Goal: Task Accomplishment & Management: Use online tool/utility

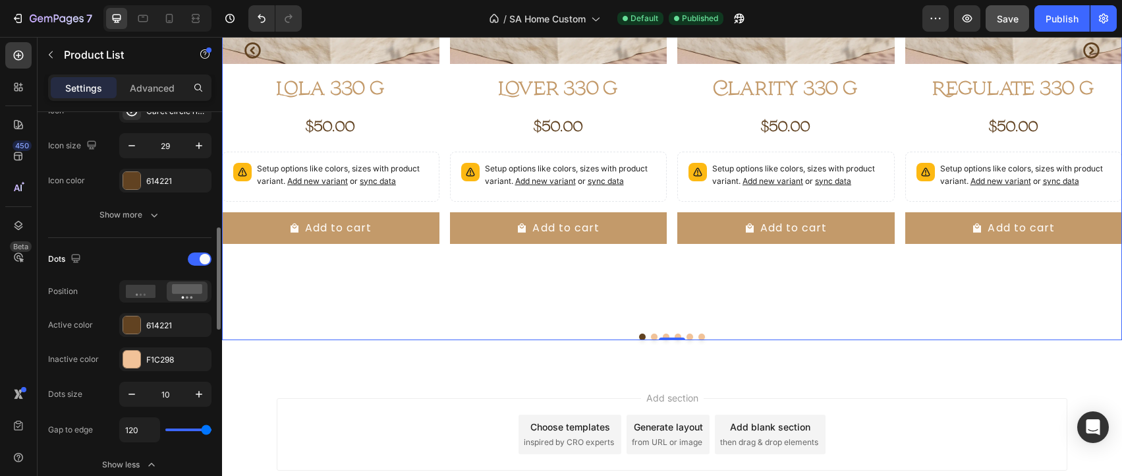
type input "118"
type input "113"
type input "106"
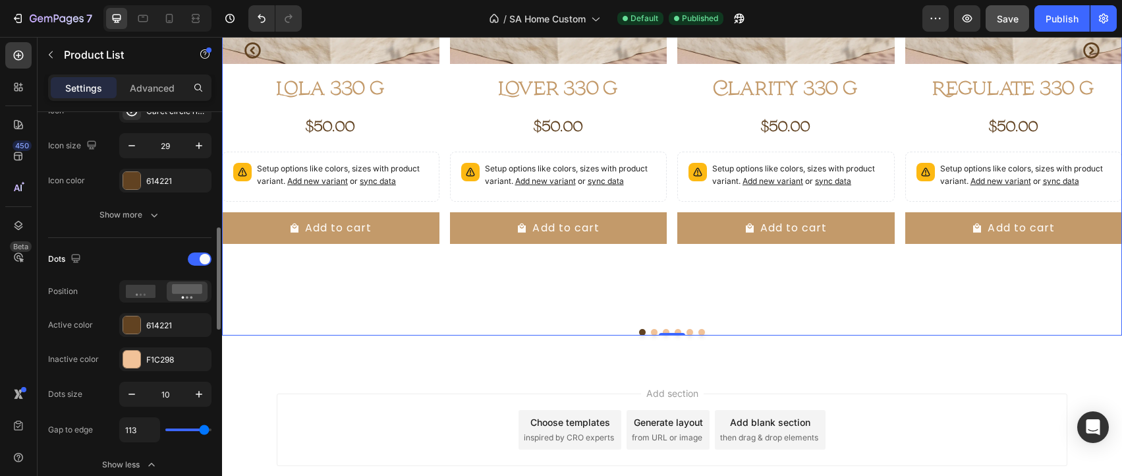
type input "106"
type input "104"
type input "99"
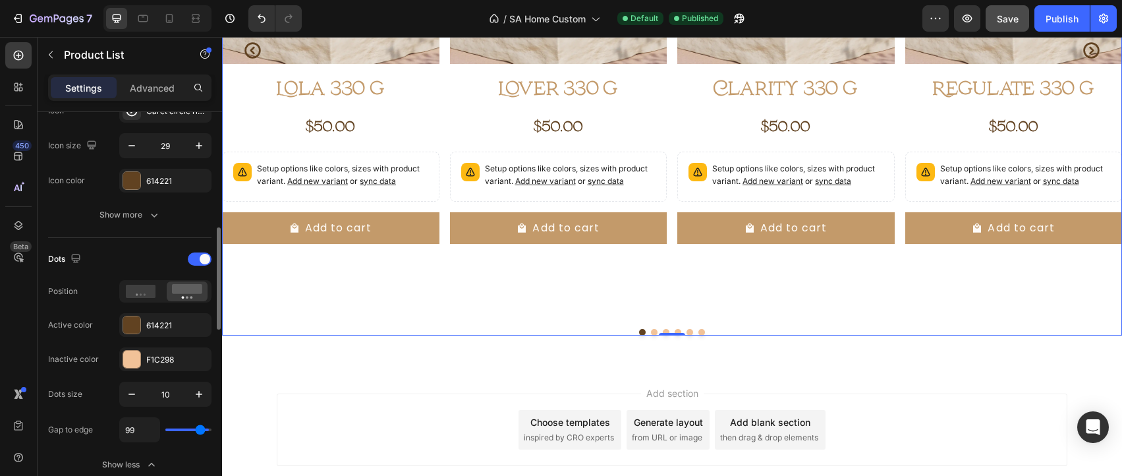
type input "95"
type input "69"
type input "58"
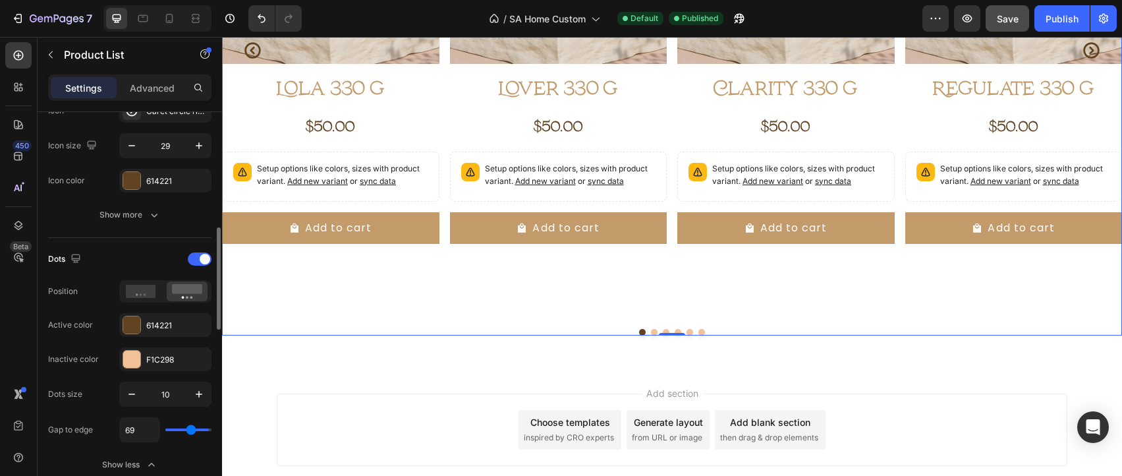
type input "58"
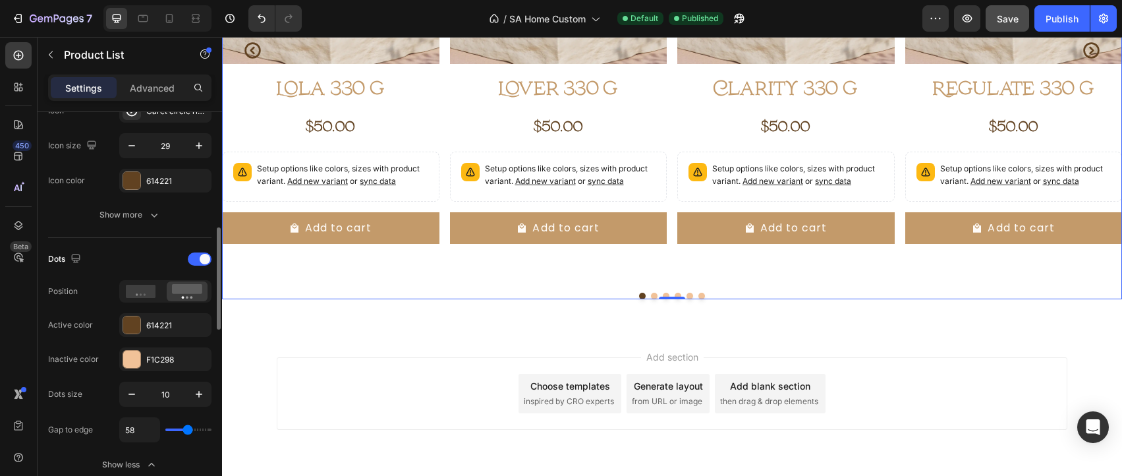
type input "55"
type input "46"
type input "39"
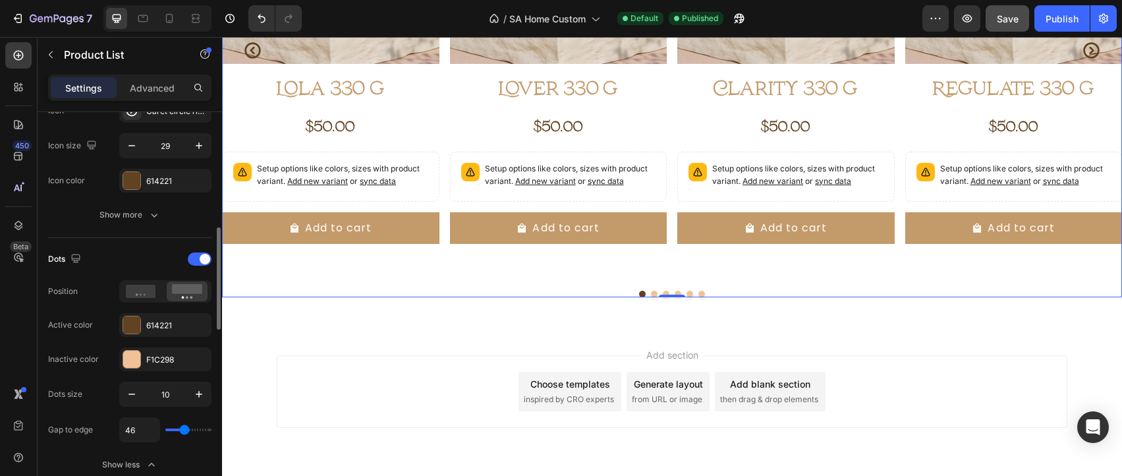
type input "39"
type input "30"
type input "28"
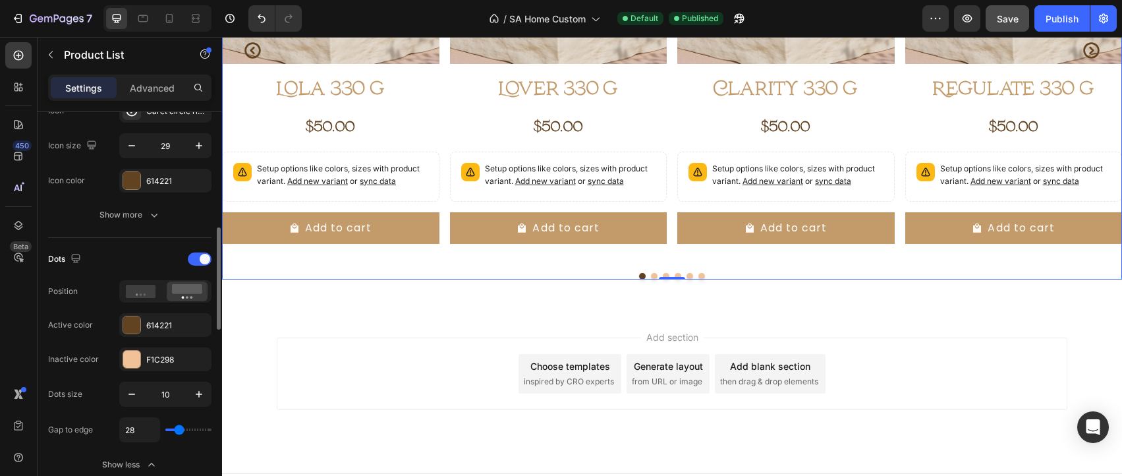
type input "25"
type input "23"
type input "21"
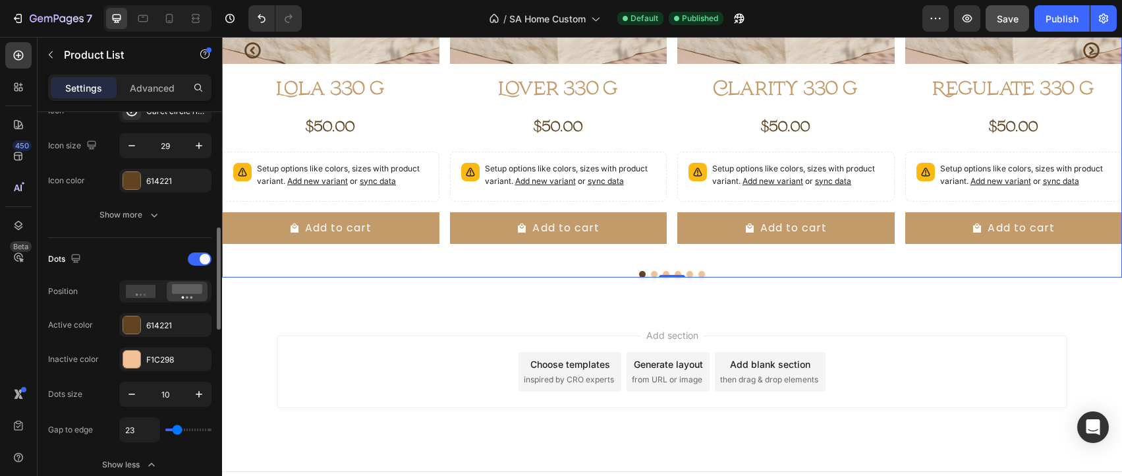
type input "21"
type input "18"
type input "16"
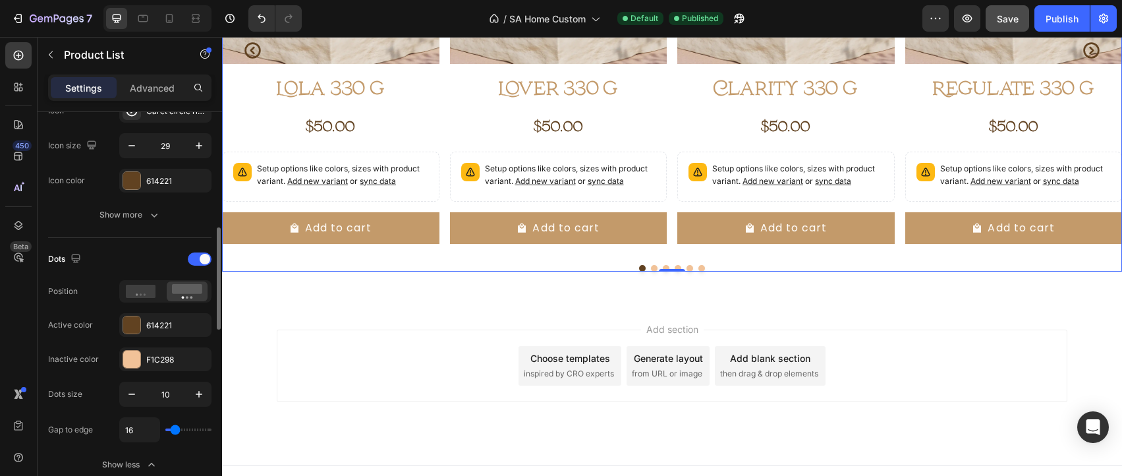
type input "14"
type input "12"
type input "14"
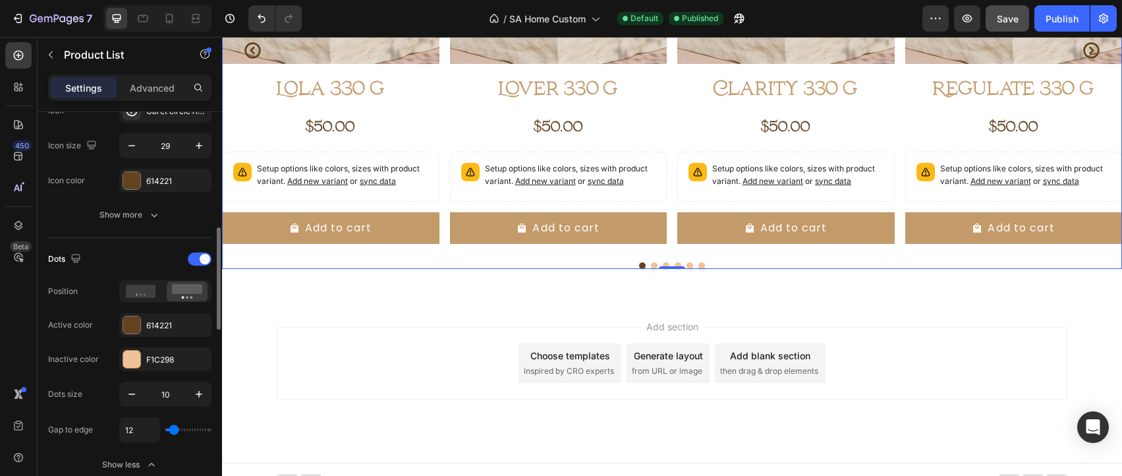
type input "14"
type input "16"
drag, startPoint x: 173, startPoint y: 431, endPoint x: 176, endPoint y: 411, distance: 20.7
type input "16"
click at [176, 428] on input "range" at bounding box center [188, 429] width 46 height 3
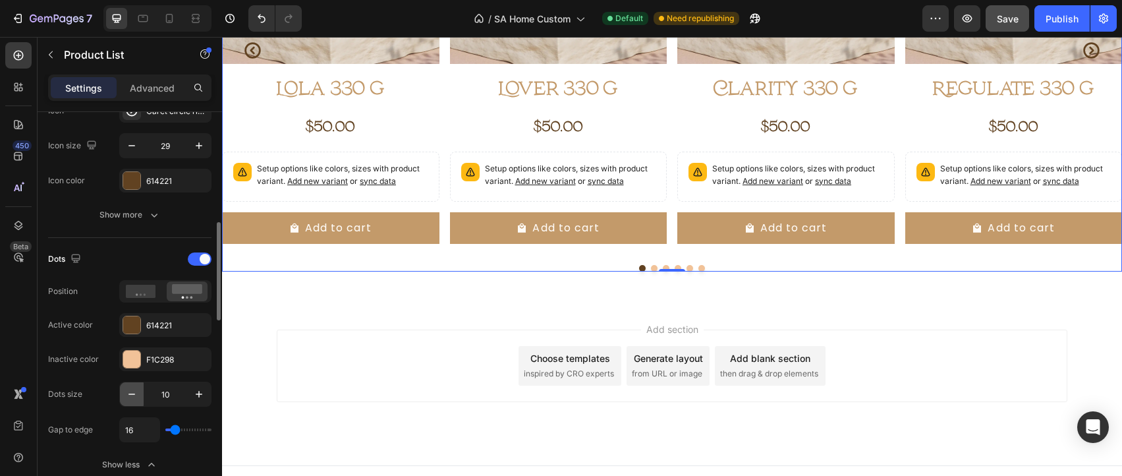
click at [131, 398] on icon "button" at bounding box center [131, 393] width 13 height 13
click at [200, 395] on icon "button" at bounding box center [198, 393] width 13 height 13
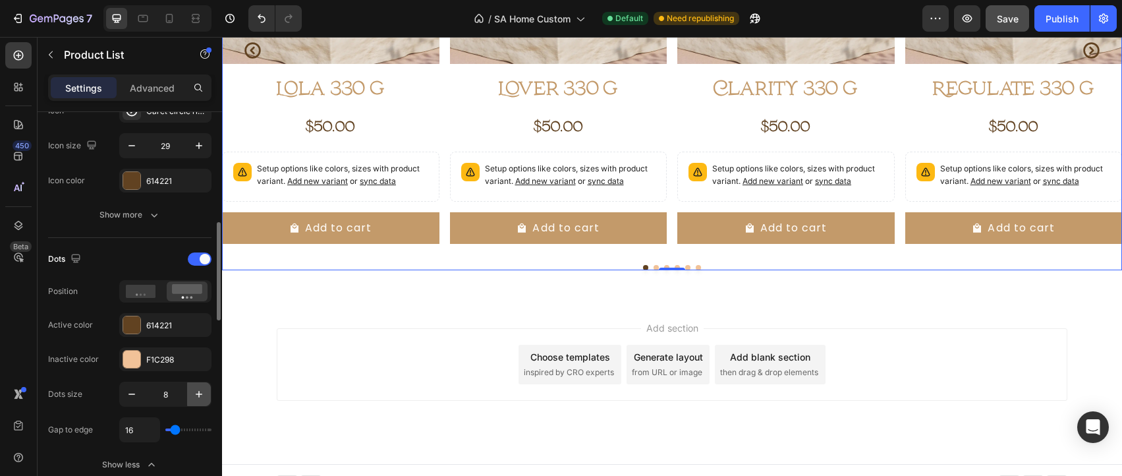
type input "9"
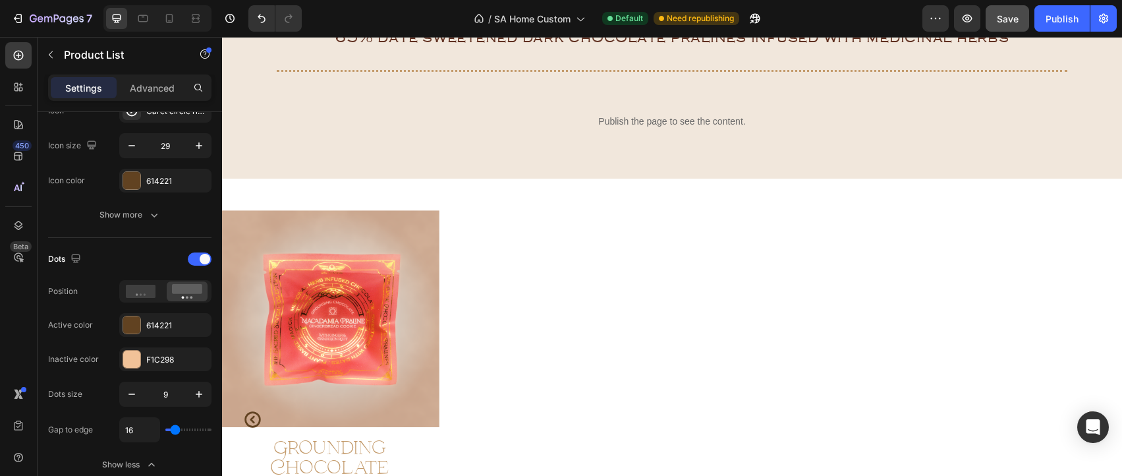
scroll to position [973, 0]
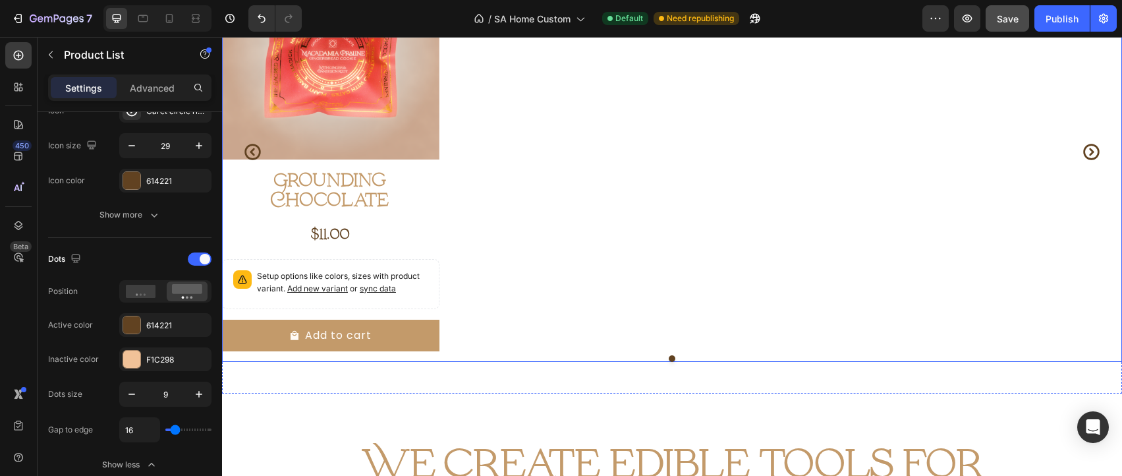
click at [702, 359] on div at bounding box center [672, 358] width 900 height 7
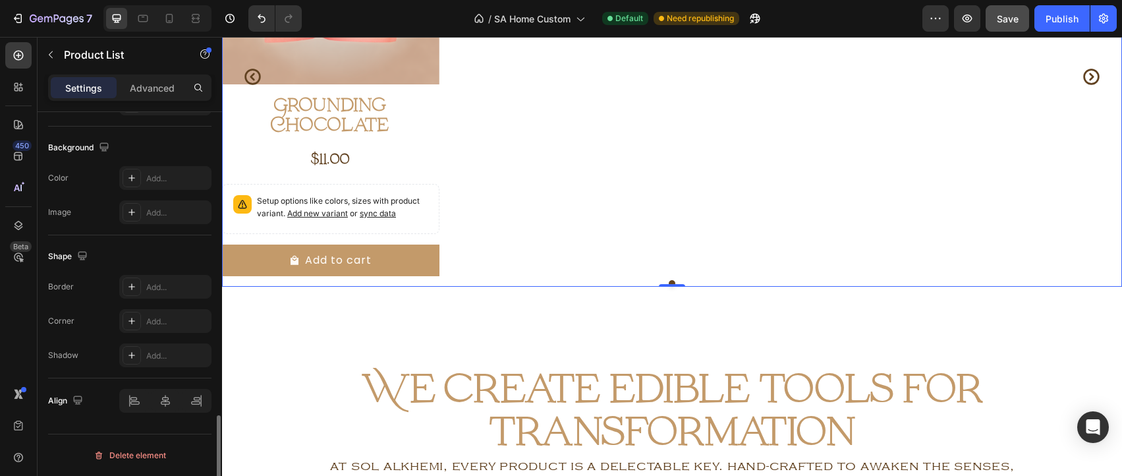
scroll to position [1164, 0]
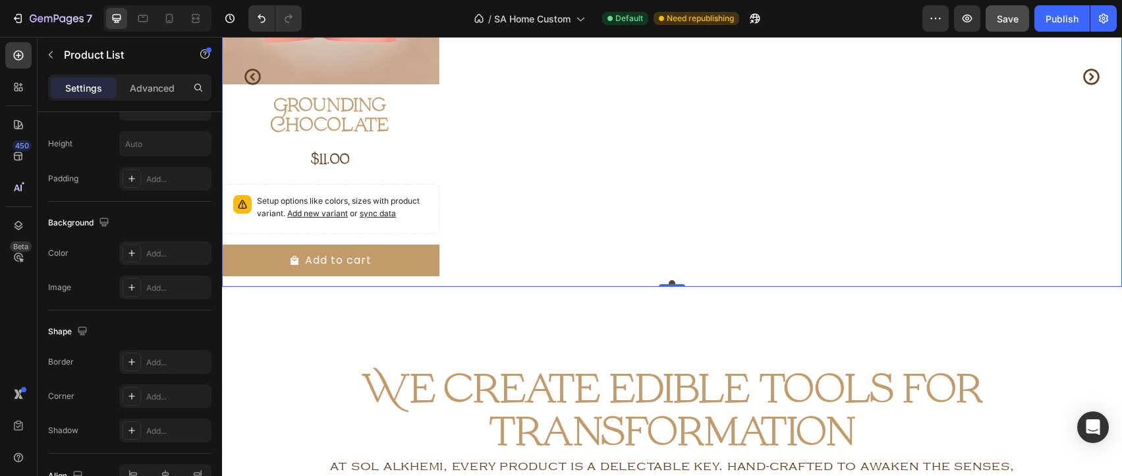
click at [540, 267] on div "Product Images Grounding Chocolate Product Title $11.00 Product Price Product P…" at bounding box center [672, 77] width 900 height 419
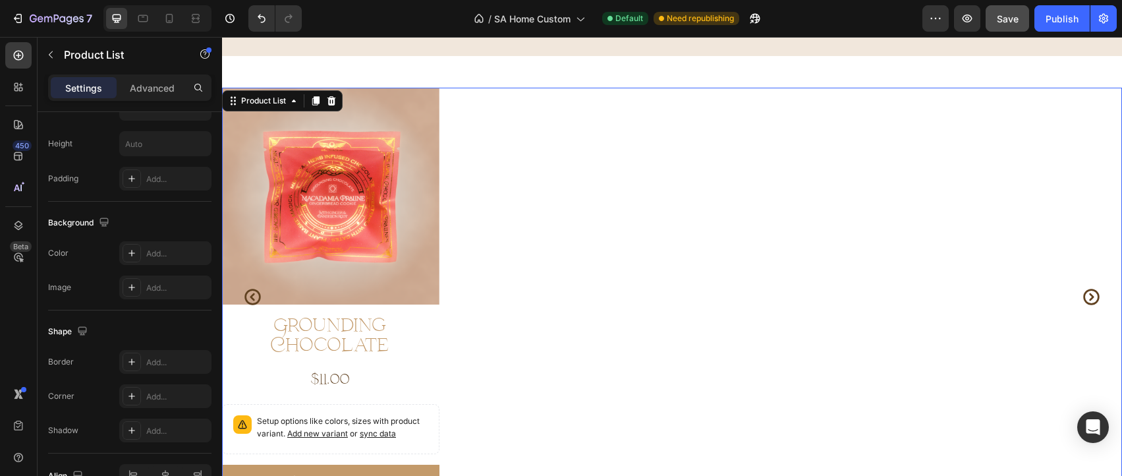
scroll to position [822, 0]
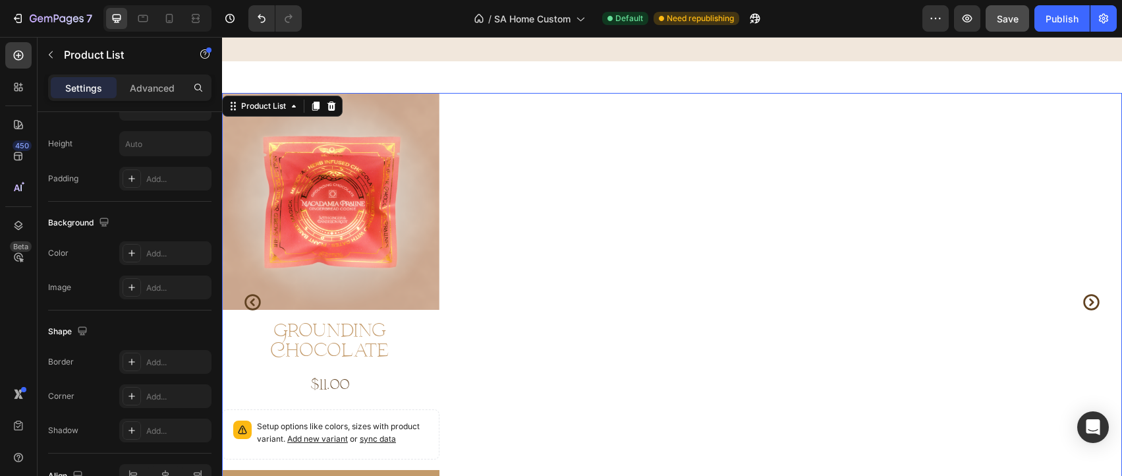
click at [499, 96] on div "Product Images Grounding Chocolate Product Title $11.00 Product Price Product P…" at bounding box center [672, 302] width 900 height 419
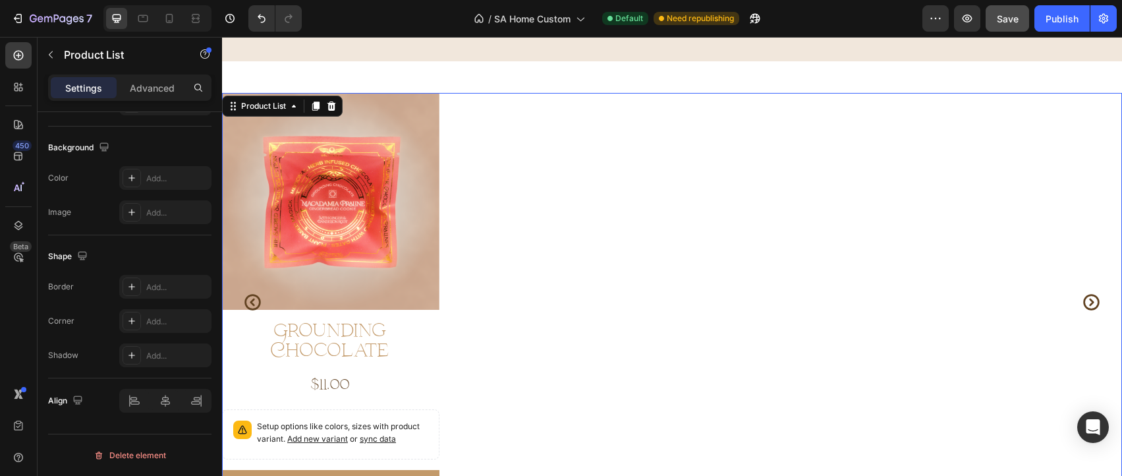
click at [79, 99] on div "Settings Advanced" at bounding box center [129, 87] width 163 height 26
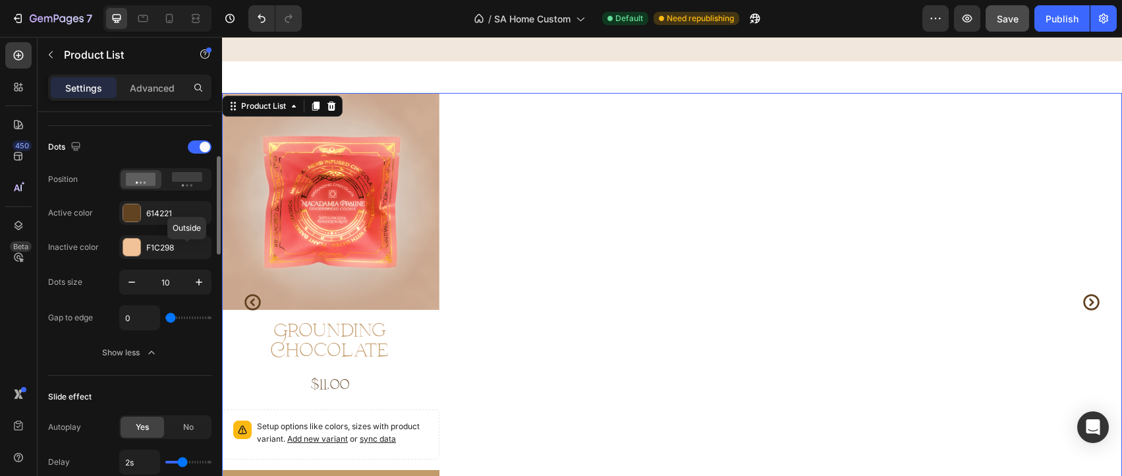
scroll to position [488, 0]
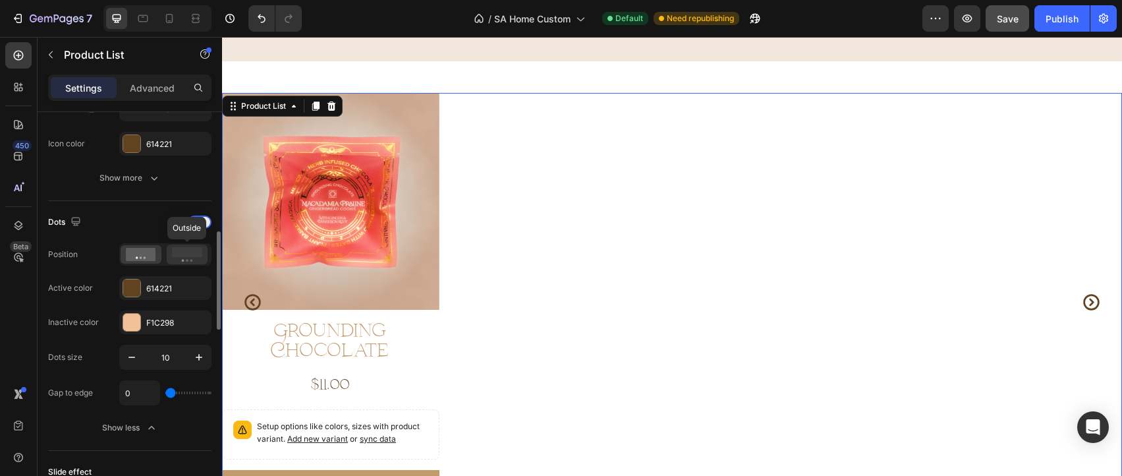
click at [191, 252] on rect at bounding box center [187, 252] width 30 height 10
type input "30"
type input "32"
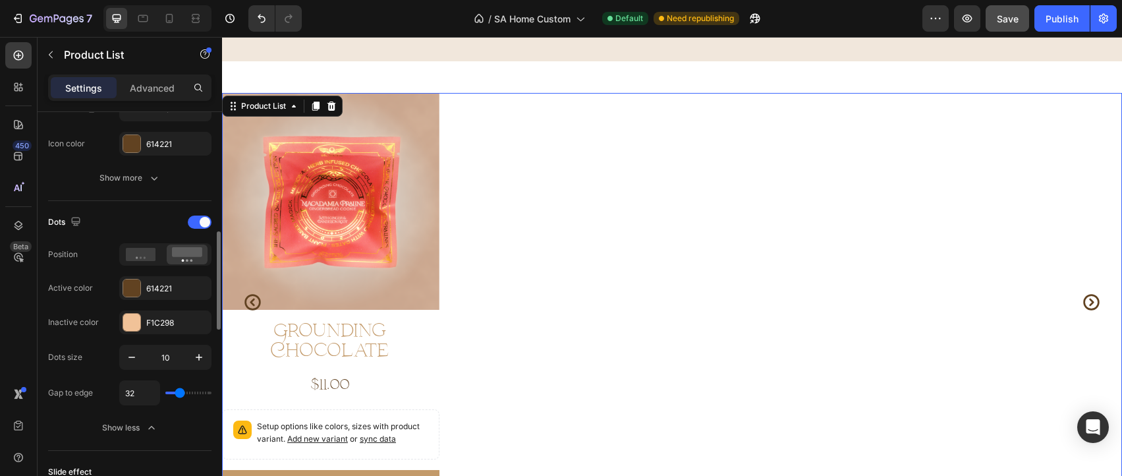
type input "35"
type input "32"
type input "30"
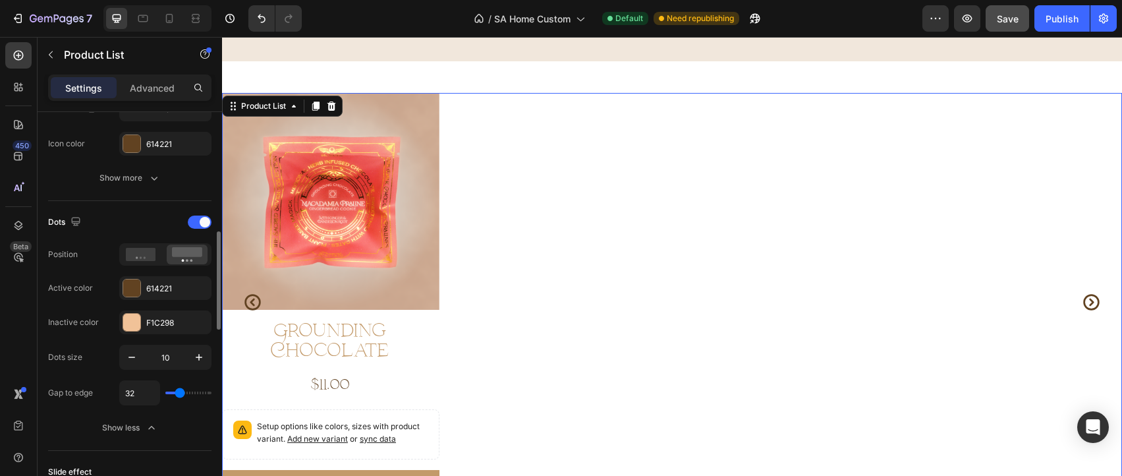
type input "30"
type input "28"
type input "25"
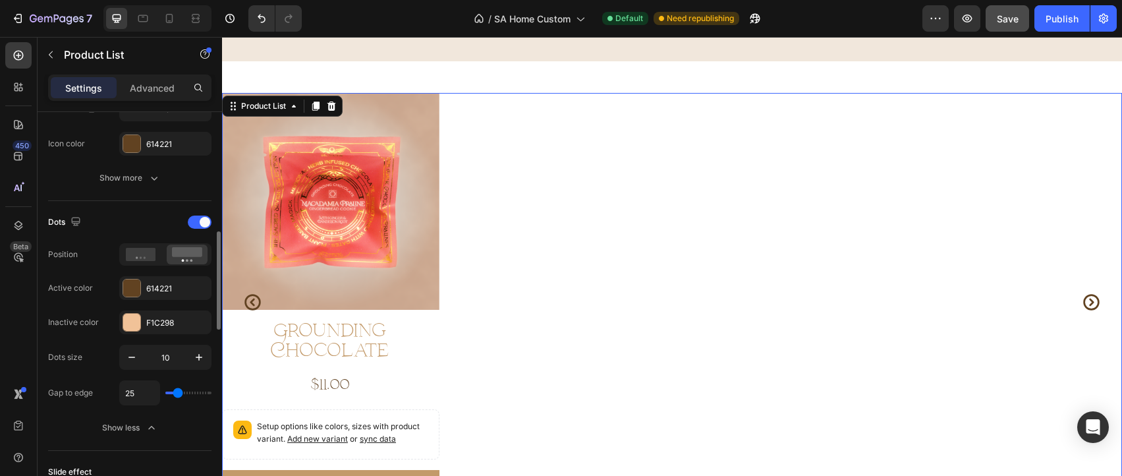
type input "23"
type input "21"
type input "18"
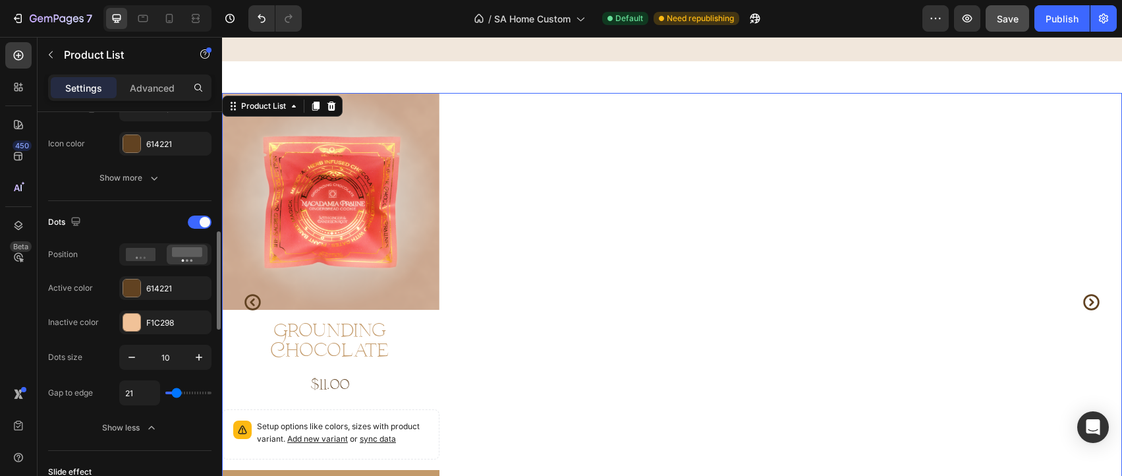
type input "18"
type input "16"
click at [176, 391] on input "range" at bounding box center [188, 392] width 46 height 3
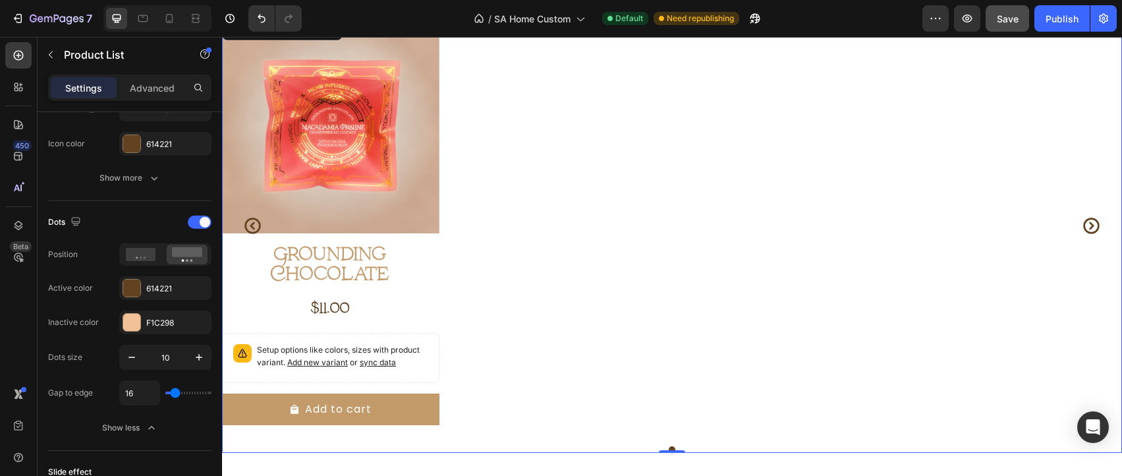
scroll to position [1048, 0]
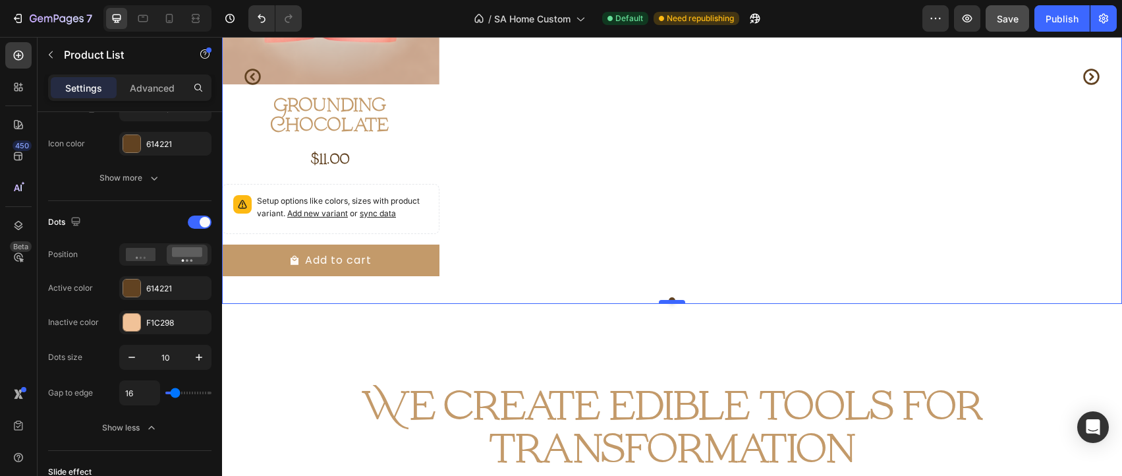
click at [679, 300] on div at bounding box center [672, 302] width 26 height 4
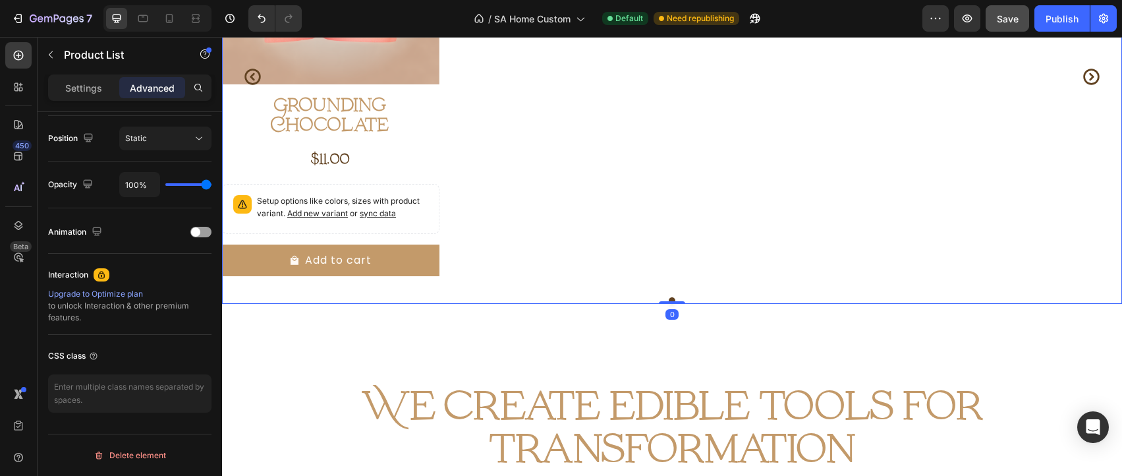
drag, startPoint x: 679, startPoint y: 300, endPoint x: 682, endPoint y: 270, distance: 31.1
click at [682, 270] on div "Product Images Grounding Chocolate Product Title $11.00 Product Price Product P…" at bounding box center [672, 86] width 900 height 436
click at [640, 287] on div "Product Images Grounding Chocolate Product Title $11.00 Product Price Product P…" at bounding box center [672, 86] width 900 height 436
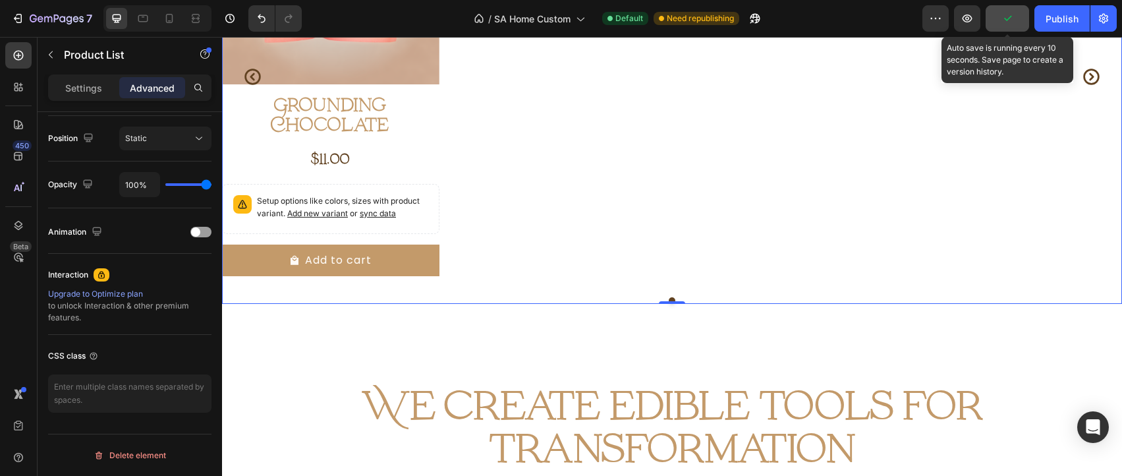
click at [1006, 24] on icon "button" at bounding box center [1007, 18] width 13 height 13
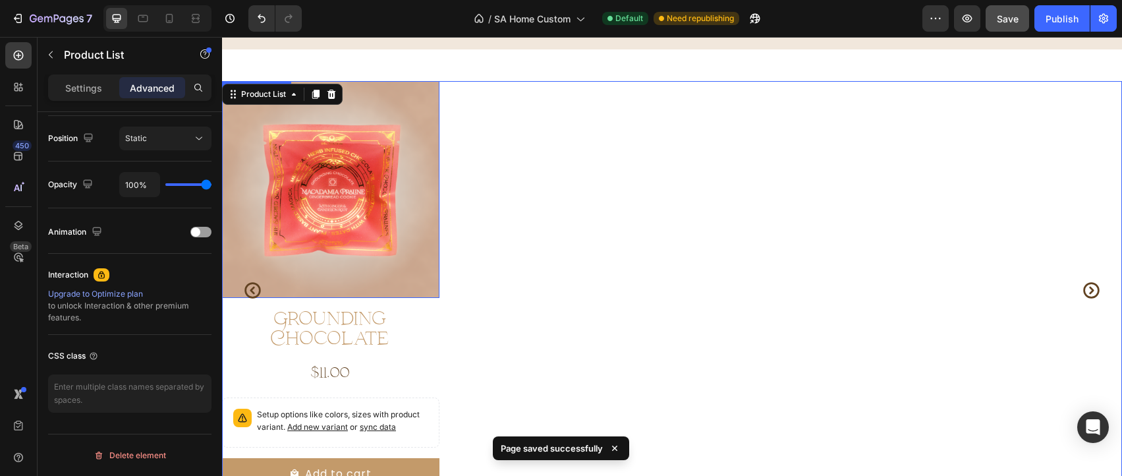
scroll to position [747, 0]
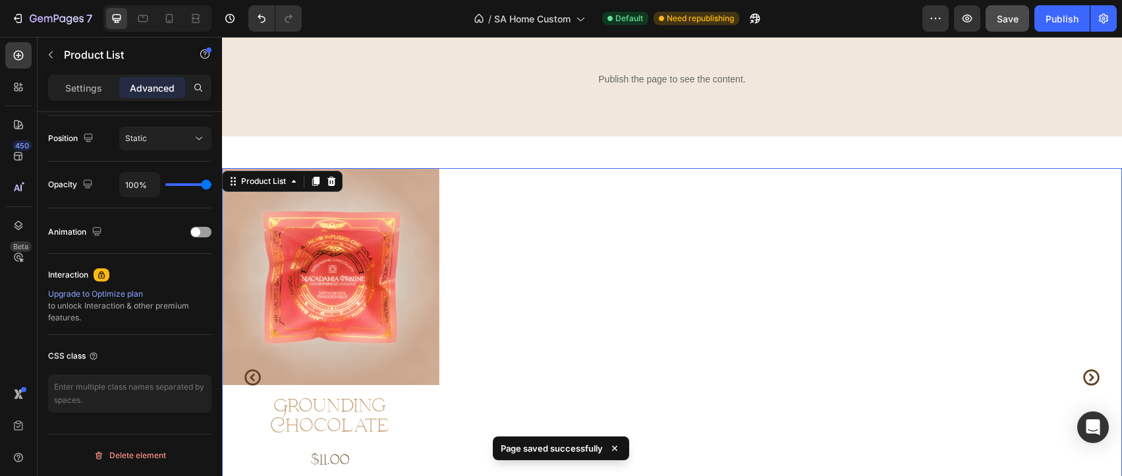
click at [474, 174] on div "Product Images Grounding Chocolate Product Title $11.00 Product Price Product P…" at bounding box center [672, 377] width 900 height 419
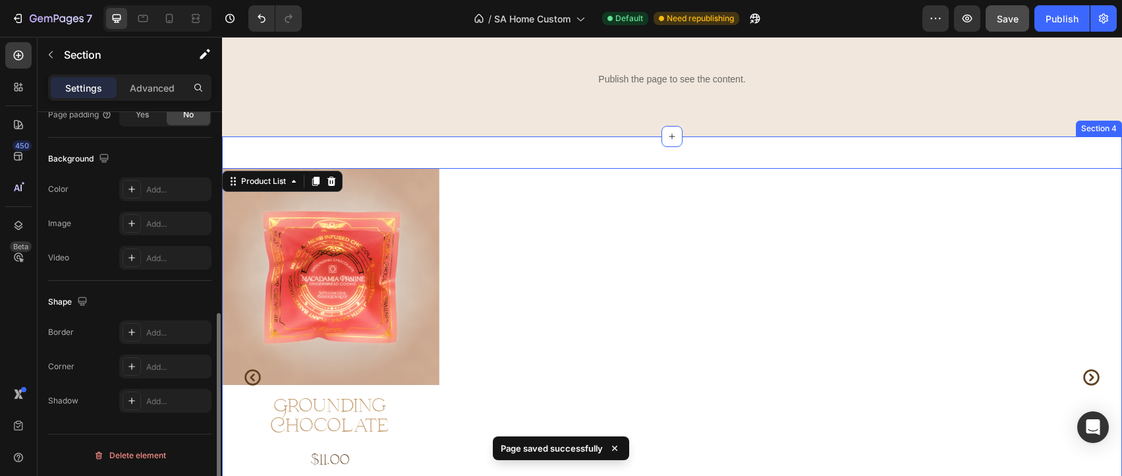
scroll to position [0, 0]
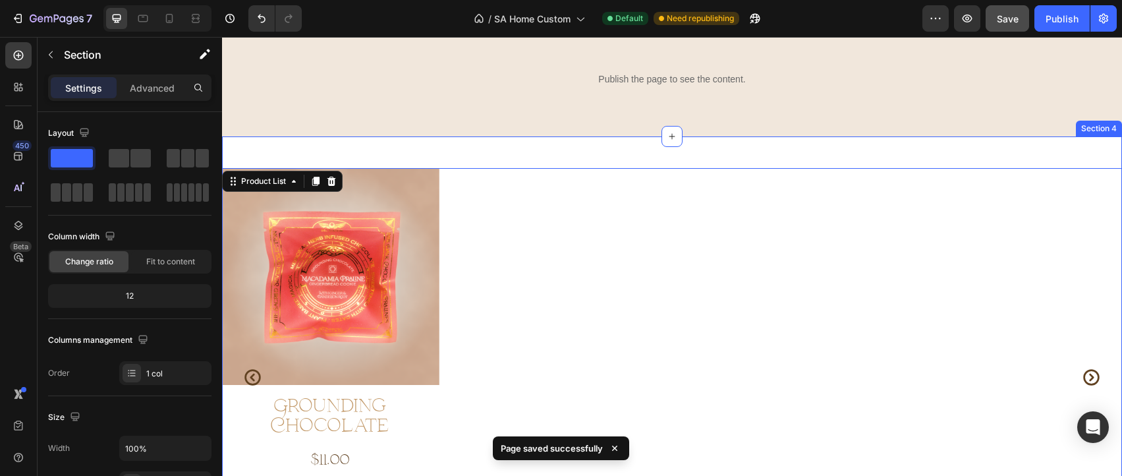
click at [479, 163] on div "Product Images Grounding Chocolate Product Title $11.00 Product Price Product P…" at bounding box center [672, 385] width 900 height 499
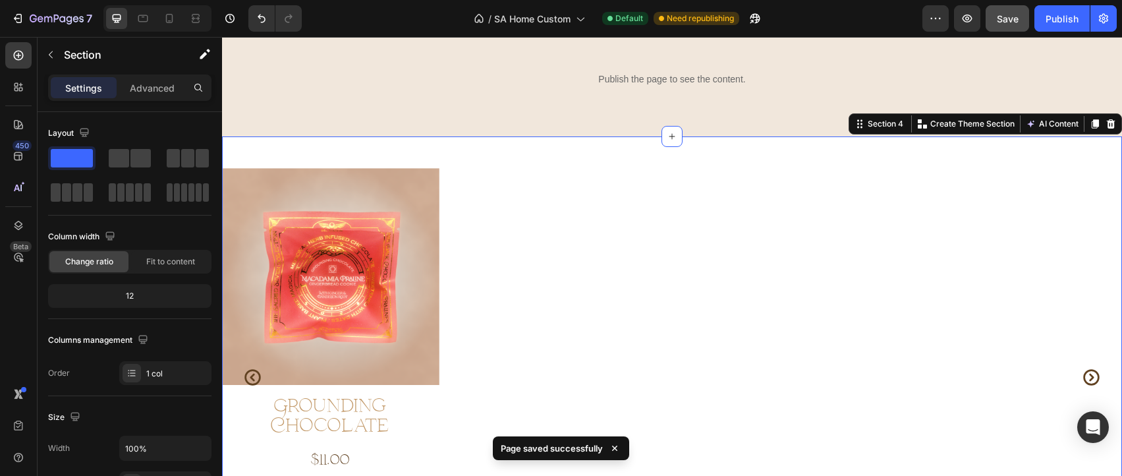
click at [481, 167] on div "Product Images Grounding Chocolate Product Title $11.00 Product Price Product P…" at bounding box center [672, 385] width 900 height 499
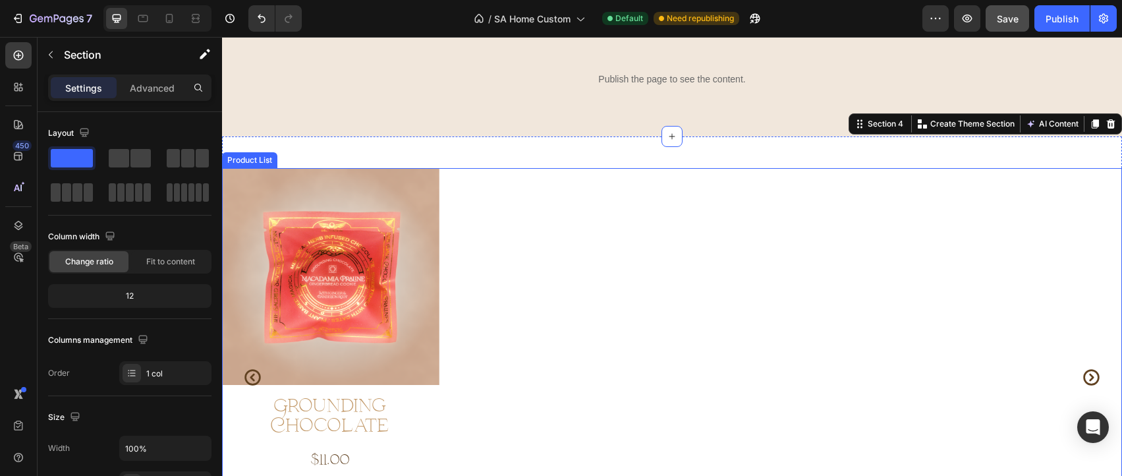
click at [482, 172] on div "Product Images Grounding Chocolate Product Title $11.00 Product Price Product P…" at bounding box center [672, 377] width 900 height 419
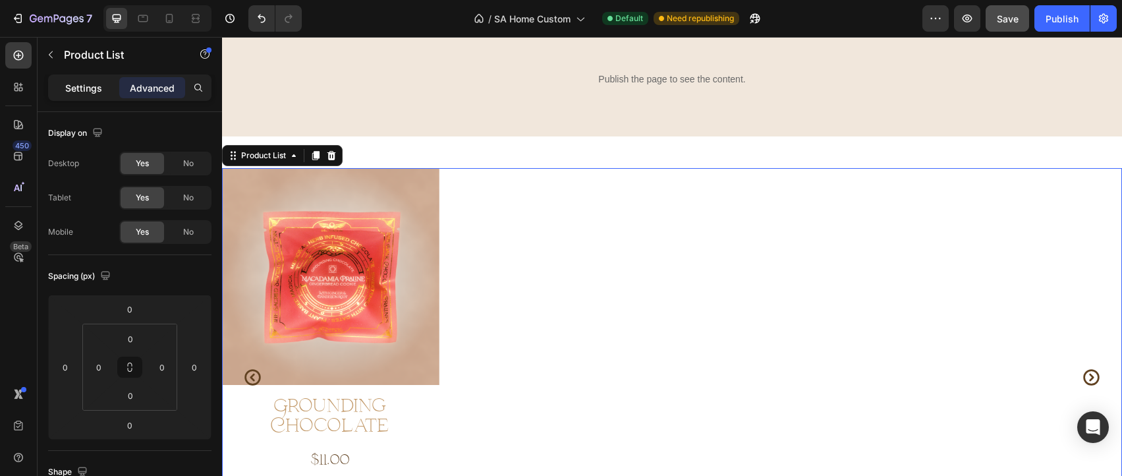
click at [94, 86] on p "Settings" at bounding box center [83, 88] width 37 height 14
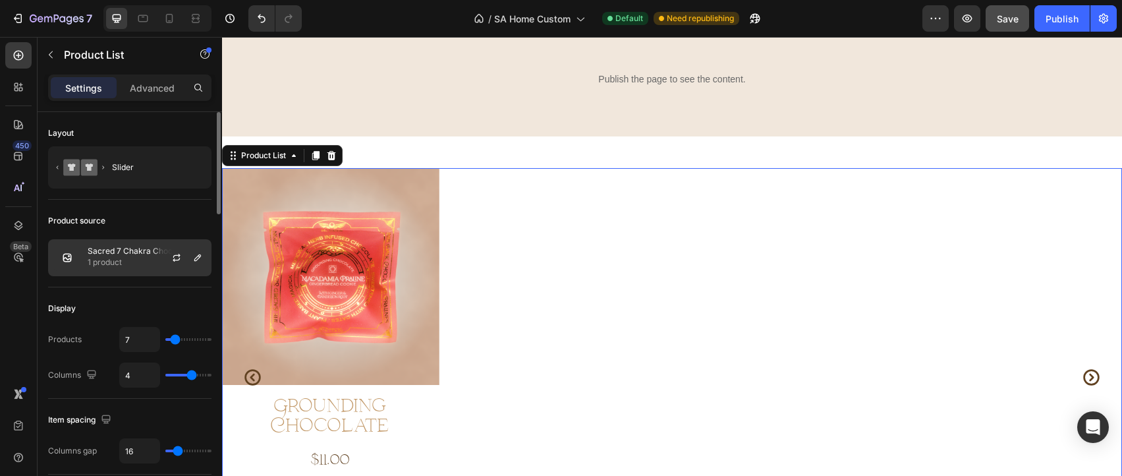
click at [144, 248] on p "Sacred 7 Chakra Chocolate Pralines" at bounding box center [147, 250] width 118 height 9
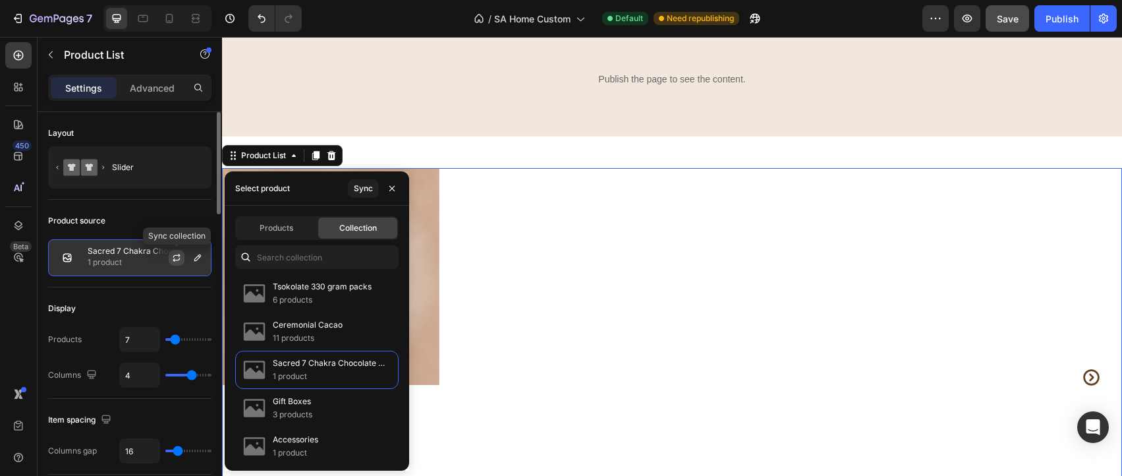
click at [176, 259] on icon "button" at bounding box center [176, 257] width 11 height 11
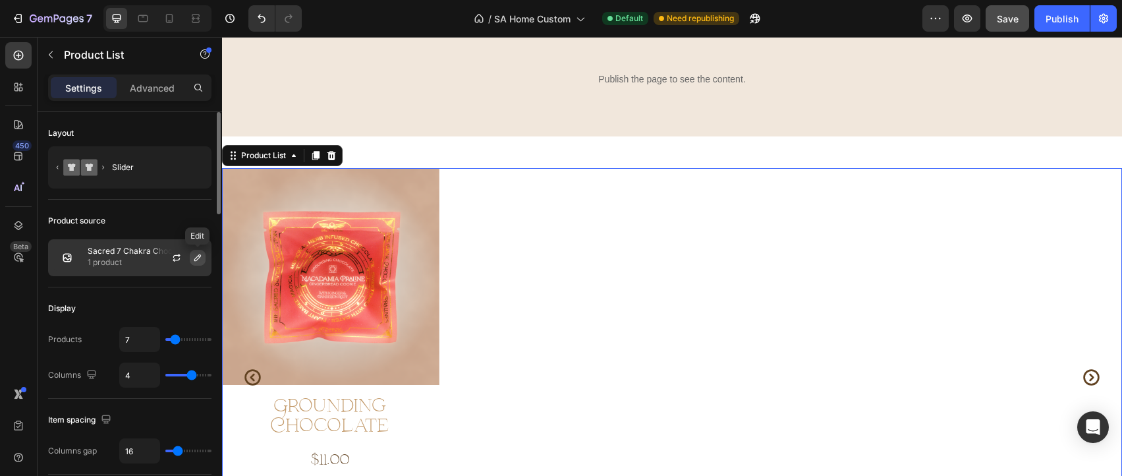
click at [194, 258] on icon "button" at bounding box center [197, 257] width 11 height 11
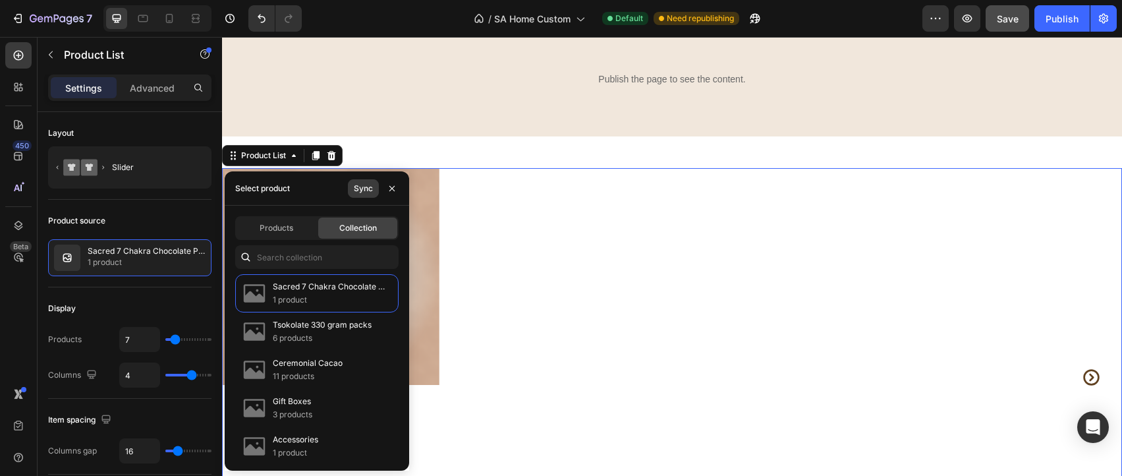
click at [353, 181] on button "Sync" at bounding box center [363, 188] width 31 height 18
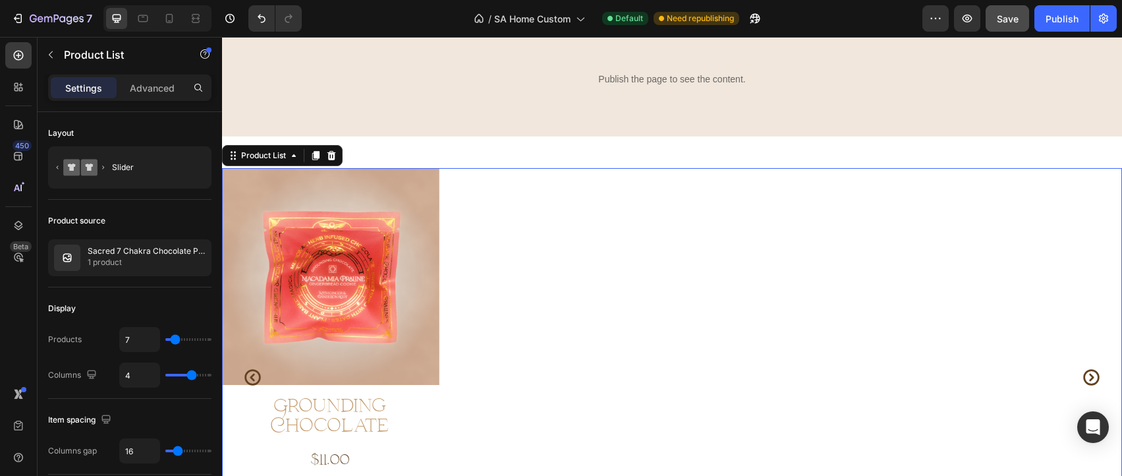
click at [598, 203] on div "Product Images Grounding Chocolate Product Title $11.00 Product Price Product P…" at bounding box center [672, 377] width 900 height 419
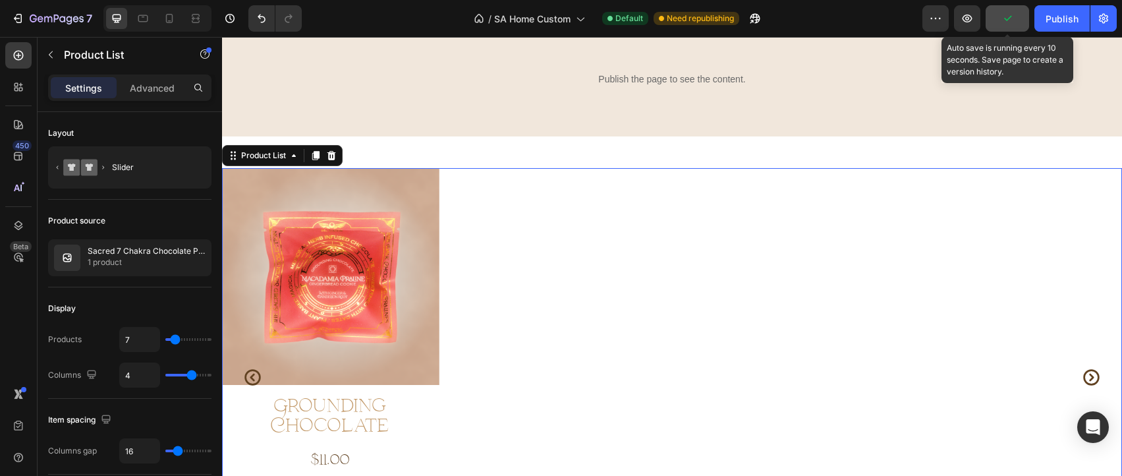
click at [1007, 17] on icon "button" at bounding box center [1007, 18] width 13 height 13
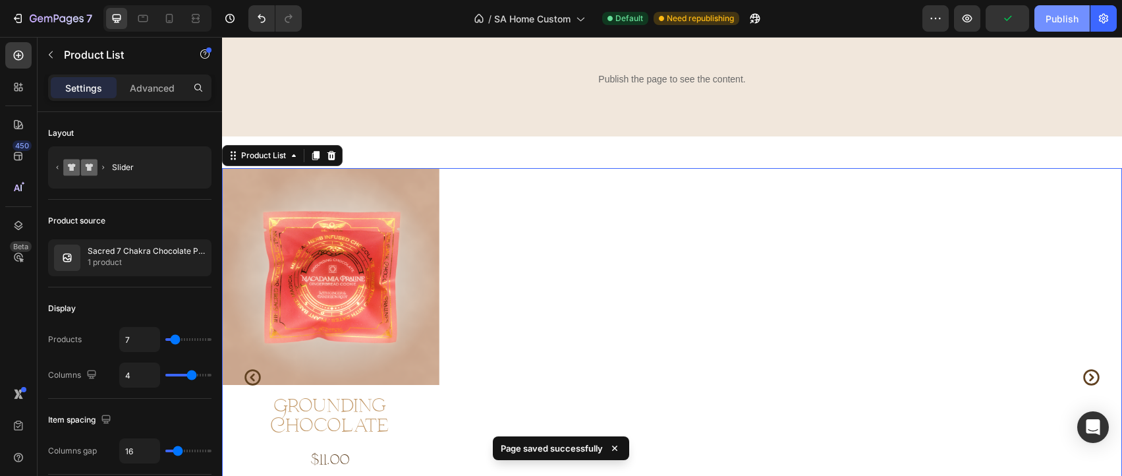
click at [1050, 22] on div "Publish" at bounding box center [1062, 19] width 33 height 14
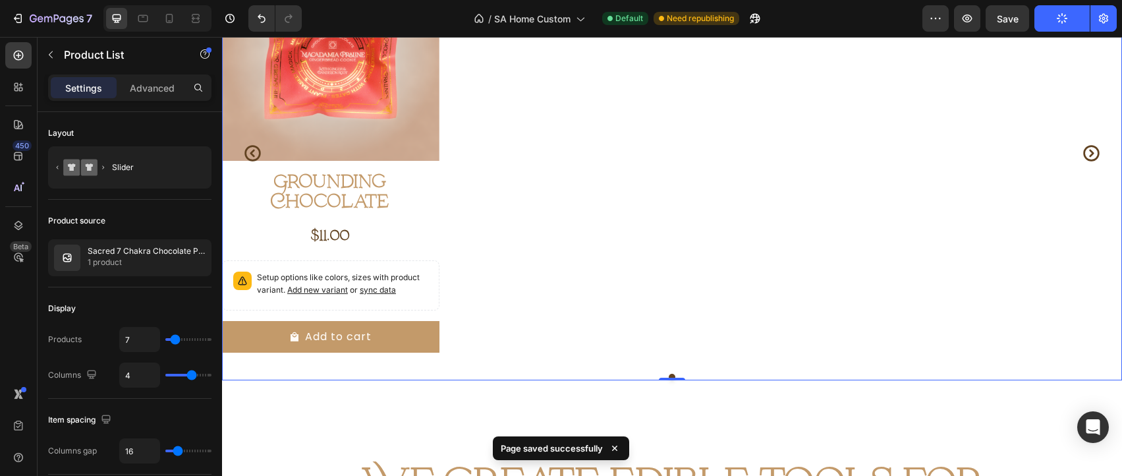
scroll to position [973, 0]
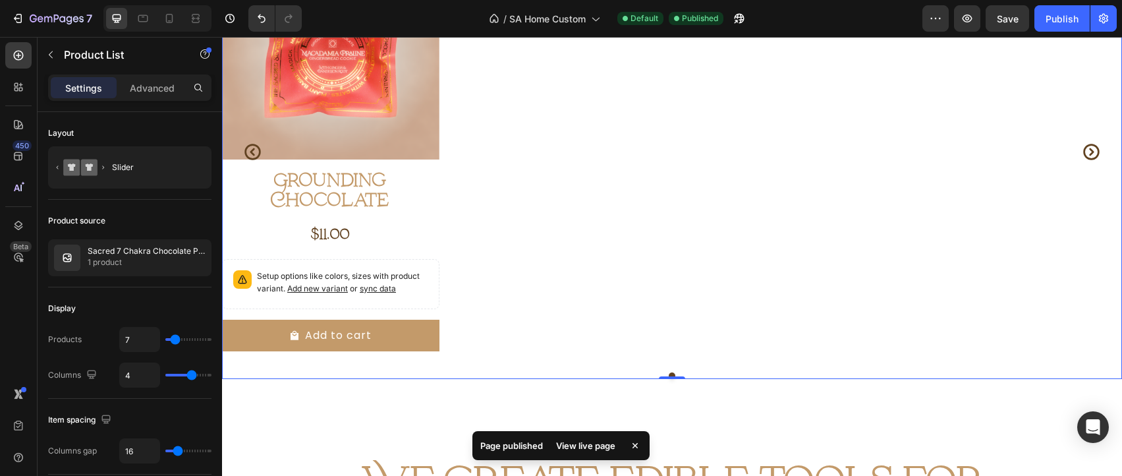
click at [604, 446] on div "View live page" at bounding box center [585, 445] width 75 height 18
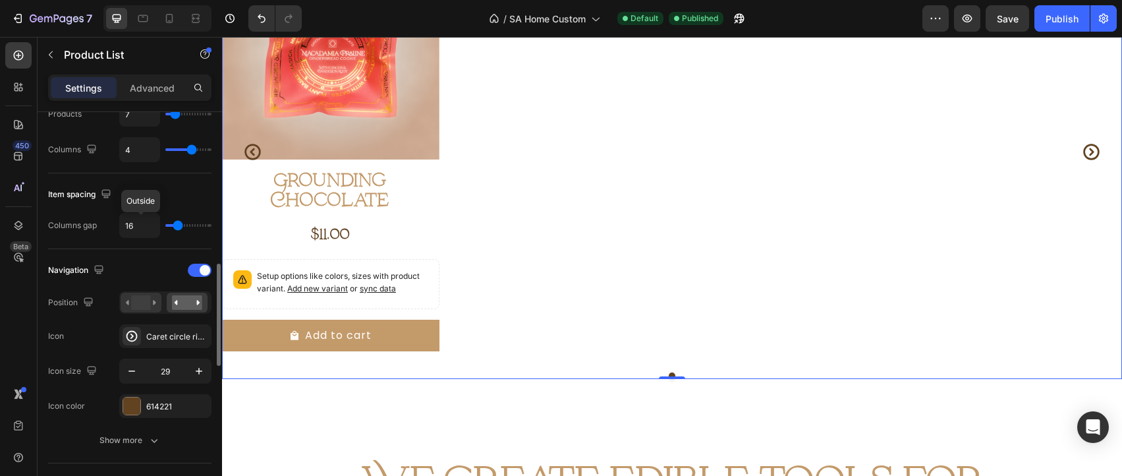
scroll to position [300, 0]
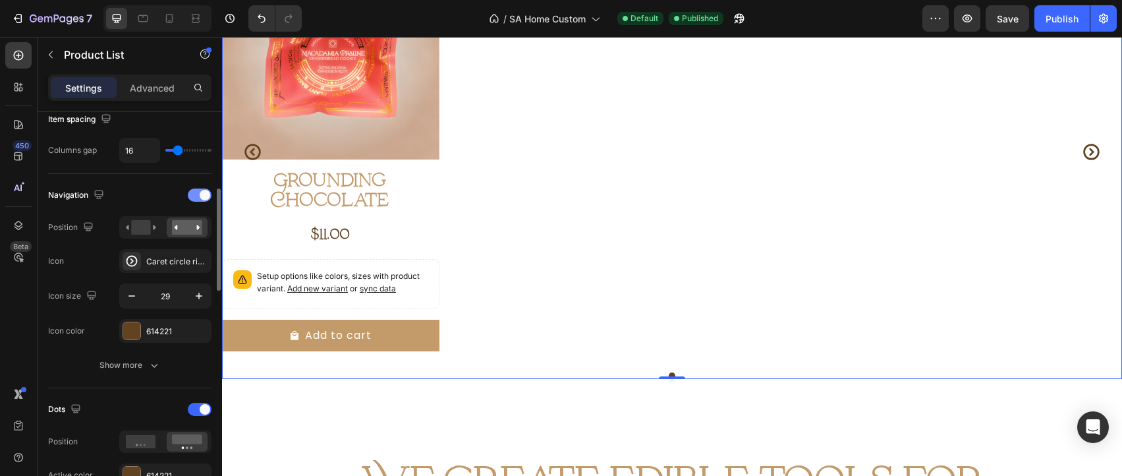
click at [206, 192] on span at bounding box center [205, 195] width 11 height 11
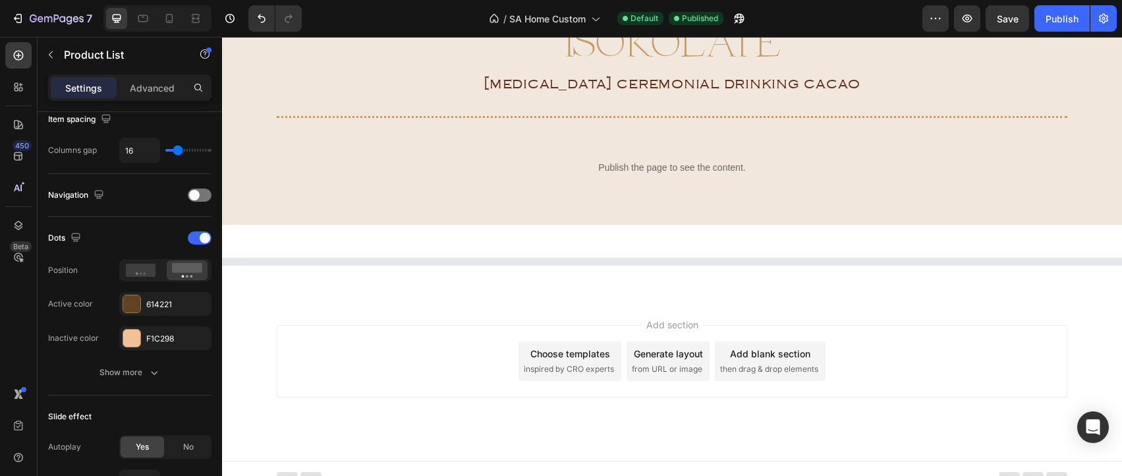
scroll to position [2081, 0]
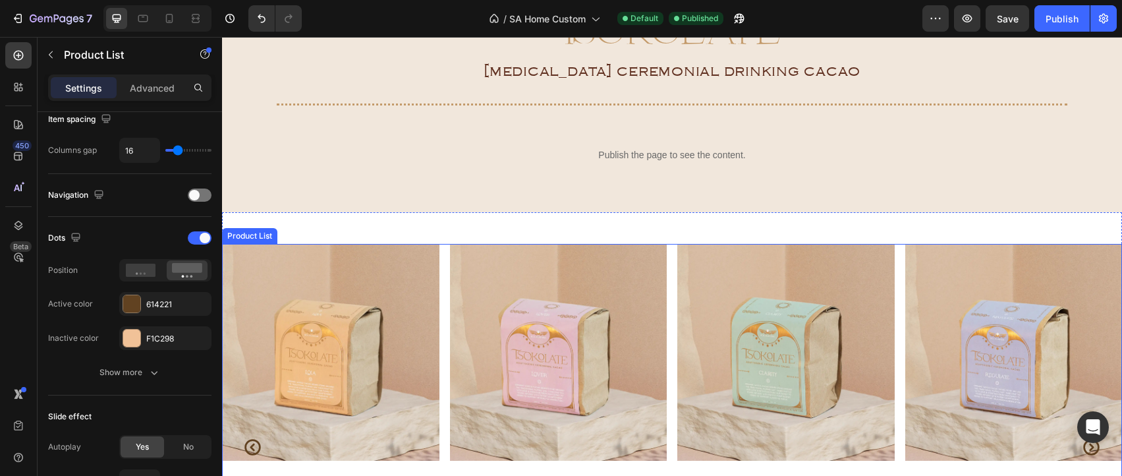
click at [447, 246] on div "Product Images Lola 330 g Product Title $50.00 Product Price Product Price Row …" at bounding box center [672, 447] width 900 height 407
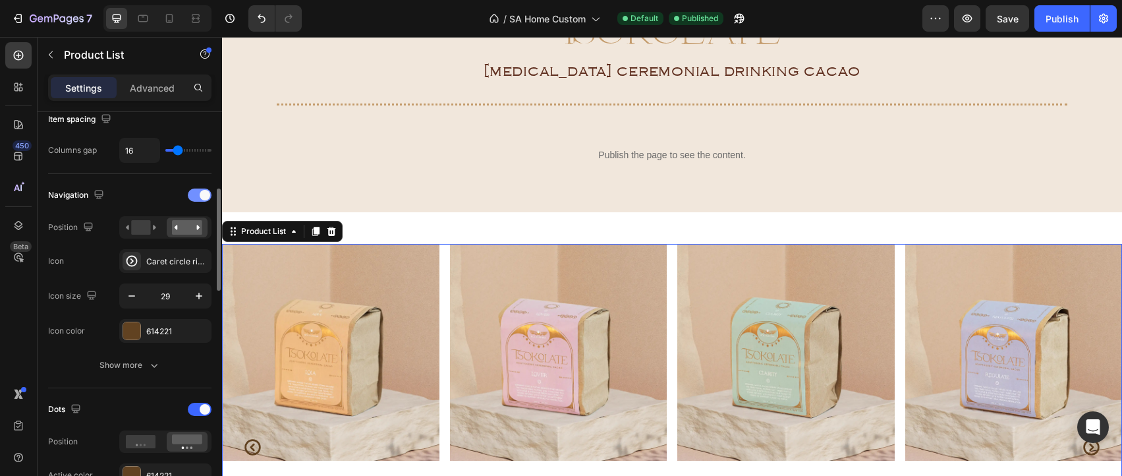
click at [200, 194] on span at bounding box center [205, 195] width 11 height 11
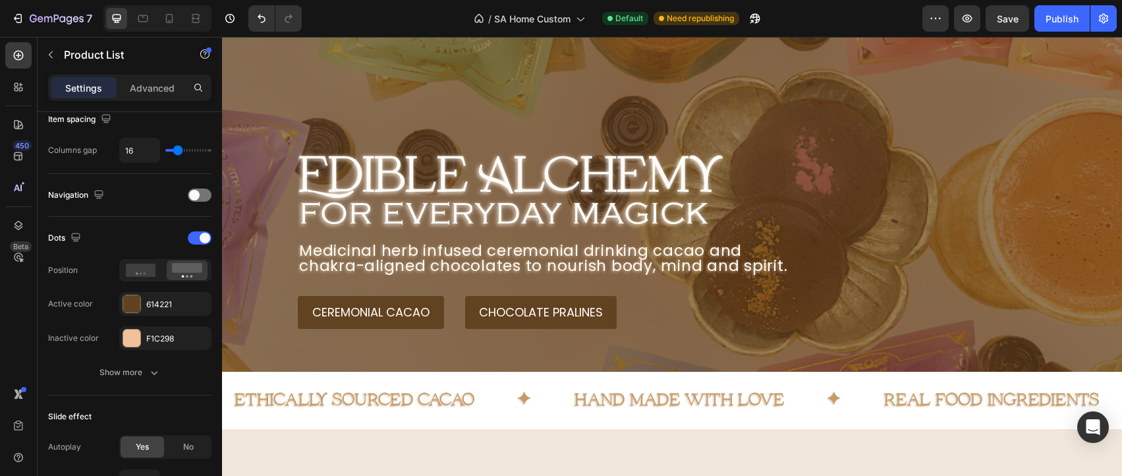
scroll to position [128, 0]
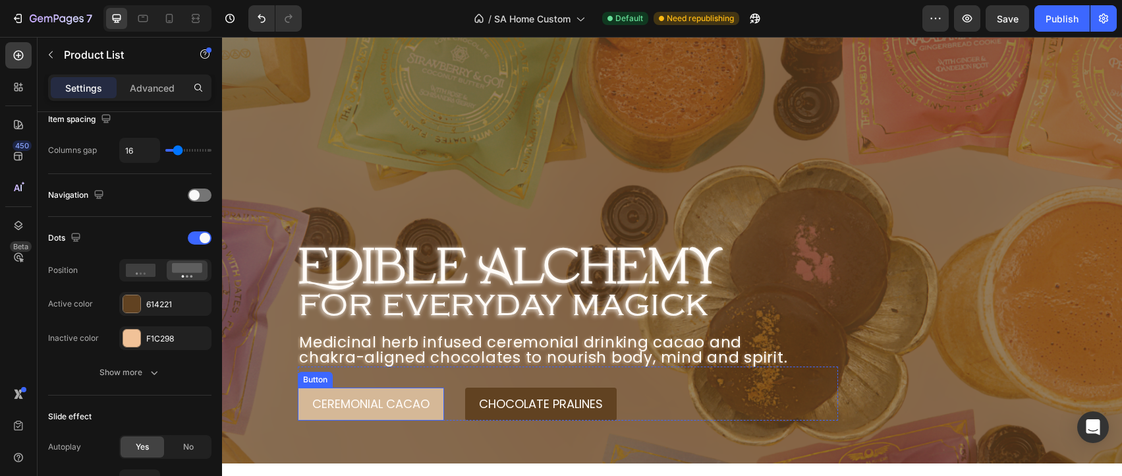
click at [405, 391] on button "ceremonial cacao" at bounding box center [371, 403] width 146 height 33
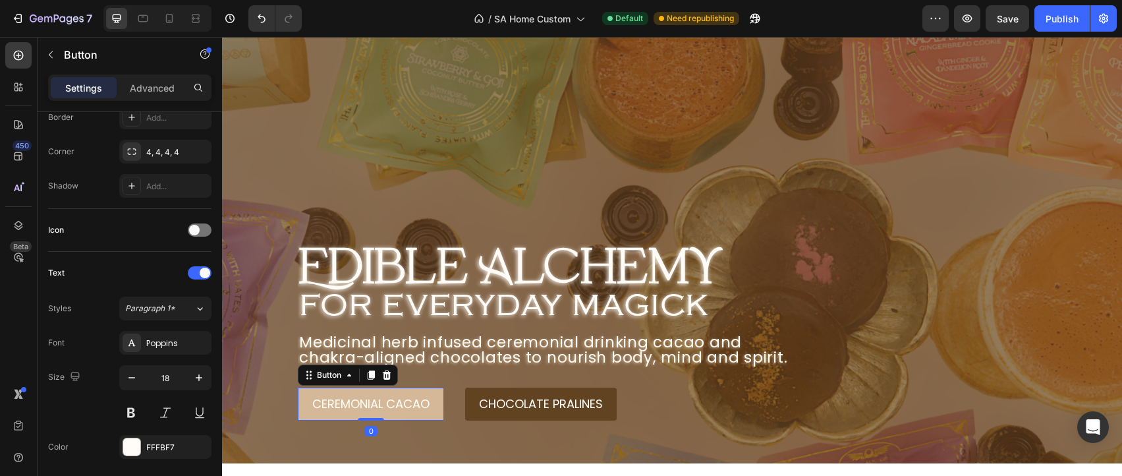
scroll to position [0, 0]
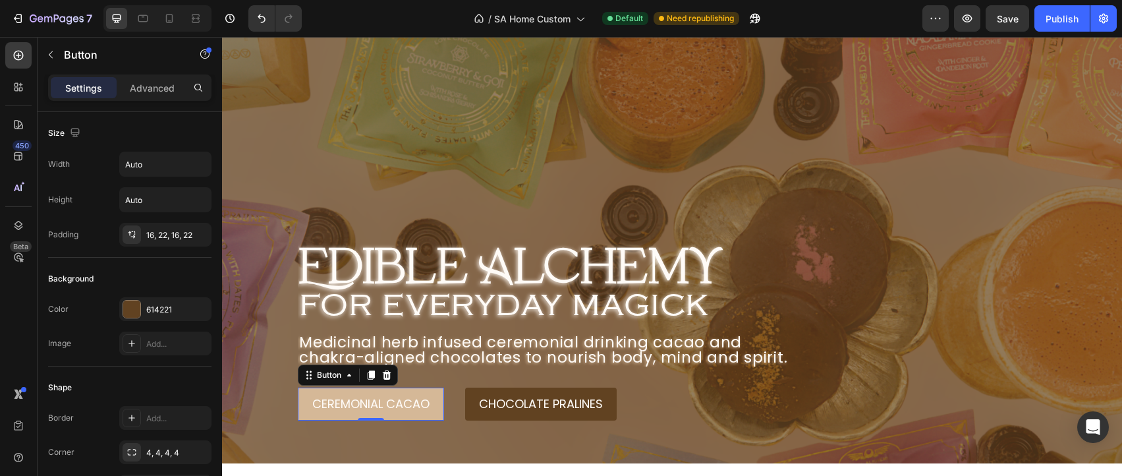
click at [413, 410] on button "ceremonial cacao" at bounding box center [371, 403] width 146 height 33
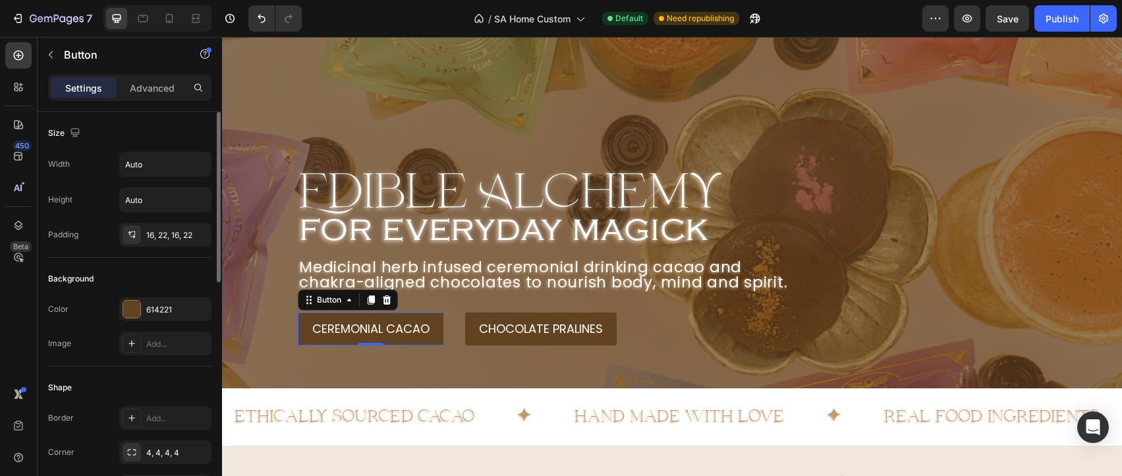
scroll to position [75, 0]
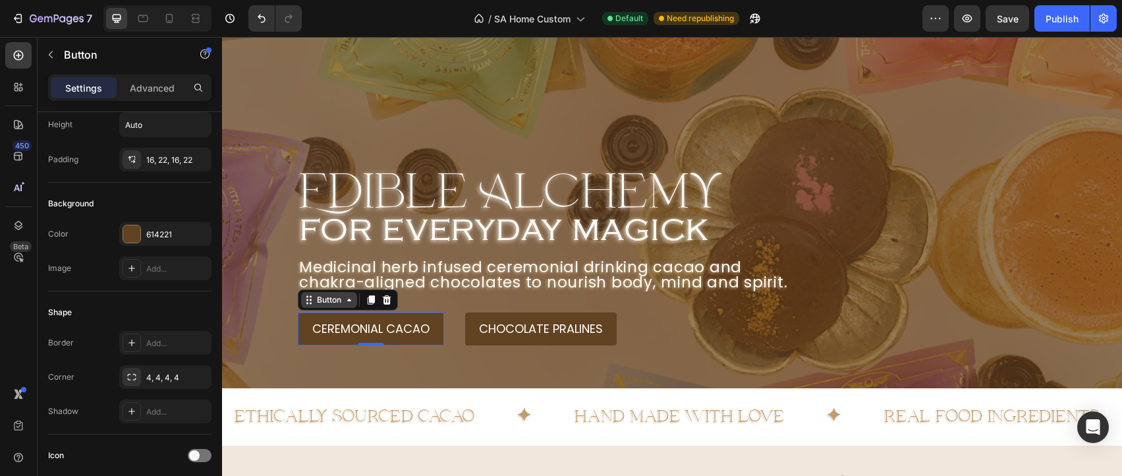
click at [333, 303] on div "Button" at bounding box center [329, 300] width 30 height 12
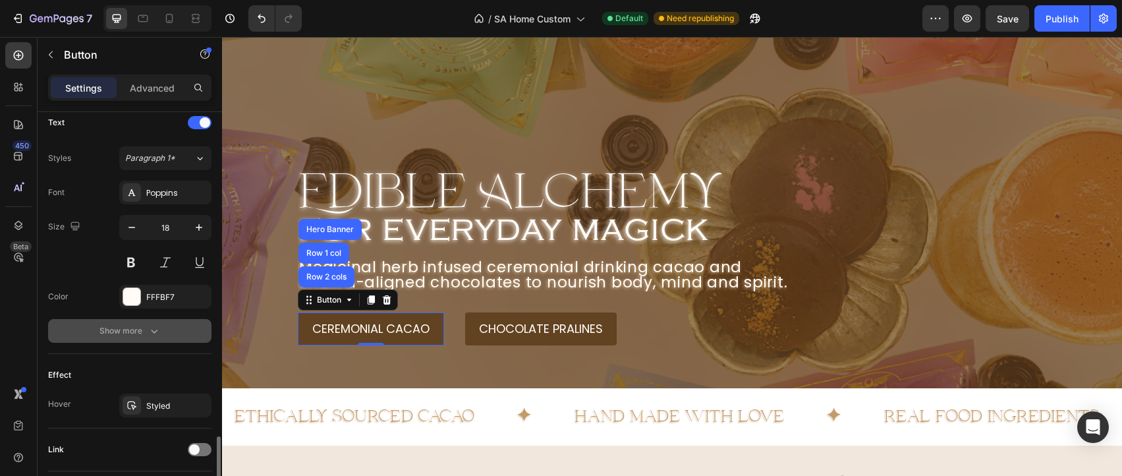
scroll to position [544, 0]
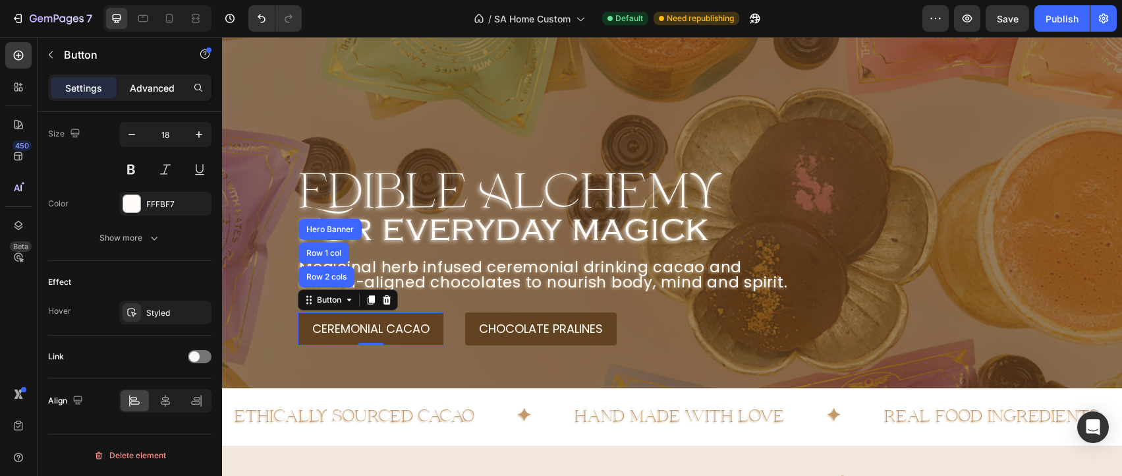
click at [128, 93] on div "Advanced" at bounding box center [152, 87] width 66 height 21
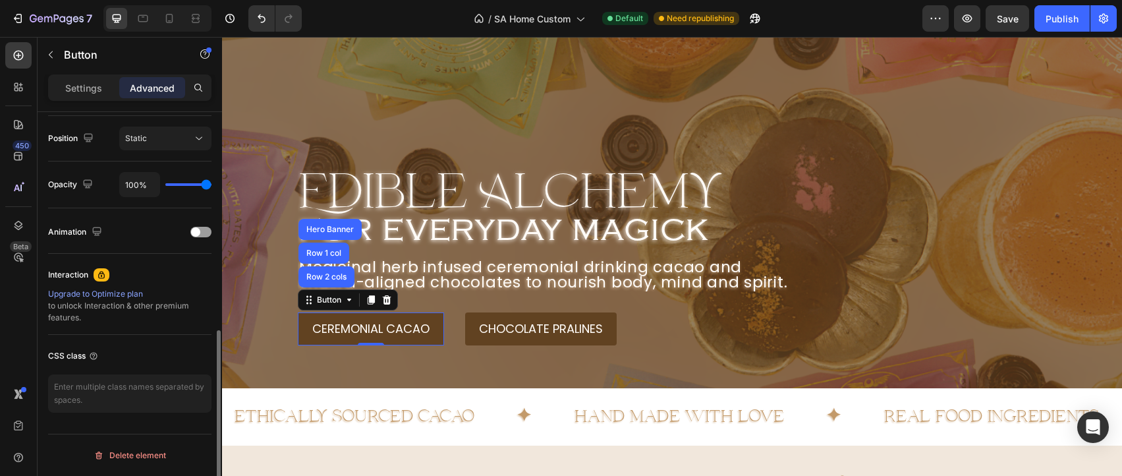
scroll to position [478, 0]
click at [92, 89] on p "Settings" at bounding box center [83, 88] width 37 height 14
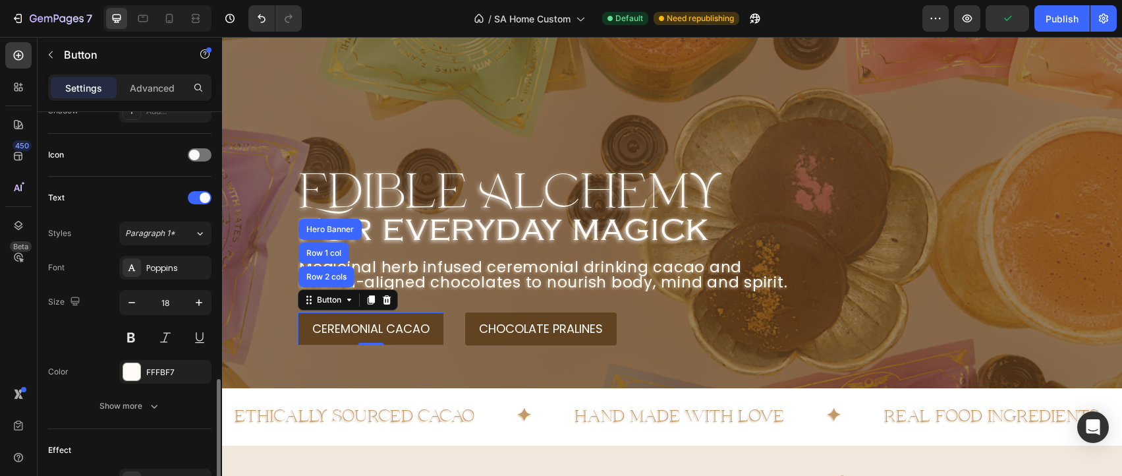
scroll to position [526, 0]
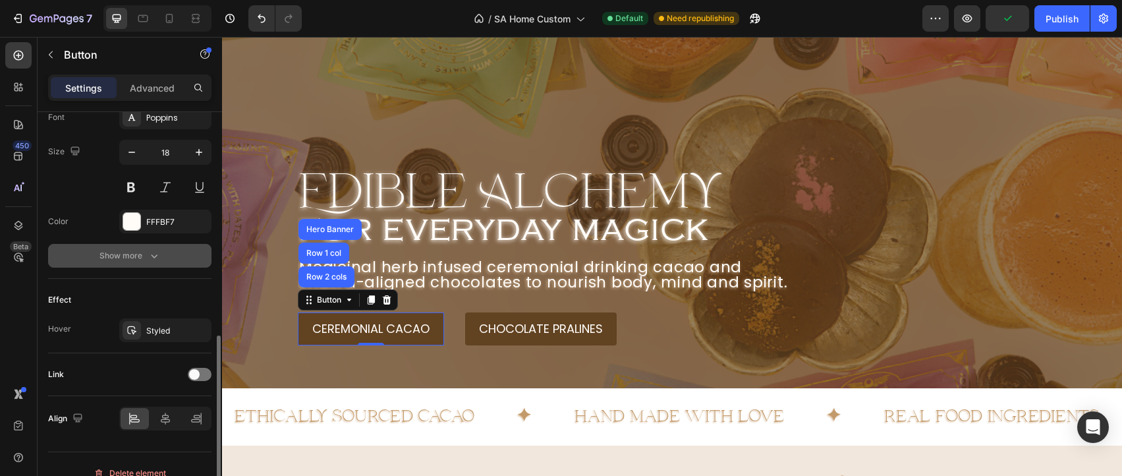
click at [129, 260] on div "Show more" at bounding box center [129, 255] width 61 height 13
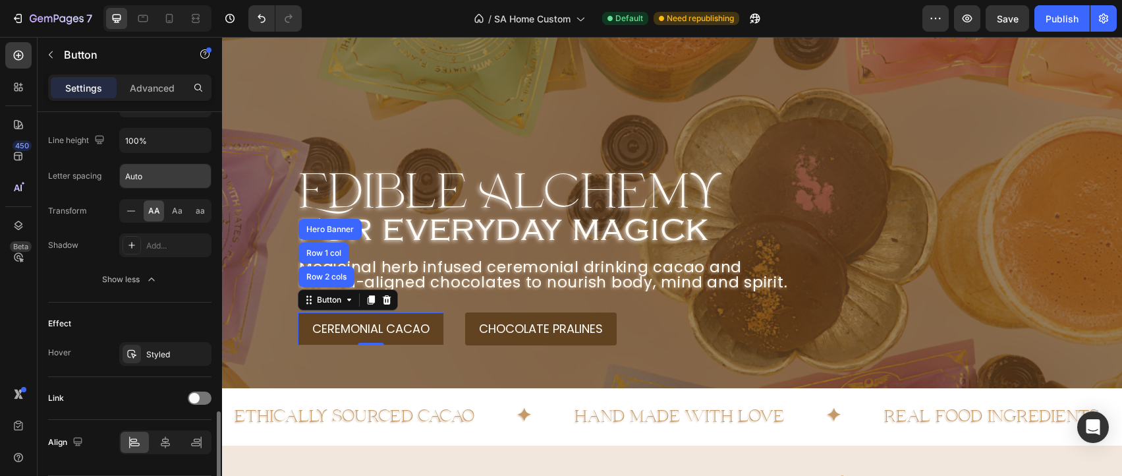
scroll to position [718, 0]
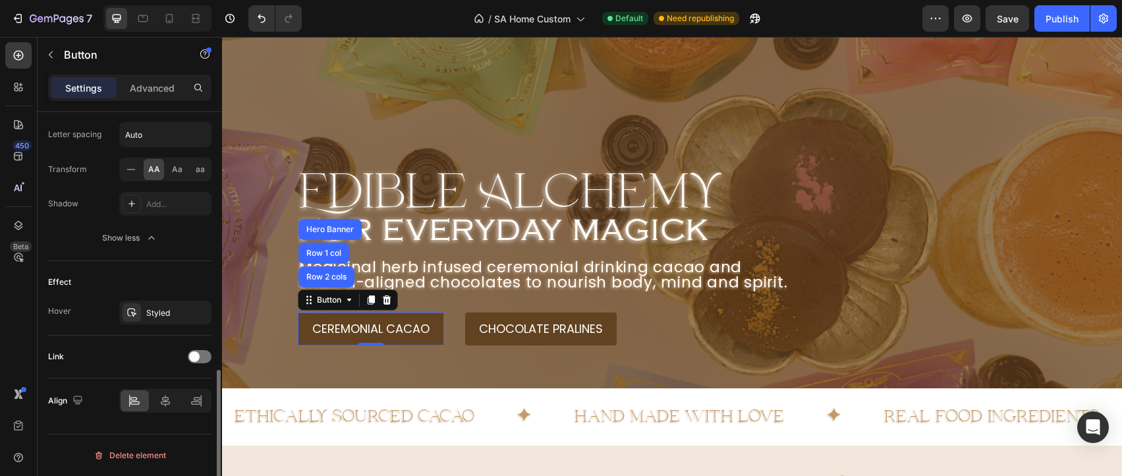
click at [200, 353] on div at bounding box center [200, 356] width 24 height 13
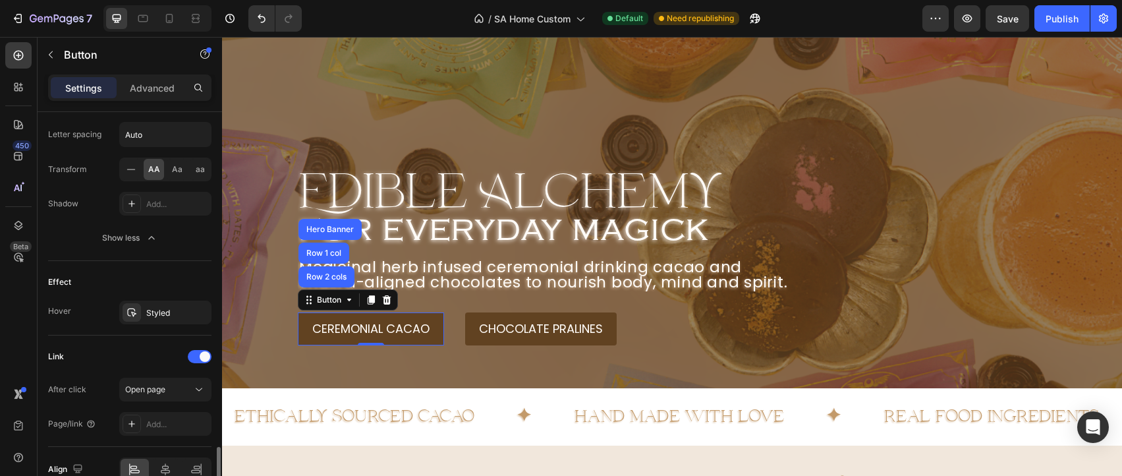
scroll to position [786, 0]
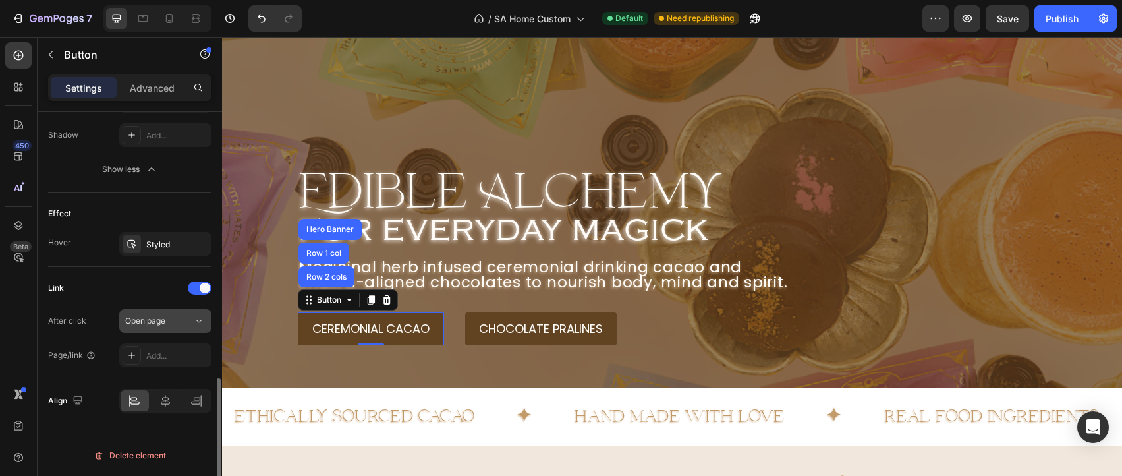
click at [176, 321] on div "Open page" at bounding box center [158, 321] width 67 height 12
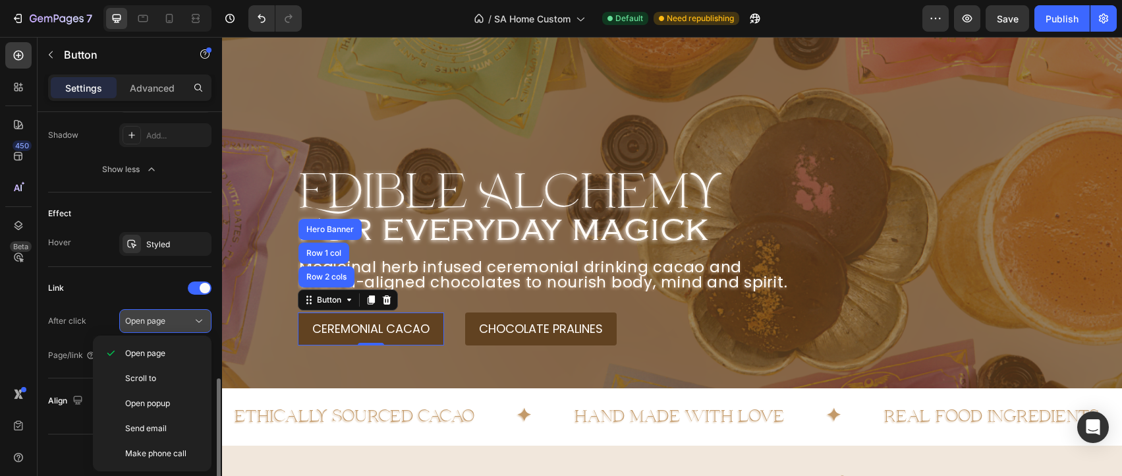
click at [171, 325] on div "Open page" at bounding box center [158, 321] width 67 height 12
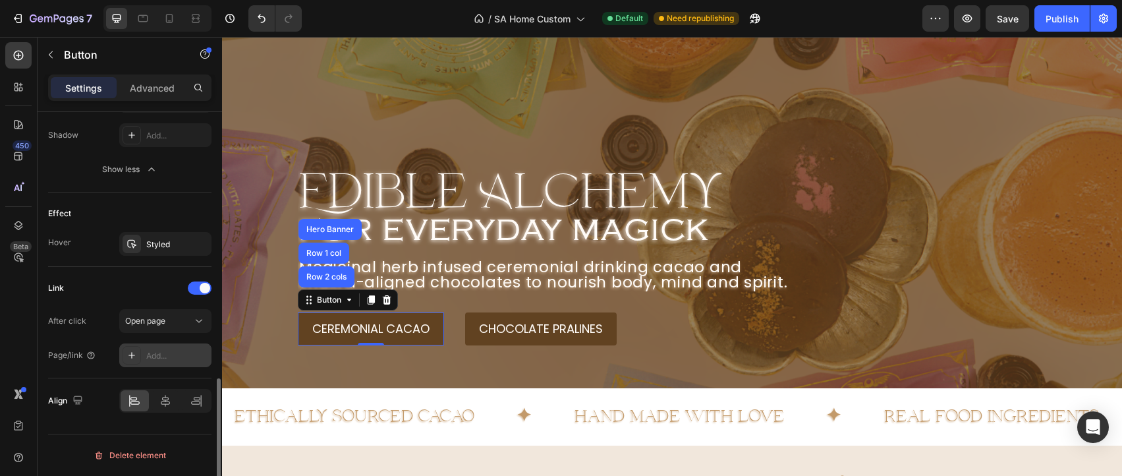
click at [164, 356] on div "Add..." at bounding box center [177, 356] width 62 height 12
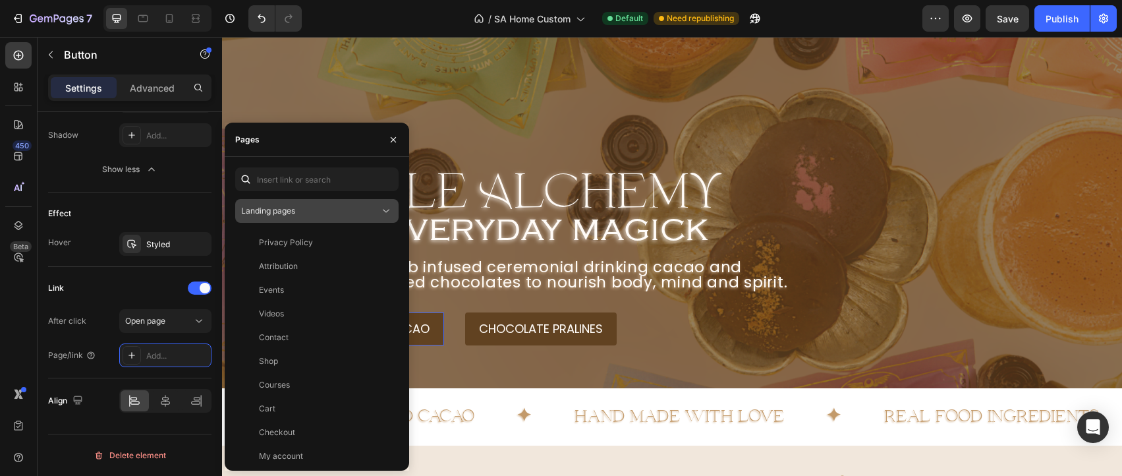
click at [383, 210] on icon at bounding box center [386, 210] width 13 height 13
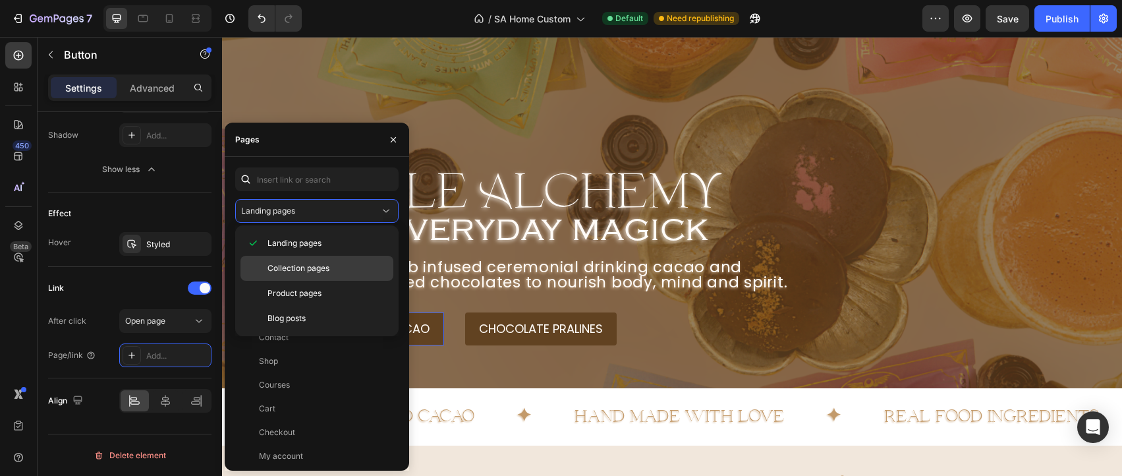
click at [358, 266] on p "Collection pages" at bounding box center [328, 268] width 120 height 12
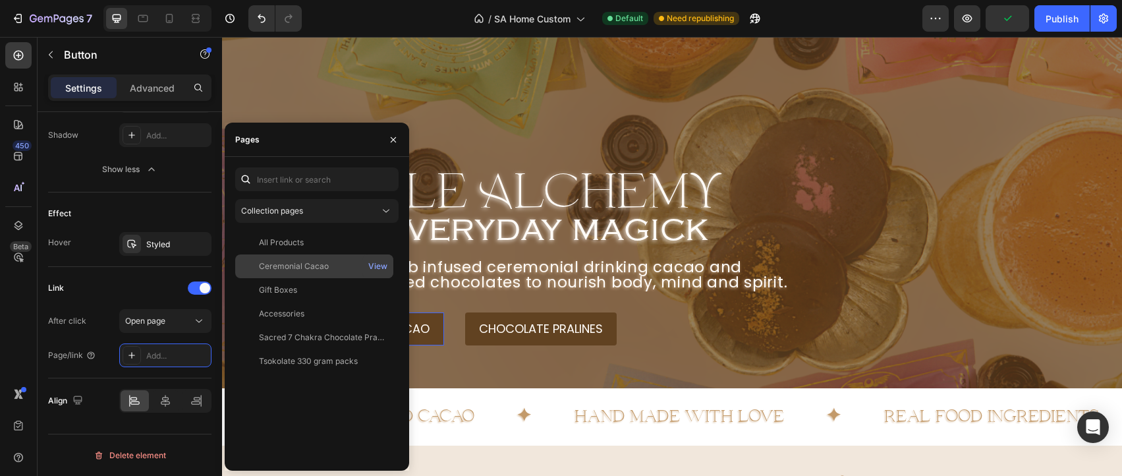
click at [291, 278] on div "Ceremonial Cacao View" at bounding box center [314, 290] width 158 height 24
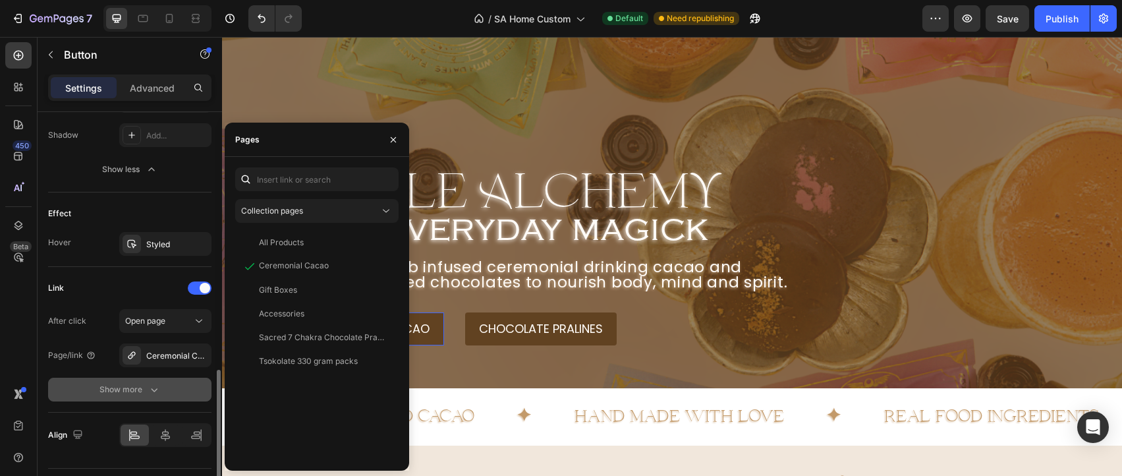
click at [153, 385] on icon "button" at bounding box center [154, 389] width 13 height 13
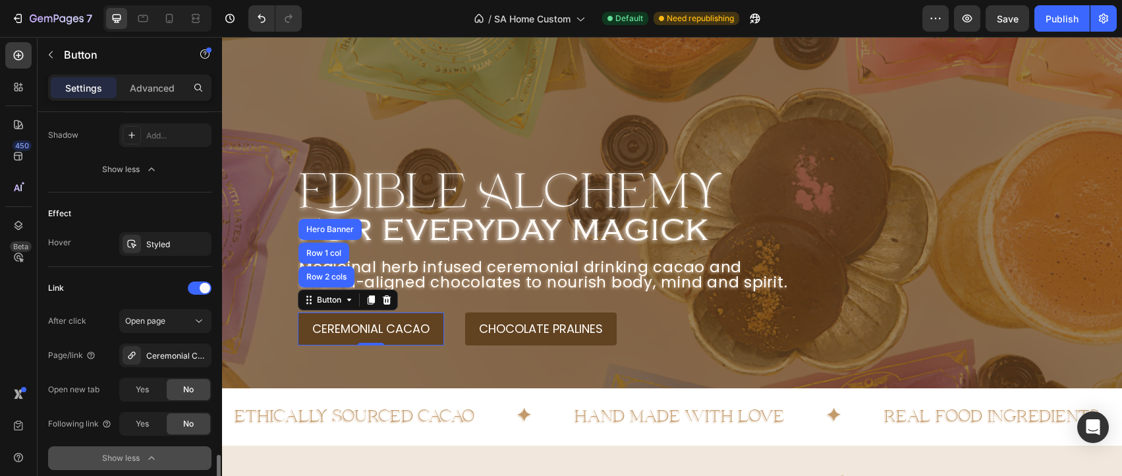
scroll to position [861, 0]
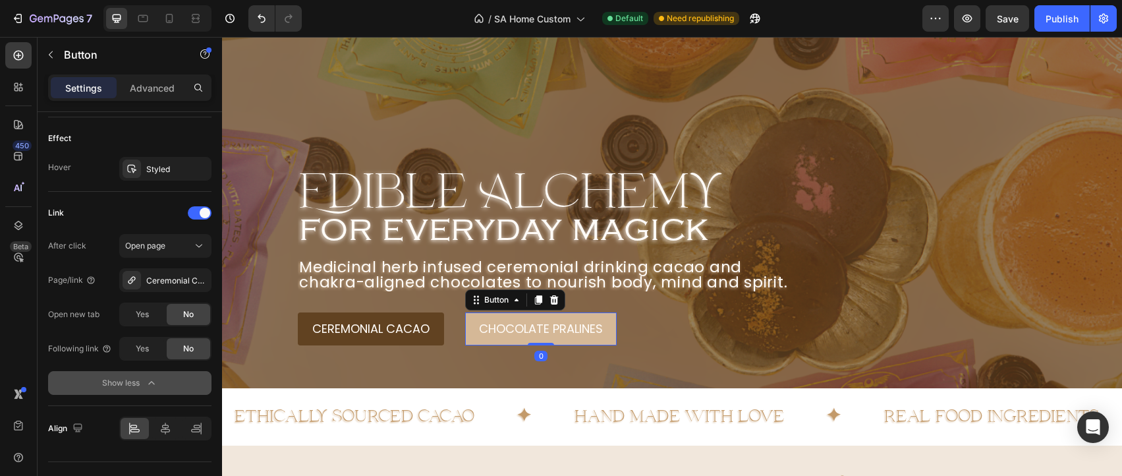
click at [494, 320] on button "chocolate pralines" at bounding box center [541, 328] width 152 height 33
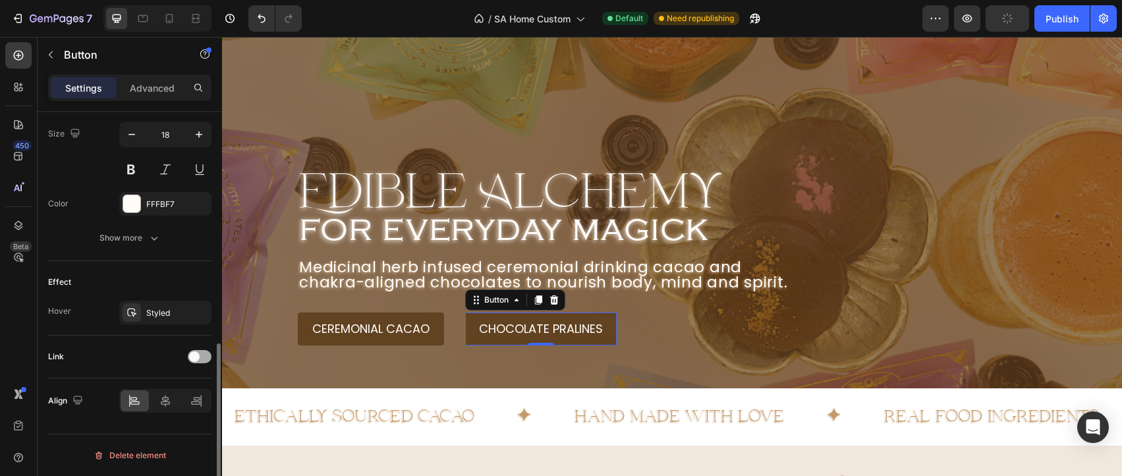
click at [192, 360] on span at bounding box center [194, 356] width 11 height 11
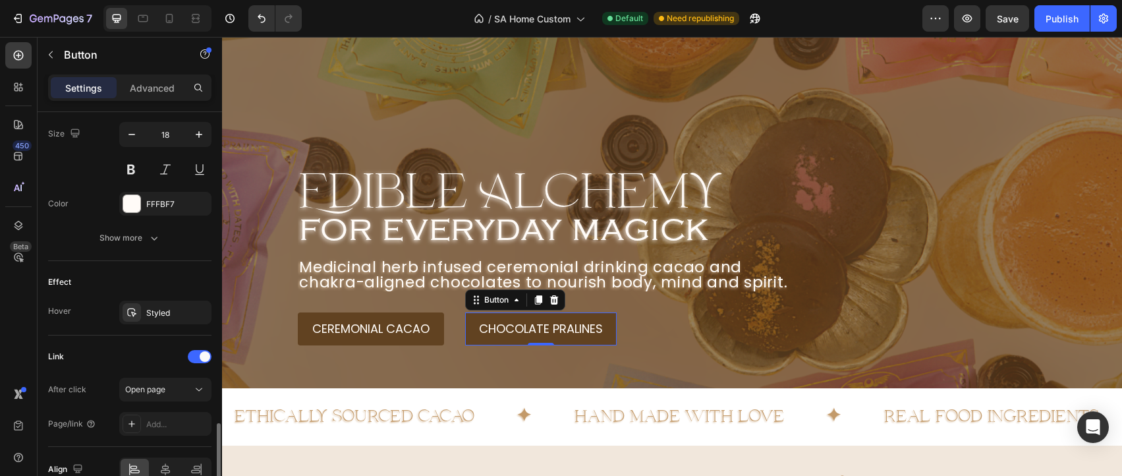
scroll to position [612, 0]
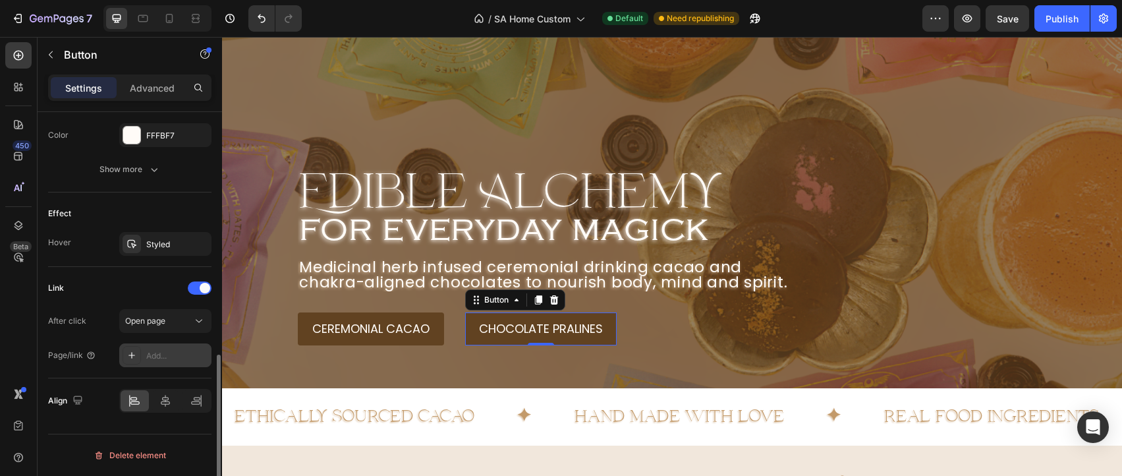
click at [179, 350] on div "Add..." at bounding box center [177, 356] width 62 height 12
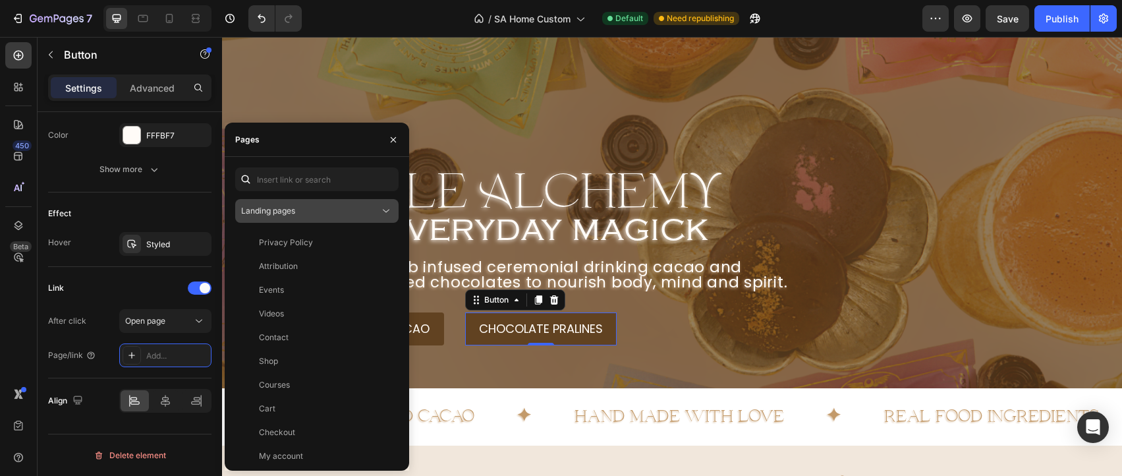
click at [382, 212] on icon at bounding box center [386, 210] width 13 height 13
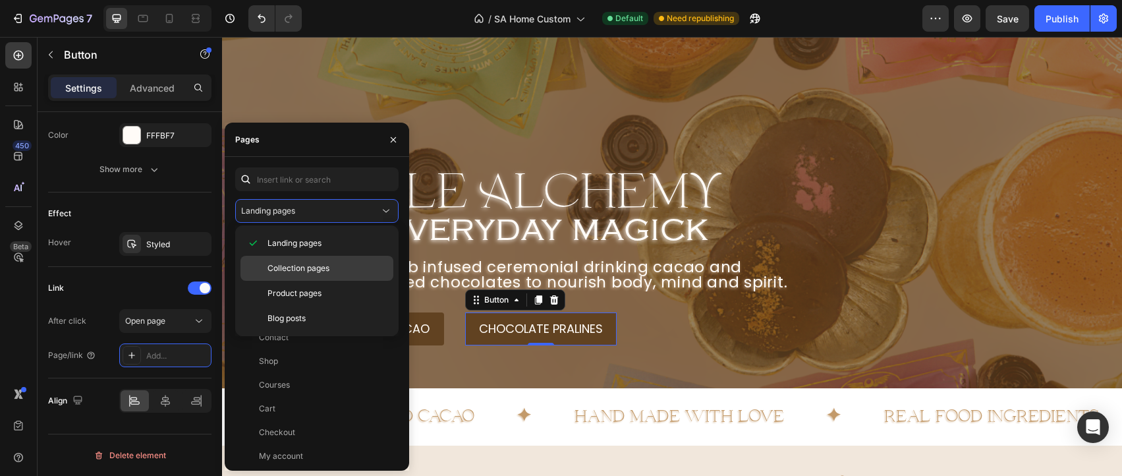
click at [358, 271] on p "Collection pages" at bounding box center [328, 268] width 120 height 12
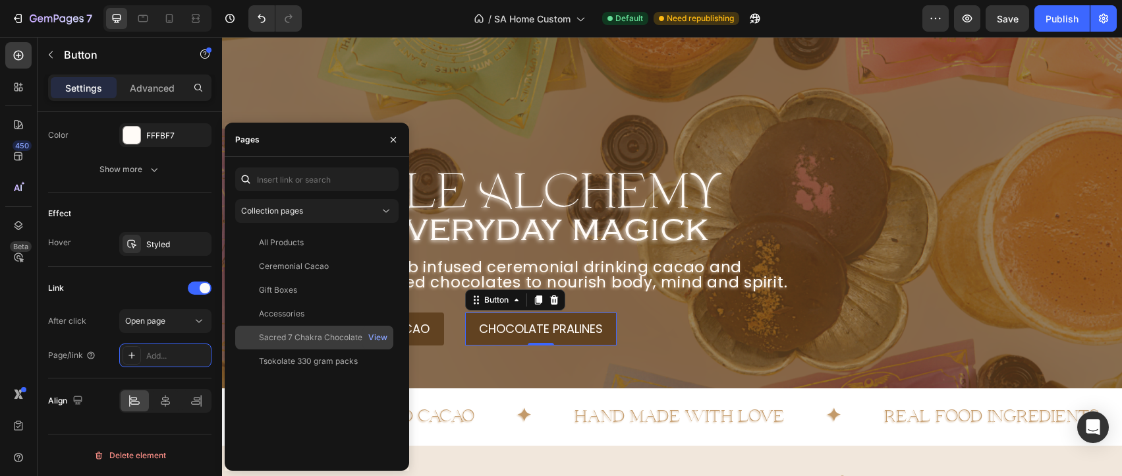
click at [324, 339] on div "Sacred 7 Chakra Chocolate Pralines" at bounding box center [322, 337] width 127 height 12
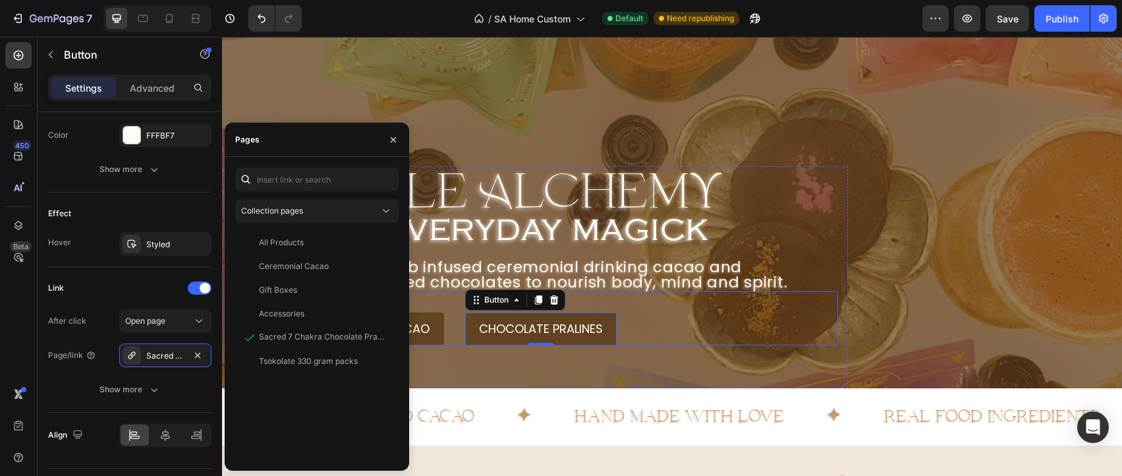
scroll to position [0, 0]
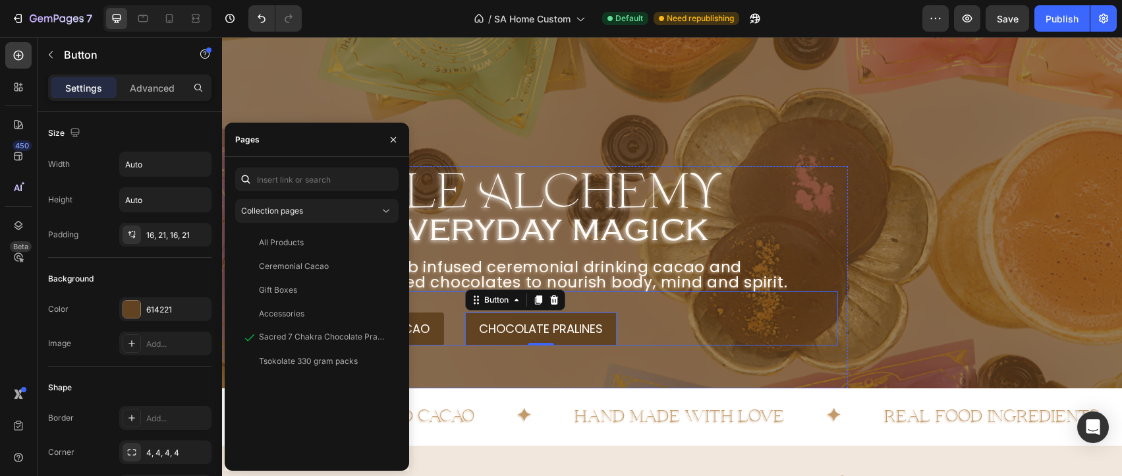
click at [690, 317] on div "ceremonial cacao Button chocolate pralines Button 0 Row" at bounding box center [568, 318] width 540 height 54
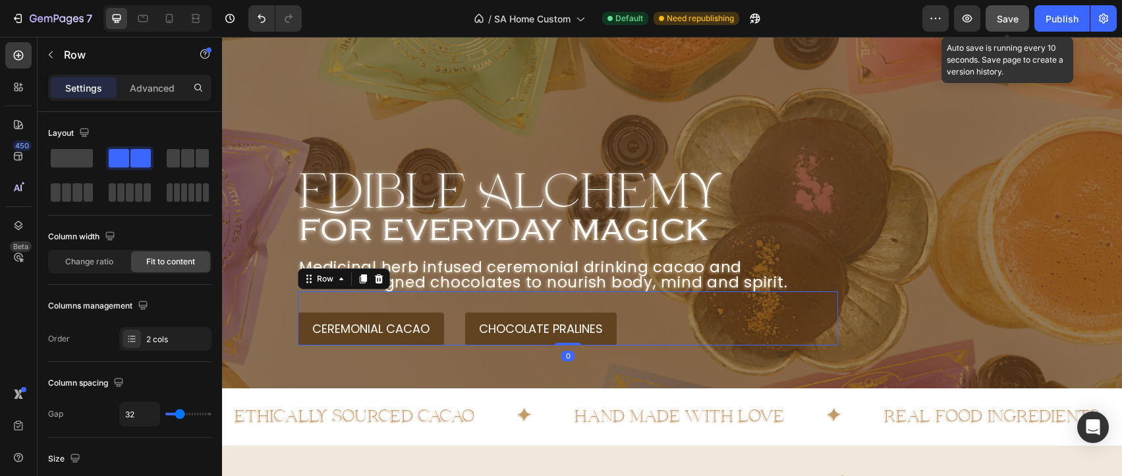
click at [1006, 20] on span "Save" at bounding box center [1008, 18] width 22 height 11
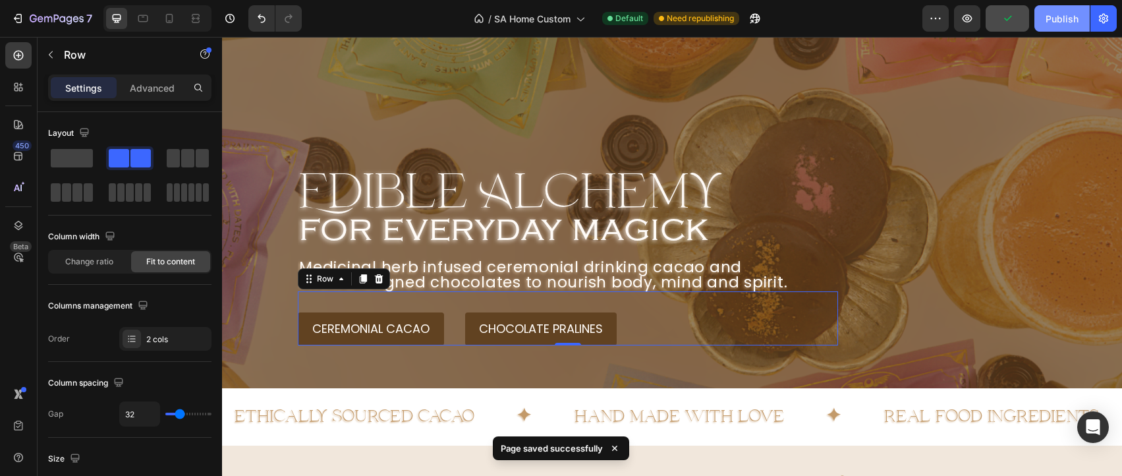
click at [1070, 21] on div "Publish" at bounding box center [1062, 19] width 33 height 14
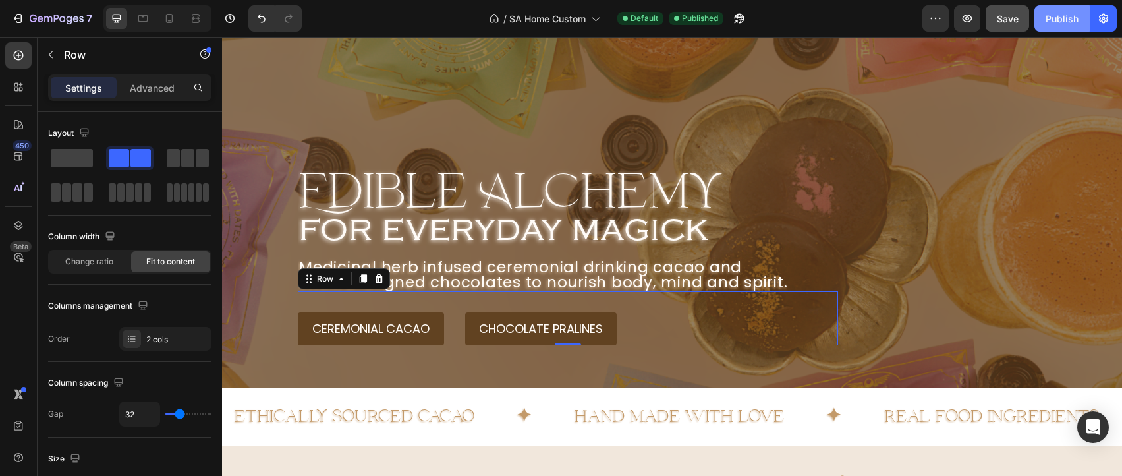
click at [1054, 18] on div "Publish" at bounding box center [1062, 19] width 33 height 14
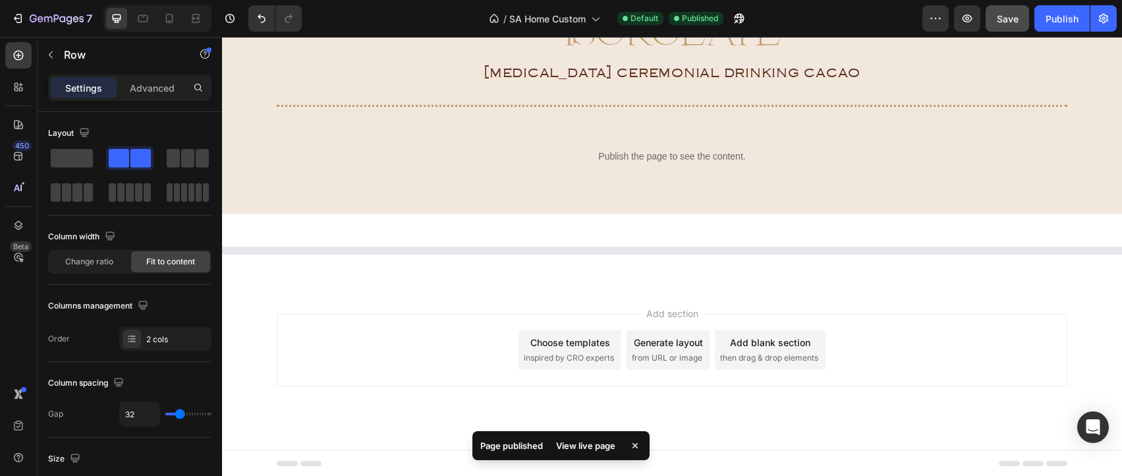
scroll to position [1655, 0]
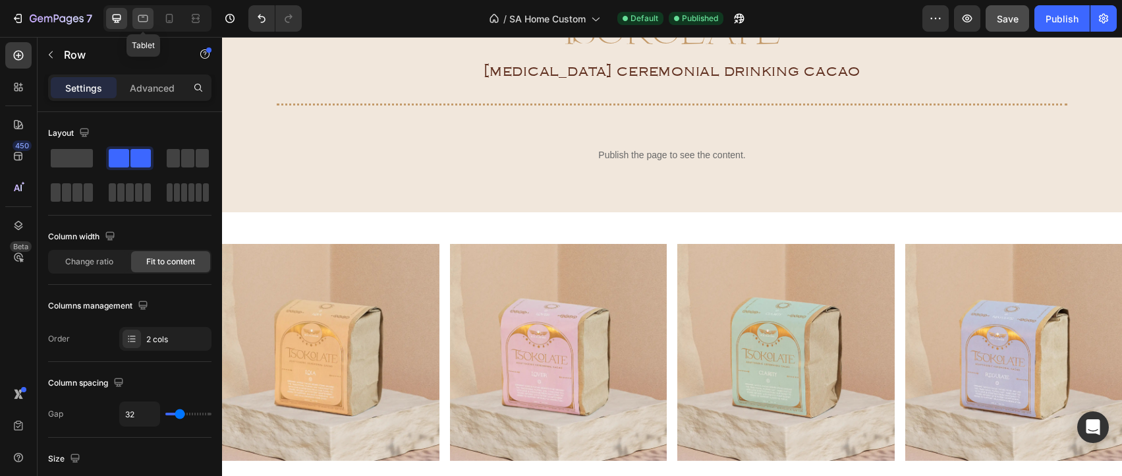
click at [136, 24] on div at bounding box center [142, 18] width 21 height 21
type input "22"
type input "100%"
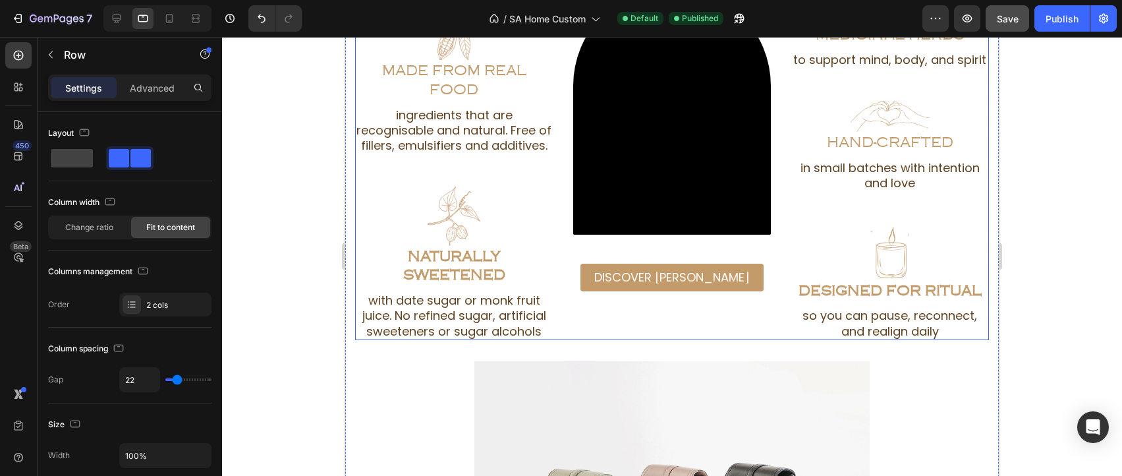
scroll to position [1577, 0]
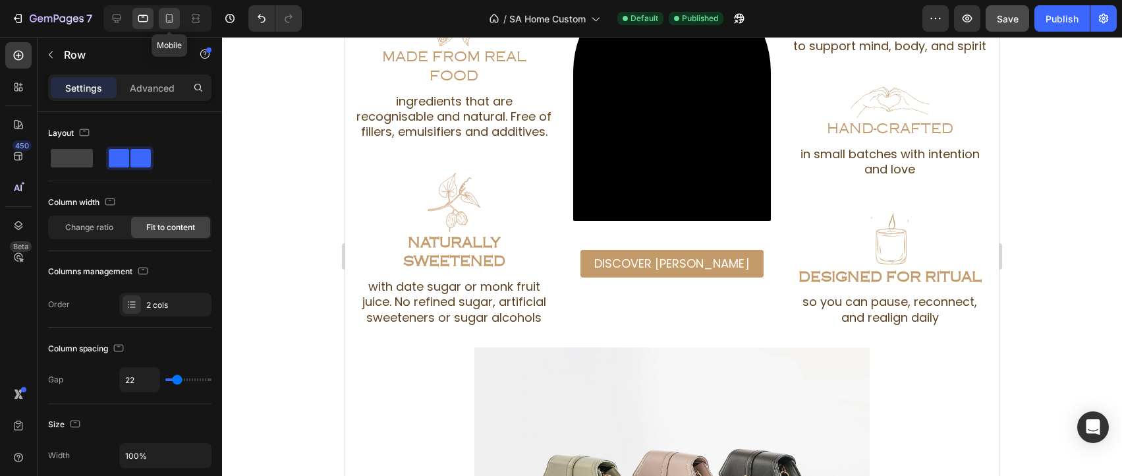
click at [175, 13] on icon at bounding box center [169, 18] width 13 height 13
type input "11"
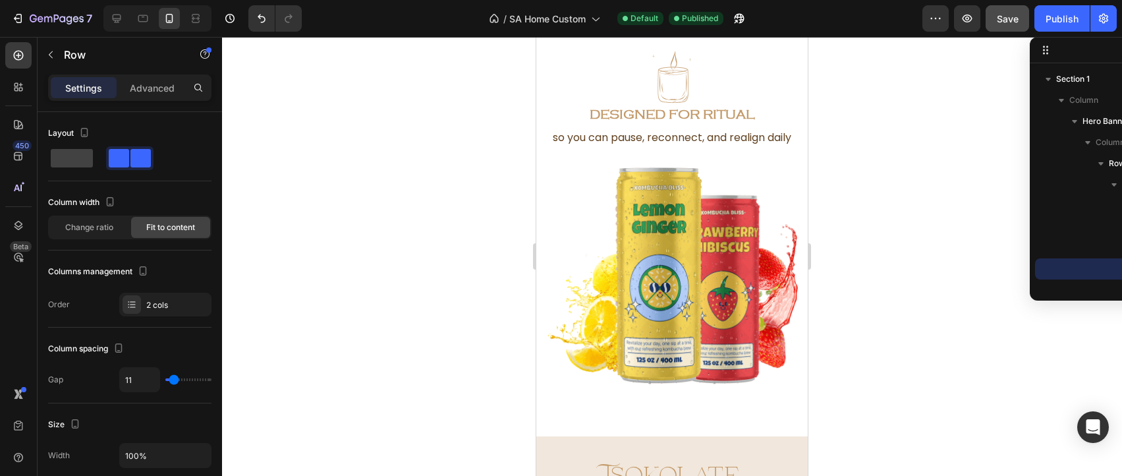
scroll to position [2285, 0]
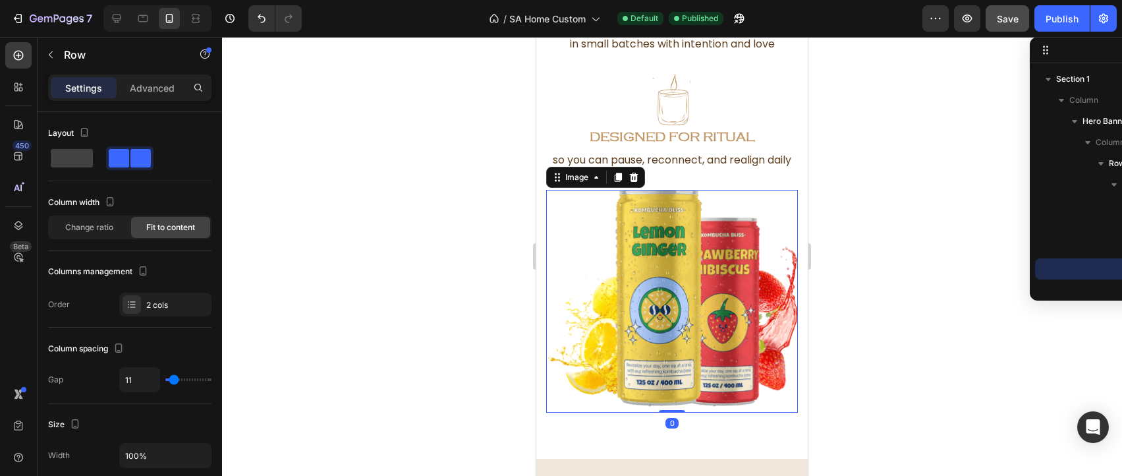
click at [653, 274] on img at bounding box center [672, 301] width 252 height 223
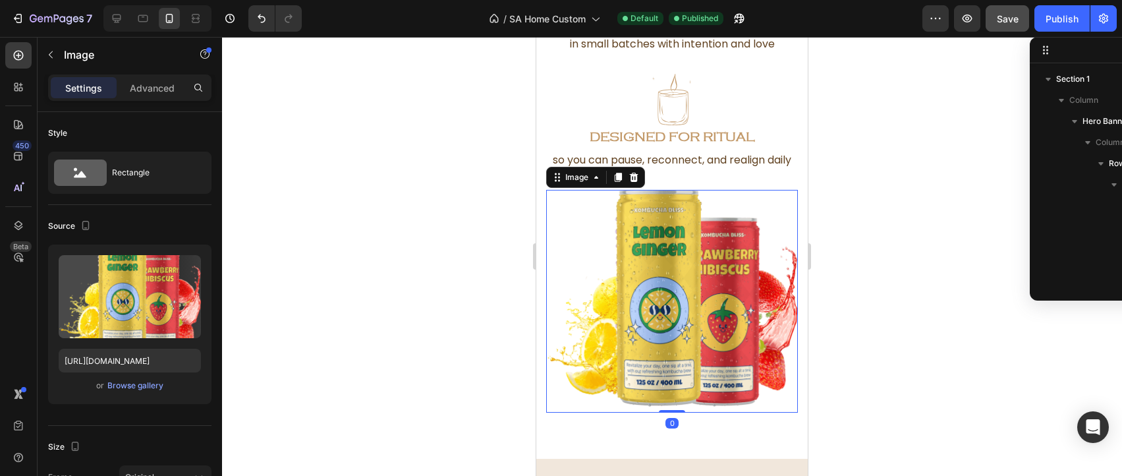
scroll to position [241, 0]
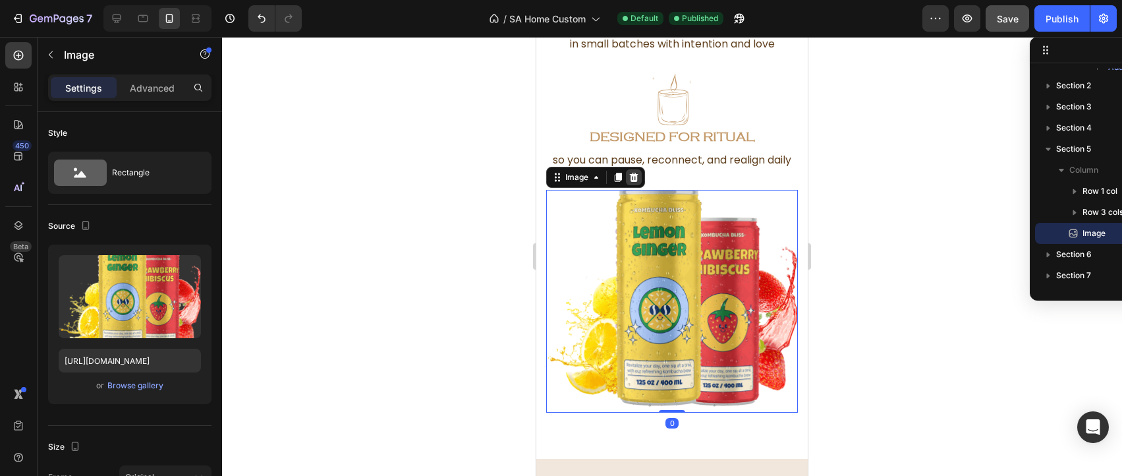
click at [634, 169] on div at bounding box center [634, 177] width 16 height 16
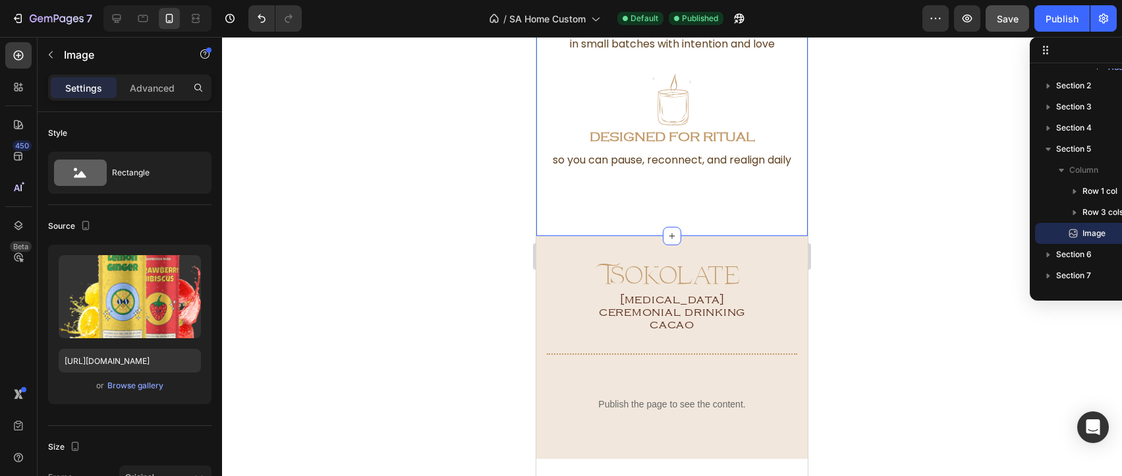
scroll to position [220, 0]
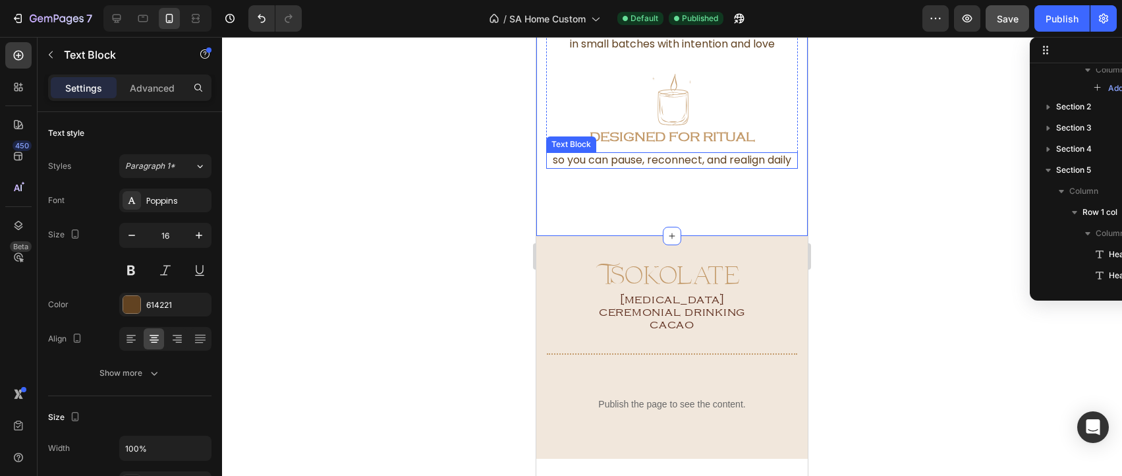
click at [710, 164] on p "so you can pause, reconnect, and realign daily" at bounding box center [672, 161] width 249 height 14
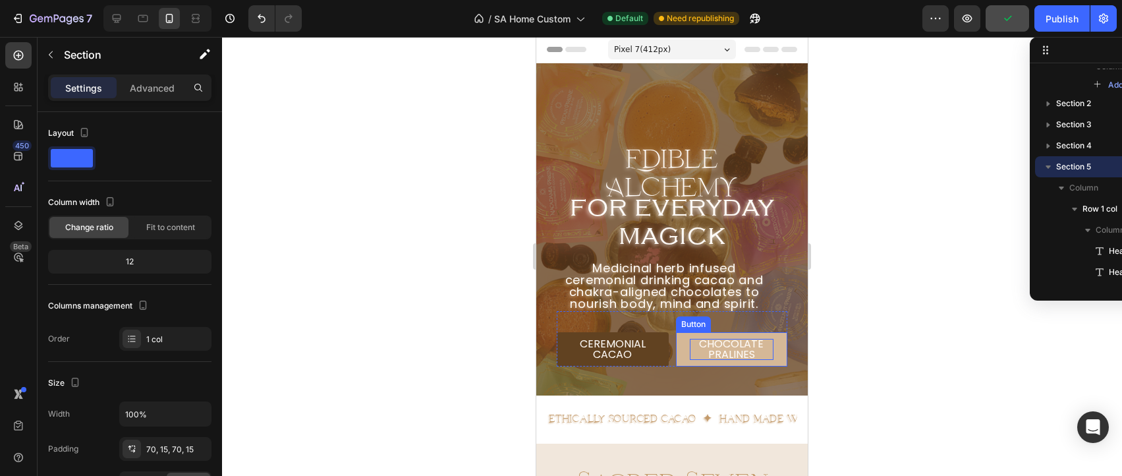
scroll to position [0, 0]
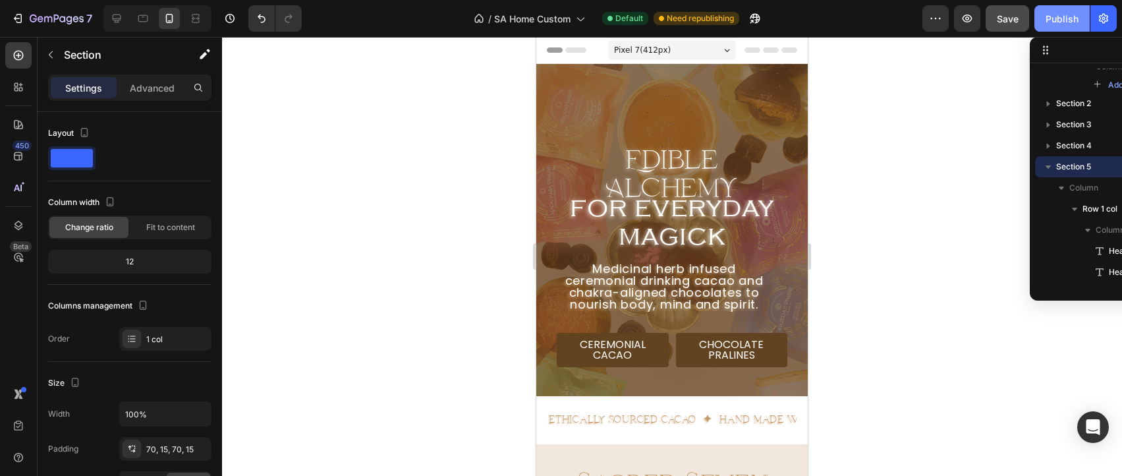
click at [1053, 8] on button "Publish" at bounding box center [1062, 18] width 55 height 26
click at [113, 14] on icon at bounding box center [117, 18] width 9 height 9
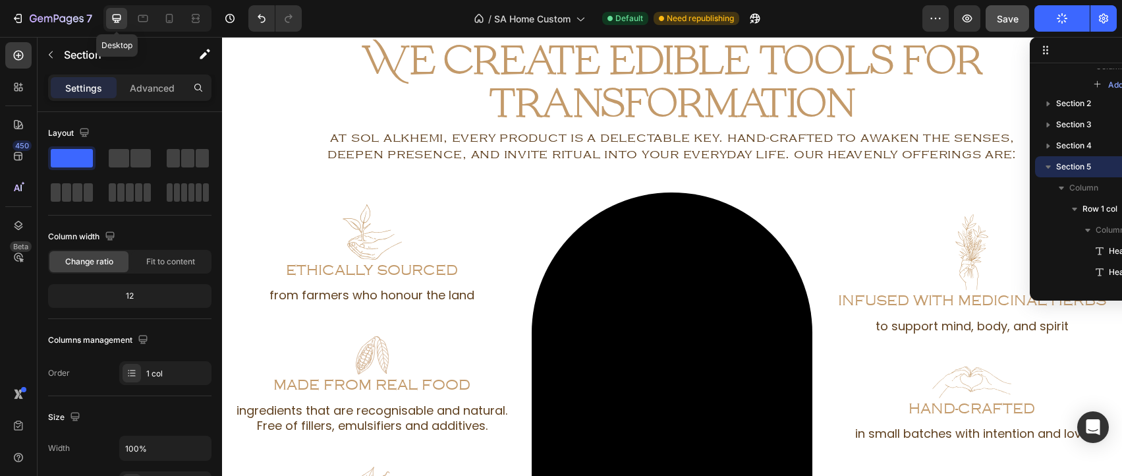
scroll to position [1378, 0]
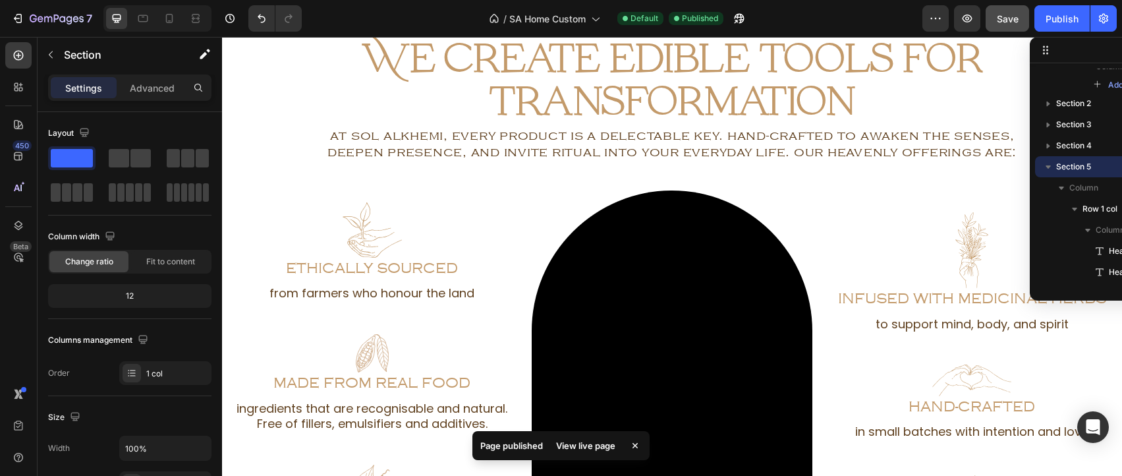
click at [588, 445] on div "View live page" at bounding box center [585, 445] width 75 height 18
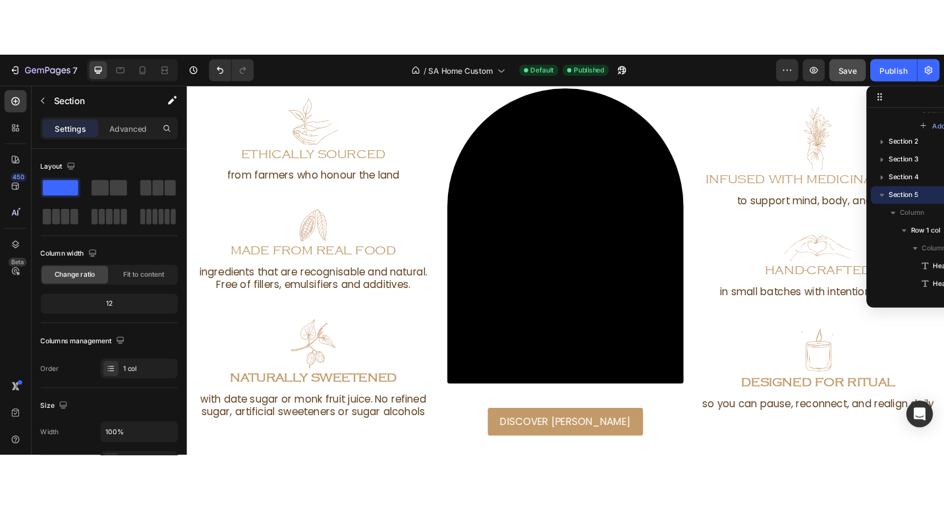
scroll to position [1508, 0]
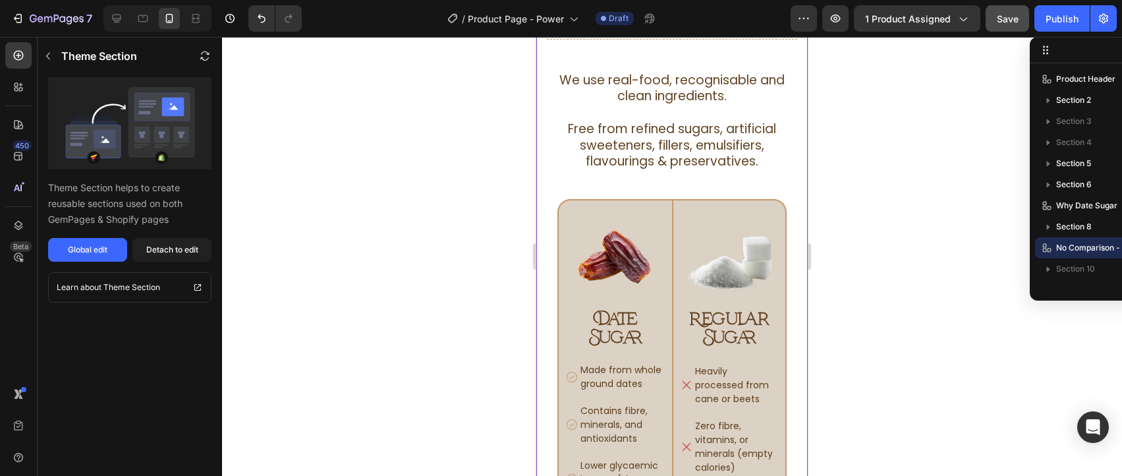
scroll to position [3880, 0]
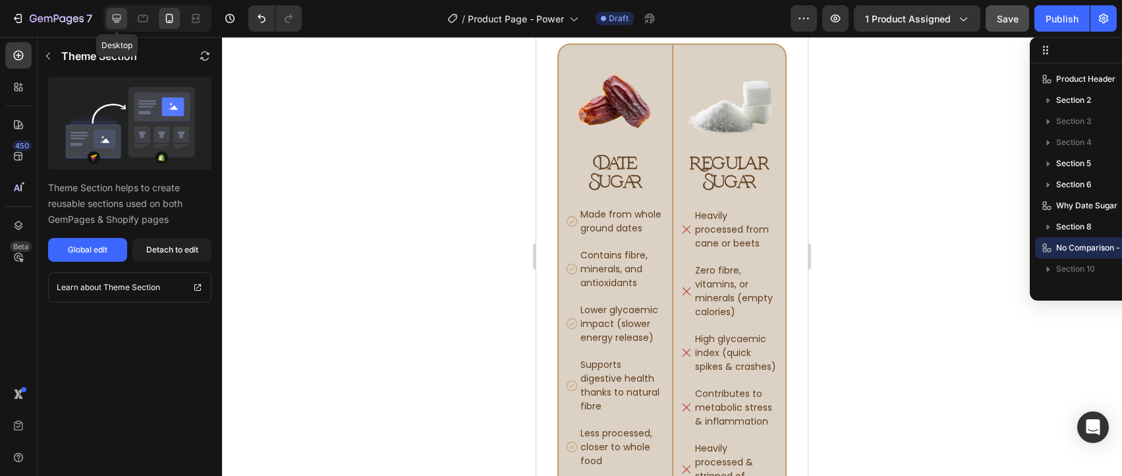
click at [119, 20] on icon at bounding box center [117, 18] width 9 height 9
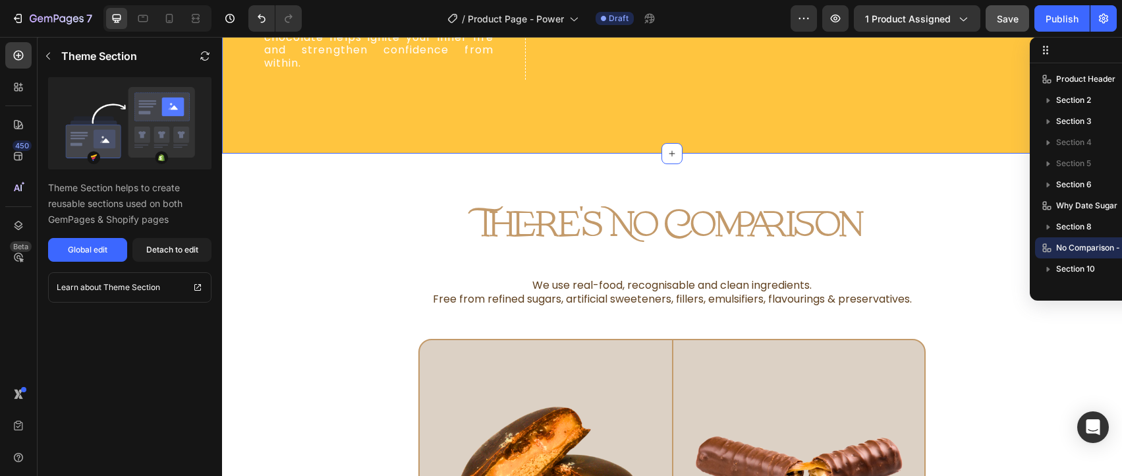
scroll to position [4609, 0]
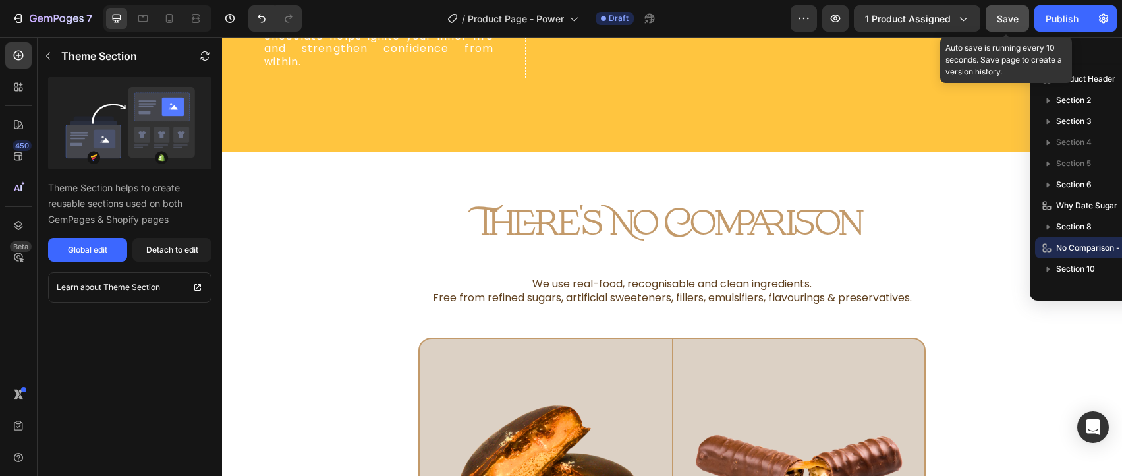
click at [1015, 18] on span "Save" at bounding box center [1008, 18] width 22 height 11
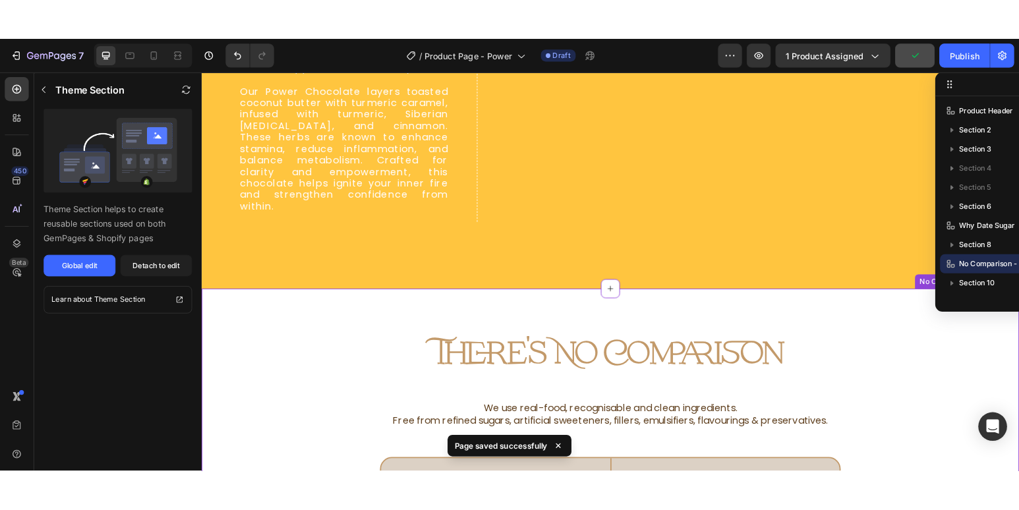
scroll to position [4384, 0]
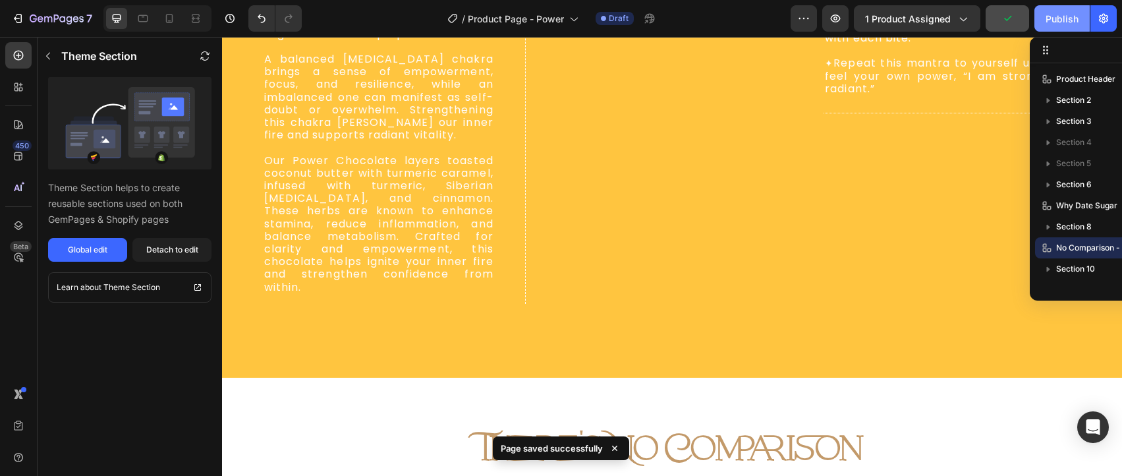
click at [1062, 16] on div "Publish" at bounding box center [1062, 19] width 33 height 14
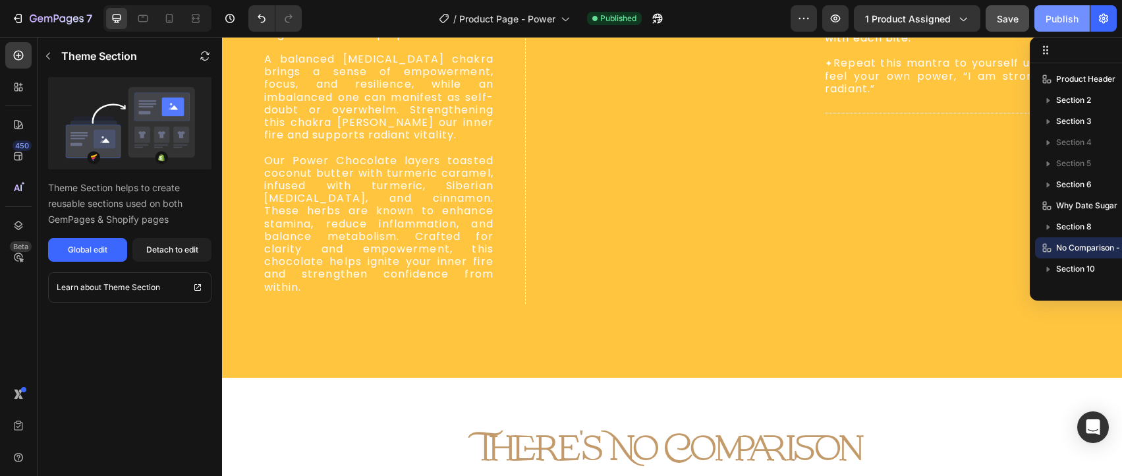
click at [1065, 21] on div "Publish" at bounding box center [1062, 19] width 33 height 14
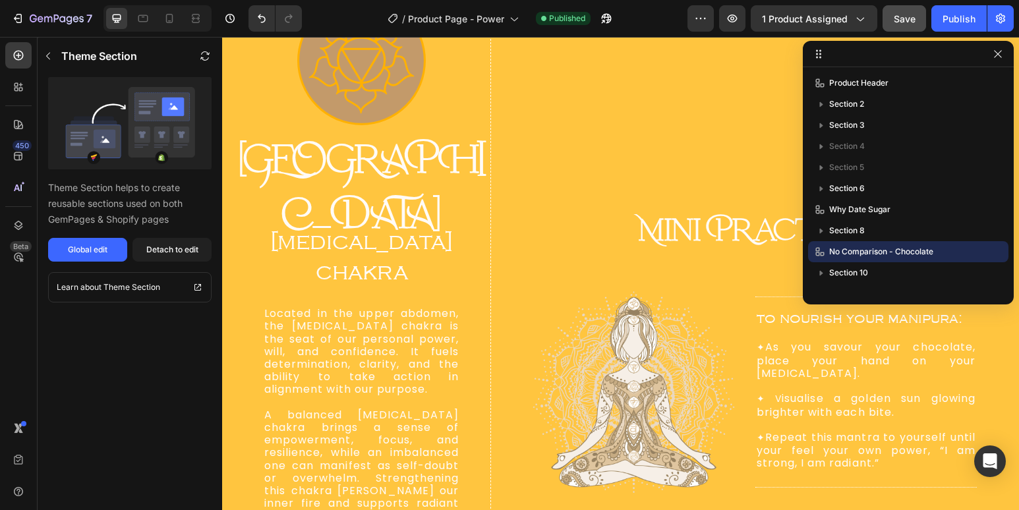
scroll to position [3884, 0]
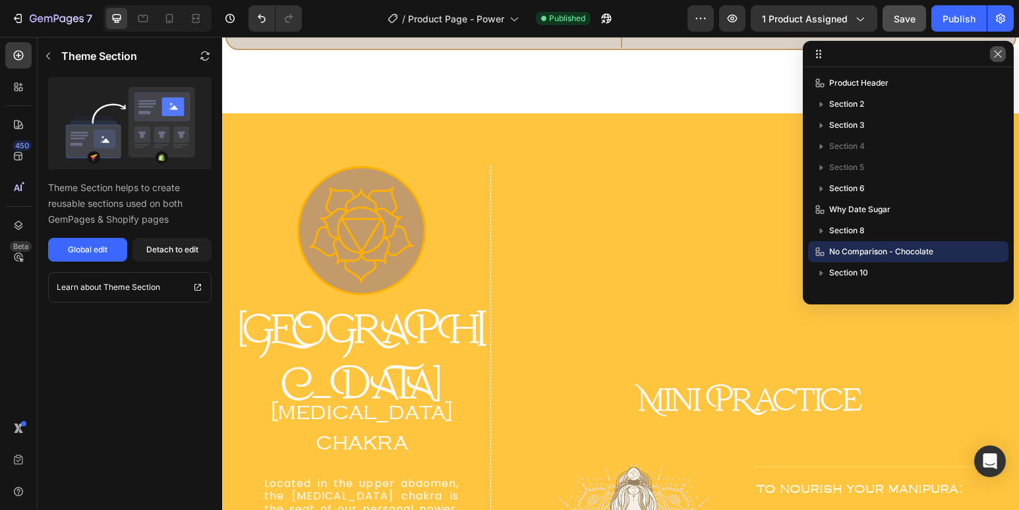
click at [1002, 51] on button "button" at bounding box center [998, 54] width 16 height 16
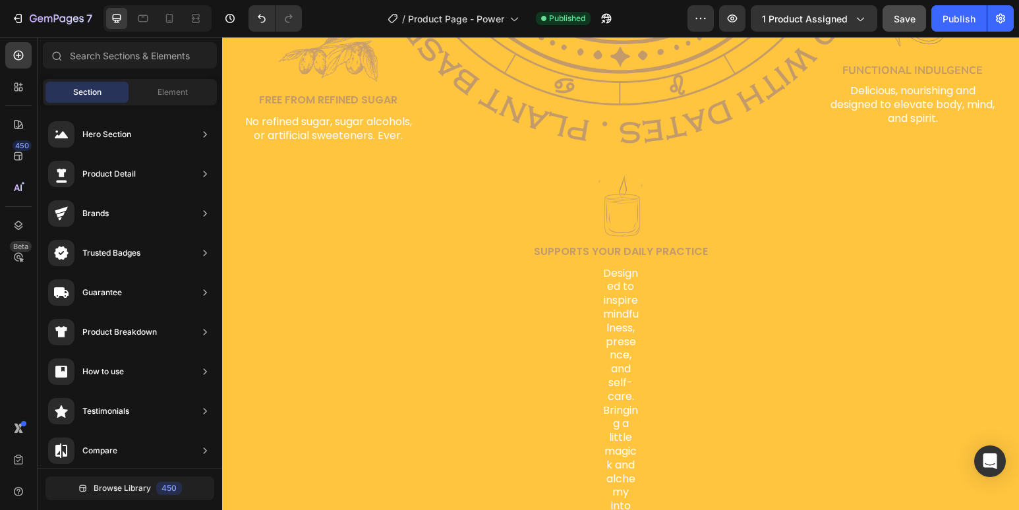
scroll to position [1939, 0]
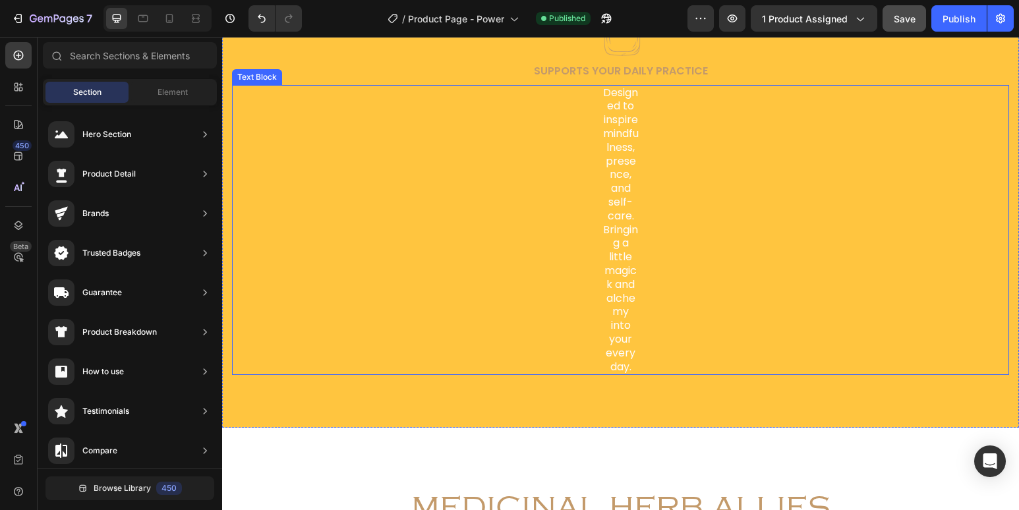
click at [638, 173] on p "Designed to inspire mindfulness, presence, and self-care. Bringing a little mag…" at bounding box center [620, 230] width 36 height 288
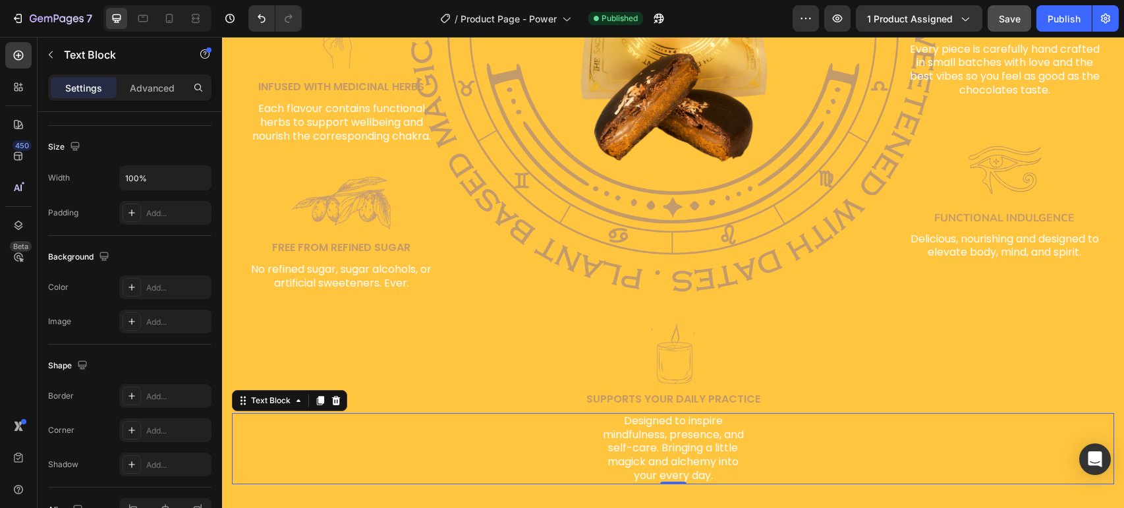
scroll to position [1672, 0]
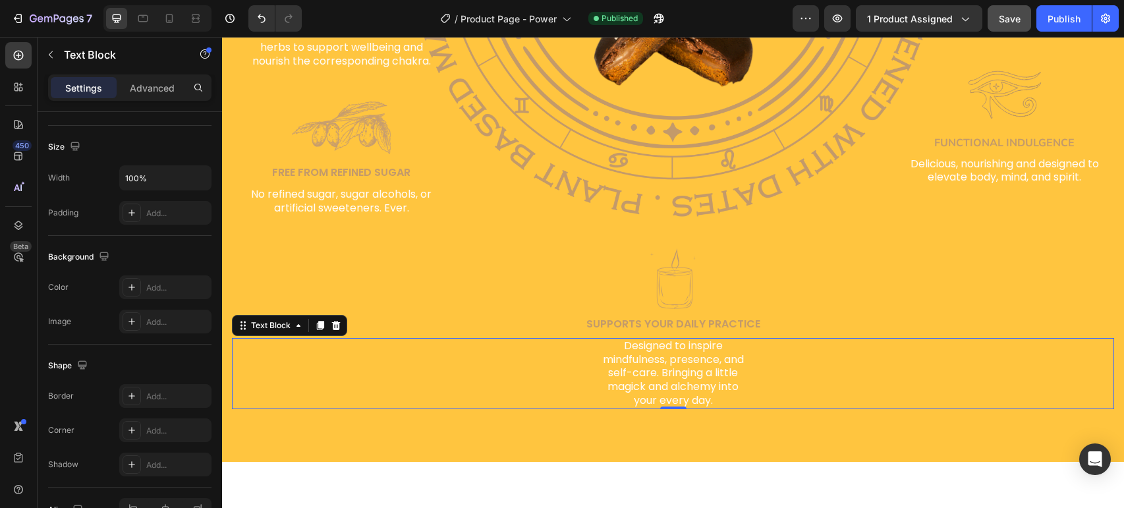
click at [584, 372] on div "Designed to inspire mindfulness, presence, and self-care. Bringing a little mag…" at bounding box center [673, 373] width 882 height 71
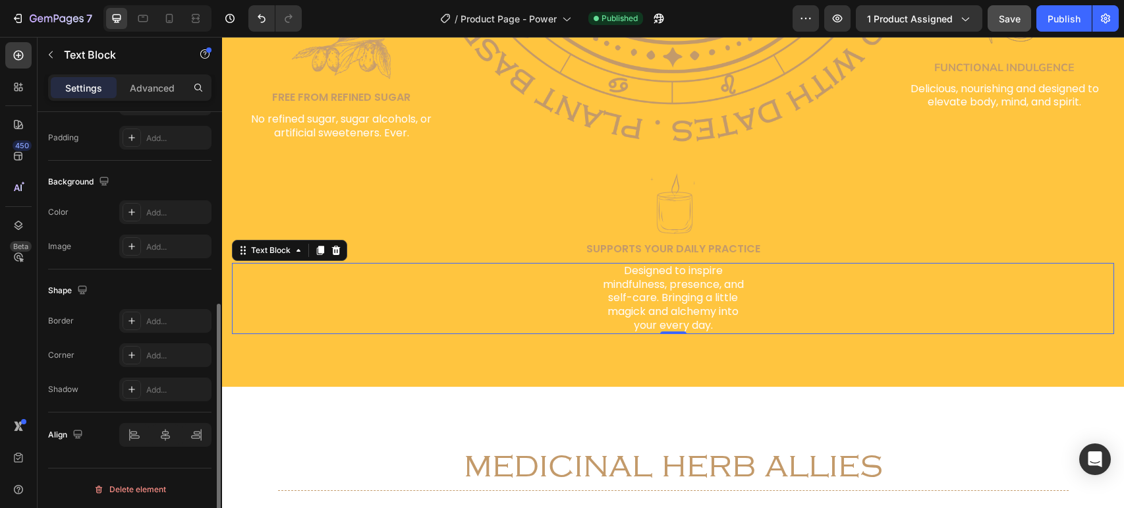
scroll to position [347, 0]
click at [148, 90] on p "Advanced" at bounding box center [152, 88] width 45 height 14
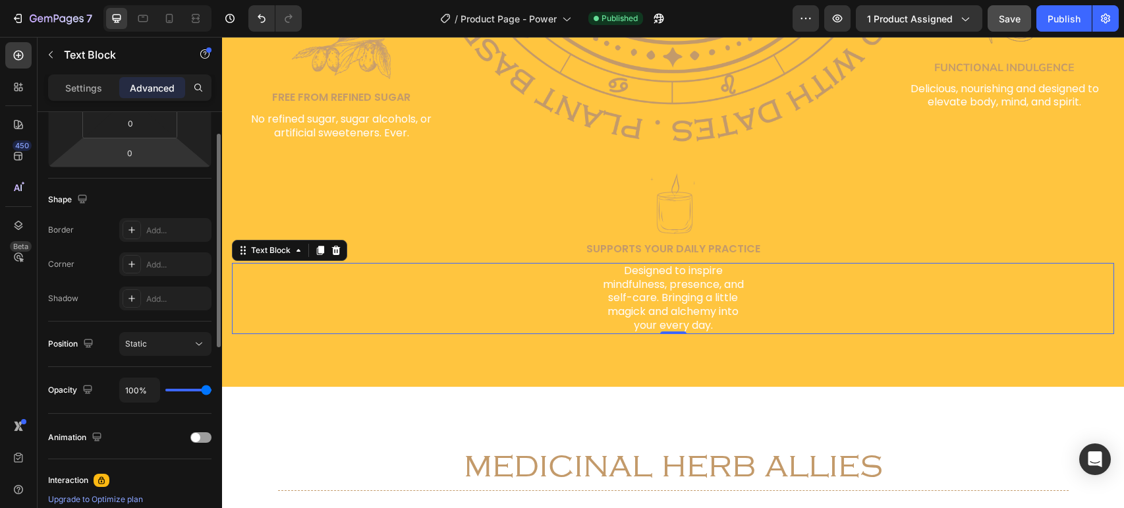
scroll to position [197, 0]
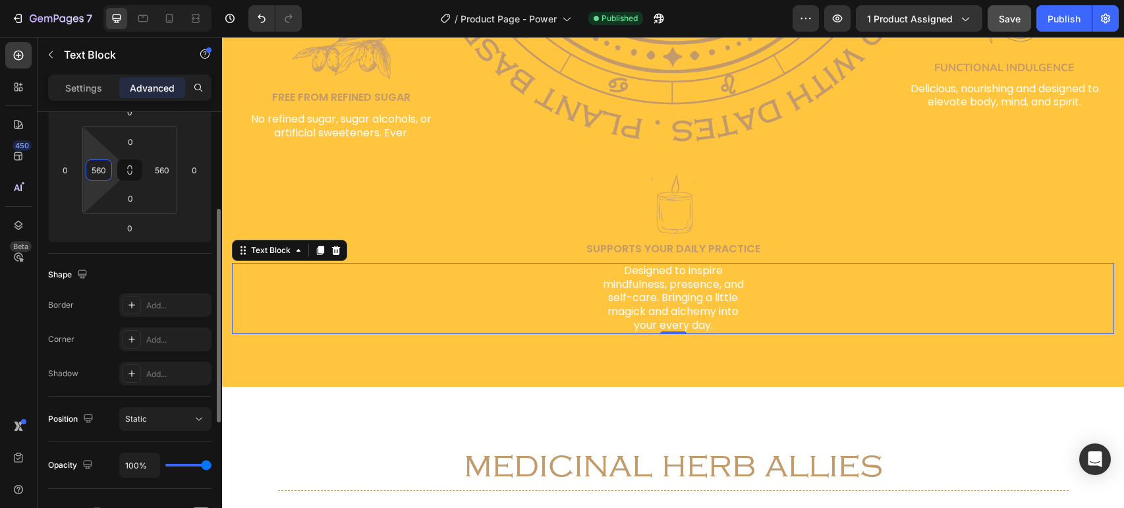
click at [99, 167] on input "560" at bounding box center [99, 170] width 20 height 20
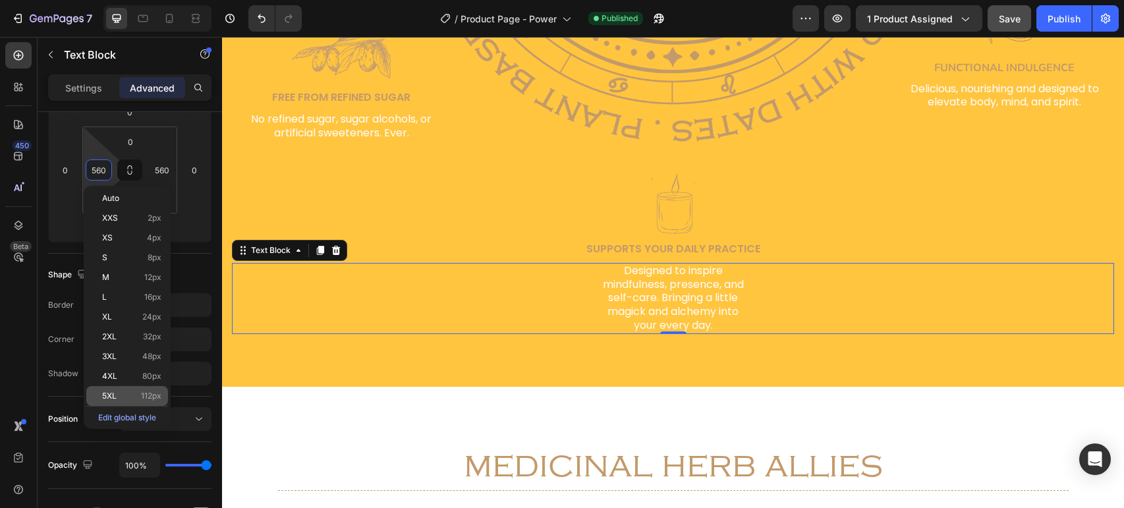
click at [152, 389] on div "5XL 112px" at bounding box center [127, 396] width 82 height 20
type input "112"
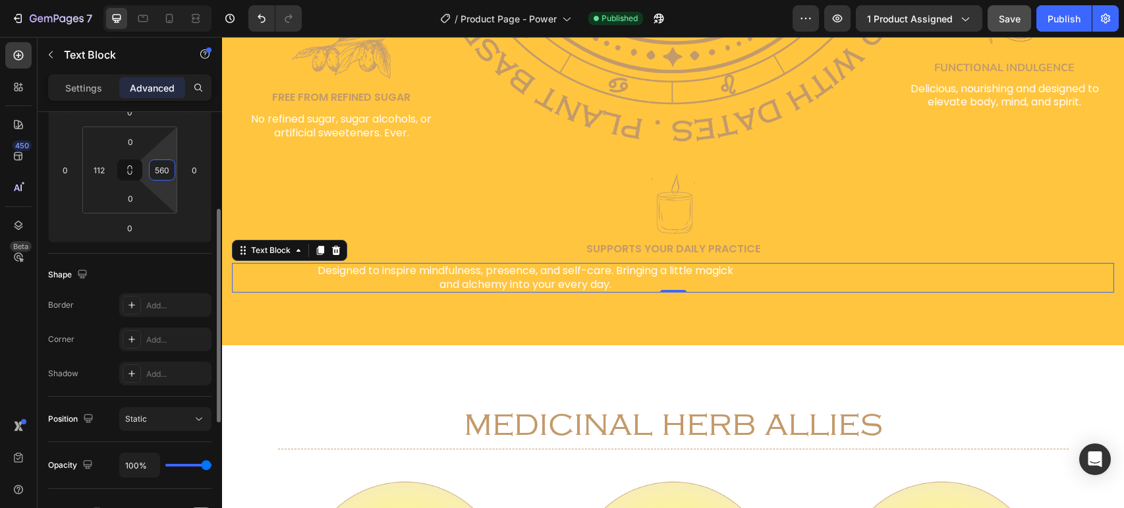
click at [161, 167] on input "560" at bounding box center [162, 170] width 20 height 20
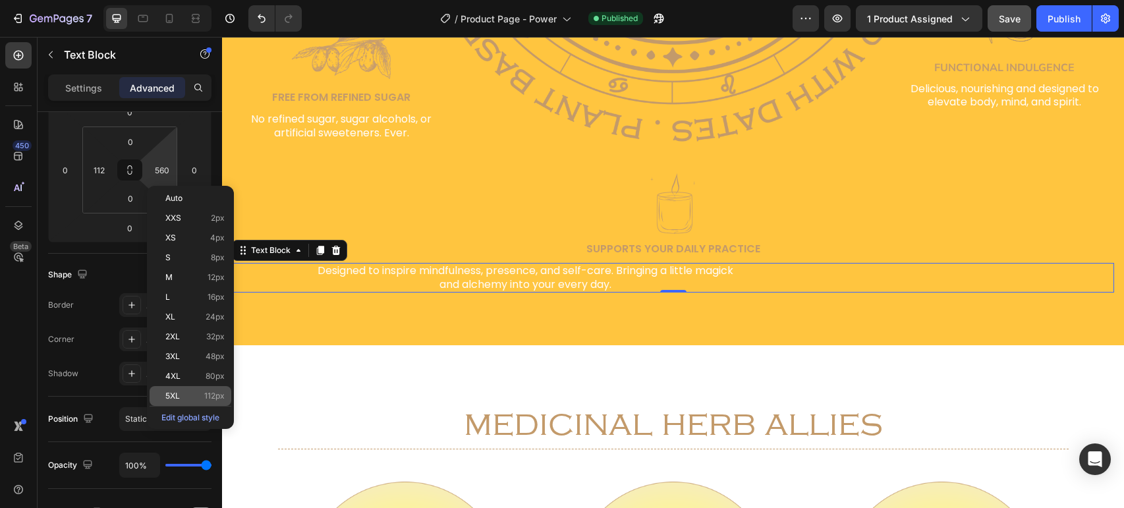
click at [184, 394] on p "5XL 112px" at bounding box center [194, 395] width 59 height 9
type input "112"
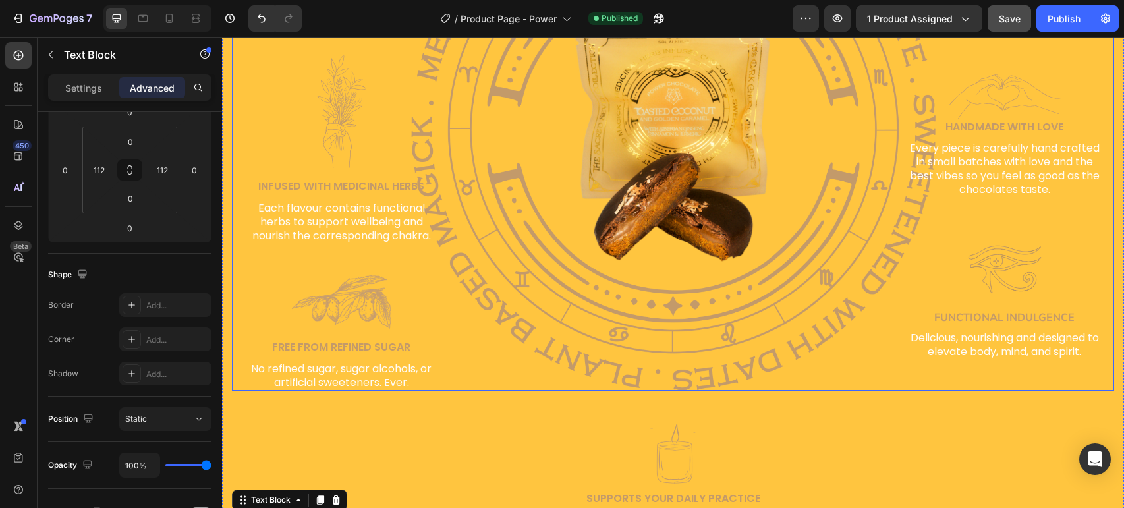
scroll to position [1597, 0]
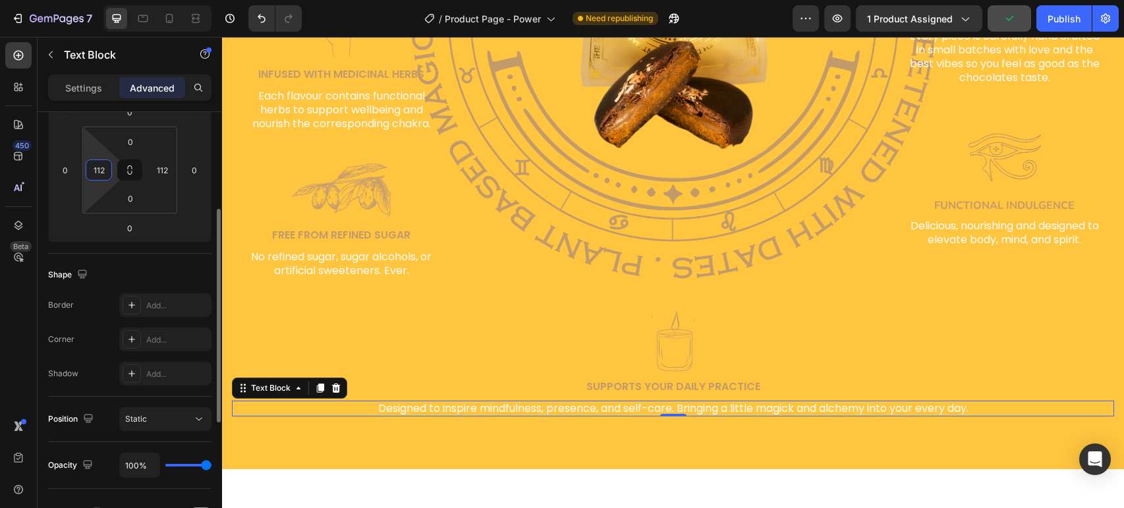
click at [108, 175] on input "112" at bounding box center [99, 170] width 20 height 20
type input "300"
drag, startPoint x: 167, startPoint y: 176, endPoint x: 183, endPoint y: 175, distance: 15.8
click at [183, 175] on div "0 0 0 0 0 300 0 112" at bounding box center [129, 170] width 163 height 145
drag, startPoint x: 157, startPoint y: 166, endPoint x: 180, endPoint y: 170, distance: 23.4
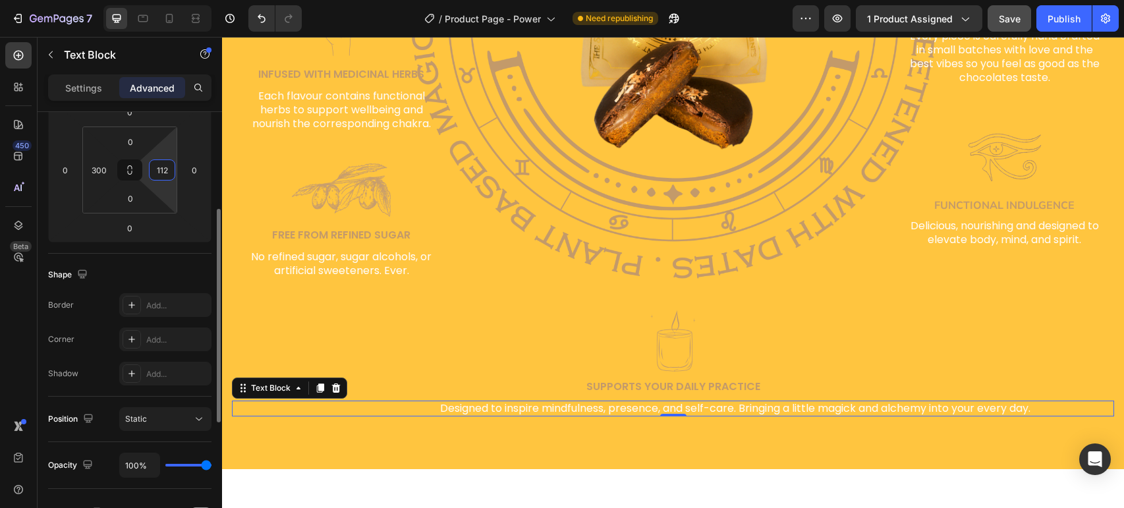
click at [172, 170] on input "112" at bounding box center [162, 170] width 20 height 20
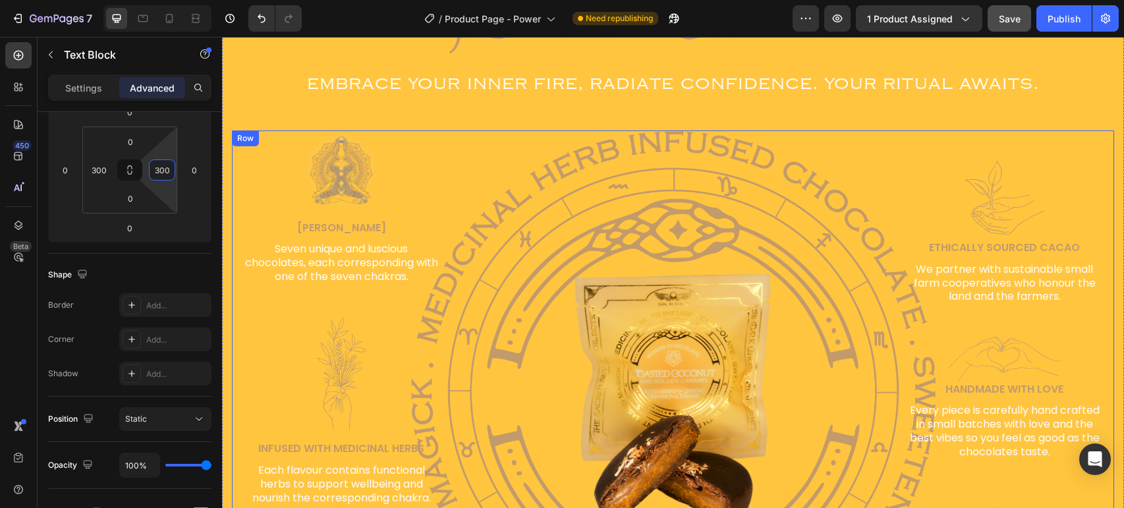
scroll to position [1221, 0]
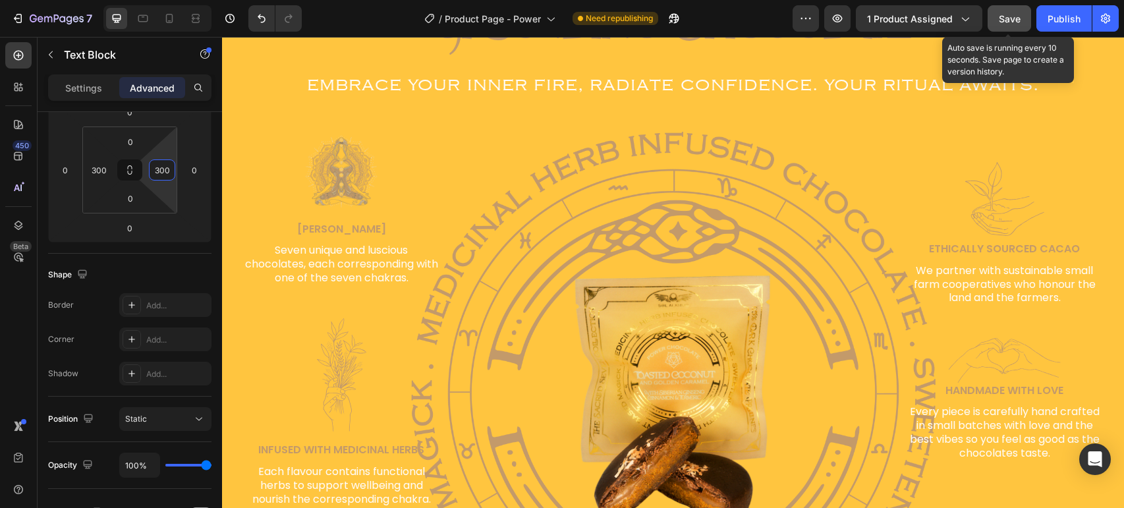
type input "300"
click at [1019, 21] on span "Save" at bounding box center [1010, 18] width 22 height 11
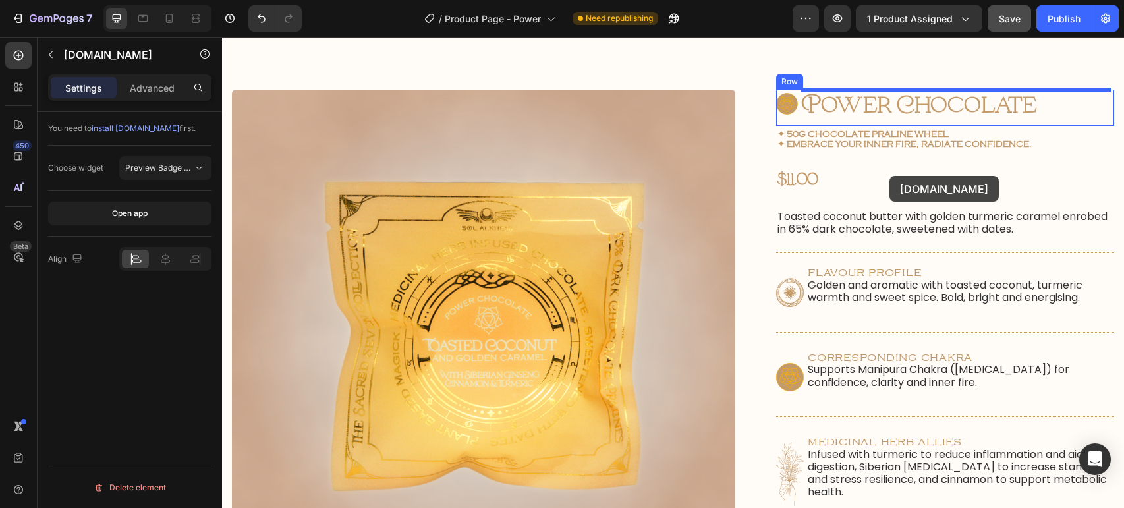
scroll to position [24, 0]
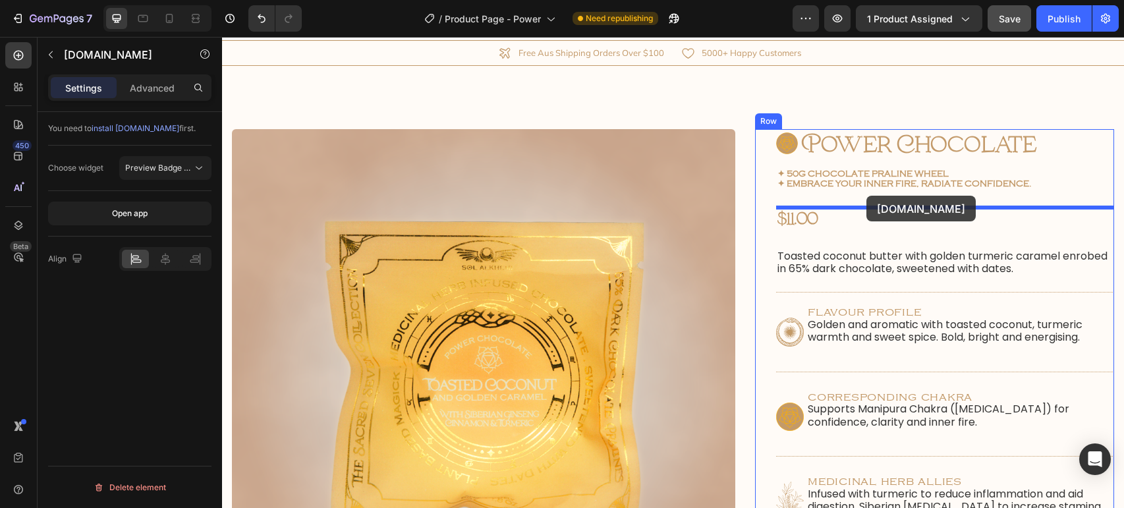
drag, startPoint x: 858, startPoint y: 467, endPoint x: 866, endPoint y: 196, distance: 271.0
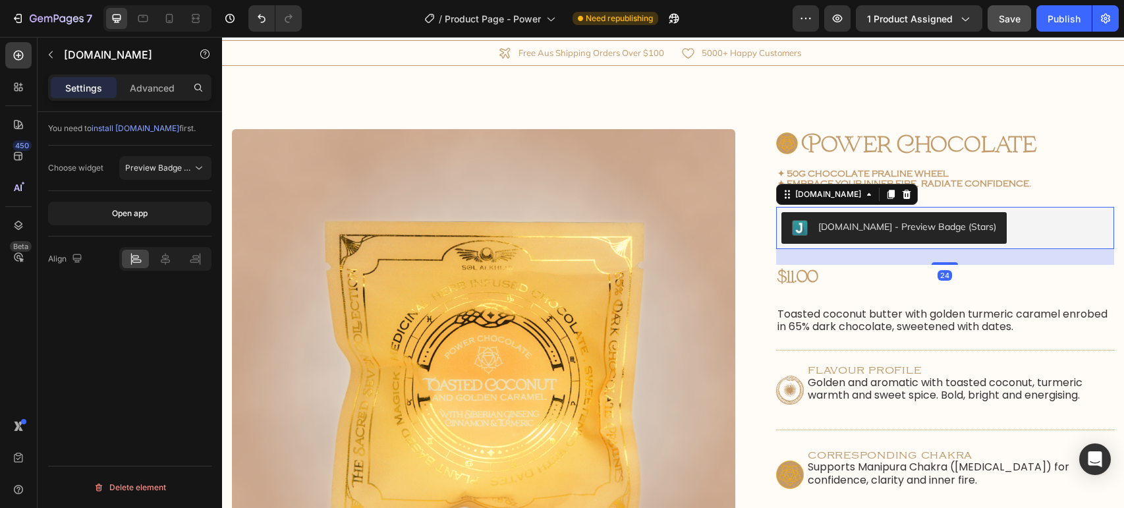
drag, startPoint x: 946, startPoint y: 301, endPoint x: 953, endPoint y: 264, distance: 37.7
click at [953, 264] on div at bounding box center [945, 263] width 26 height 3
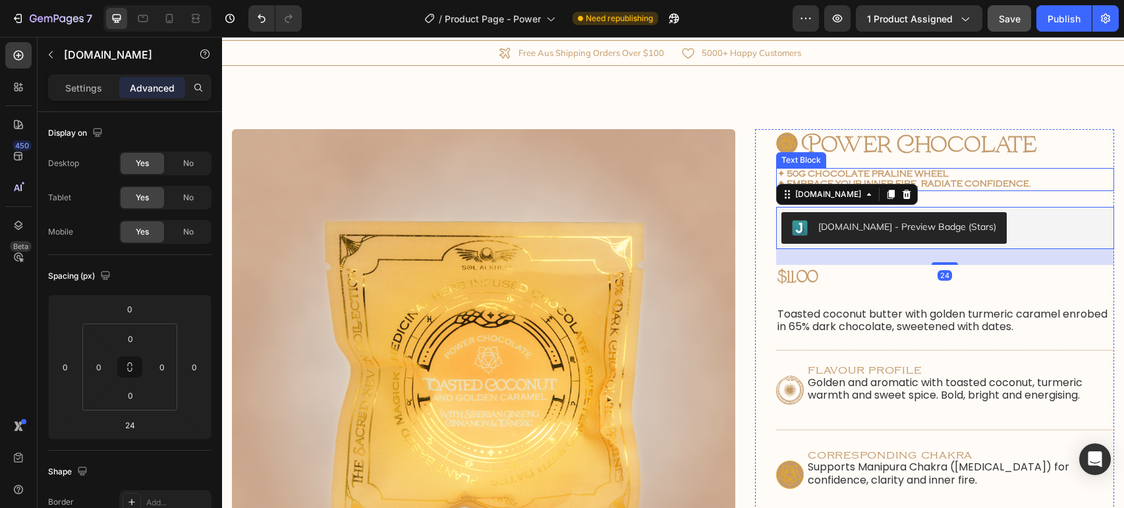
click at [1017, 188] on span "✦ Embrace your inner fire, radiate confidence." at bounding box center [905, 183] width 254 height 9
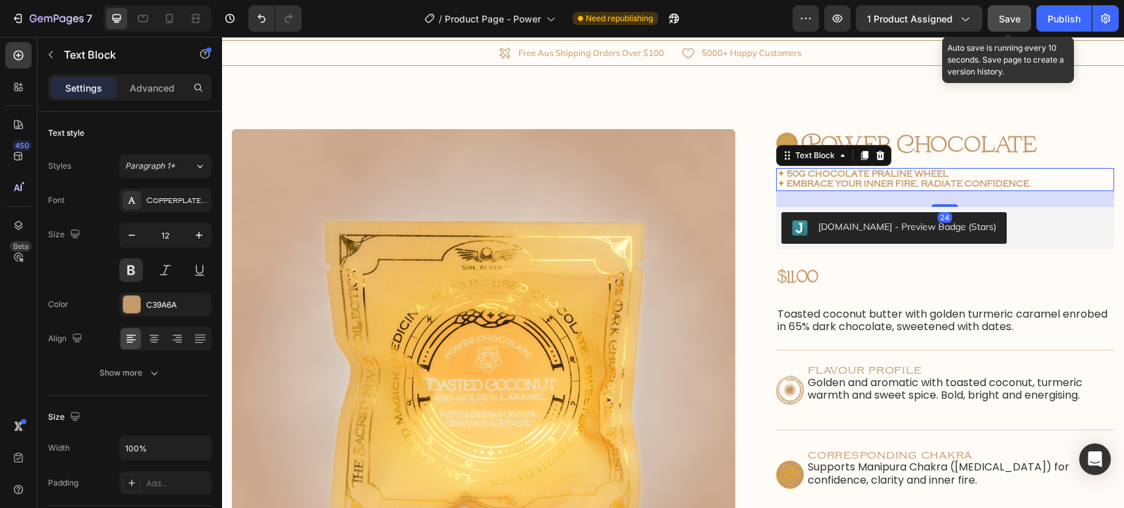
click at [1018, 20] on span "Save" at bounding box center [1010, 18] width 22 height 11
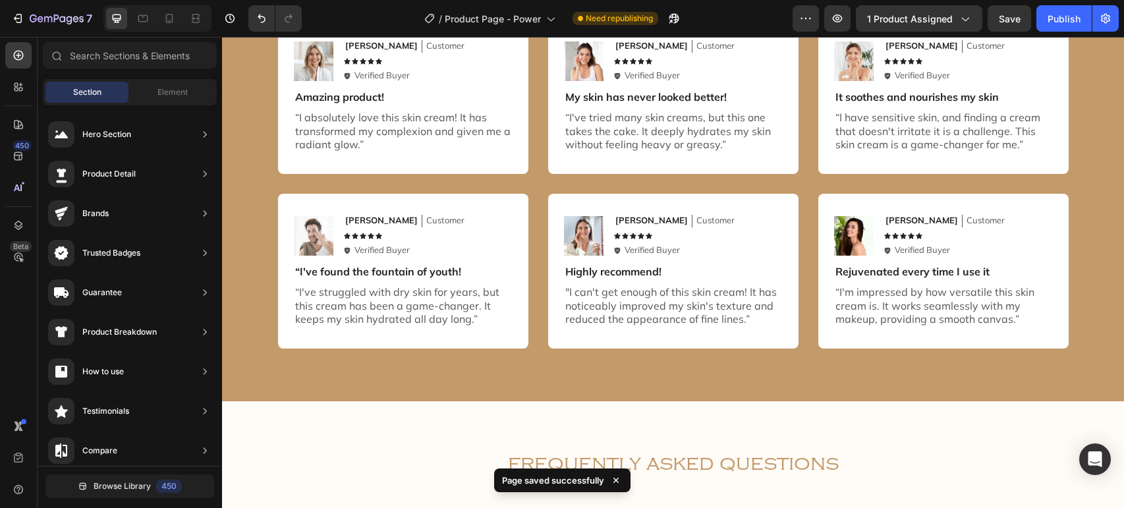
scroll to position [5520, 0]
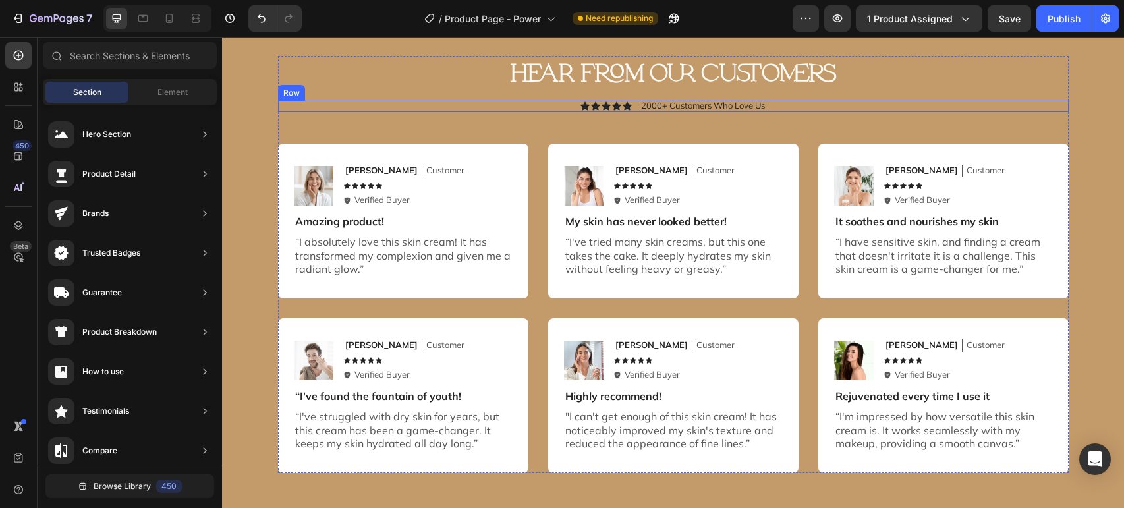
click at [637, 103] on div "Icon Icon Icon Icon Icon Icon List 2000+ Customers Who Love Us Text Block Row" at bounding box center [673, 107] width 791 height 12
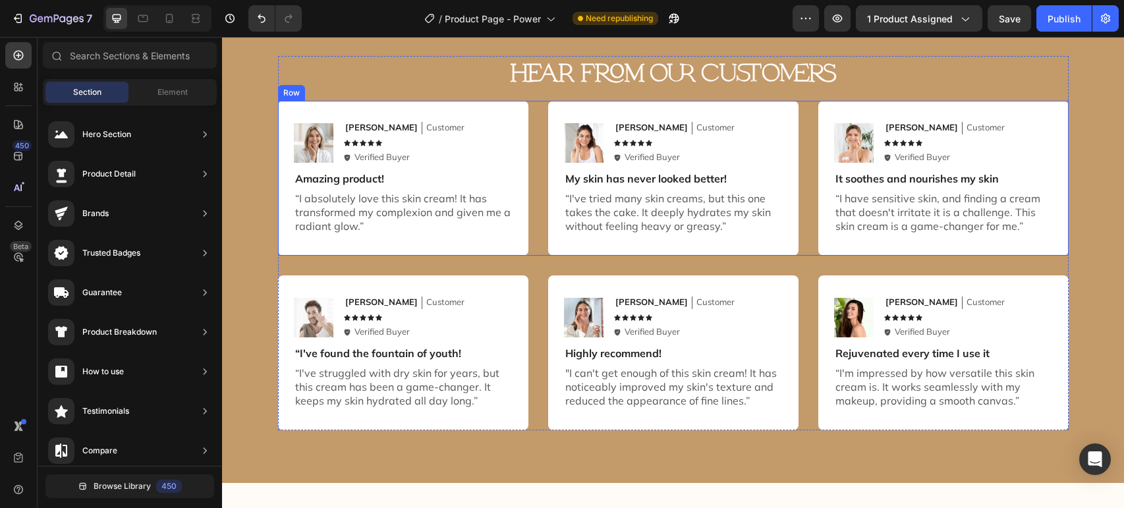
click at [534, 102] on div "Image [PERSON_NAME] Text Block Customer Text Block Row Icon Icon Icon Icon Icon…" at bounding box center [673, 178] width 791 height 155
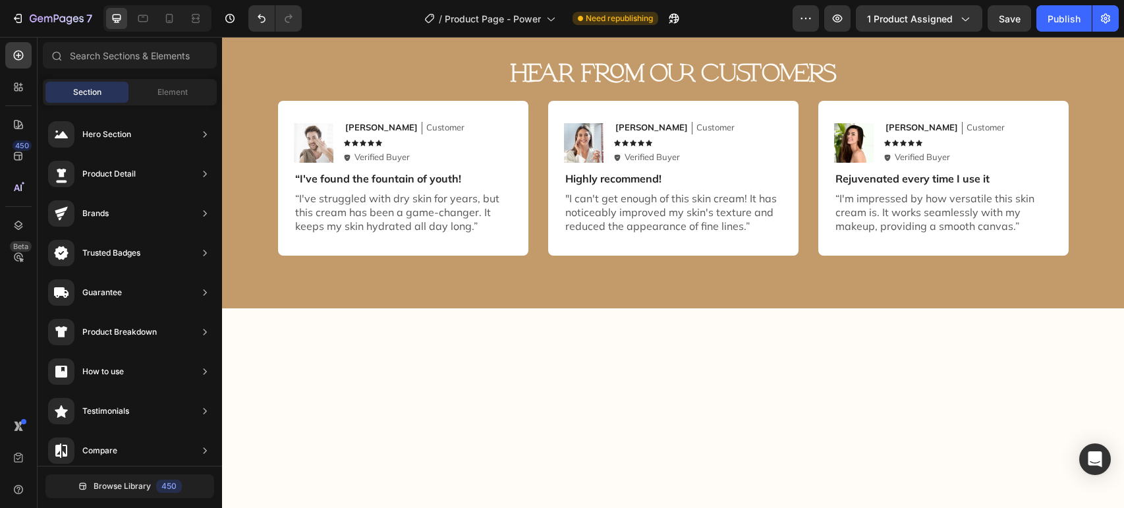
click at [534, 102] on div "Image [PERSON_NAME] Text Block Customer Text Block Row Icon Icon Icon Icon Icon…" at bounding box center [673, 178] width 791 height 155
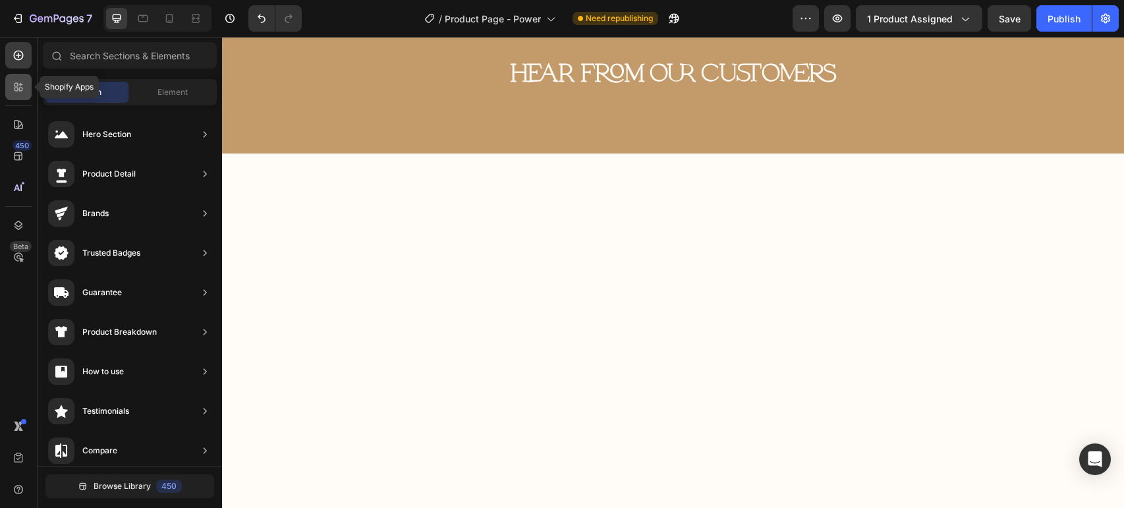
click at [30, 81] on div at bounding box center [18, 87] width 26 height 26
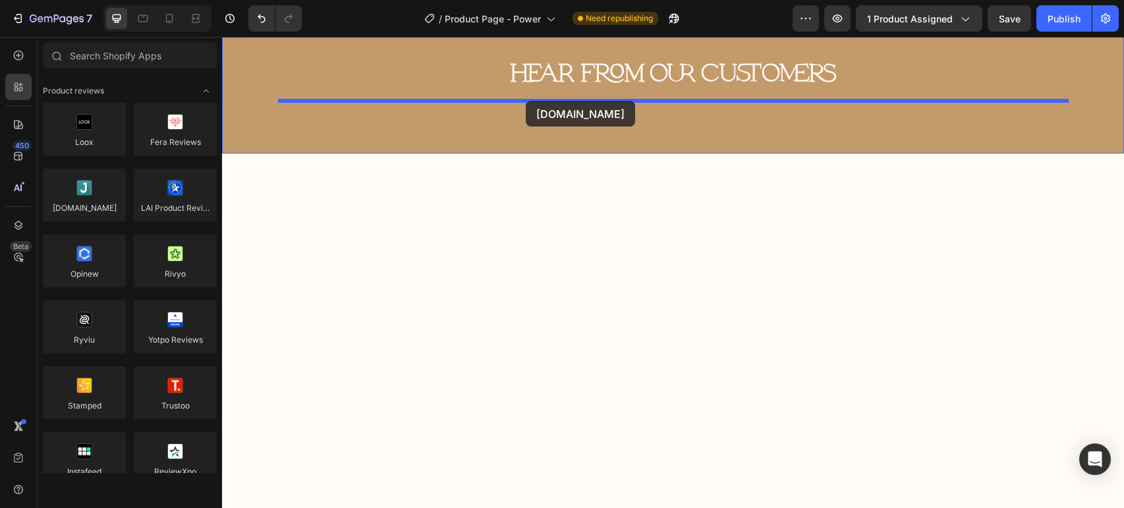
drag, startPoint x: 345, startPoint y: 228, endPoint x: 526, endPoint y: 101, distance: 221.4
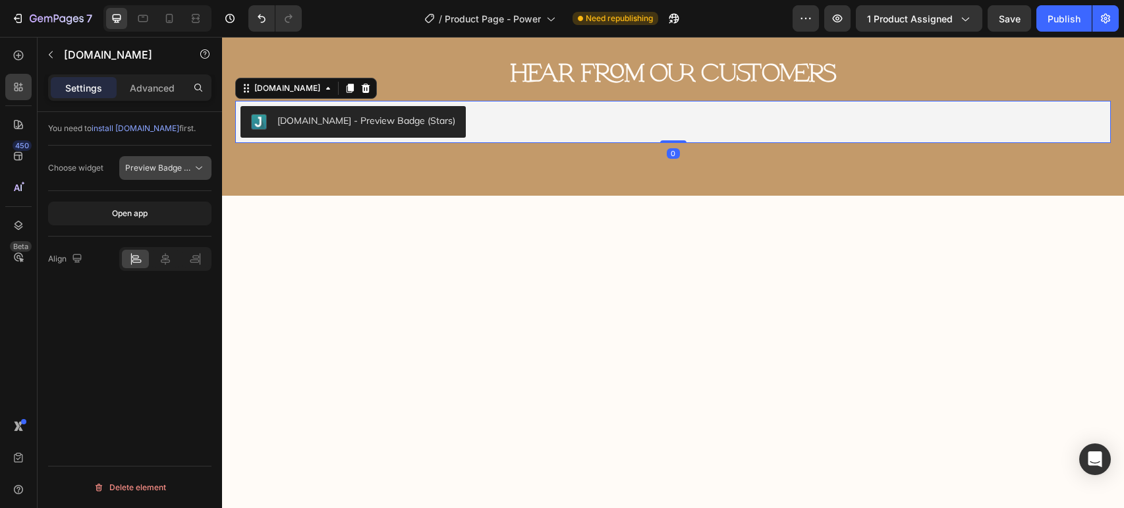
click at [175, 170] on span "Preview Badge (Stars)" at bounding box center [167, 168] width 84 height 10
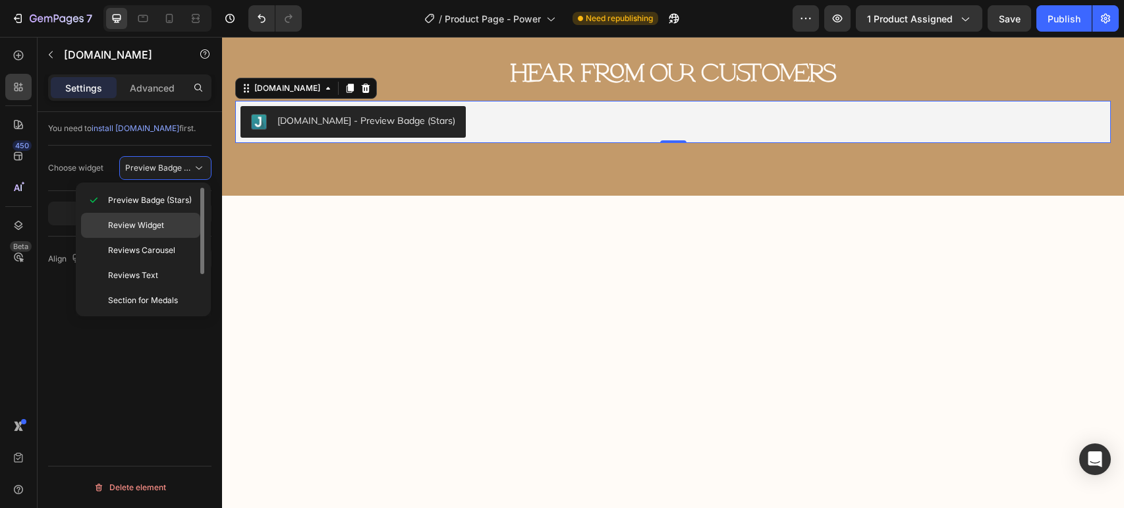
click at [179, 238] on div "Review Widget" at bounding box center [140, 250] width 119 height 25
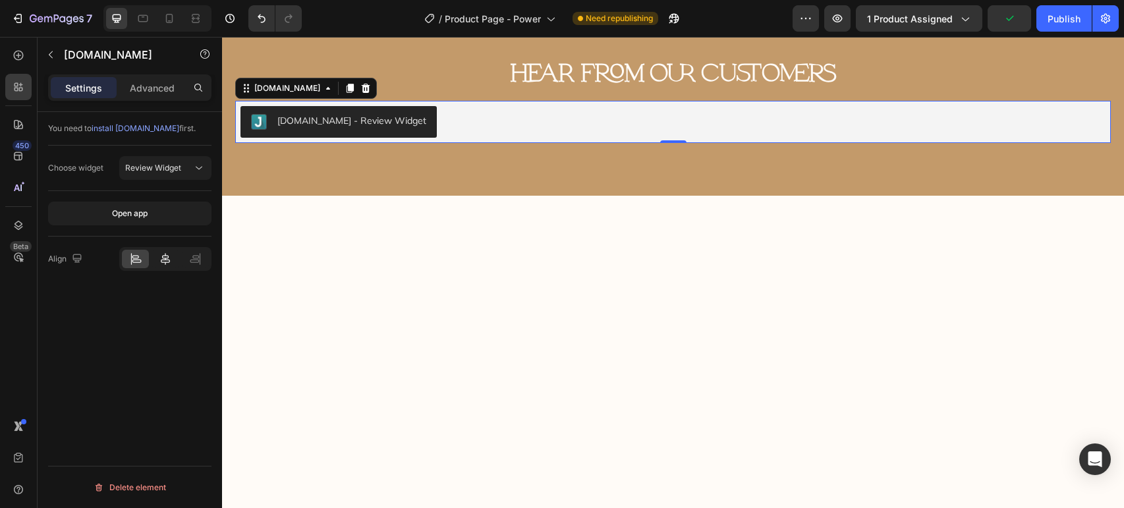
click at [170, 262] on icon at bounding box center [165, 258] width 13 height 13
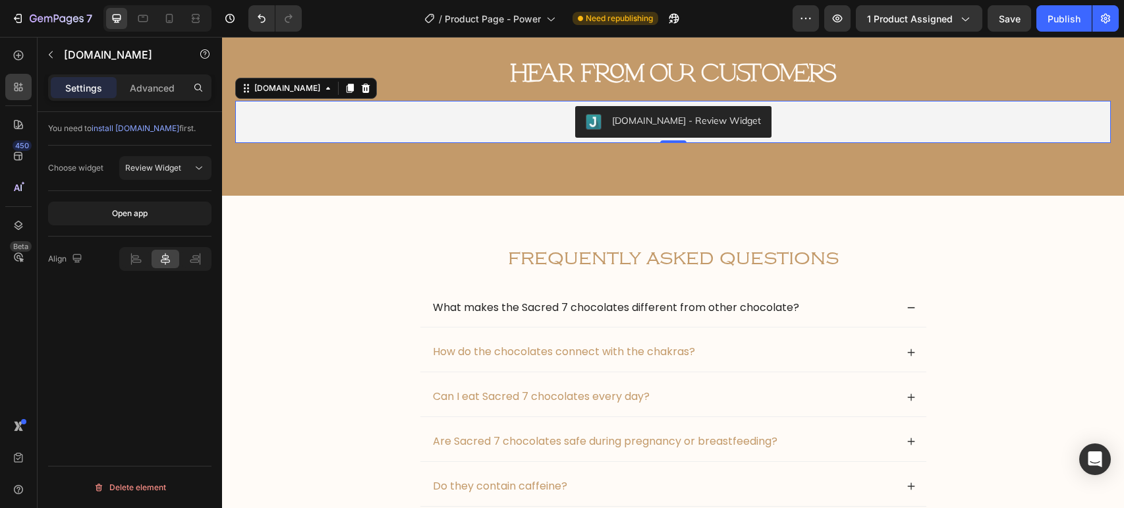
scroll to position [5295, 0]
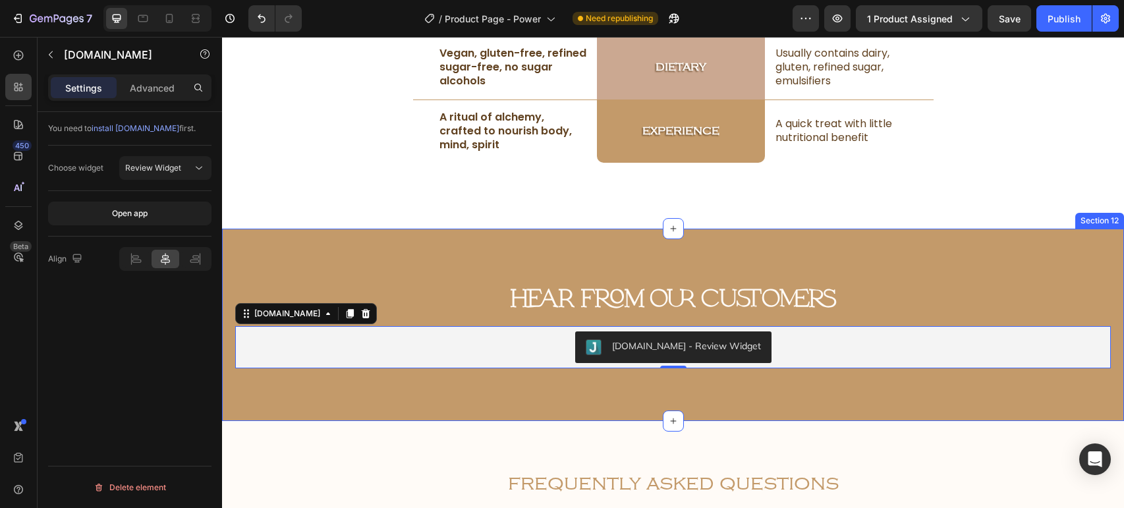
click at [555, 229] on div "hear from our customers Heading Row Judge.me - Review Widget Judge.me 0 Section…" at bounding box center [673, 325] width 902 height 192
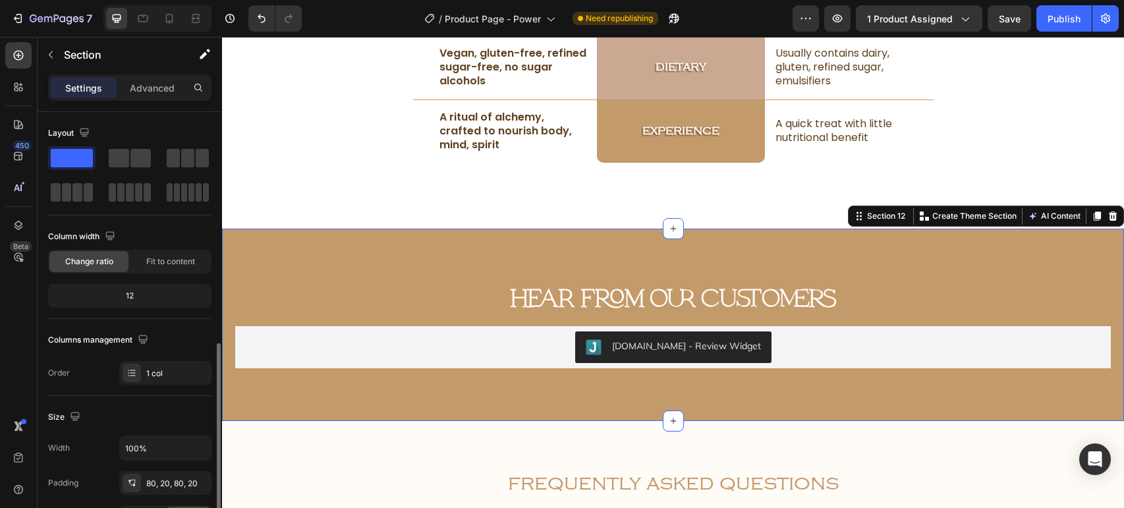
scroll to position [150, 0]
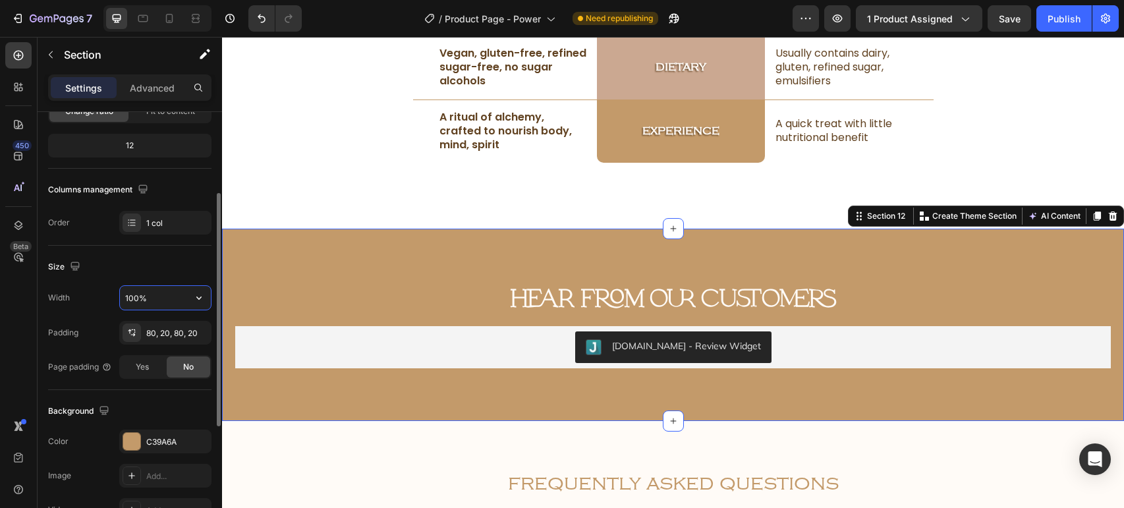
click at [170, 291] on input "100%" at bounding box center [165, 298] width 91 height 24
click at [198, 300] on icon "button" at bounding box center [198, 297] width 13 height 13
click at [163, 348] on div "Default 1200px" at bounding box center [152, 356] width 108 height 25
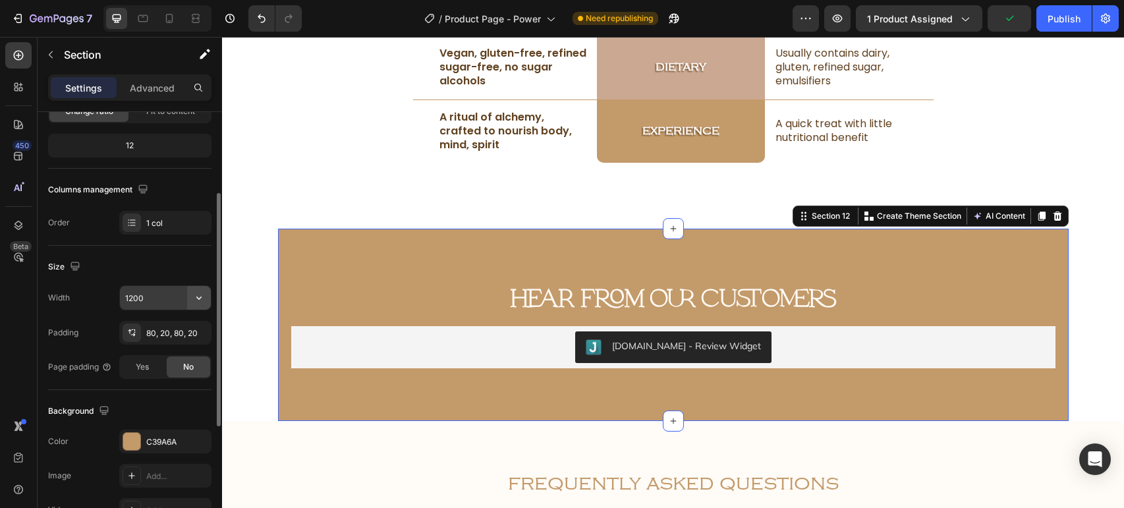
click at [197, 299] on icon "button" at bounding box center [198, 297] width 13 height 13
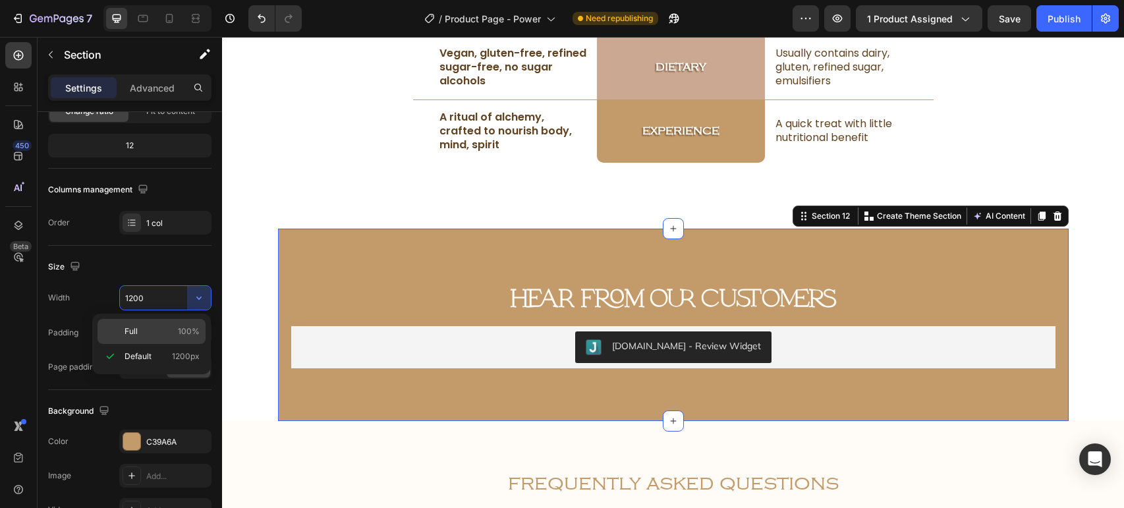
click at [165, 337] on div "Full 100%" at bounding box center [152, 331] width 108 height 25
type input "100%"
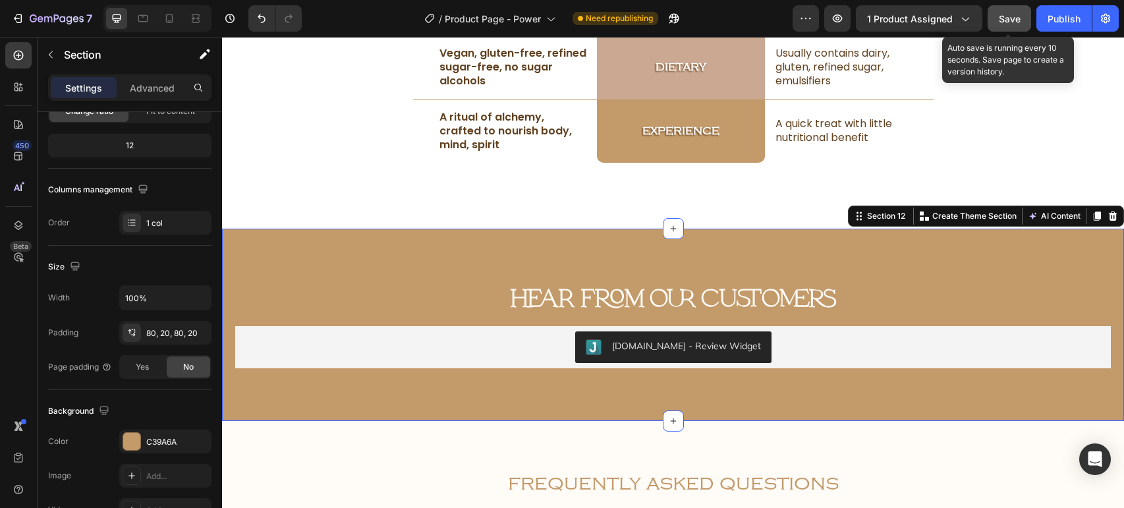
click at [1013, 24] on span "Save" at bounding box center [1010, 18] width 22 height 11
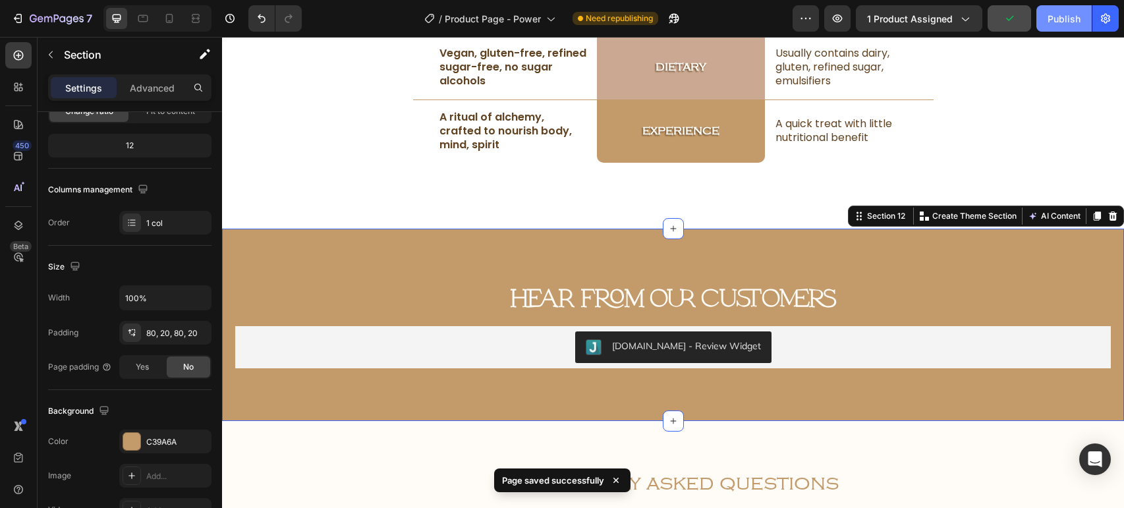
click at [1047, 24] on button "Publish" at bounding box center [1063, 18] width 55 height 26
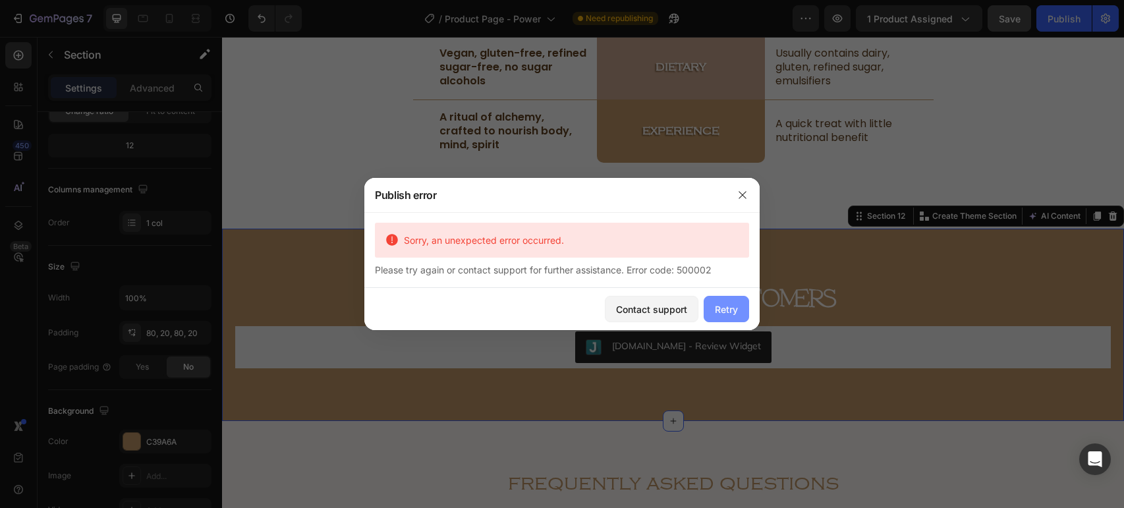
click at [735, 310] on div "Retry" at bounding box center [726, 309] width 23 height 14
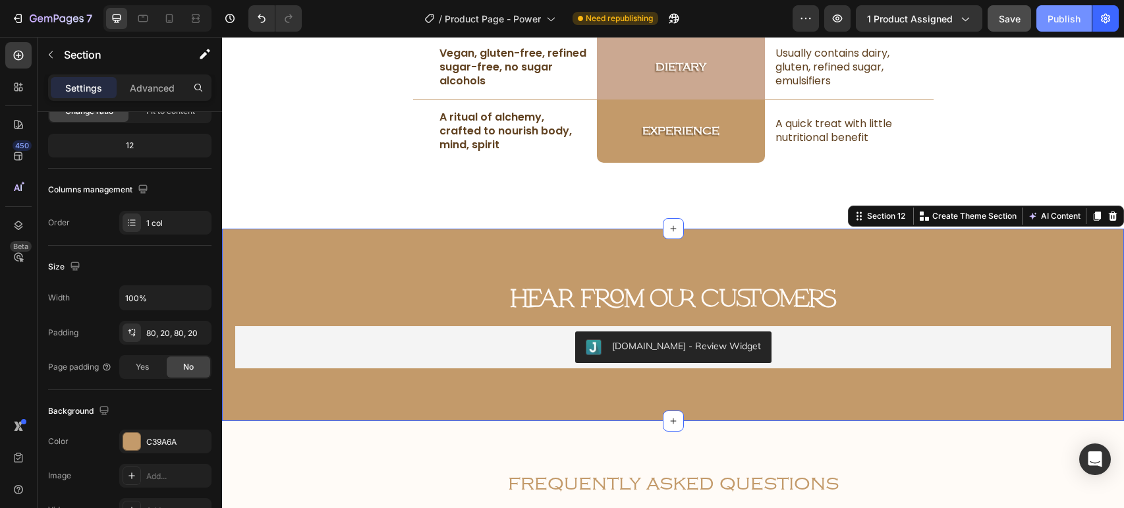
click at [1062, 16] on div "Publish" at bounding box center [1064, 19] width 33 height 14
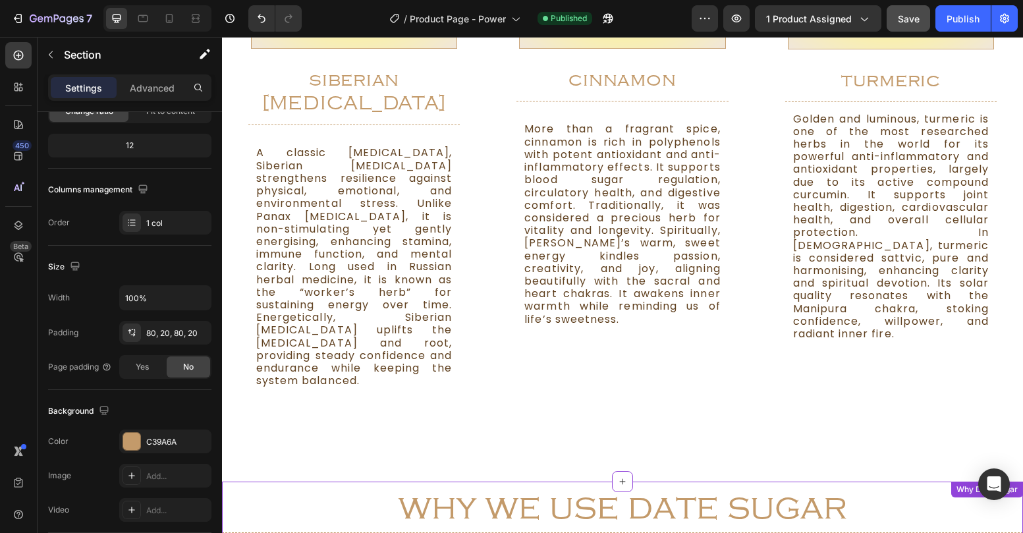
scroll to position [2366, 0]
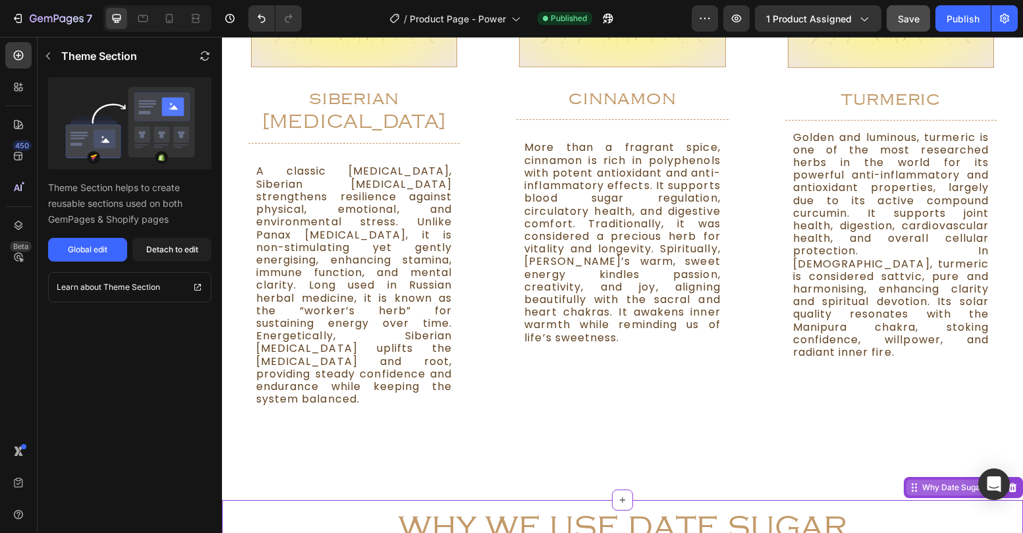
click at [977, 475] on div "Why Date Sugar" at bounding box center [963, 487] width 119 height 21
click at [1009, 475] on icon at bounding box center [1012, 487] width 11 height 11
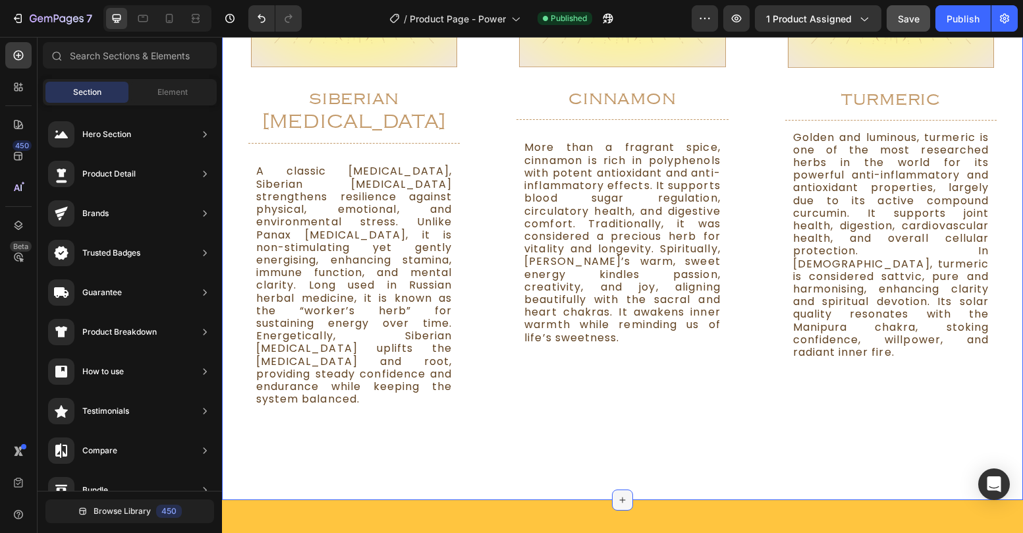
click at [621, 475] on icon at bounding box center [622, 500] width 11 height 11
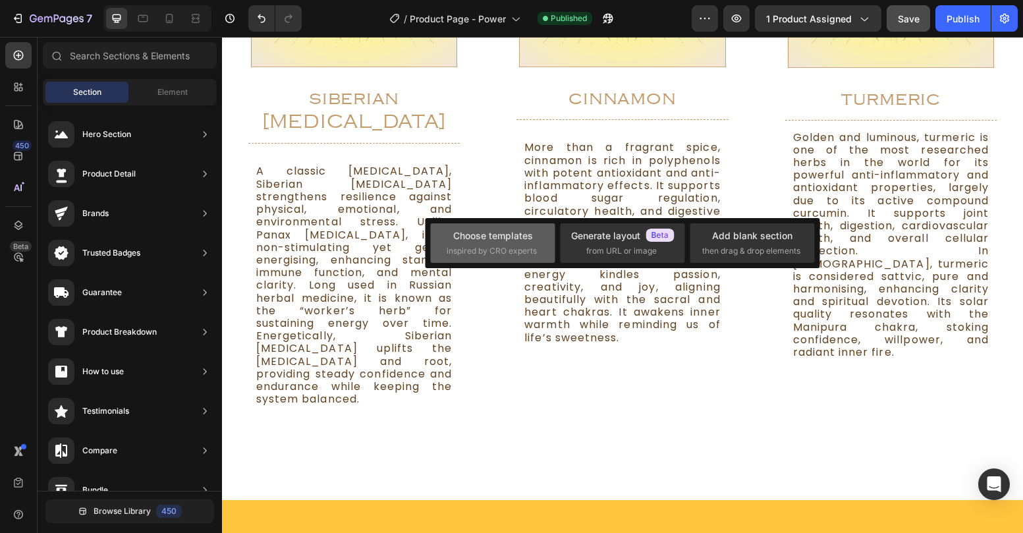
click at [537, 240] on div "Choose templates inspired by CRO experts" at bounding box center [493, 243] width 92 height 28
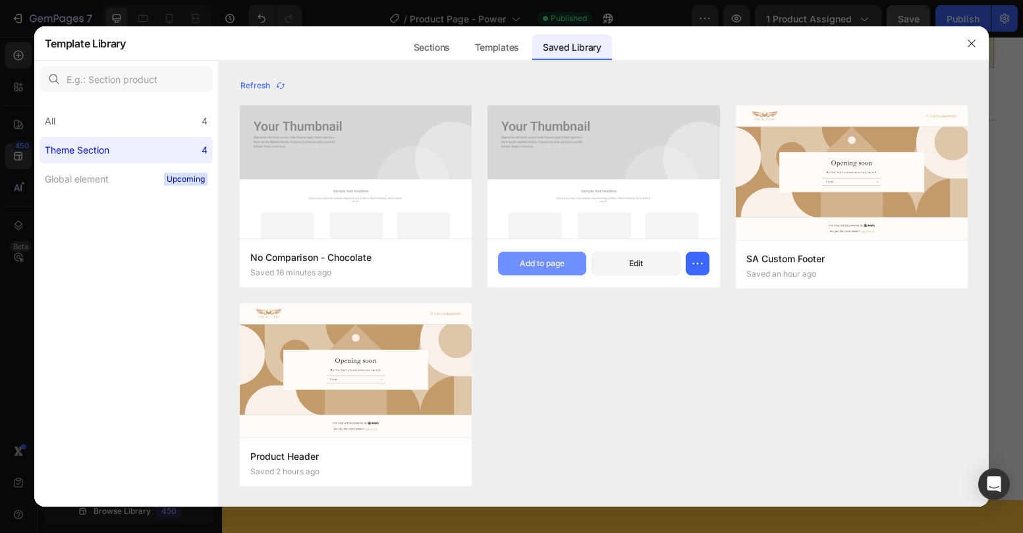
click at [555, 263] on div "Add to page" at bounding box center [542, 264] width 45 height 12
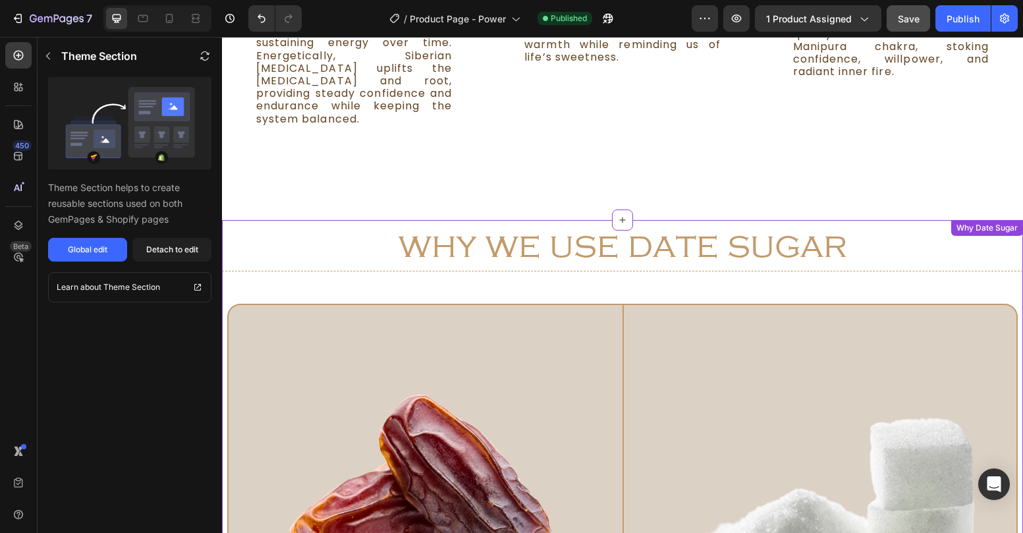
scroll to position [2672, 0]
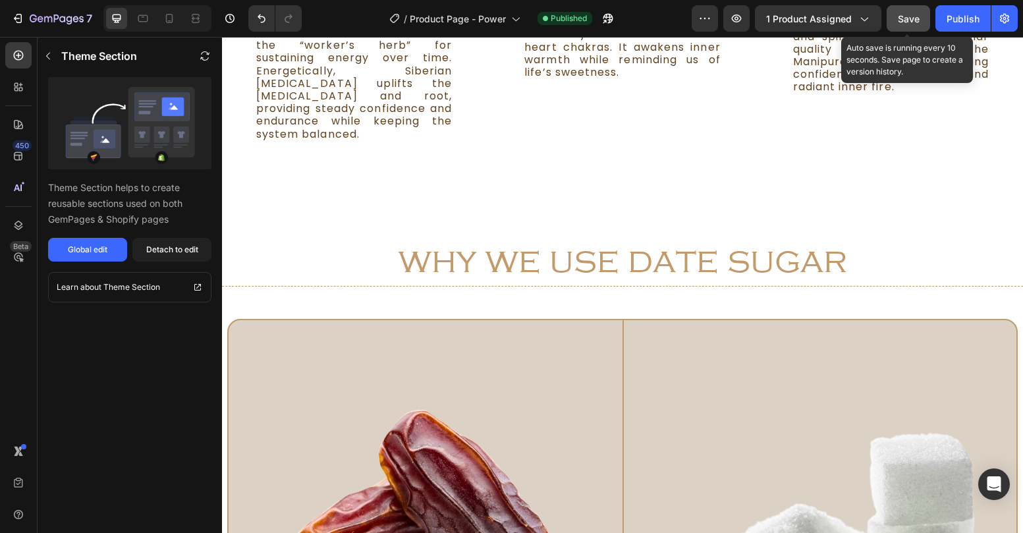
click at [912, 18] on span "Save" at bounding box center [909, 18] width 22 height 11
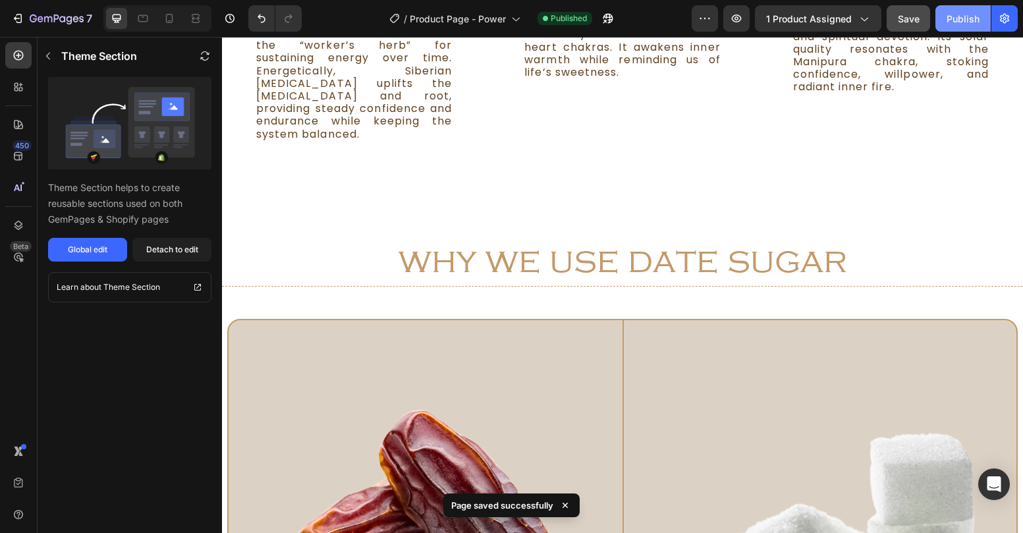
click at [964, 24] on div "Publish" at bounding box center [963, 19] width 33 height 14
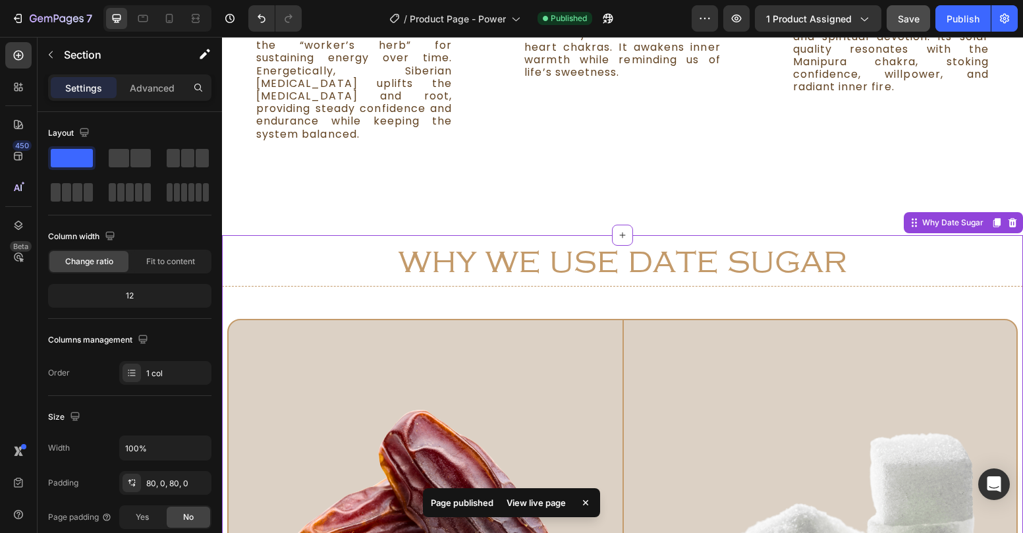
click at [499, 235] on h2 "why we use date sugar" at bounding box center [622, 260] width 801 height 51
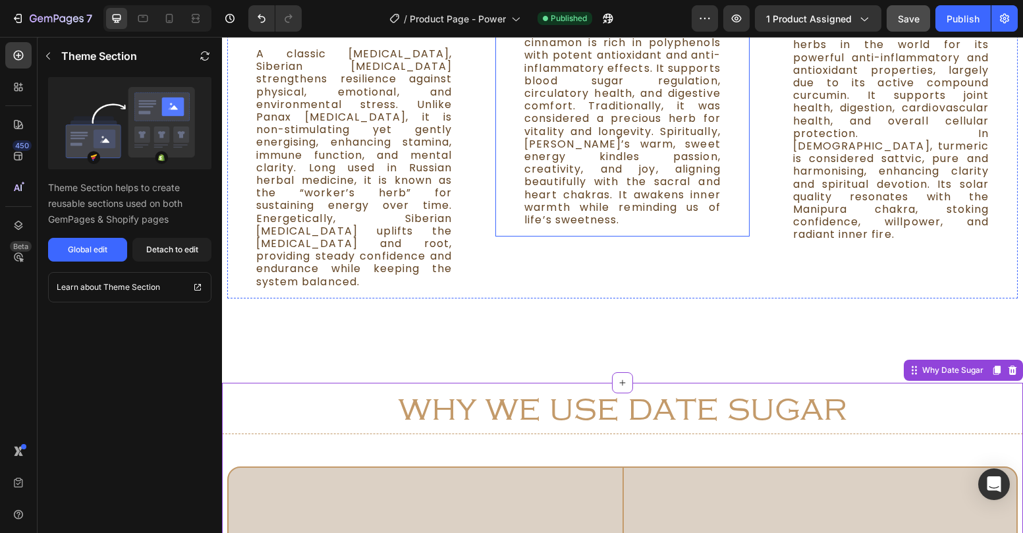
scroll to position [2522, 0]
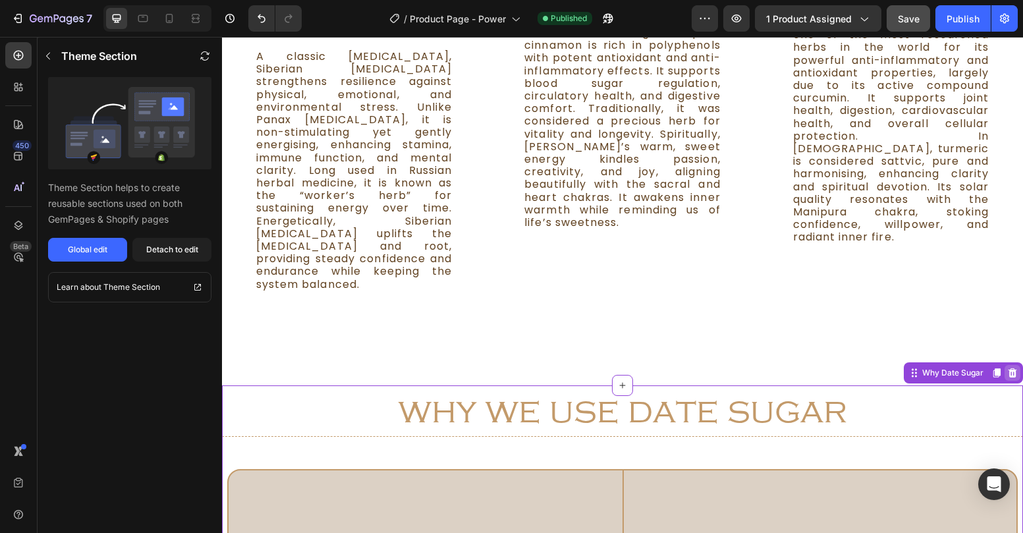
click at [1010, 368] on icon at bounding box center [1013, 372] width 9 height 9
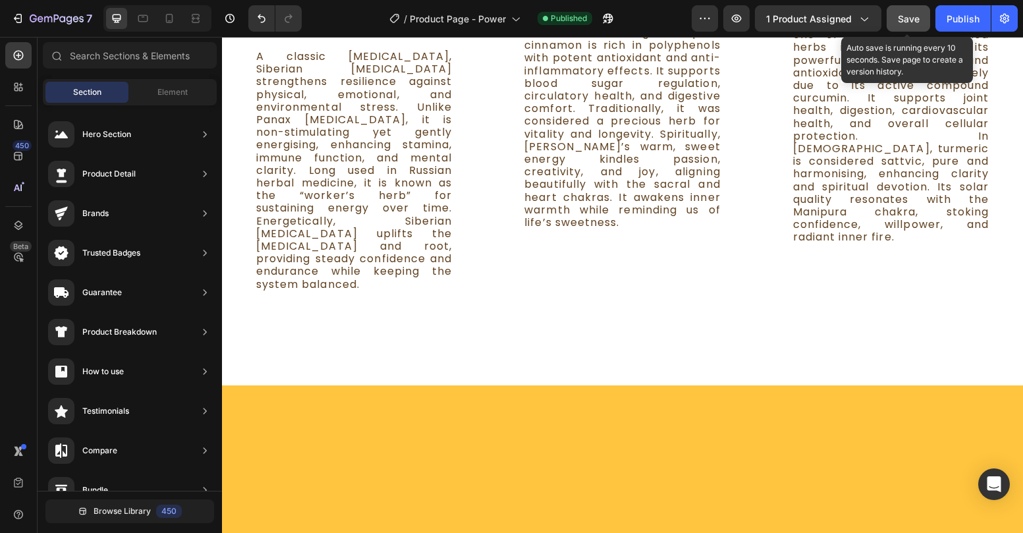
click at [904, 19] on span "Save" at bounding box center [909, 18] width 22 height 11
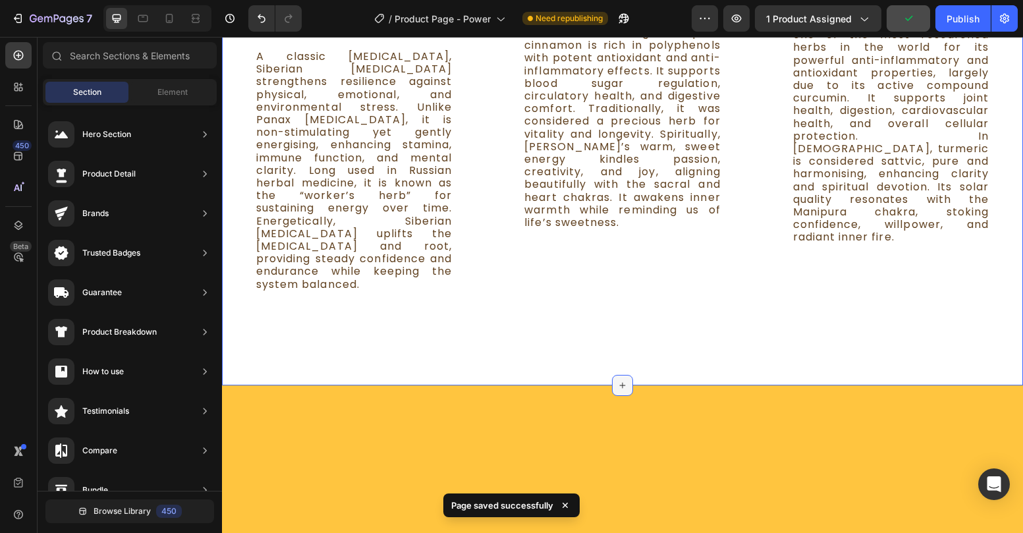
click at [619, 380] on icon at bounding box center [622, 385] width 11 height 11
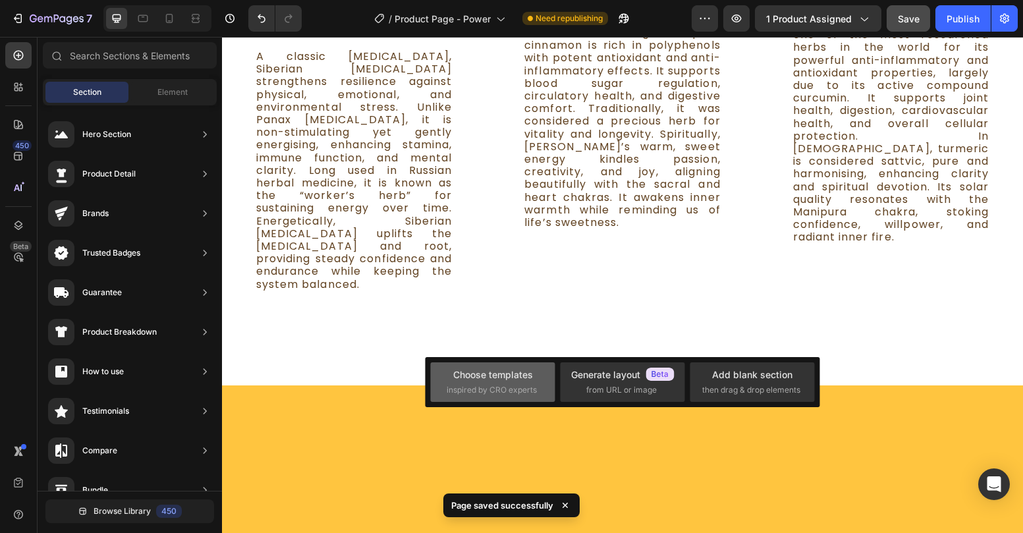
click at [490, 387] on span "inspired by CRO experts" at bounding box center [492, 390] width 90 height 12
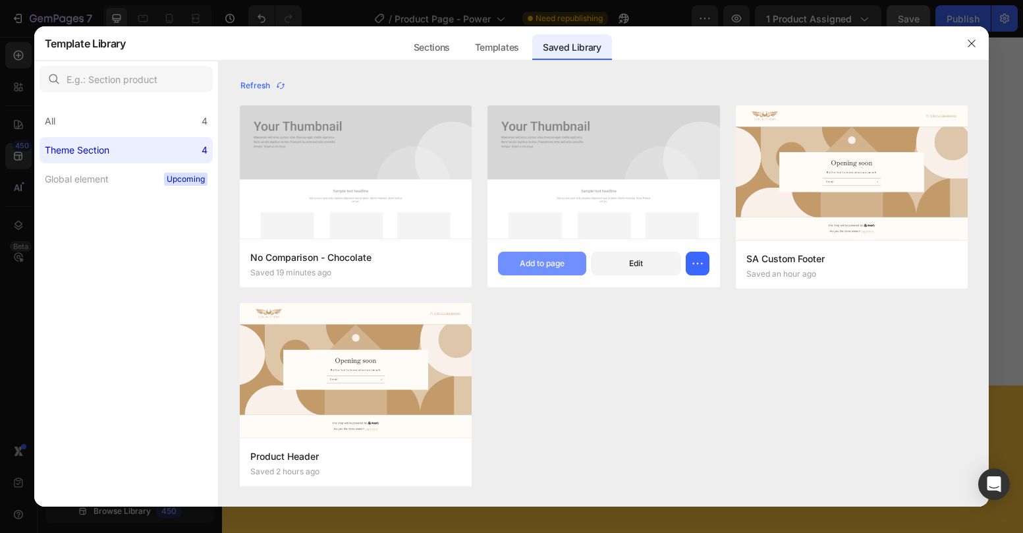
click at [552, 272] on button "Add to page" at bounding box center [542, 264] width 88 height 24
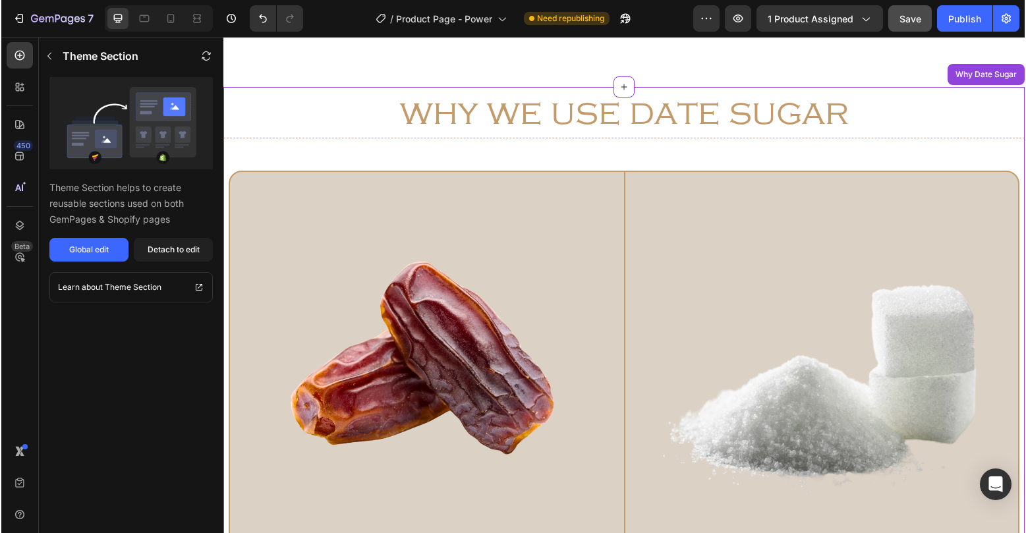
scroll to position [2821, 0]
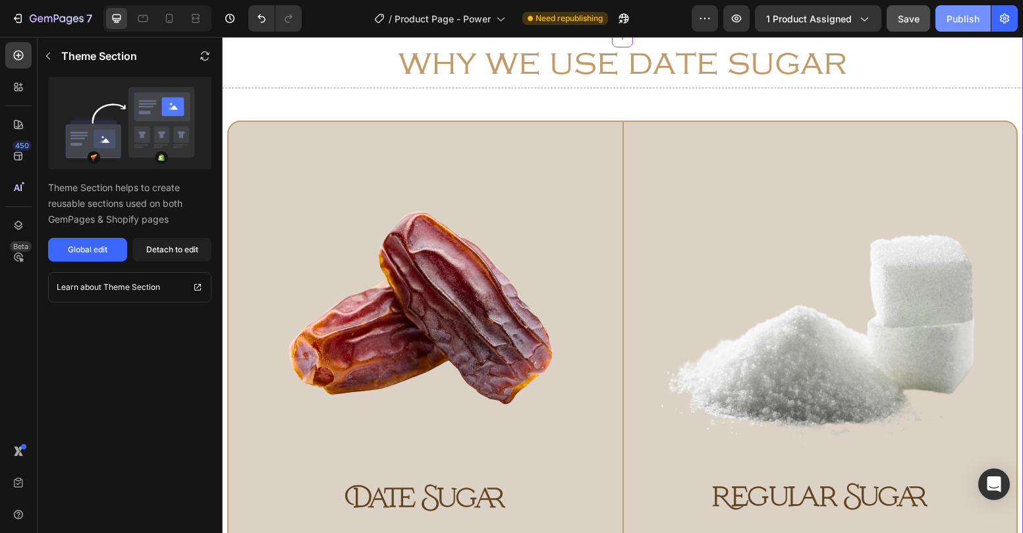
click at [960, 24] on div "Publish" at bounding box center [963, 19] width 33 height 14
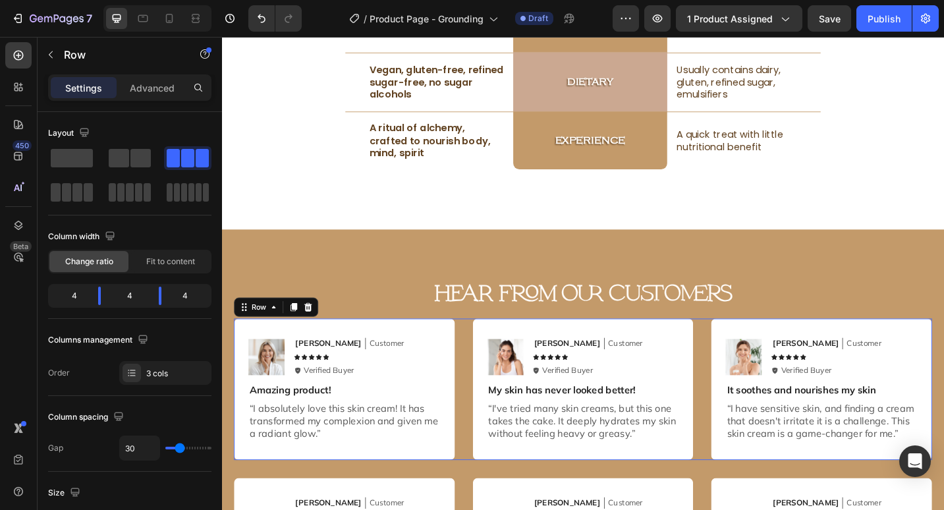
click at [486, 349] on div "Image Emily Text Block Customer Text Block Row Icon Icon Icon Icon Icon Icon Li…" at bounding box center [617, 422] width 764 height 155
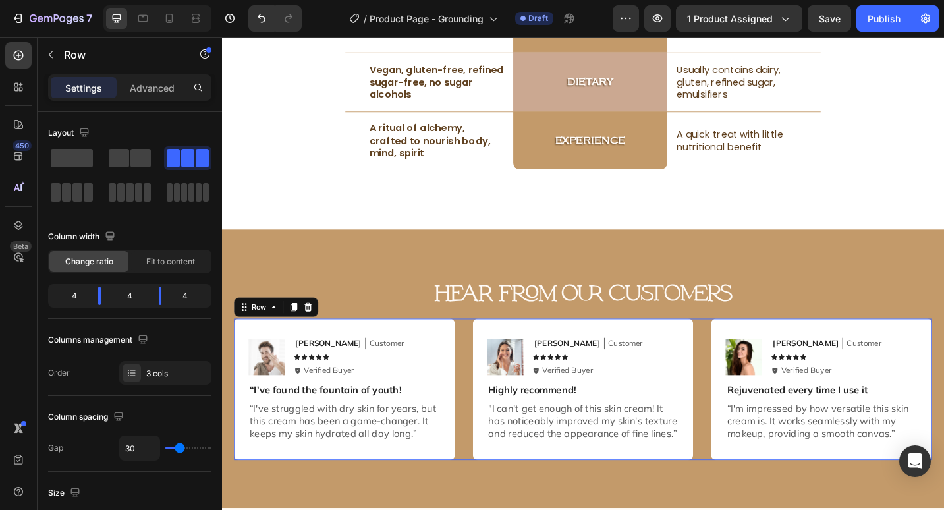
click at [486, 349] on div "Image Michael Text Block Customer Text Block Row Icon Icon Icon Icon Icon Icon …" at bounding box center [617, 422] width 764 height 155
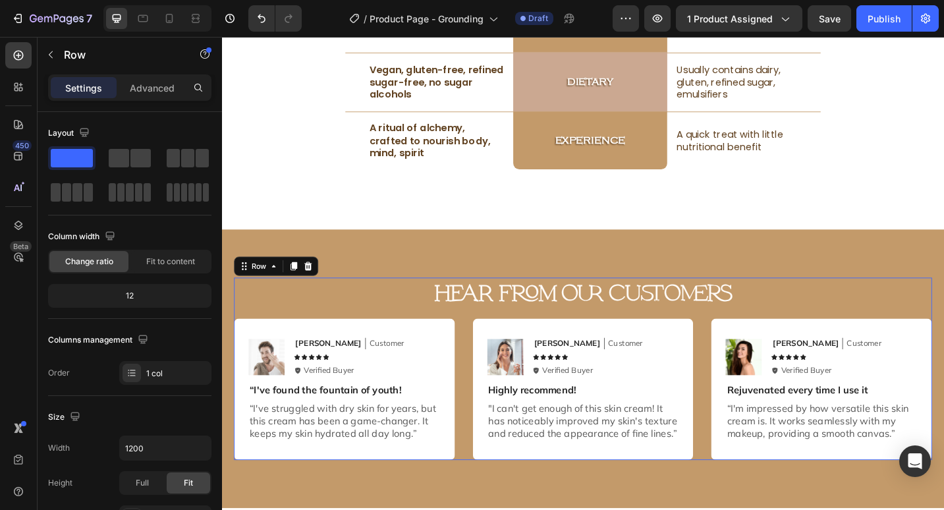
click at [488, 343] on div "hear from our customers Heading Image Michael Text Block Customer Text Block Ro…" at bounding box center [617, 400] width 764 height 200
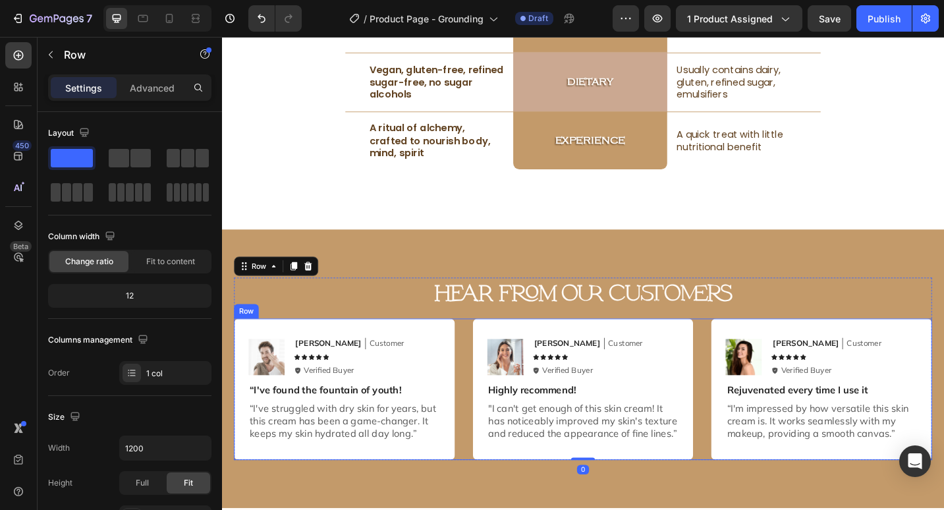
click at [490, 347] on div "Image [PERSON_NAME] Text Block Customer Text Block Row Icon Icon Icon Icon Icon…" at bounding box center [617, 422] width 764 height 155
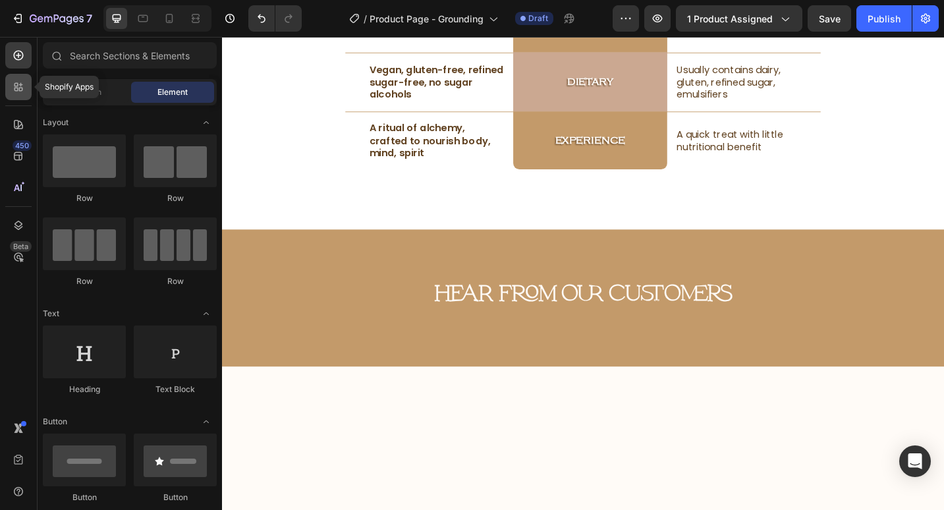
click at [10, 96] on div at bounding box center [18, 87] width 26 height 26
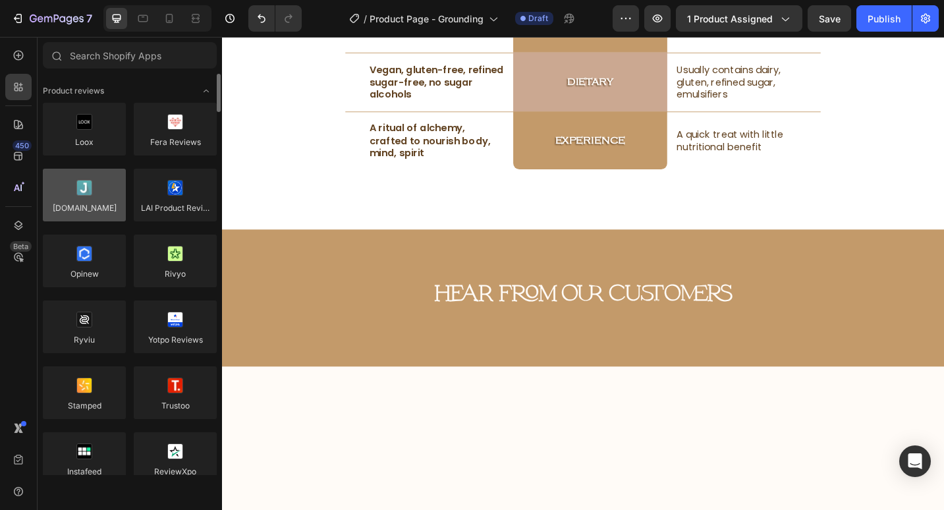
click at [83, 185] on div at bounding box center [84, 195] width 83 height 53
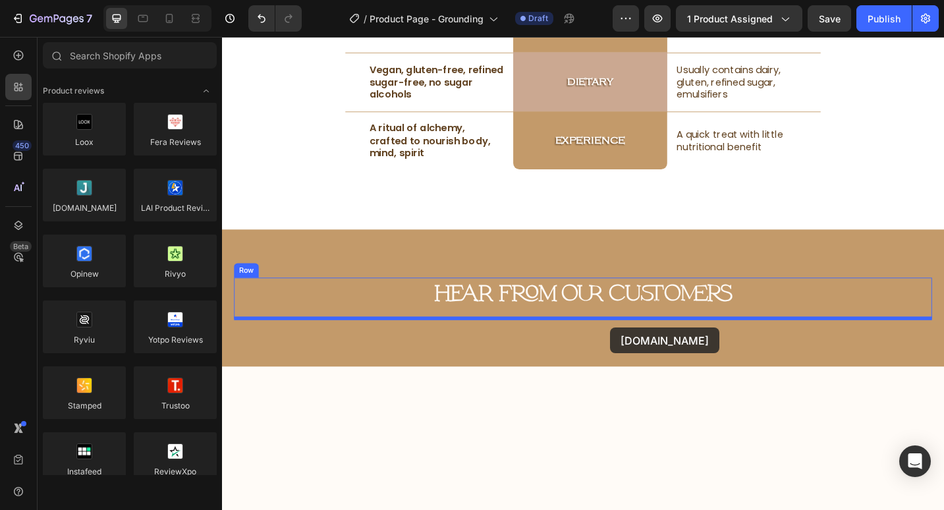
drag, startPoint x: 305, startPoint y: 222, endPoint x: 610, endPoint y: 327, distance: 322.8
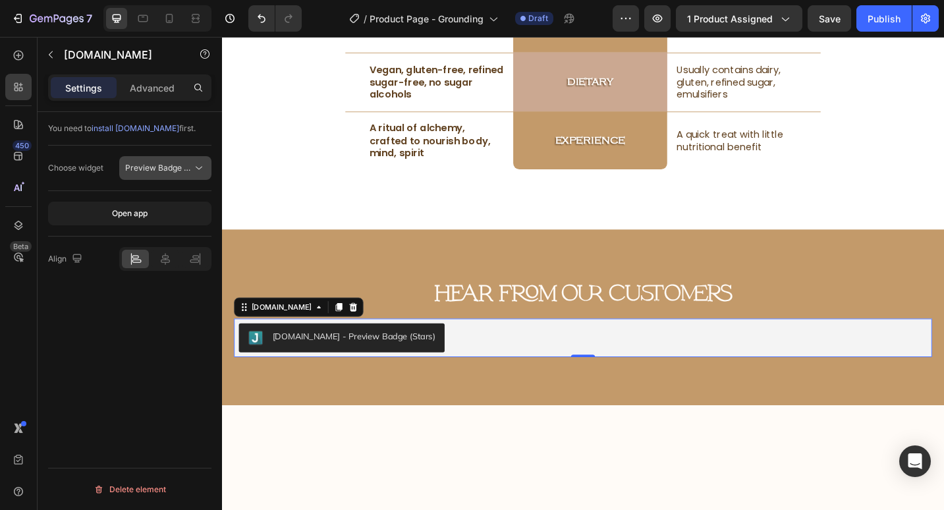
click at [190, 174] on div "Preview Badge (Stars)" at bounding box center [165, 167] width 80 height 13
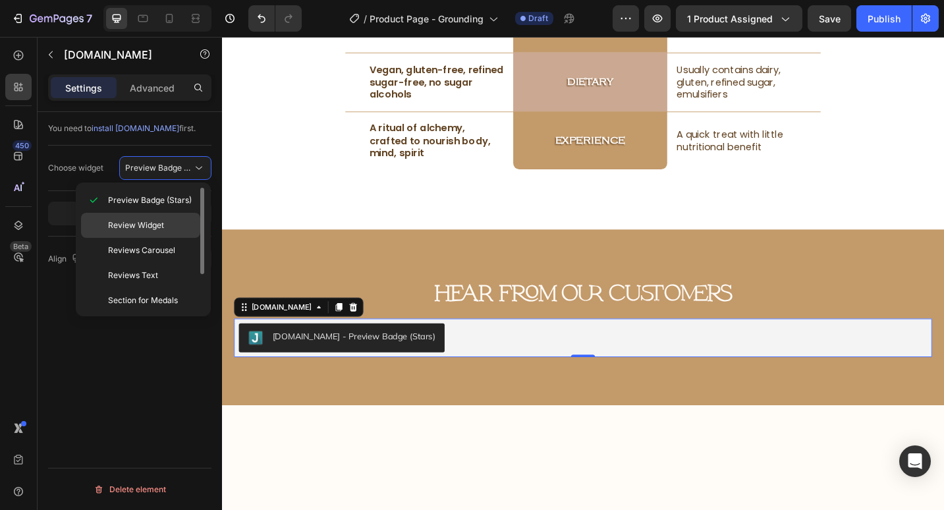
click at [184, 228] on p "Review Widget" at bounding box center [151, 225] width 86 height 12
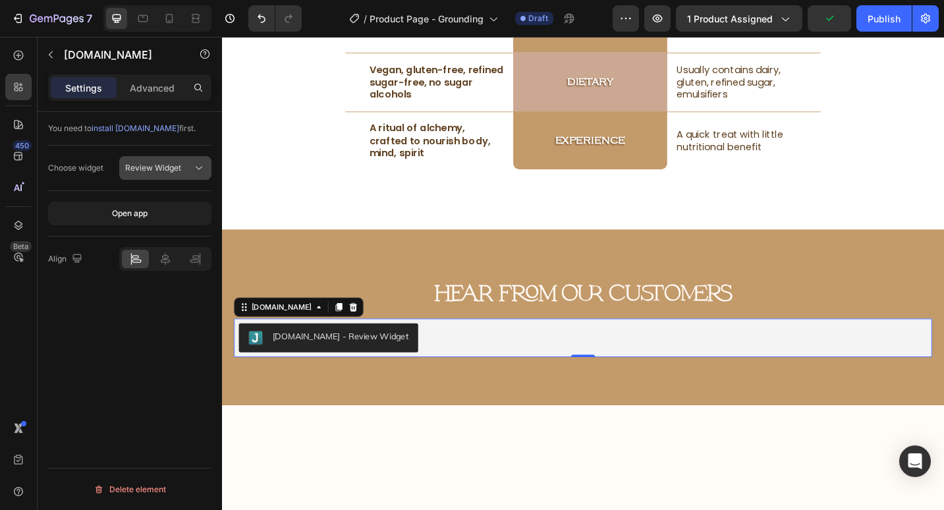
click at [202, 172] on icon at bounding box center [198, 167] width 13 height 13
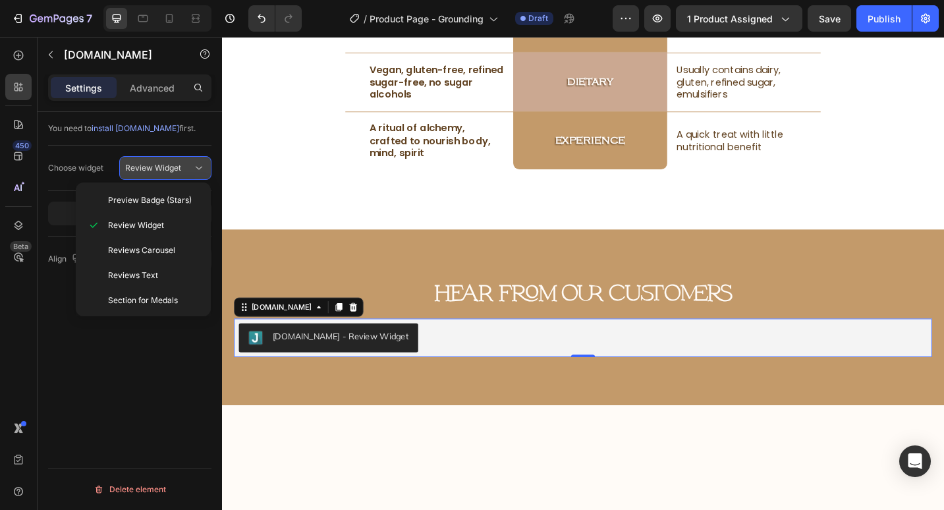
click at [202, 172] on icon at bounding box center [198, 167] width 13 height 13
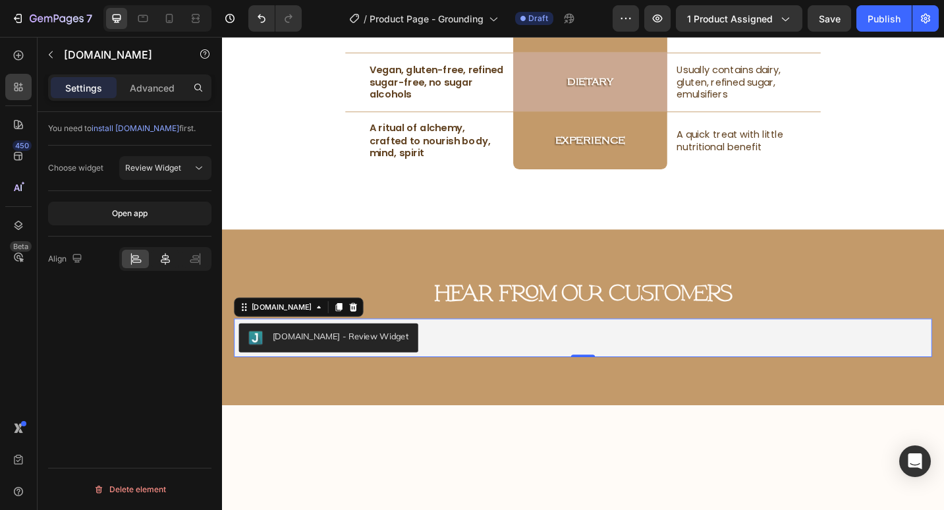
click at [167, 260] on icon at bounding box center [165, 259] width 9 height 12
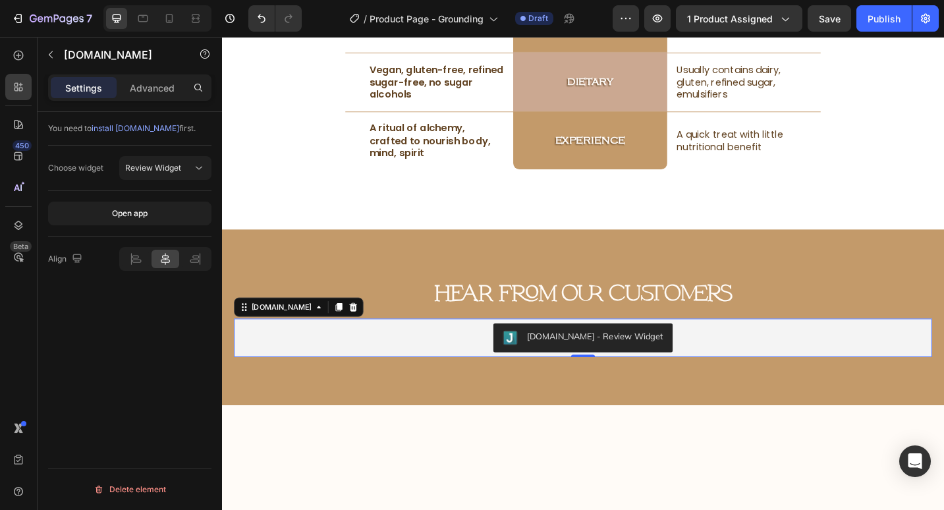
click at [263, 345] on div "hear from our customers Heading Judge.me - Review Widget Judge.me 0" at bounding box center [617, 343] width 764 height 87
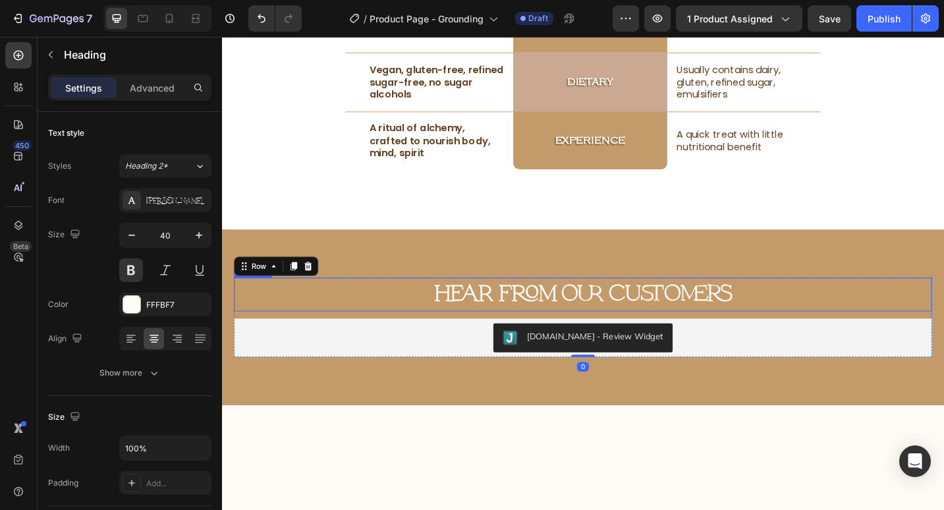
click at [459, 303] on h2 "hear from our customers" at bounding box center [617, 318] width 764 height 37
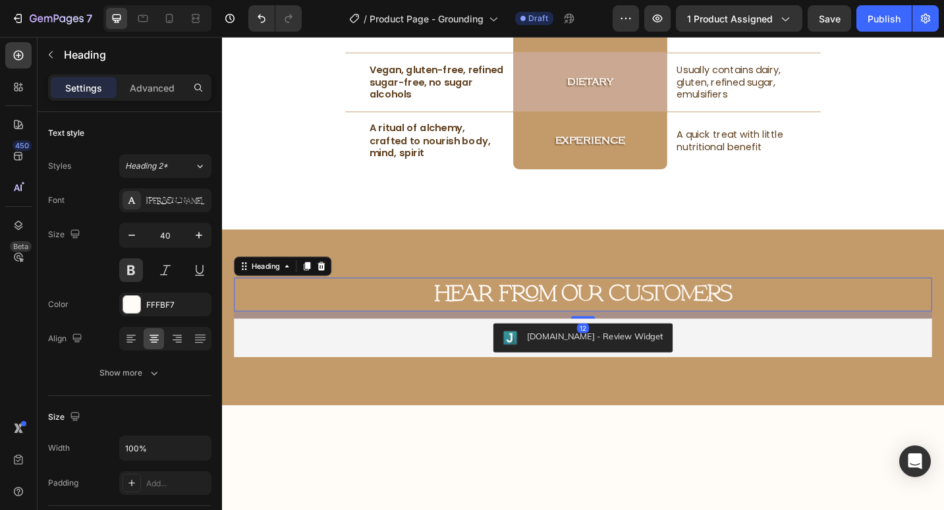
click at [406, 345] on div "12" at bounding box center [617, 341] width 764 height 8
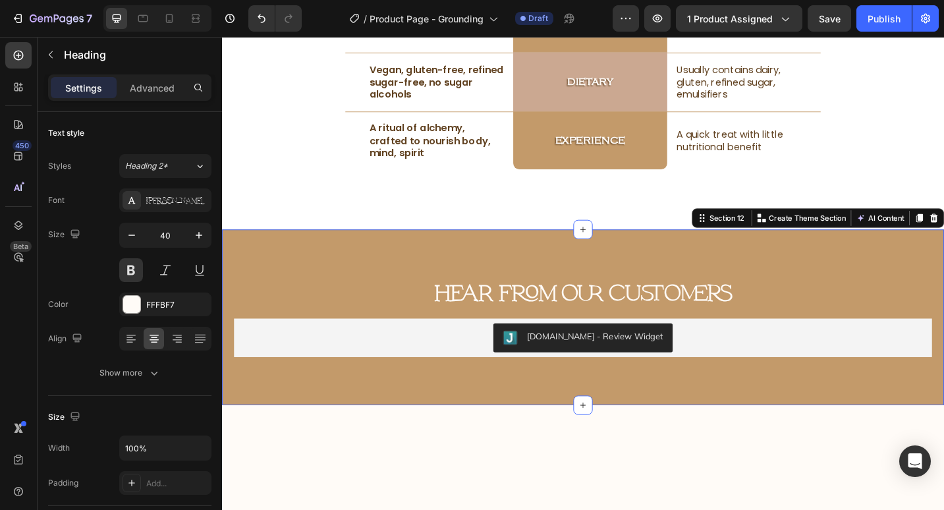
click at [457, 249] on div "hear from our customers Heading Judge.me - Review Widget Judge.me Row Section 1…" at bounding box center [617, 344] width 791 height 192
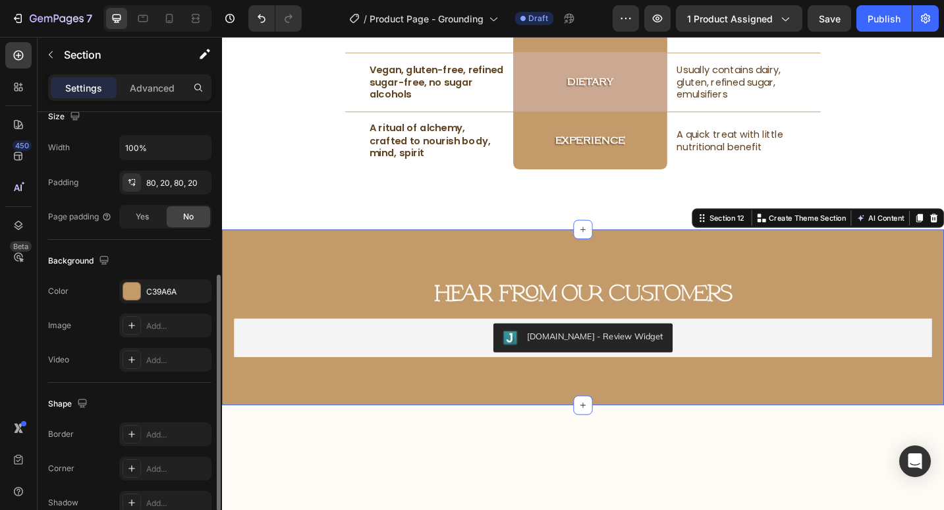
scroll to position [225, 0]
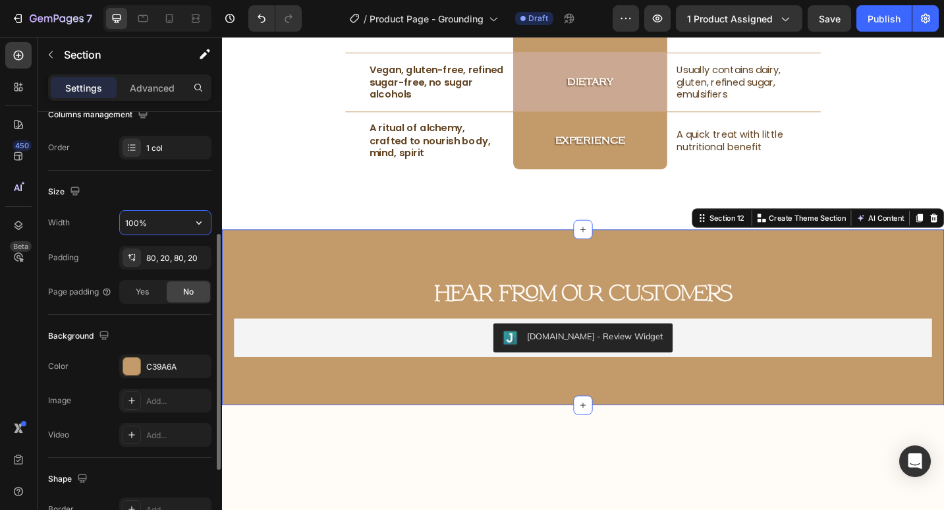
click at [157, 224] on input "100%" at bounding box center [165, 223] width 91 height 24
click at [194, 224] on icon "button" at bounding box center [198, 222] width 13 height 13
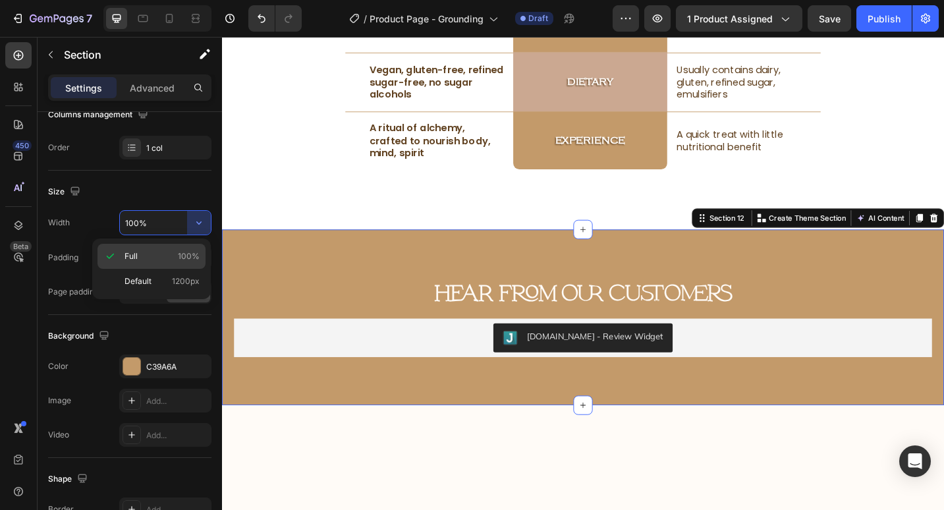
click at [137, 254] on span "Full" at bounding box center [131, 256] width 13 height 12
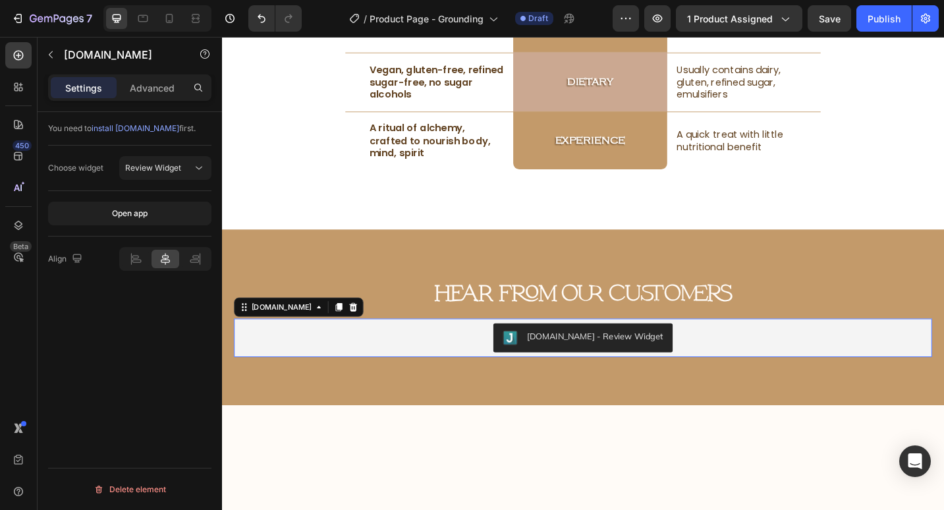
scroll to position [0, 0]
click at [244, 382] on div "Judge.me - Review Widget" at bounding box center [618, 367] width 754 height 32
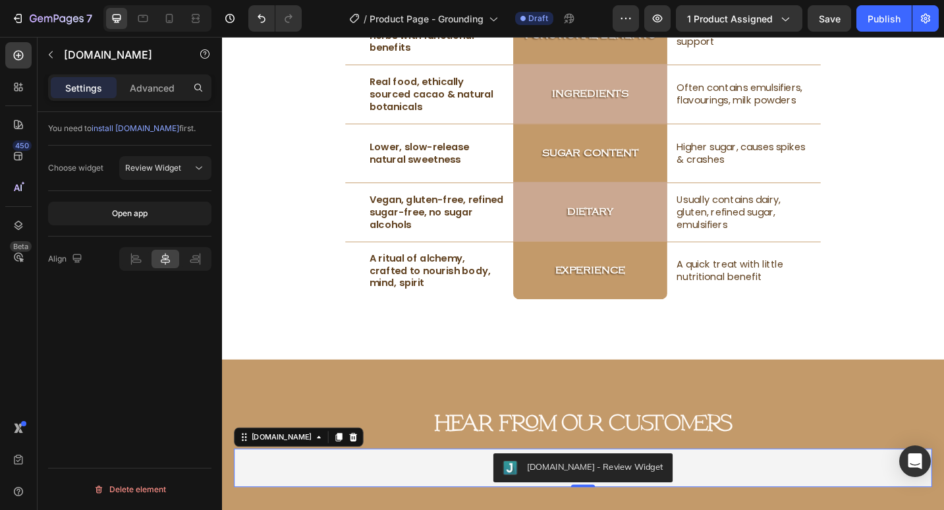
scroll to position [4892, 0]
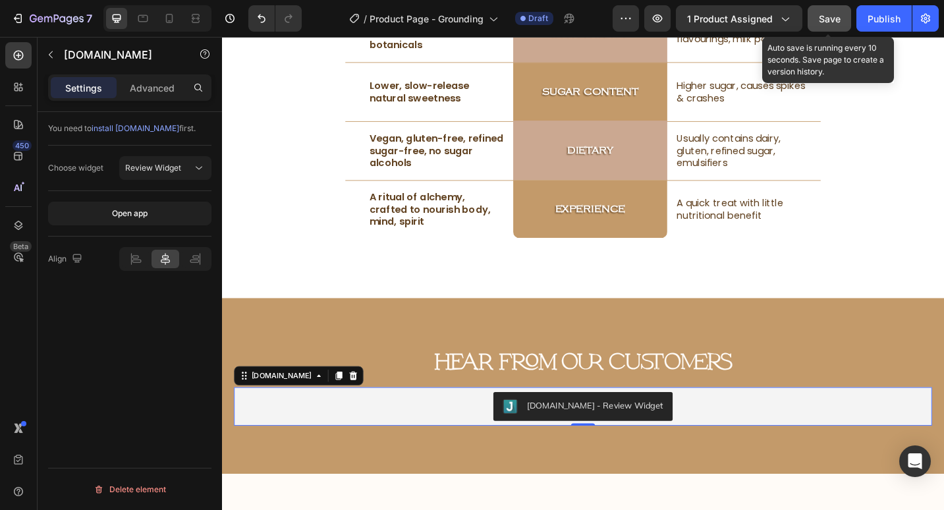
click at [822, 14] on span "Save" at bounding box center [830, 18] width 22 height 11
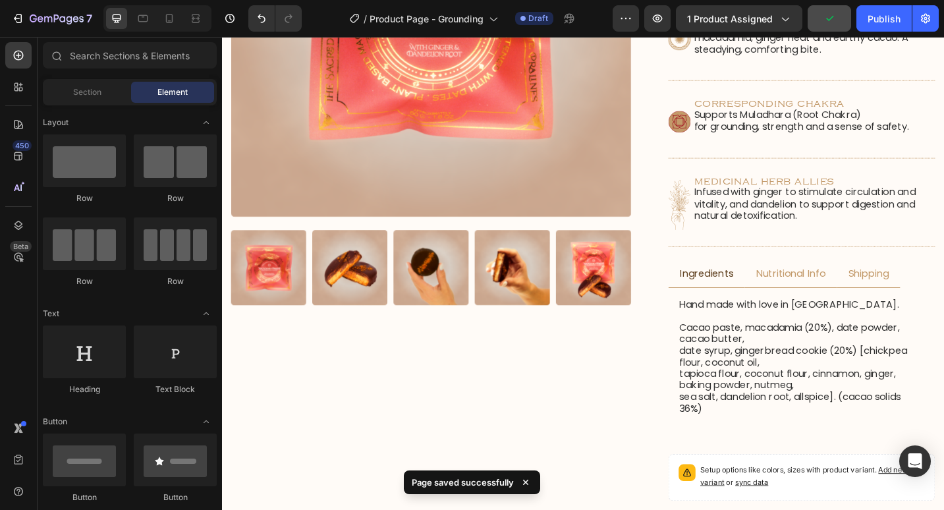
scroll to position [0, 0]
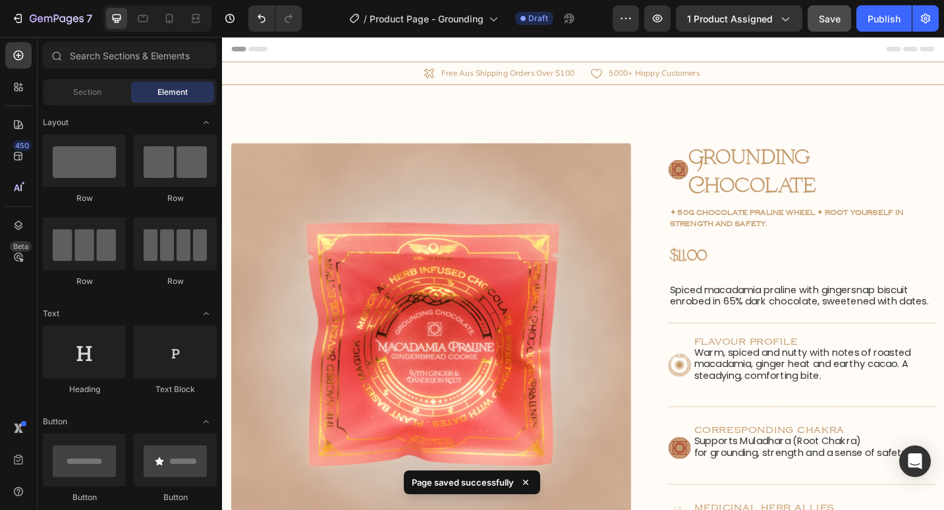
drag, startPoint x: 1011, startPoint y: 455, endPoint x: 1145, endPoint y: 65, distance: 412.4
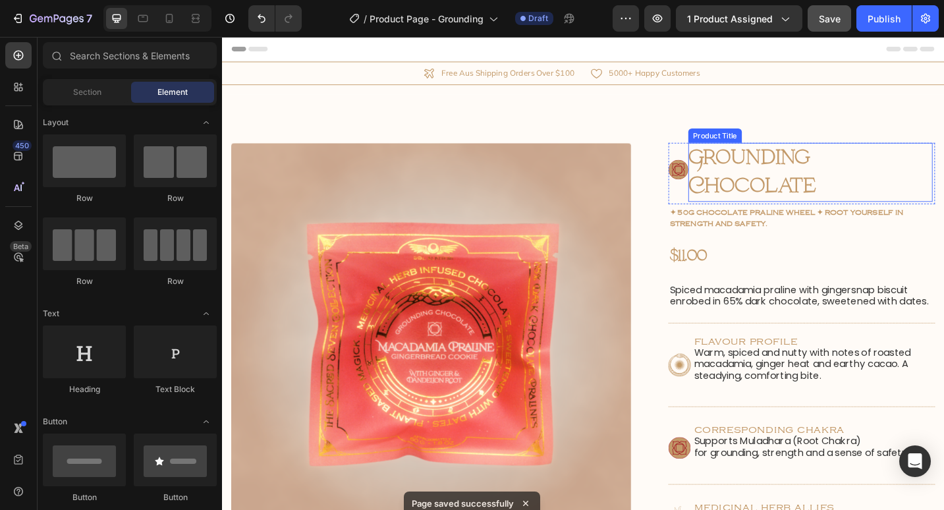
click at [806, 171] on h1 "Grounding Chocolate" at bounding box center [867, 185] width 268 height 65
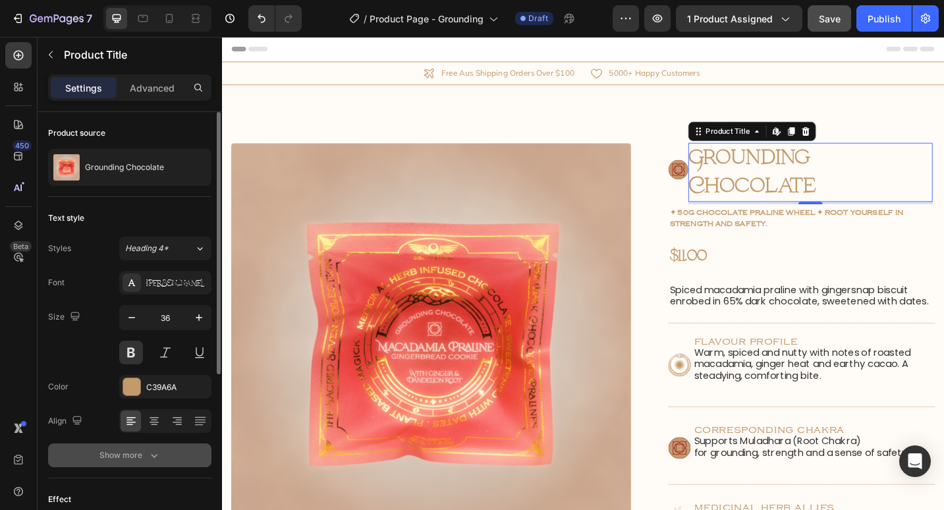
click at [148, 457] on icon "button" at bounding box center [154, 455] width 13 height 13
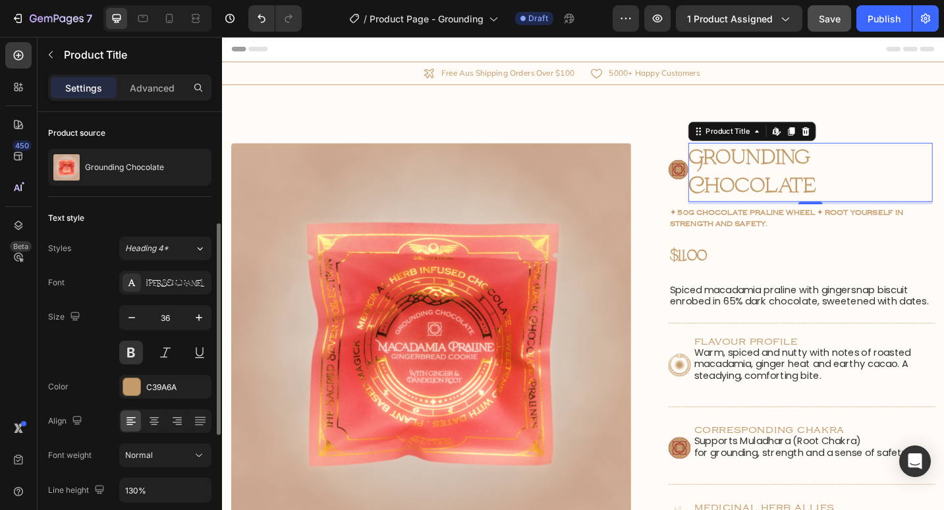
scroll to position [75, 0]
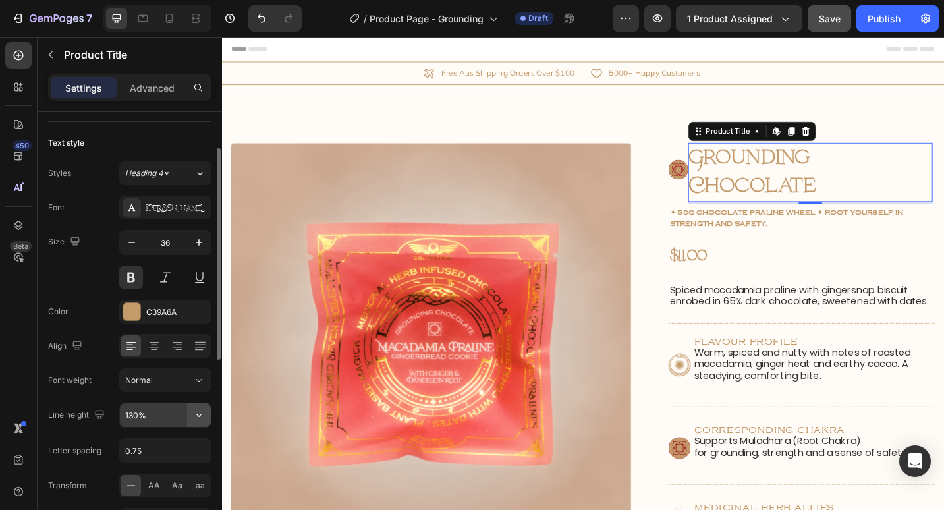
click at [210, 414] on button "button" at bounding box center [199, 415] width 24 height 24
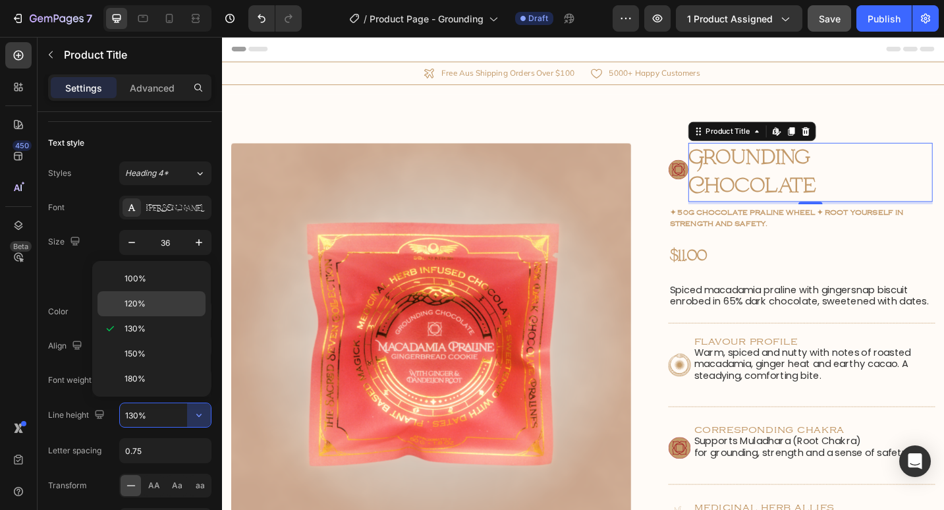
click at [178, 300] on p "120%" at bounding box center [162, 304] width 75 height 12
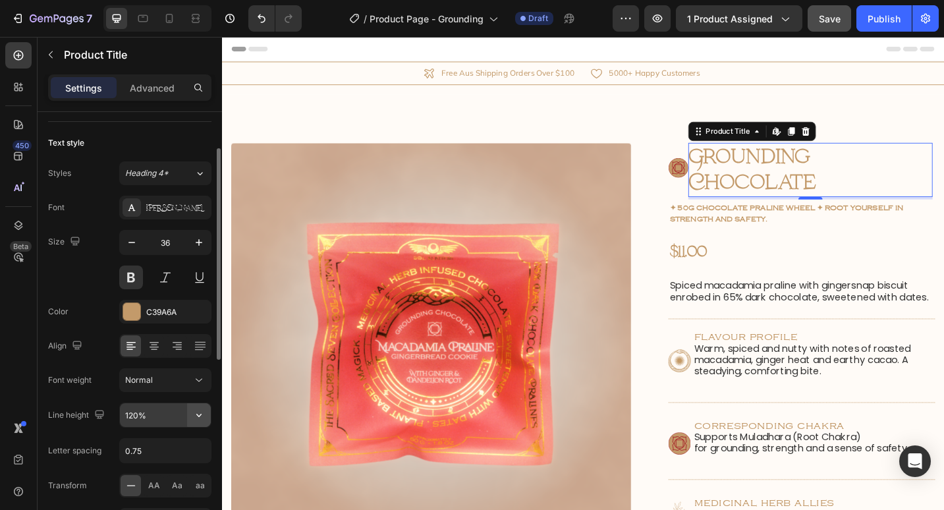
click at [208, 422] on button "button" at bounding box center [199, 415] width 24 height 24
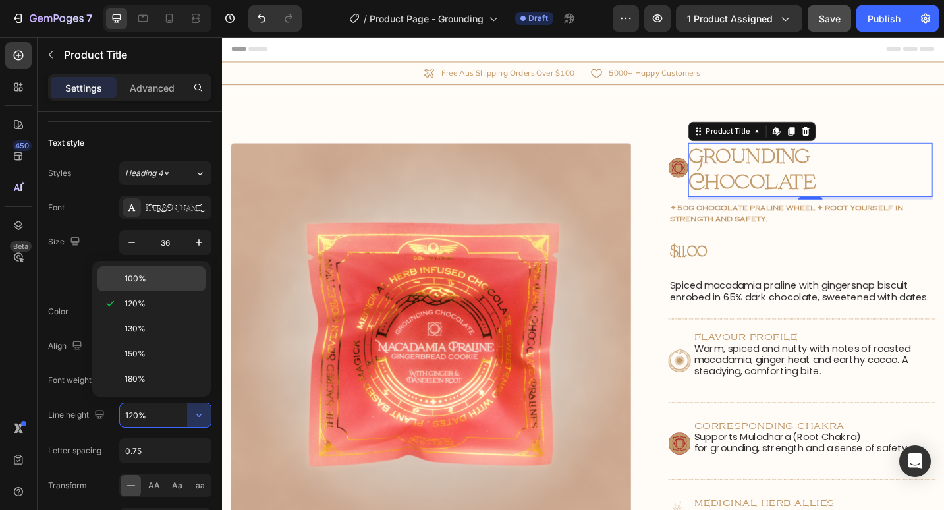
click at [175, 276] on p "100%" at bounding box center [162, 279] width 75 height 12
type input "100%"
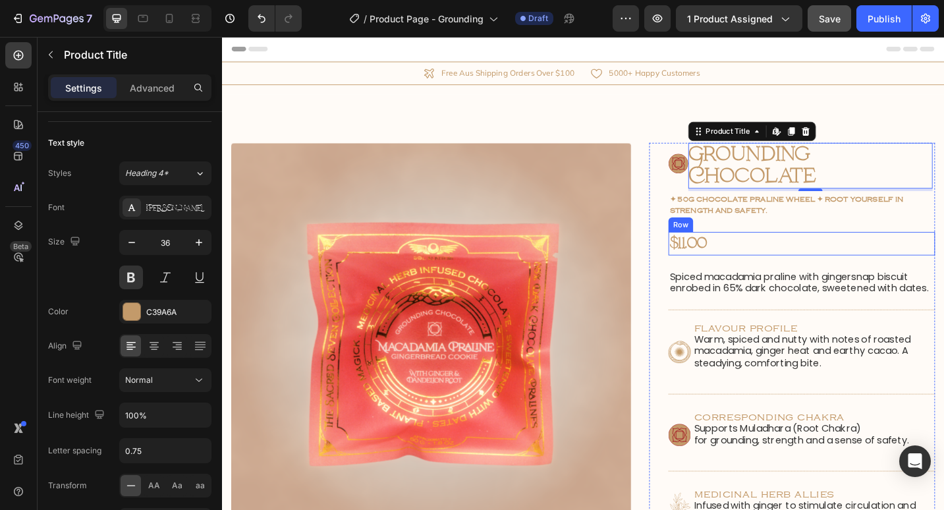
click at [863, 251] on div "$11.00 Product Price Product Price Row" at bounding box center [857, 263] width 292 height 26
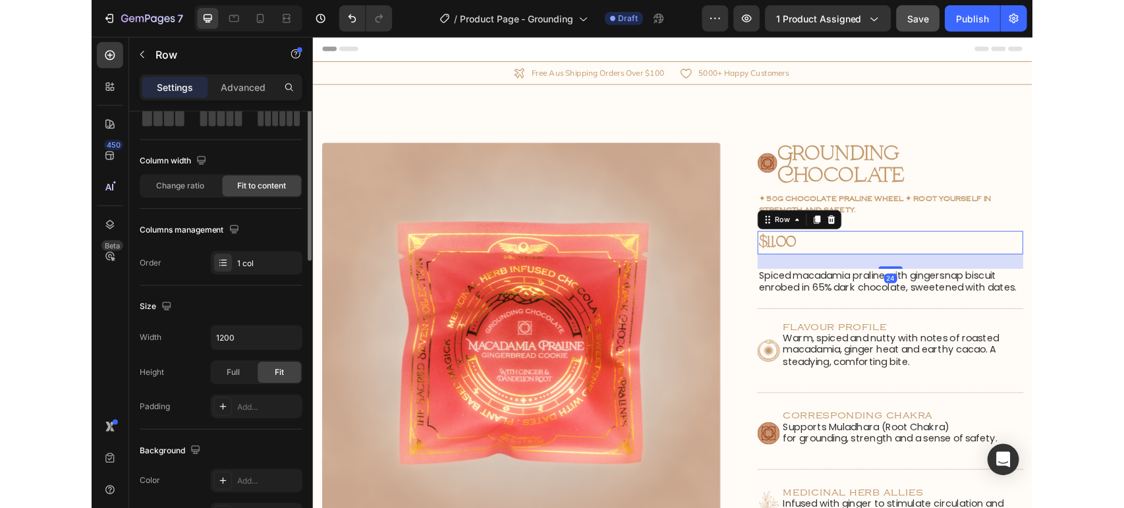
scroll to position [0, 0]
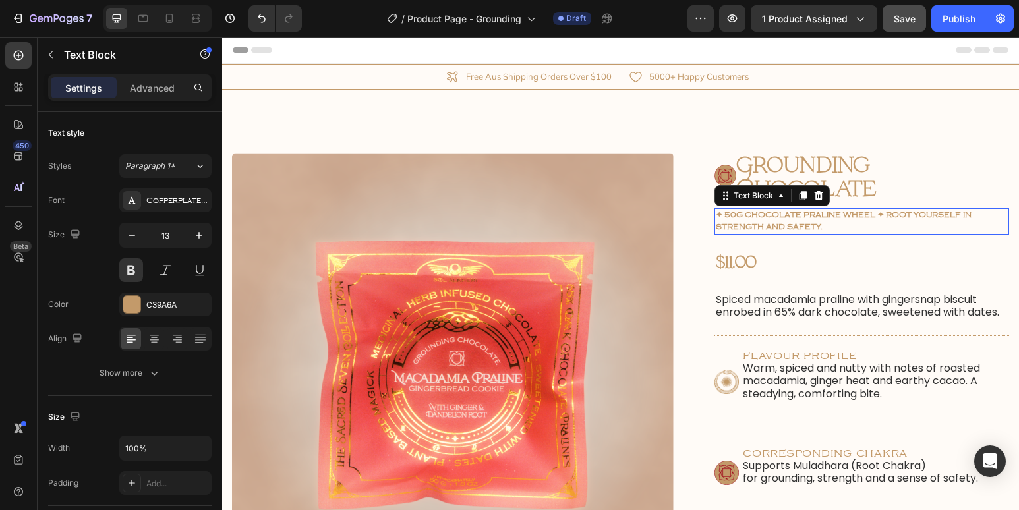
click at [842, 233] on div "✦ 50g chocolate praline wheel ✦ Root yourself in strength and safety." at bounding box center [861, 221] width 295 height 26
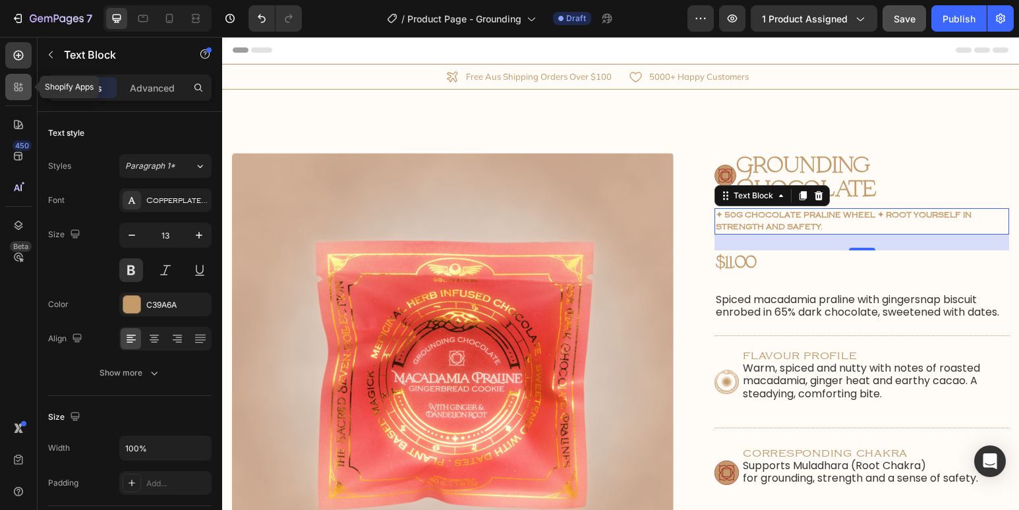
click at [19, 85] on icon at bounding box center [21, 85] width 4 height 4
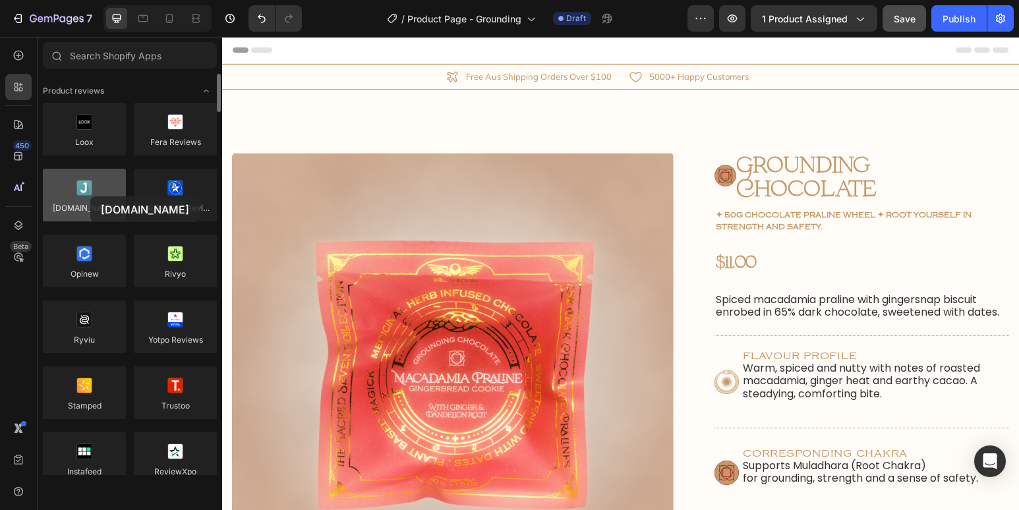
click at [90, 196] on div at bounding box center [84, 195] width 83 height 53
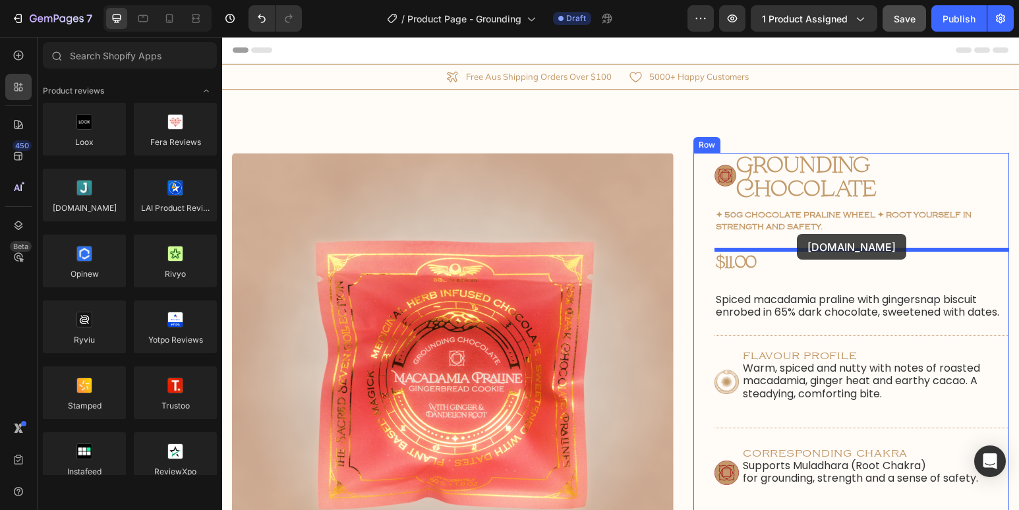
drag, startPoint x: 315, startPoint y: 235, endPoint x: 797, endPoint y: 234, distance: 481.7
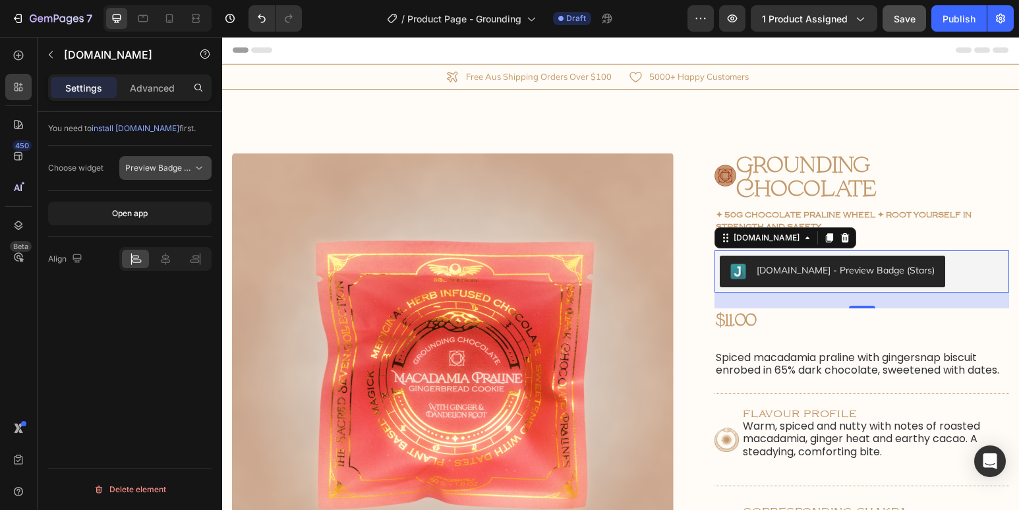
click at [169, 168] on span "Preview Badge (Stars)" at bounding box center [167, 168] width 84 height 10
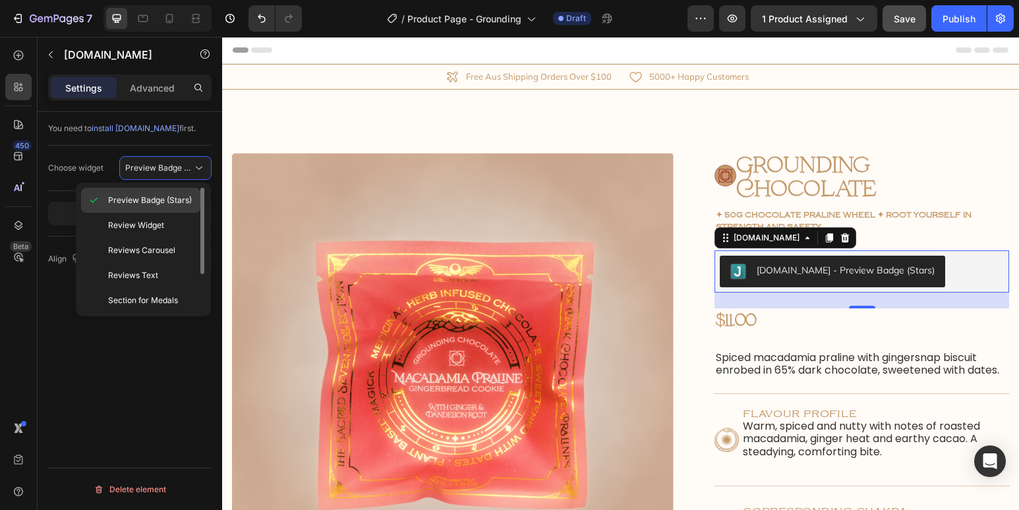
click at [180, 198] on span "Preview Badge (Stars)" at bounding box center [150, 200] width 84 height 12
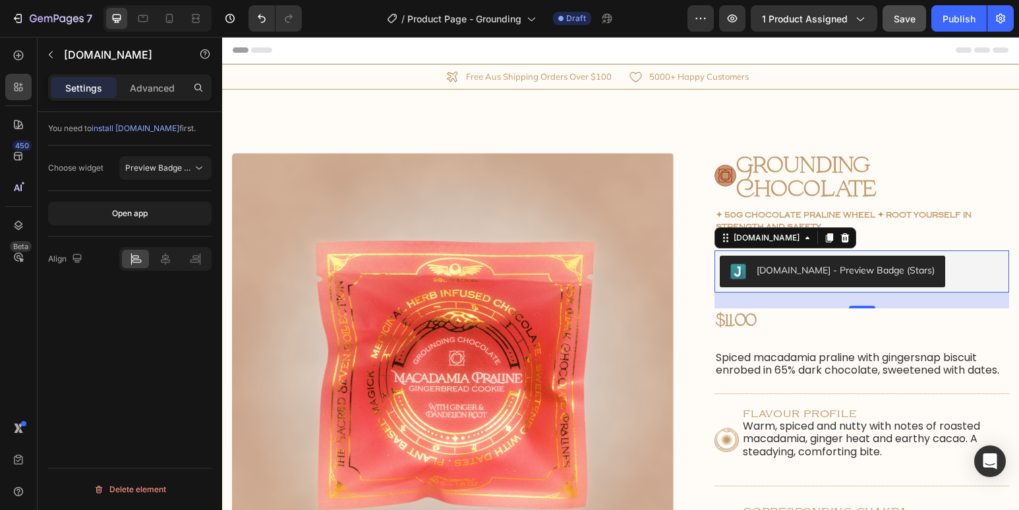
click at [930, 289] on div "Judge.me - Preview Badge (Stars)" at bounding box center [861, 271] width 295 height 42
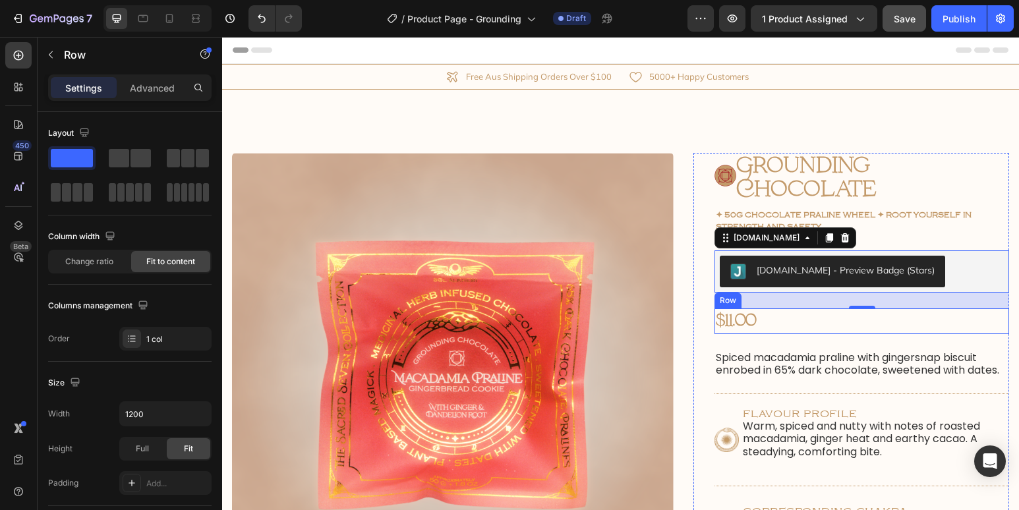
click at [924, 318] on div "$11.00 Product Price Product Price Row" at bounding box center [861, 321] width 295 height 26
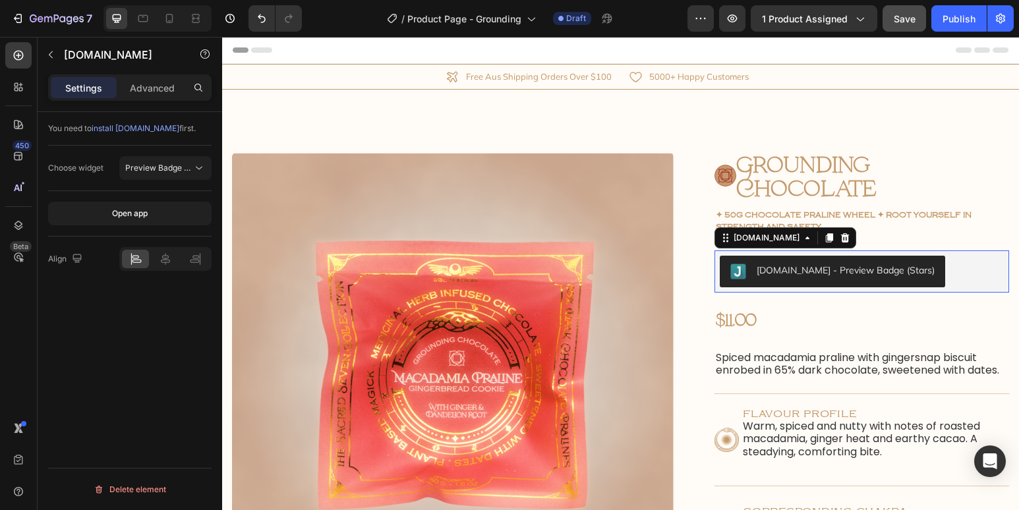
click at [933, 281] on div "Judge.me - Preview Badge (Stars)" at bounding box center [862, 272] width 284 height 32
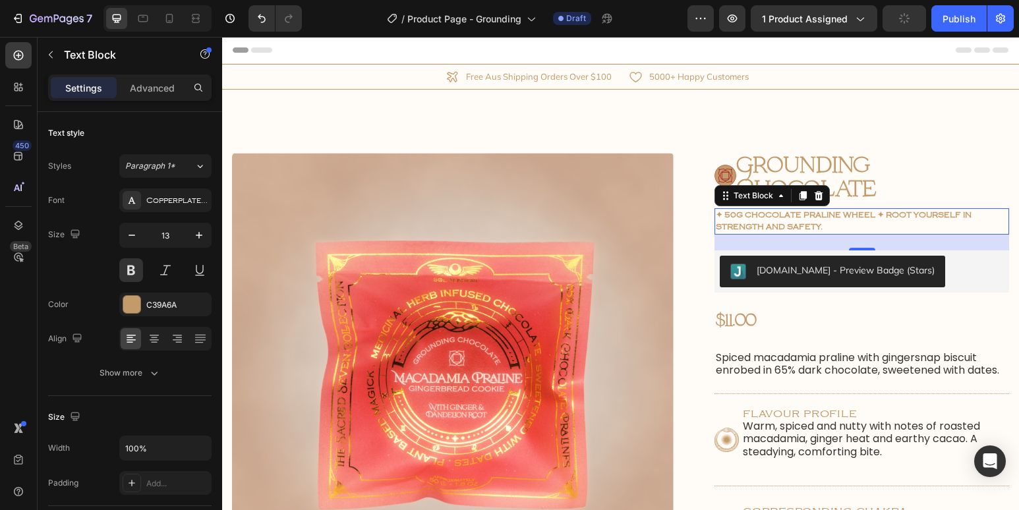
click at [896, 219] on span "✦ 50g chocolate praline wheel ✦ Root yourself in strength and safety." at bounding box center [844, 221] width 256 height 20
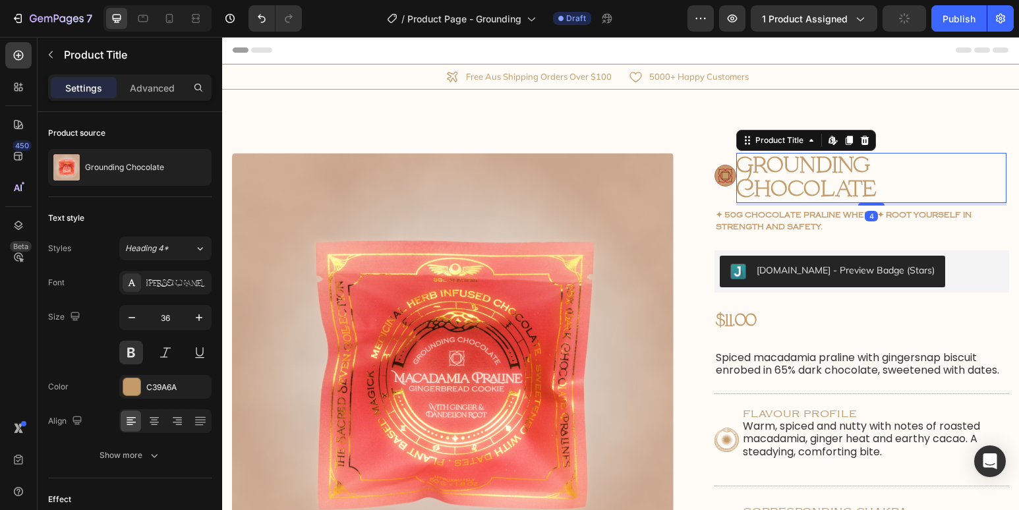
click at [932, 165] on h1 "Grounding Chocolate" at bounding box center [871, 178] width 270 height 50
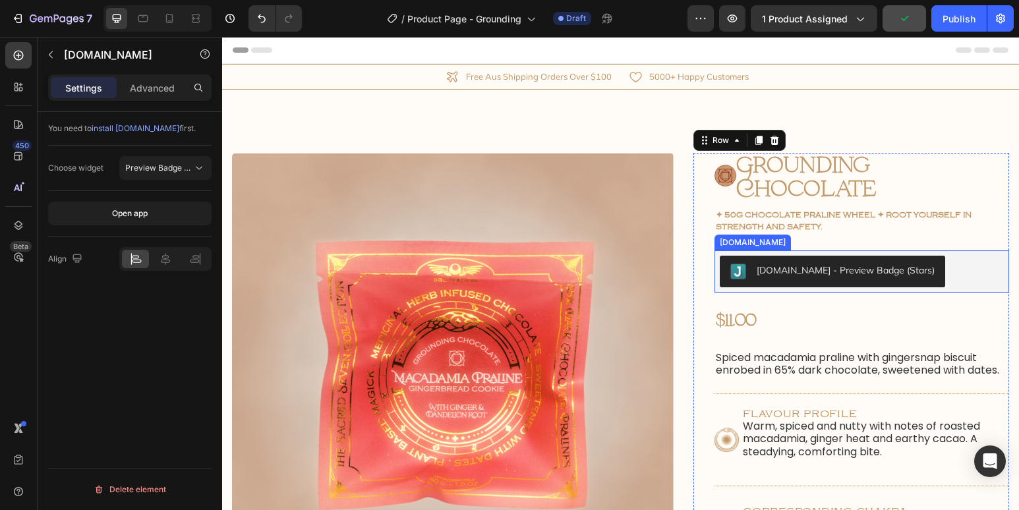
click at [717, 276] on div "Judge.me - Preview Badge (Stars)" at bounding box center [861, 271] width 295 height 42
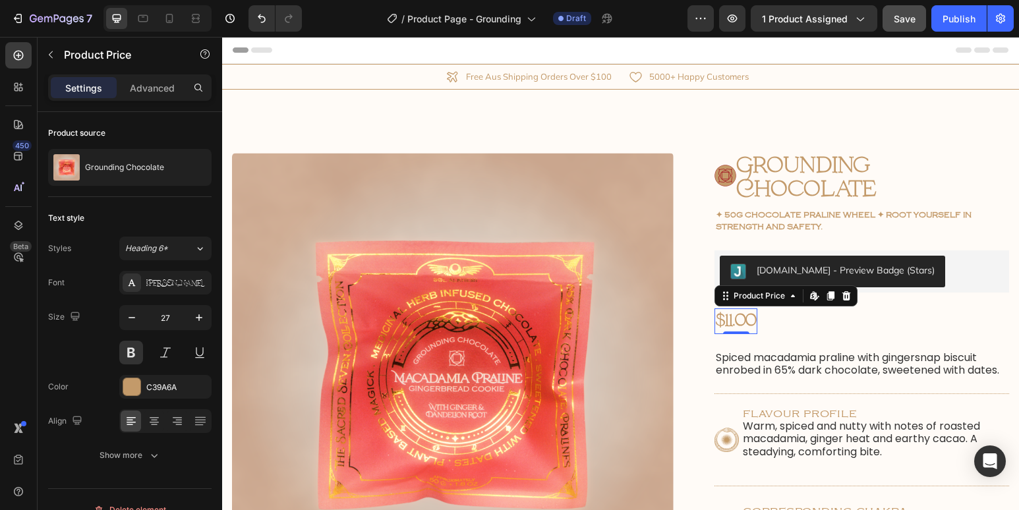
click at [731, 316] on div "$11.00" at bounding box center [735, 321] width 43 height 26
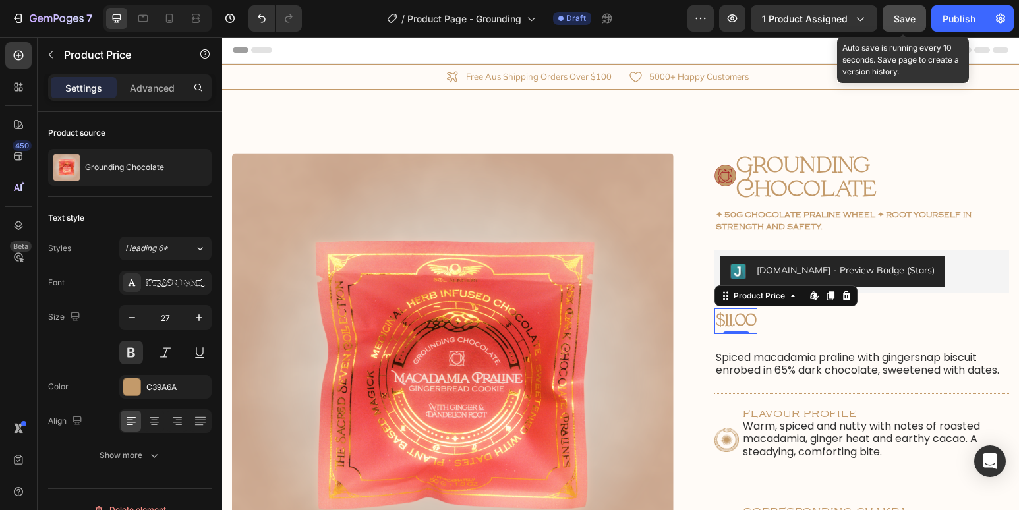
click at [909, 14] on span "Save" at bounding box center [905, 18] width 22 height 11
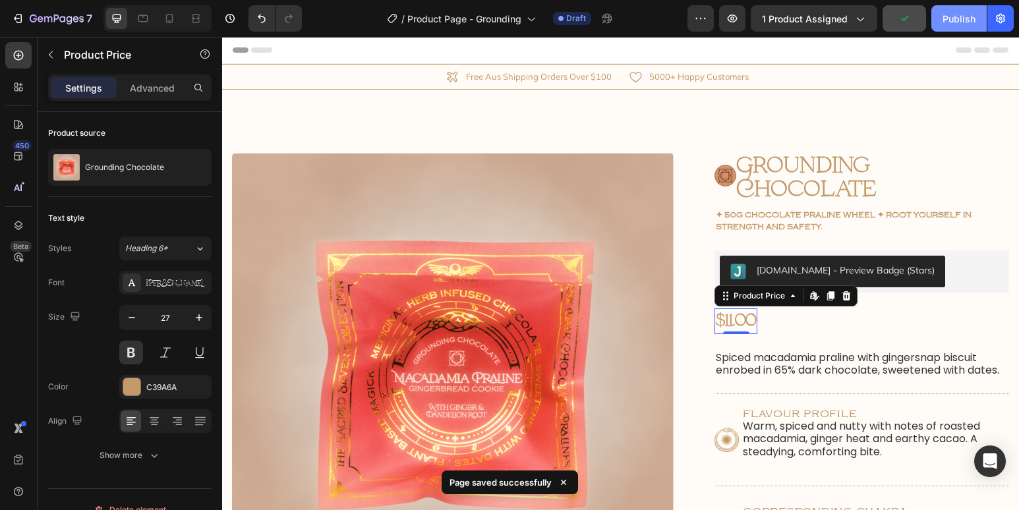
click at [953, 29] on button "Publish" at bounding box center [958, 18] width 55 height 26
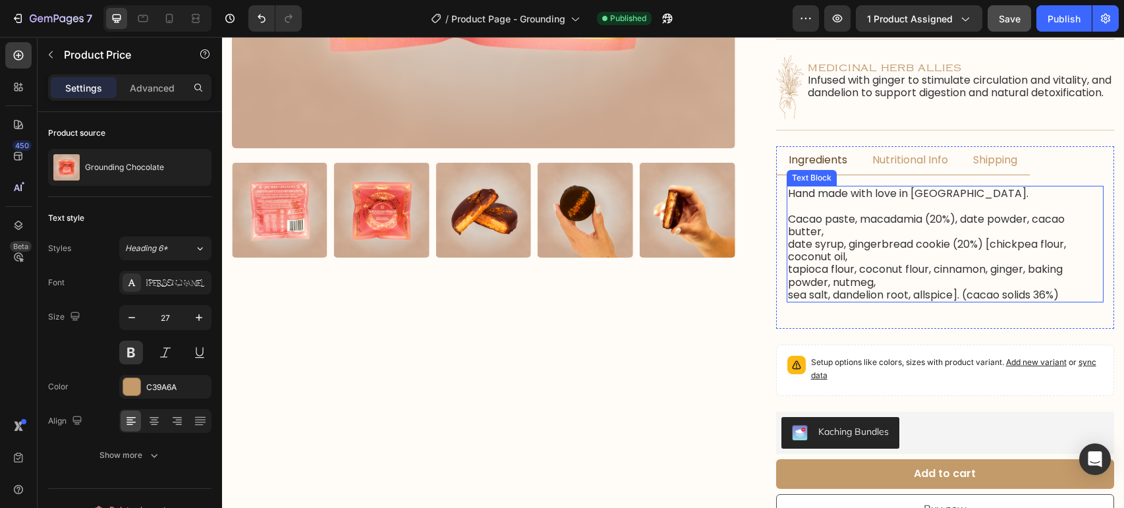
scroll to position [526, 0]
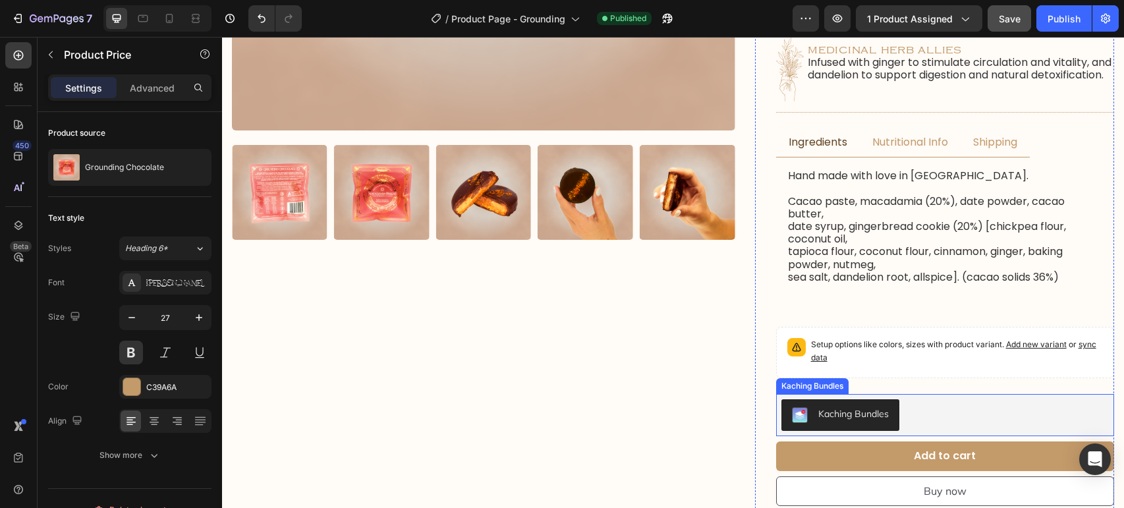
click at [829, 408] on button "Kaching Bundles" at bounding box center [840, 415] width 118 height 32
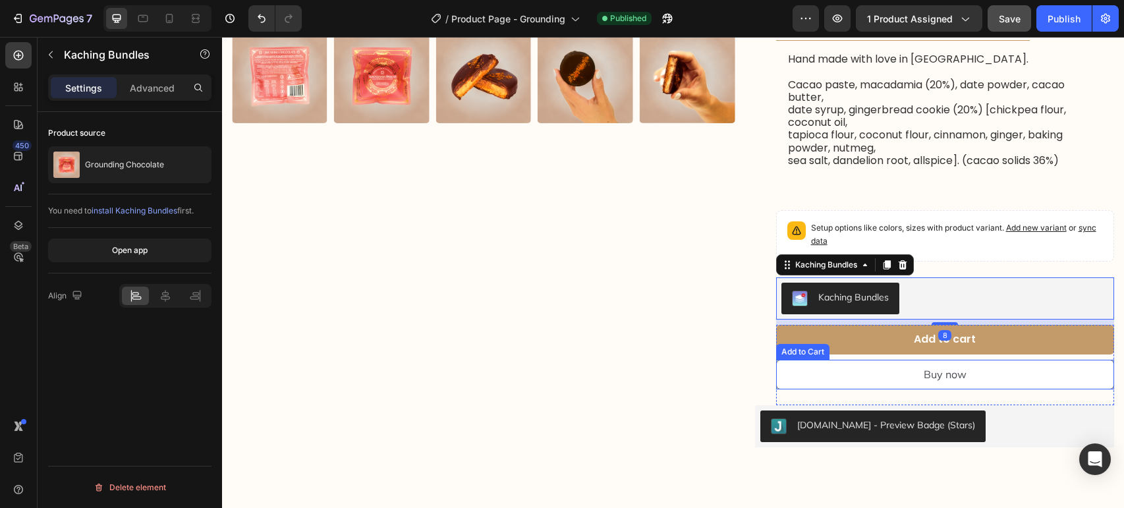
scroll to position [676, 0]
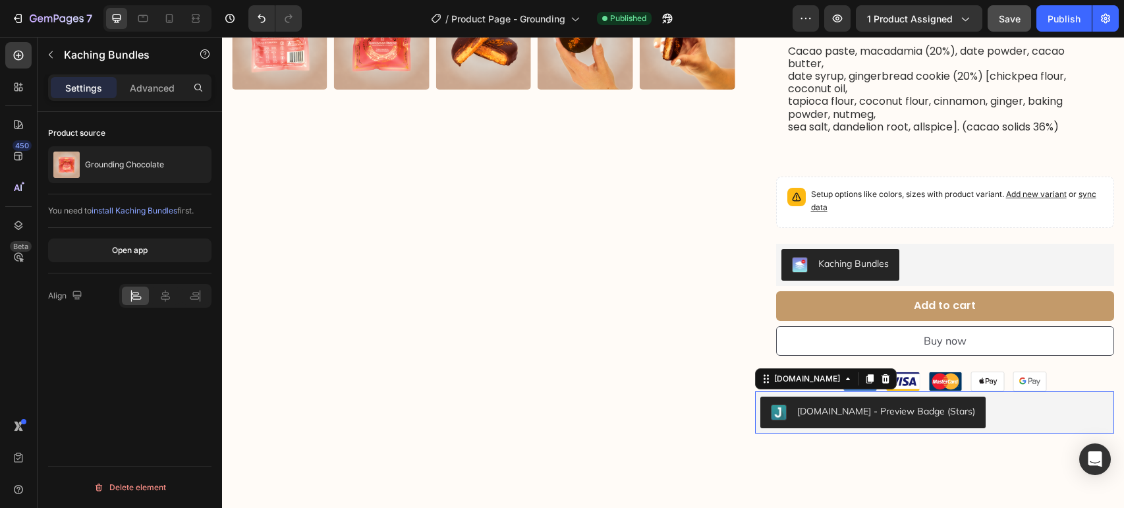
click at [830, 409] on button "Judge.me - Preview Badge (Stars)" at bounding box center [872, 413] width 225 height 32
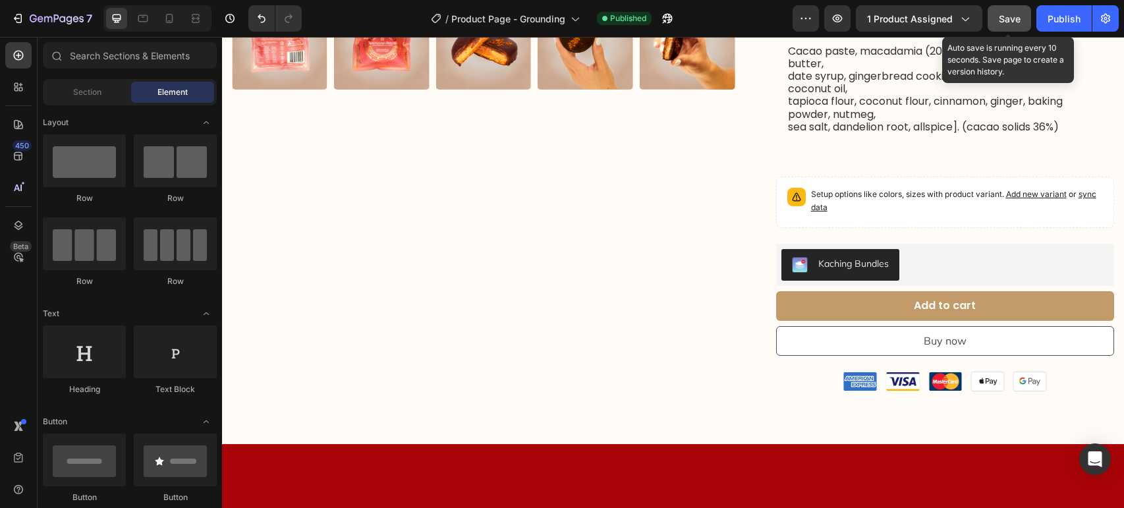
click at [1015, 17] on span "Save" at bounding box center [1010, 18] width 22 height 11
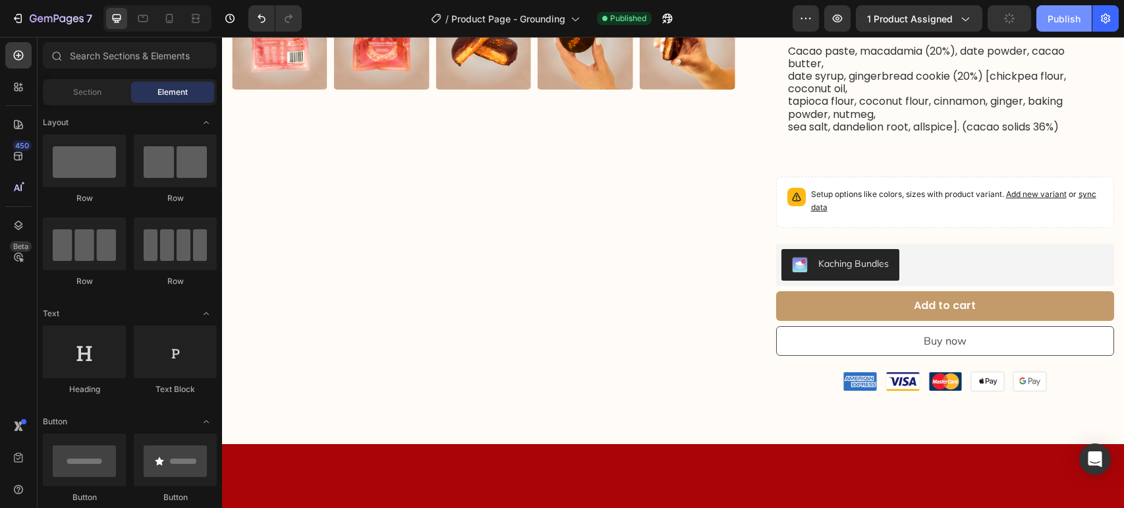
click at [1059, 20] on div "Publish" at bounding box center [1064, 19] width 33 height 14
click at [1066, 18] on div "Publish" at bounding box center [1064, 19] width 33 height 14
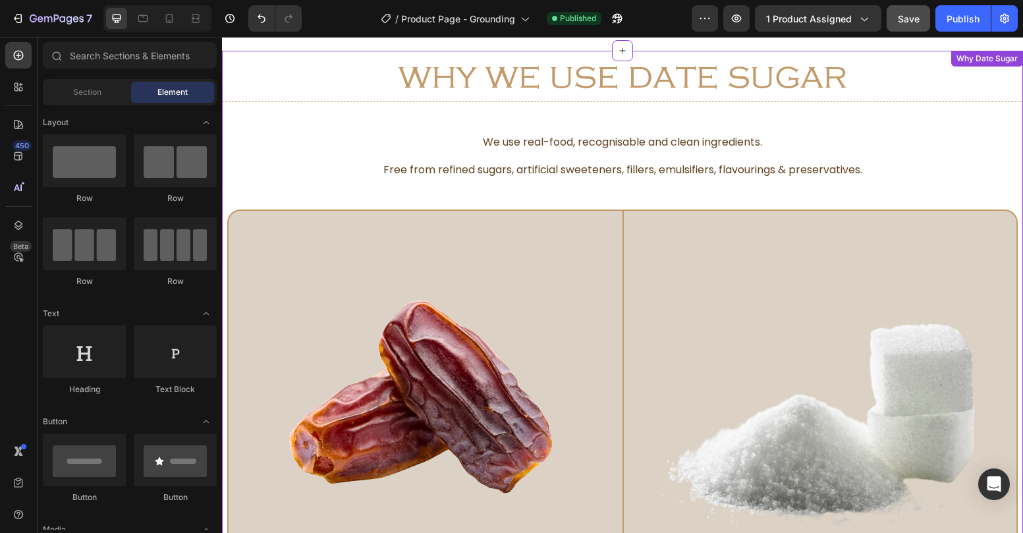
scroll to position [2404, 0]
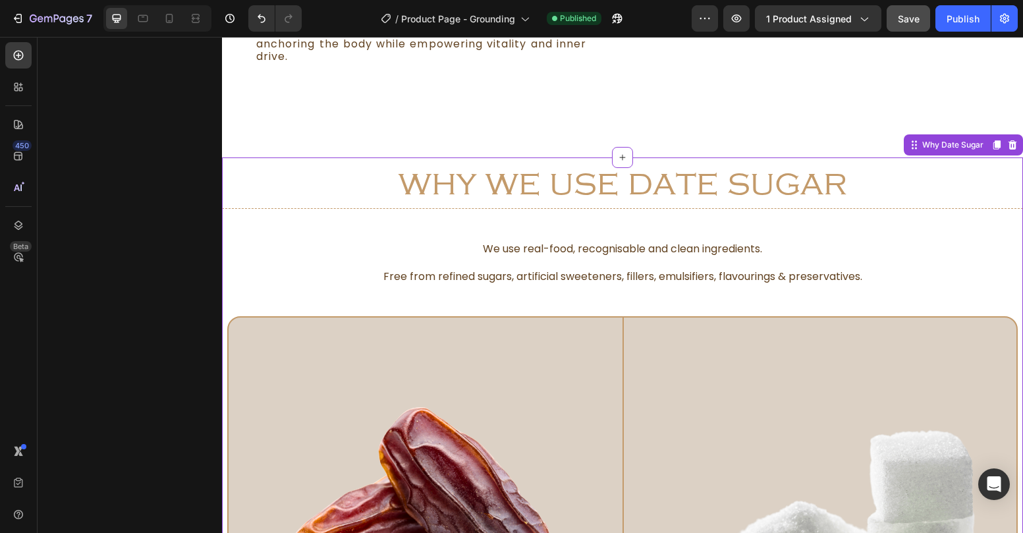
click at [606, 245] on h2 "We use real-food, recognisable and clean ingredients. Free from refined sugars,…" at bounding box center [622, 262] width 801 height 43
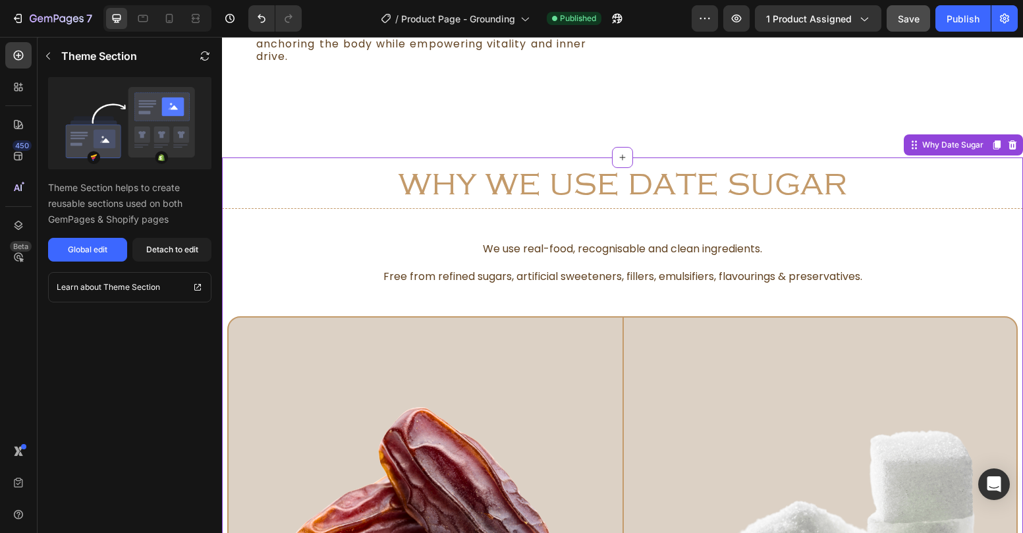
click at [607, 247] on h2 "We use real-food, recognisable and clean ingredients. Free from refined sugars,…" at bounding box center [622, 262] width 801 height 43
click at [98, 254] on div "Global edit" at bounding box center [88, 250] width 40 height 12
click at [1013, 144] on icon at bounding box center [1013, 144] width 9 height 9
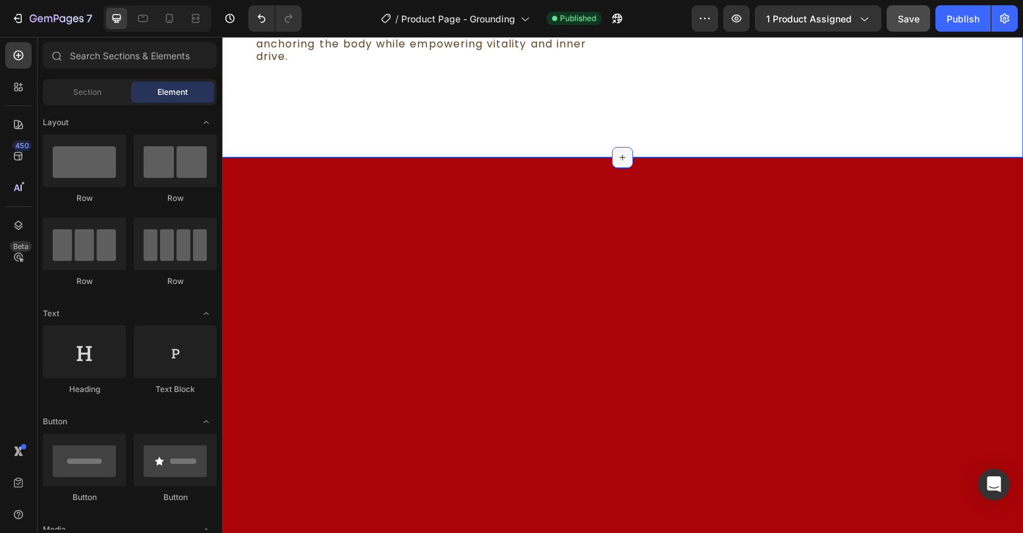
click at [621, 158] on icon at bounding box center [622, 157] width 11 height 11
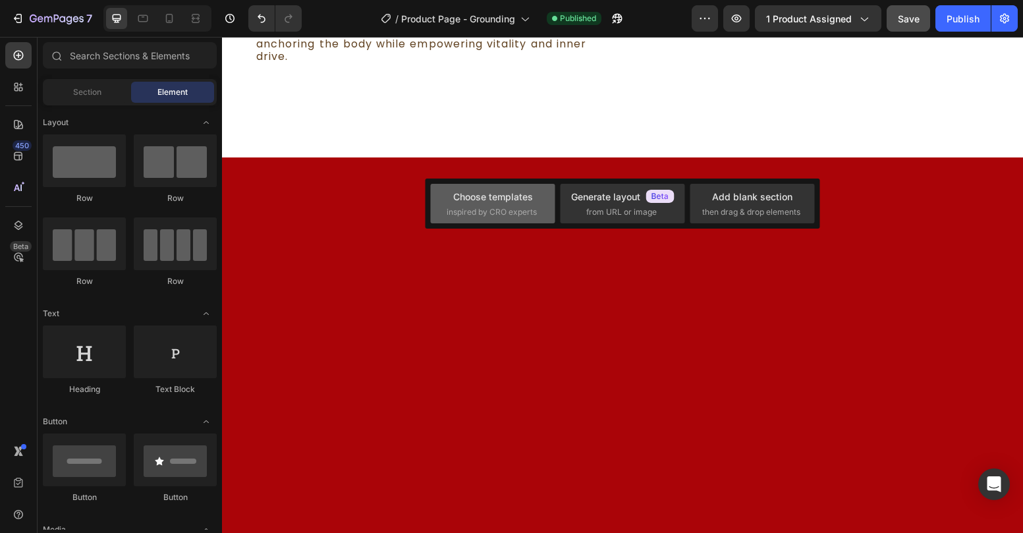
click at [507, 212] on span "inspired by CRO experts" at bounding box center [492, 212] width 90 height 12
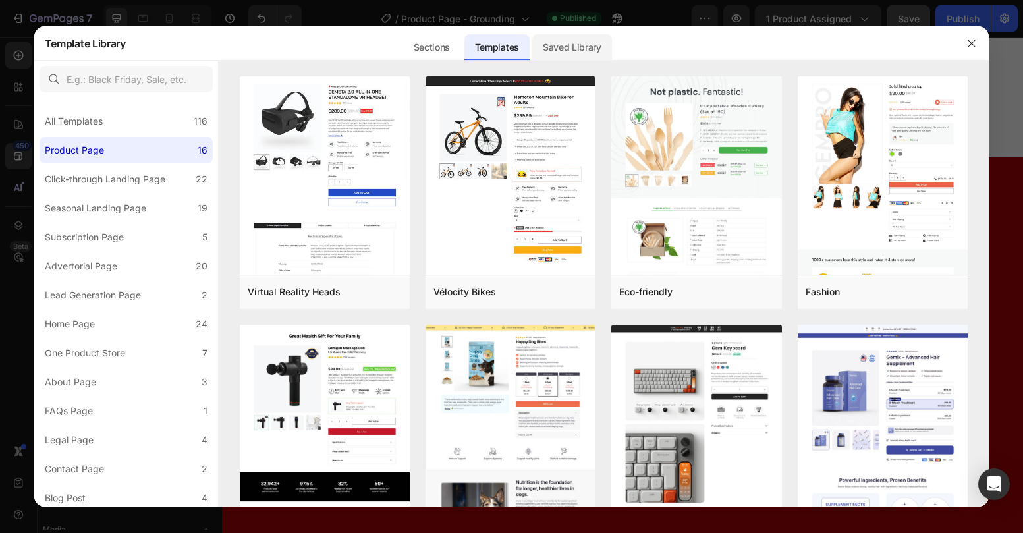
click at [588, 45] on div "Saved Library" at bounding box center [572, 47] width 80 height 26
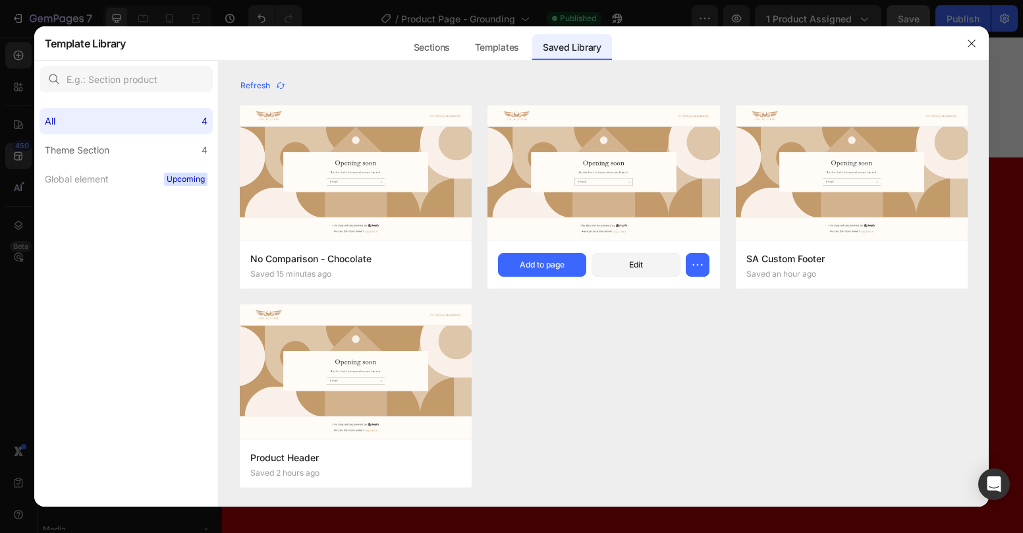
click at [575, 207] on img at bounding box center [604, 173] width 232 height 134
click at [557, 270] on div "Add to page" at bounding box center [542, 265] width 45 height 12
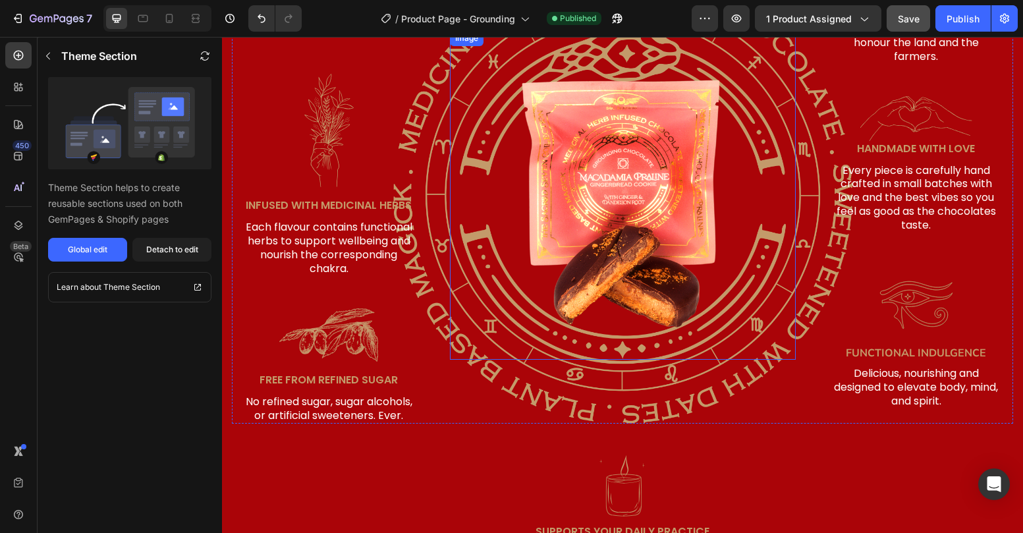
click at [633, 158] on img at bounding box center [622, 194] width 329 height 329
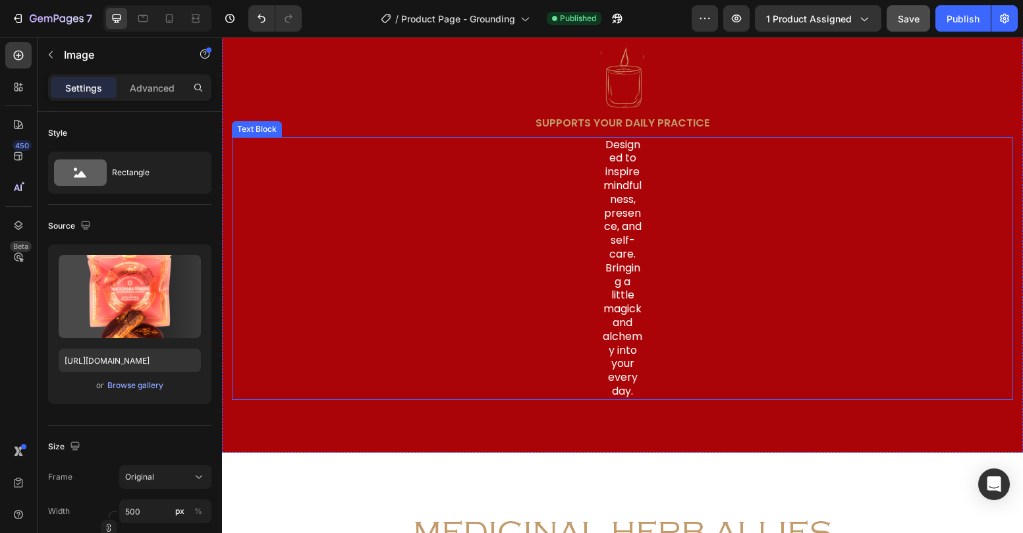
scroll to position [1821, 0]
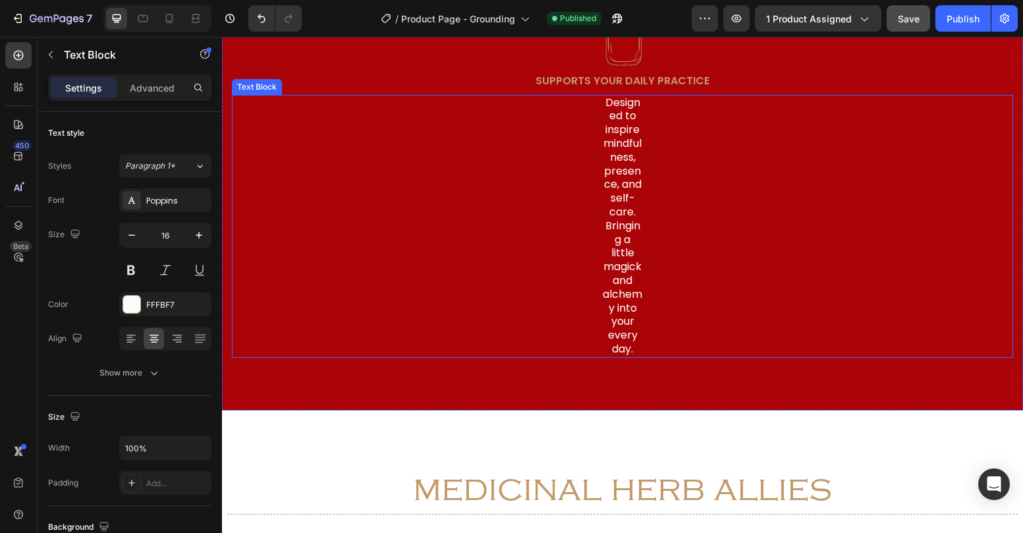
click at [603, 221] on p "Designed to inspire mindfulness, presence, and self-care. Bringing a little mag…" at bounding box center [622, 226] width 41 height 260
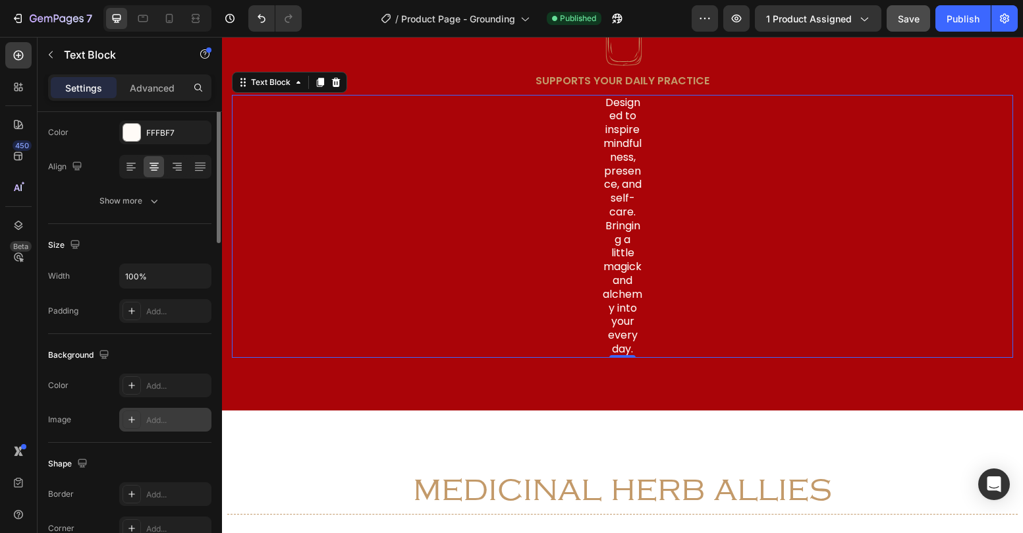
scroll to position [22, 0]
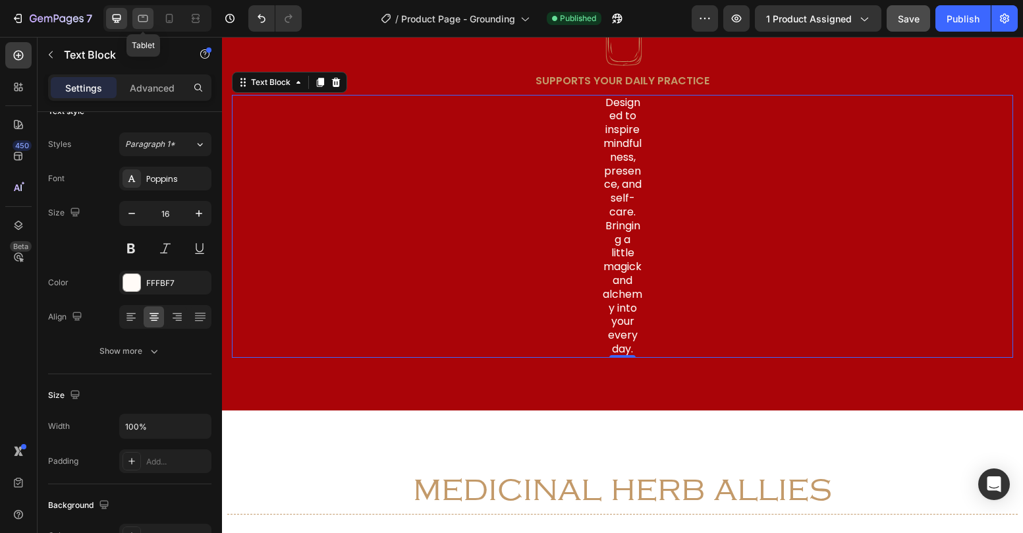
click at [141, 9] on div at bounding box center [142, 18] width 21 height 21
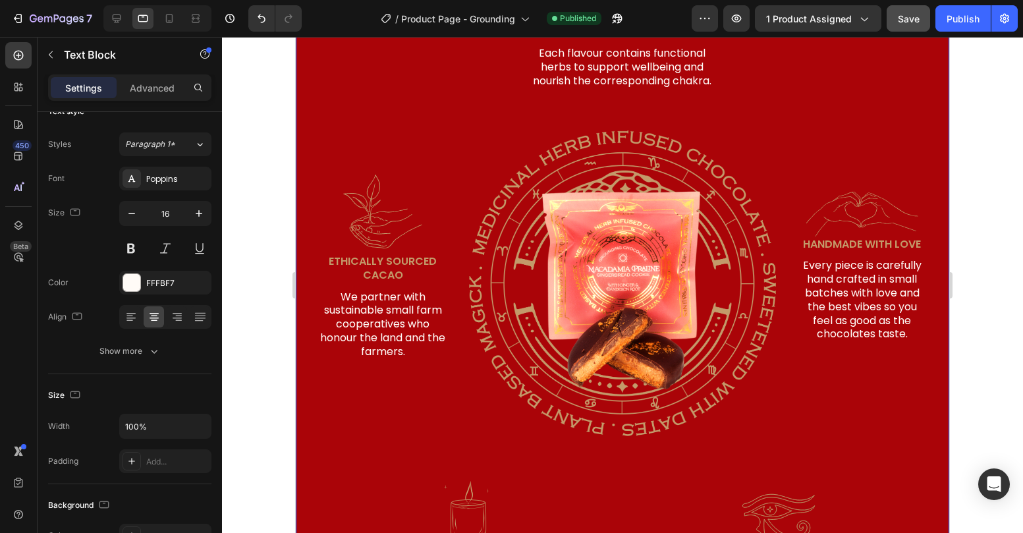
scroll to position [1341, 0]
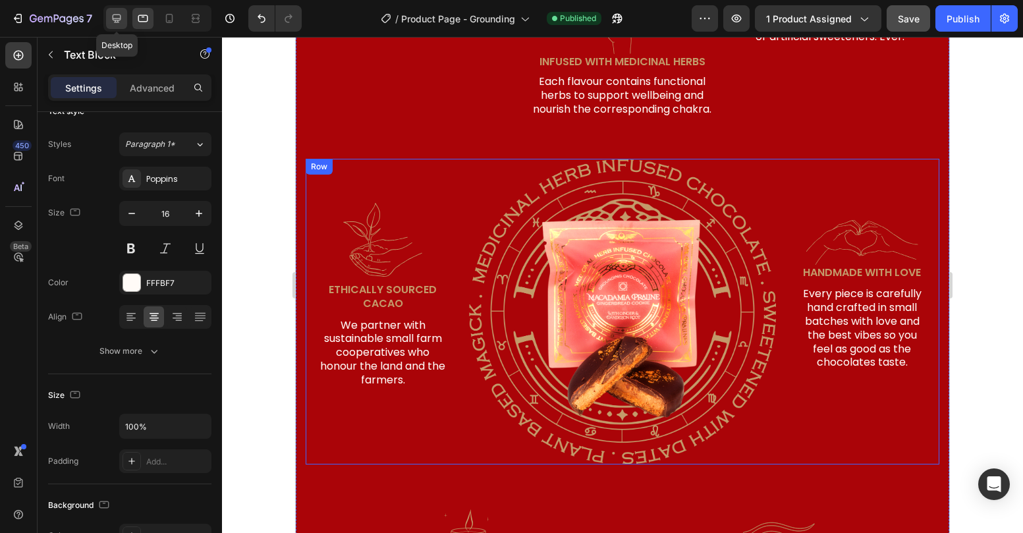
click at [117, 24] on icon at bounding box center [116, 18] width 13 height 13
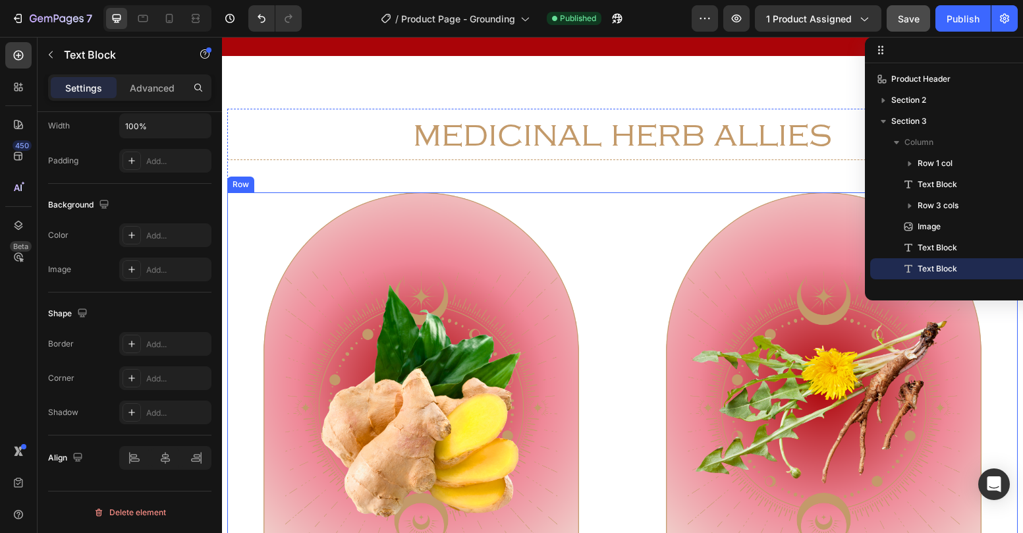
scroll to position [1844, 0]
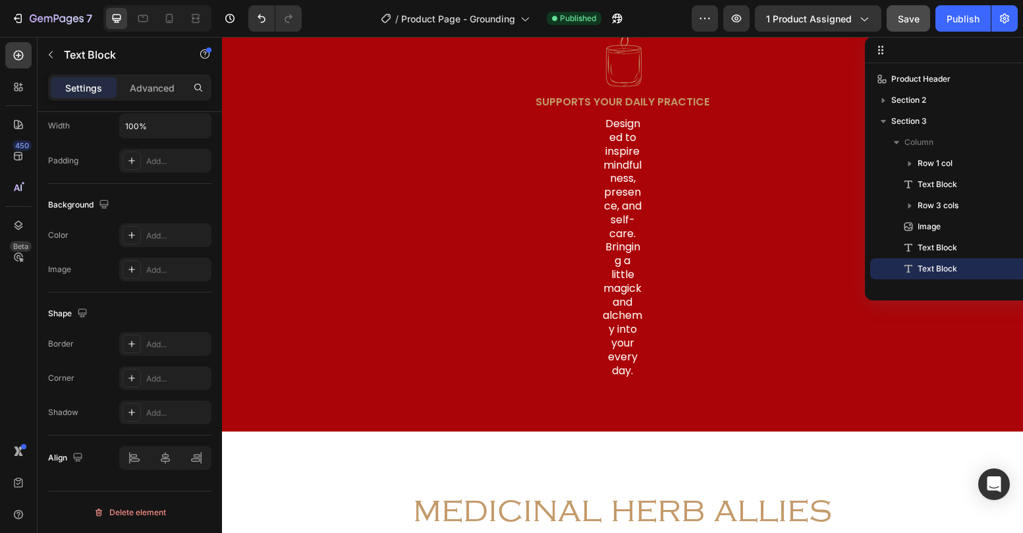
click at [619, 217] on p "Designed to inspire mindfulness, presence, and self-care. Bringing a little mag…" at bounding box center [622, 247] width 41 height 260
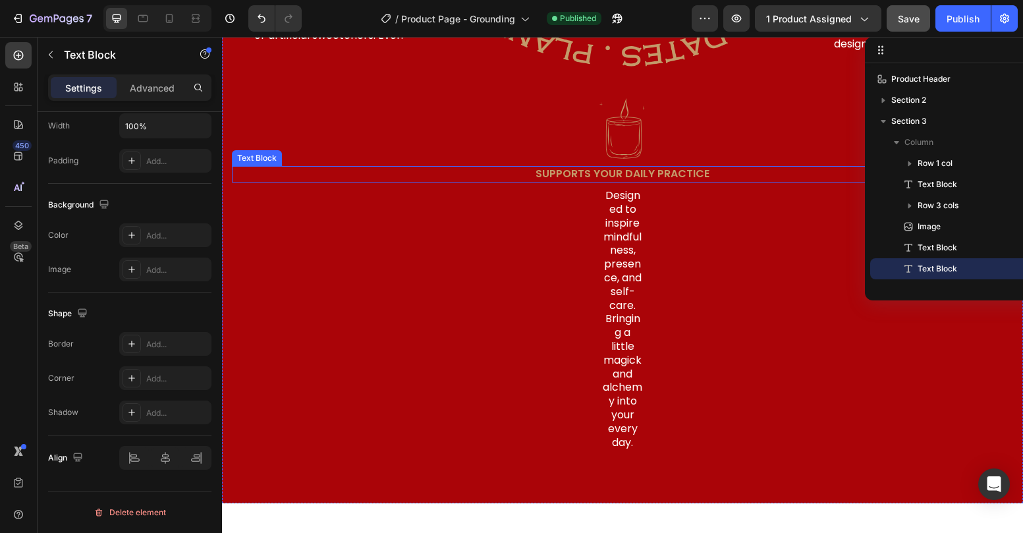
scroll to position [1769, 0]
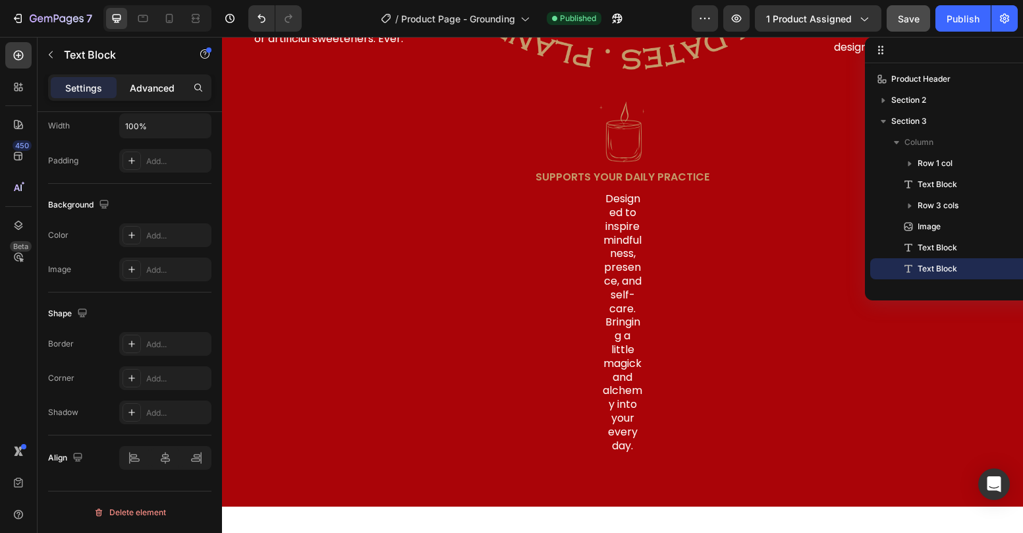
click at [123, 95] on div "Advanced" at bounding box center [152, 87] width 66 height 21
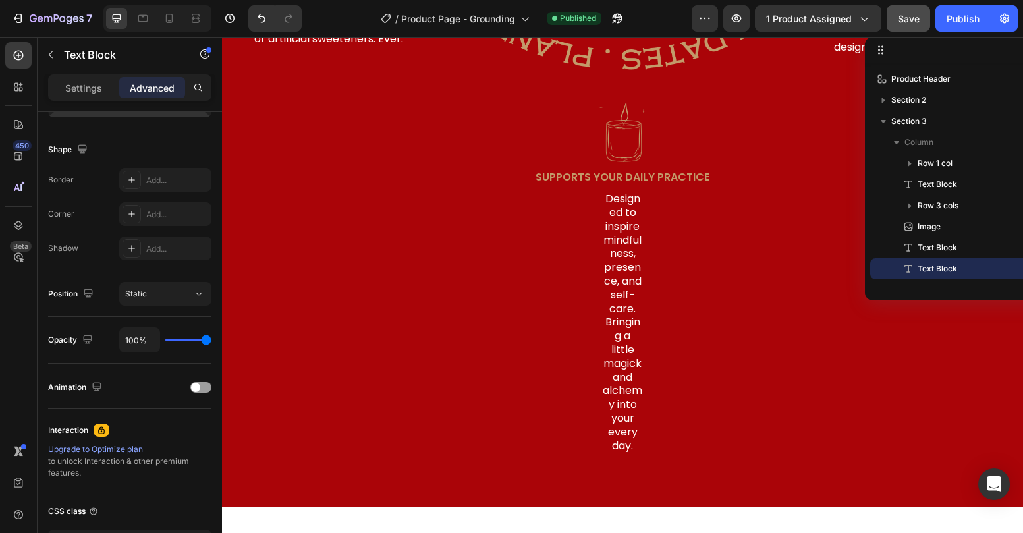
click at [157, 96] on div "Advanced" at bounding box center [152, 87] width 66 height 21
click at [155, 87] on p "Advanced" at bounding box center [152, 88] width 45 height 14
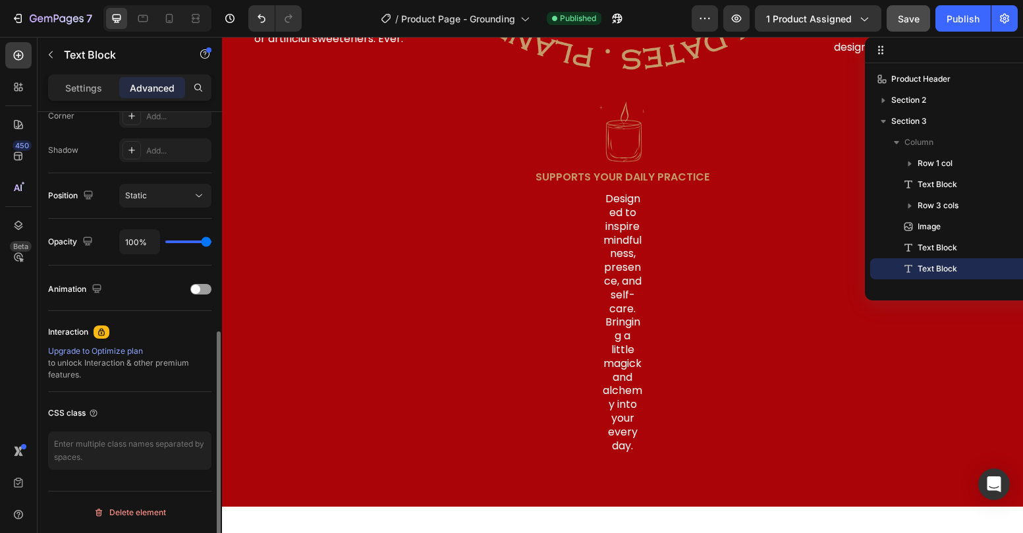
scroll to position [195, 0]
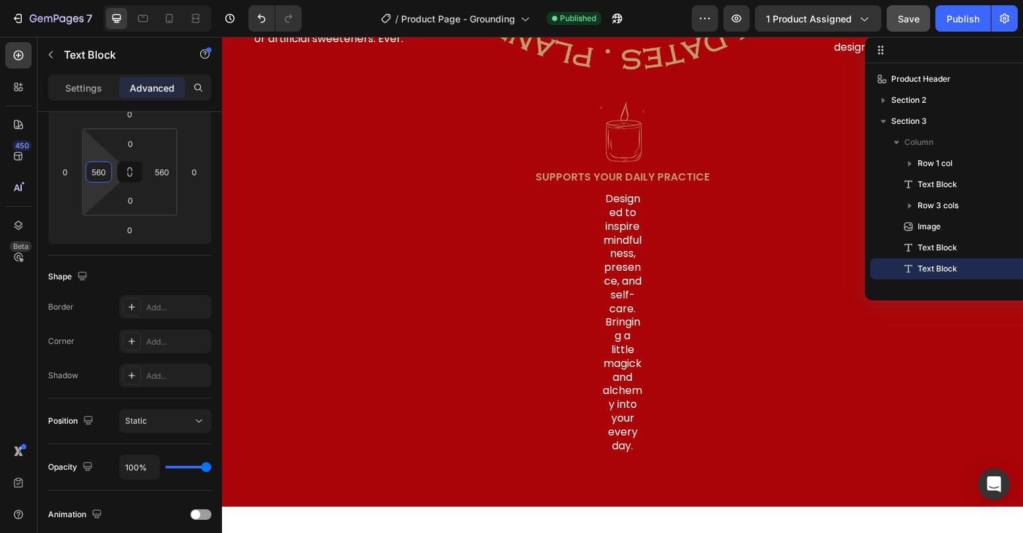
drag, startPoint x: 92, startPoint y: 165, endPoint x: 141, endPoint y: 192, distance: 56.0
click at [109, 182] on input "560" at bounding box center [99, 172] width 20 height 20
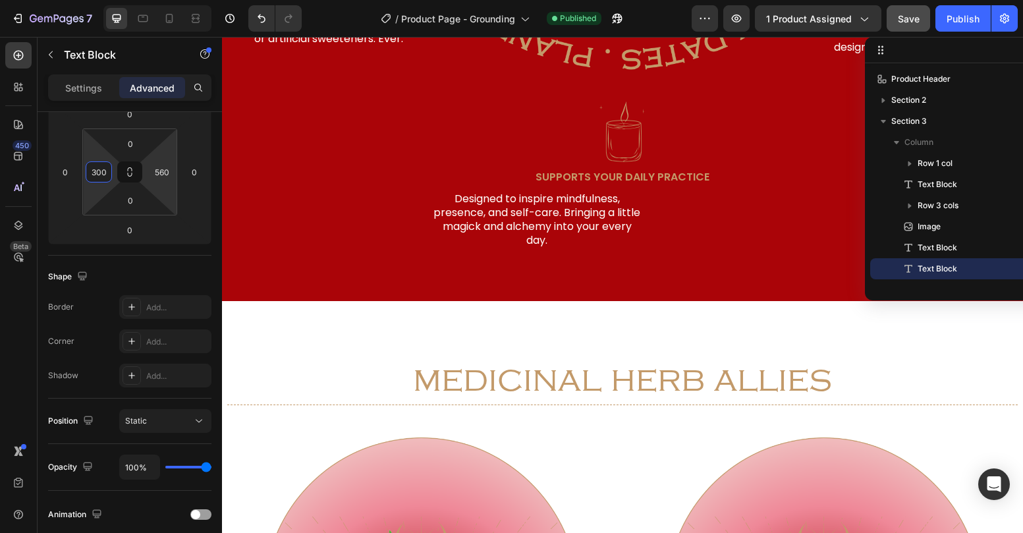
type input "300"
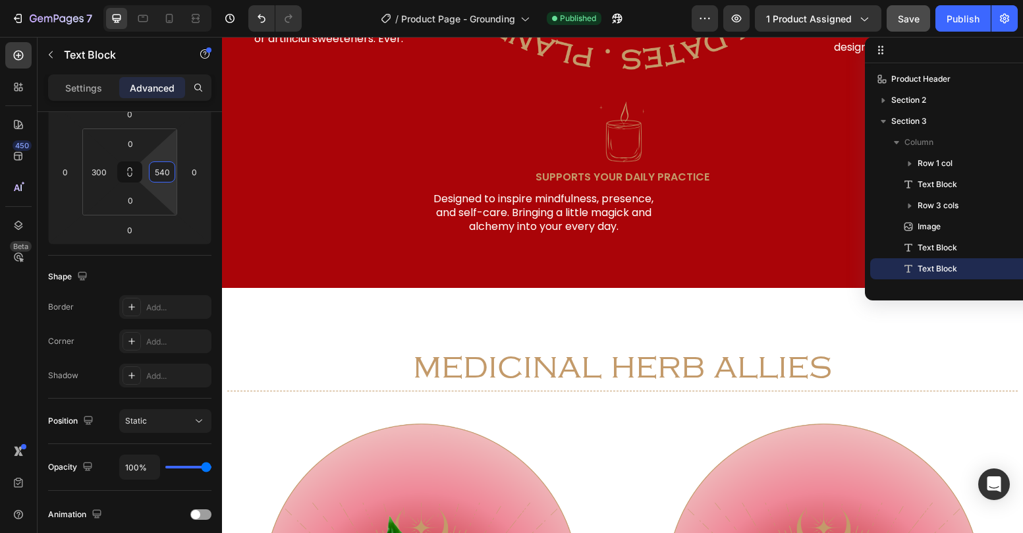
click at [185, 0] on html "7 Version history / Product Page - Grounding Published Preview 1 product assign…" at bounding box center [511, 0] width 1023 height 0
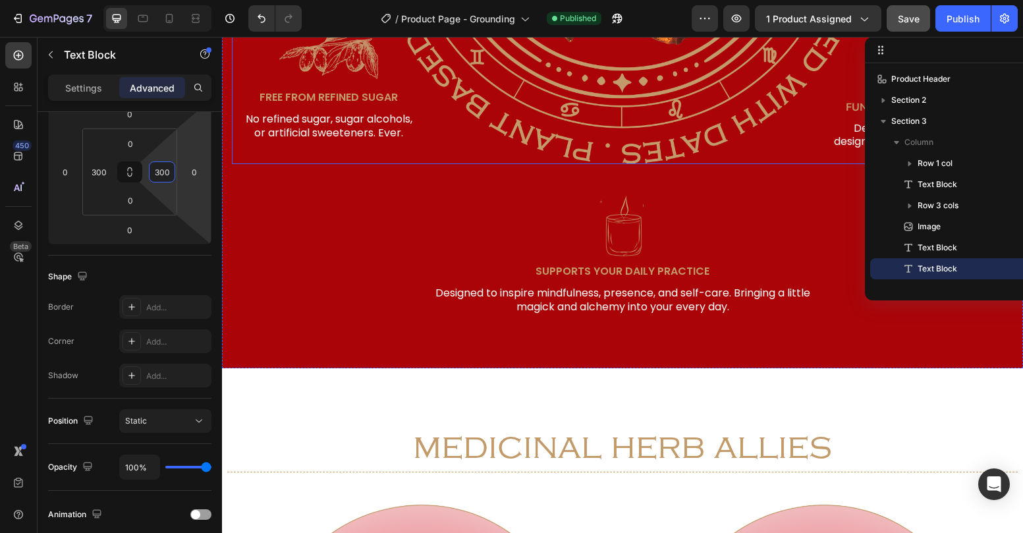
scroll to position [1619, 0]
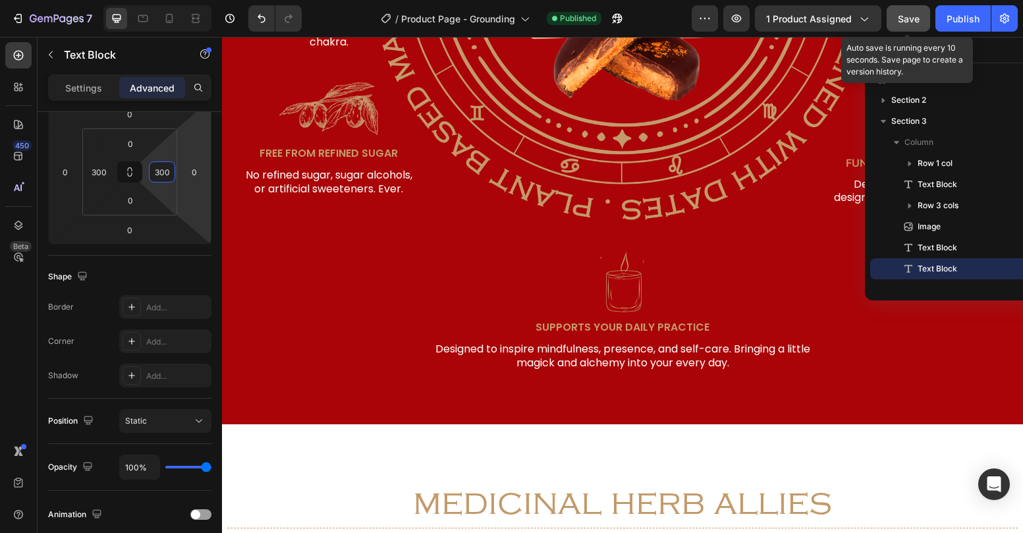
type input "300"
click at [922, 14] on button "Save" at bounding box center [908, 18] width 43 height 26
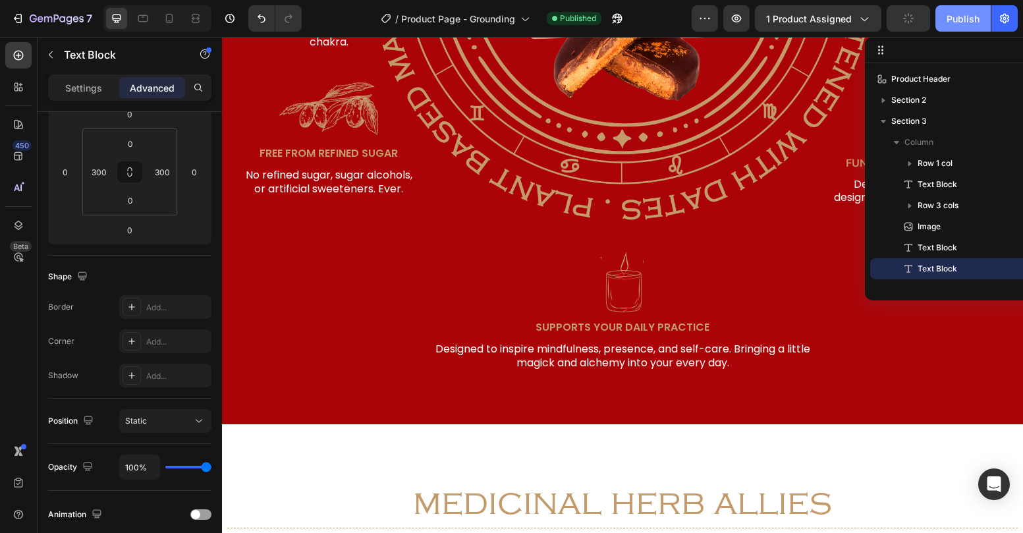
click at [959, 22] on div "Publish" at bounding box center [963, 19] width 33 height 14
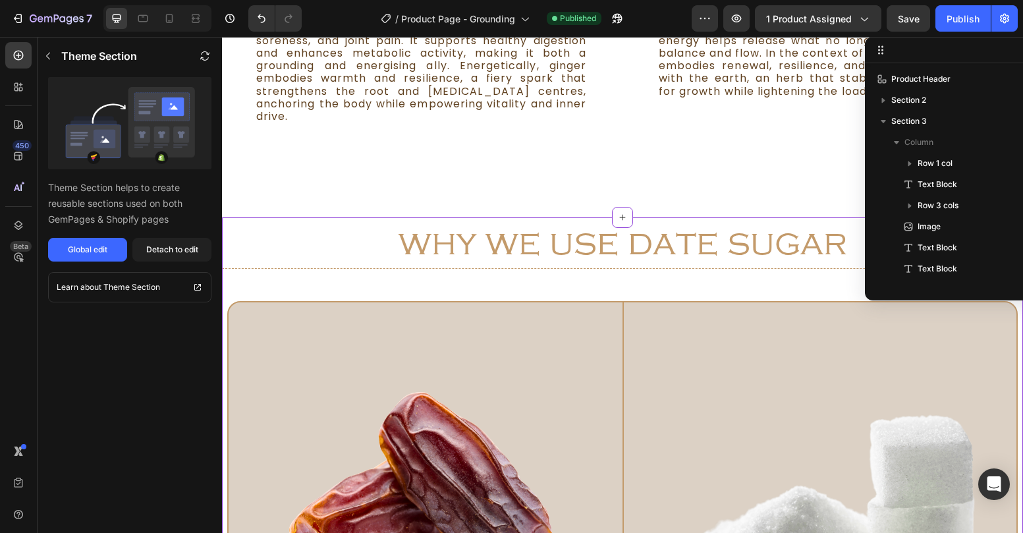
scroll to position [186, 0]
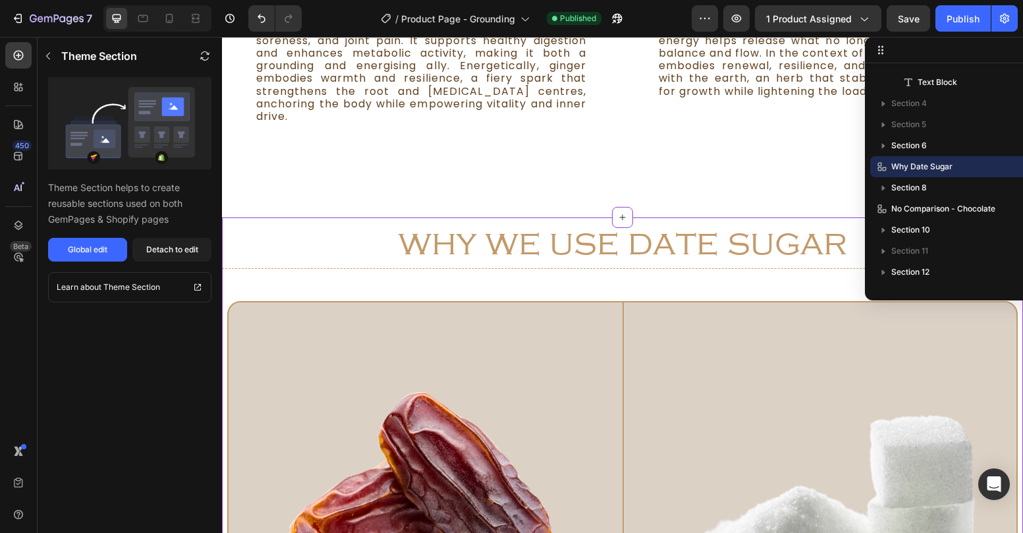
click at [454, 222] on h2 "why we use date sugar" at bounding box center [622, 242] width 801 height 51
click at [103, 248] on div "Global edit" at bounding box center [88, 250] width 40 height 12
click at [735, 227] on h2 "why we use date sugar" at bounding box center [622, 242] width 801 height 51
click at [741, 222] on h2 "why we use date sugar" at bounding box center [622, 242] width 801 height 51
click at [733, 268] on div "why we use date sugar Heading" at bounding box center [622, 242] width 801 height 51
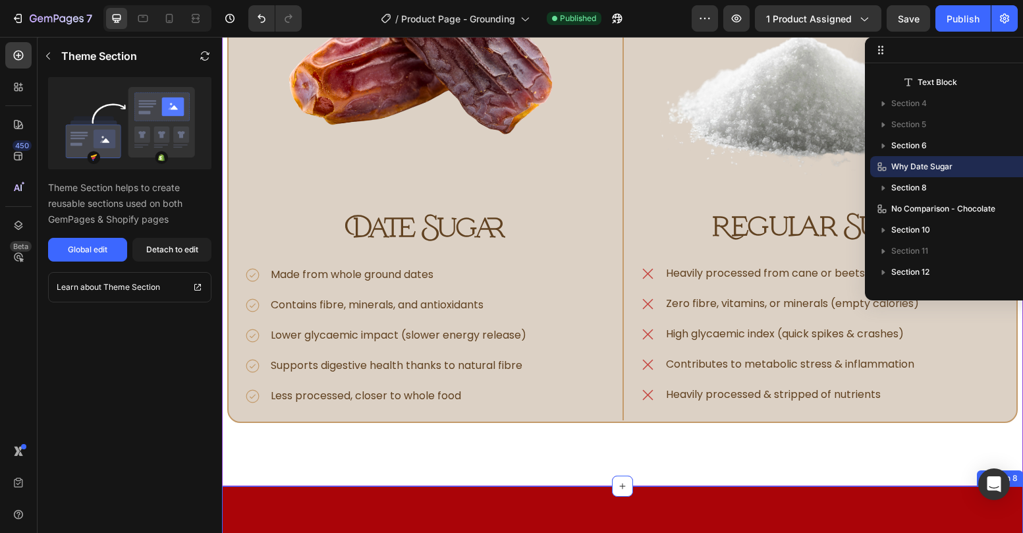
scroll to position [2821, 0]
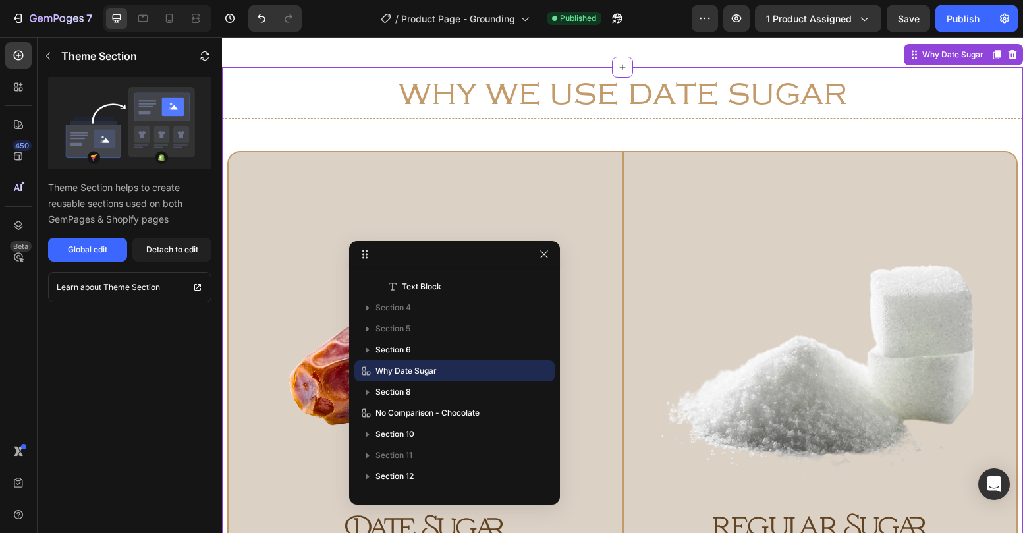
drag, startPoint x: 915, startPoint y: 48, endPoint x: 461, endPoint y: 243, distance: 494.1
click at [354, 0] on body "7 Version history / Product Page - Grounding Published Preview 1 product assign…" at bounding box center [511, 0] width 1023 height 0
click at [547, 259] on icon "button" at bounding box center [545, 254] width 11 height 11
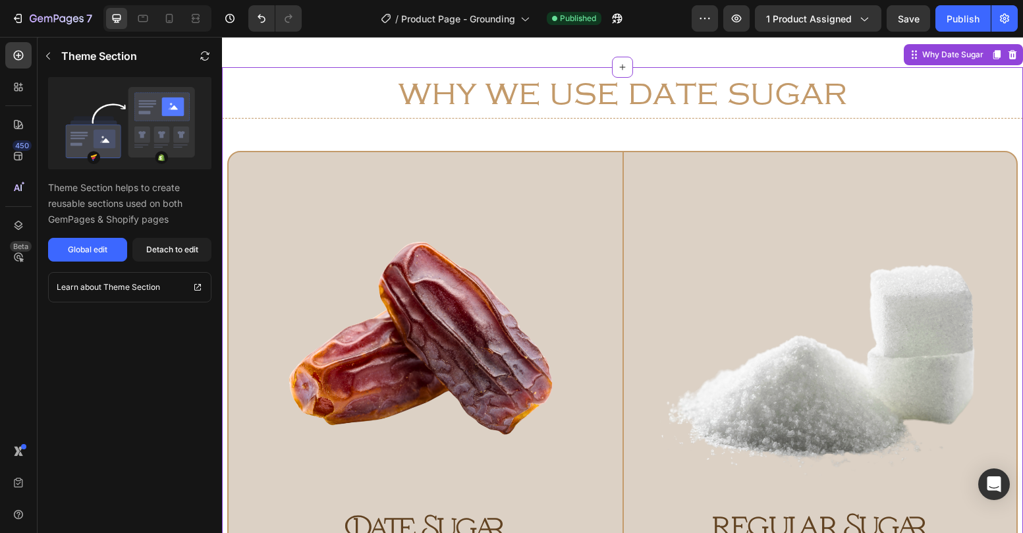
click at [983, 67] on div "why we use date sugar Heading Image Date Sugar Text Block Made from whole groun…" at bounding box center [622, 427] width 801 height 720
click at [1013, 78] on icon at bounding box center [1013, 80] width 9 height 9
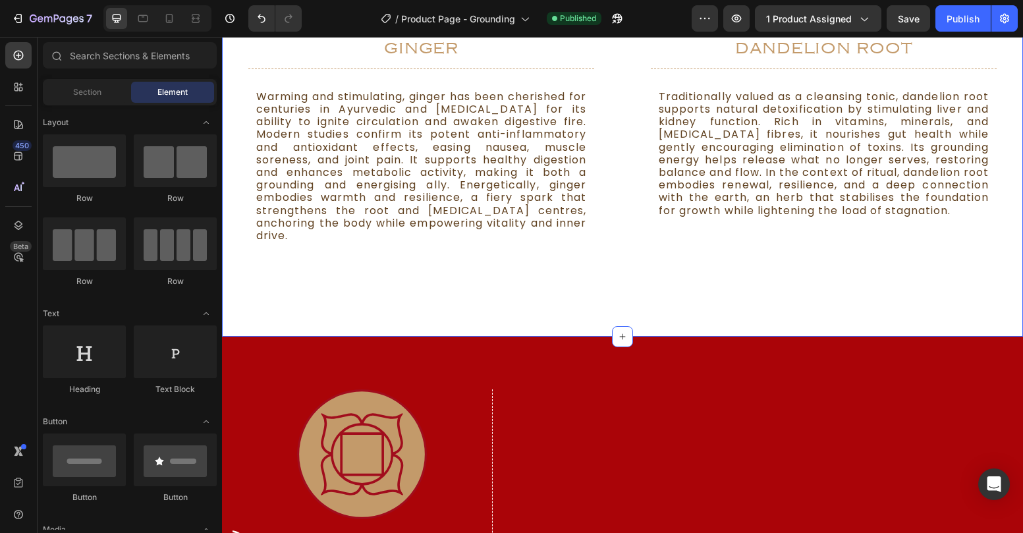
scroll to position [2520, 0]
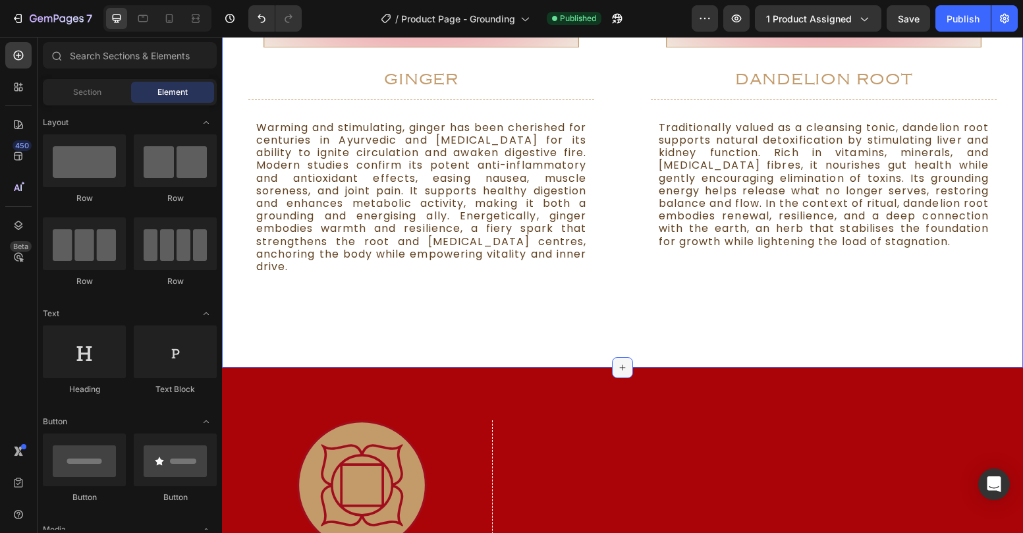
click at [621, 368] on icon at bounding box center [622, 367] width 11 height 11
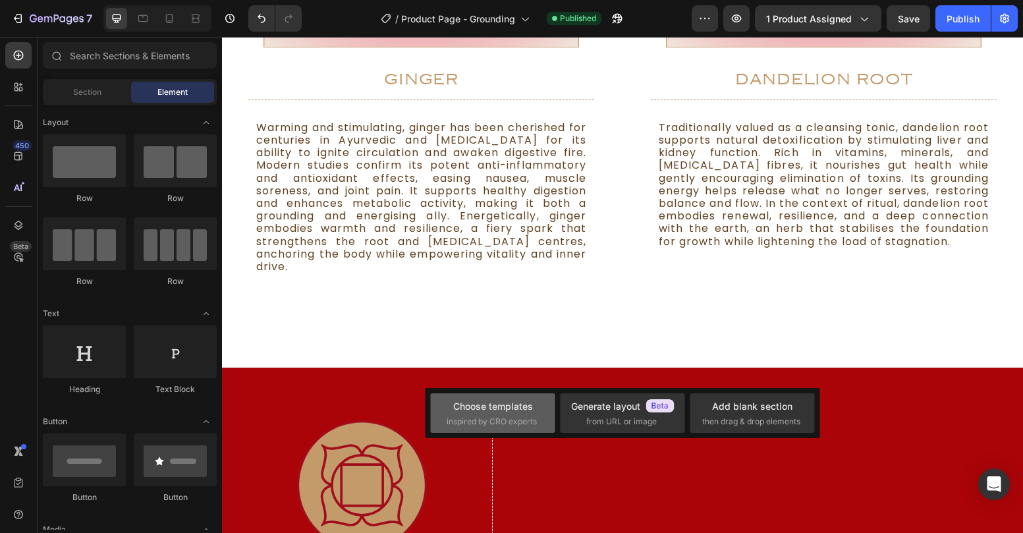
click at [508, 407] on div "Choose templates" at bounding box center [493, 406] width 80 height 14
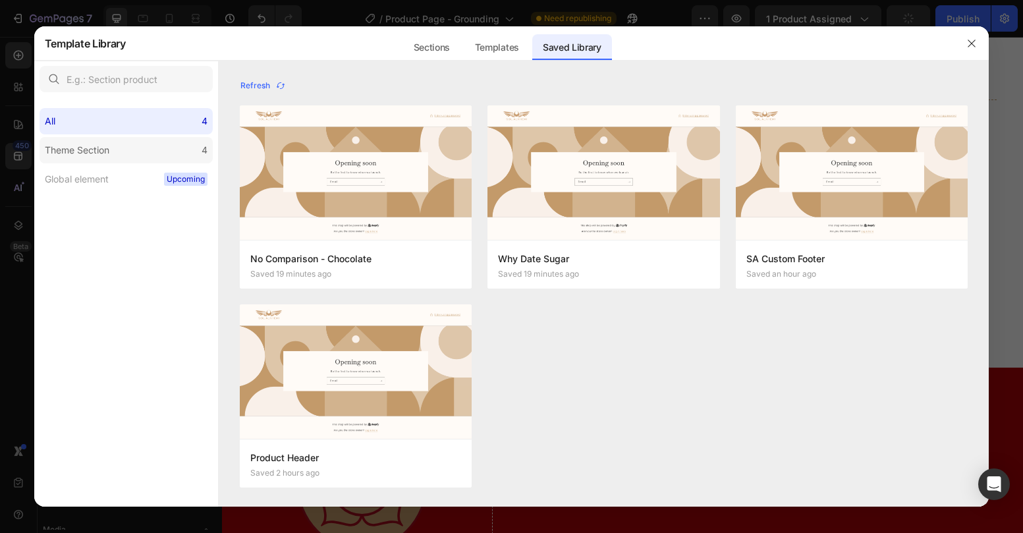
click at [134, 157] on label "Theme Section 4" at bounding box center [126, 150] width 173 height 26
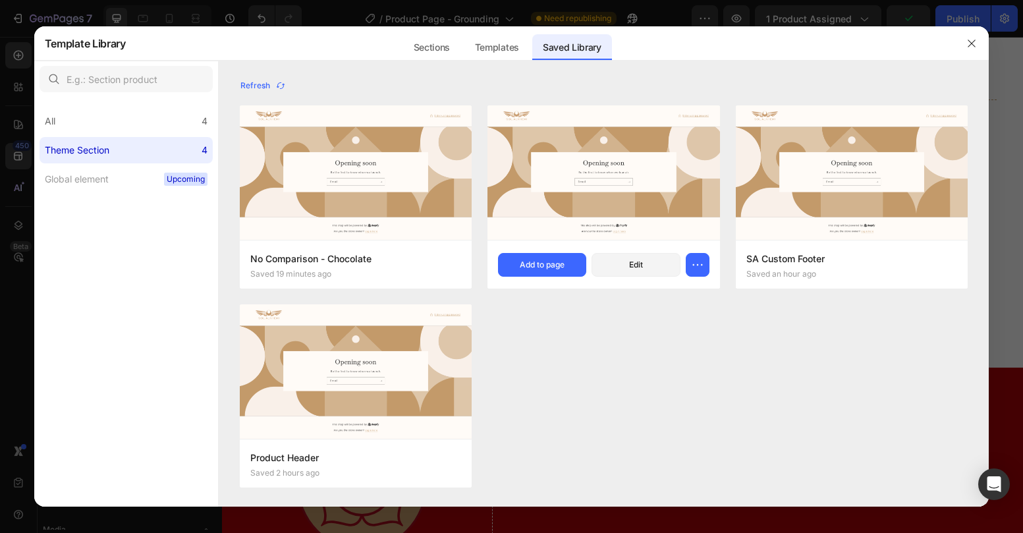
click at [544, 242] on div "Why Date Sugar Saved 19 minutes ago Add to page Edit" at bounding box center [604, 264] width 232 height 49
click at [552, 271] on button "Add to page" at bounding box center [542, 265] width 88 height 24
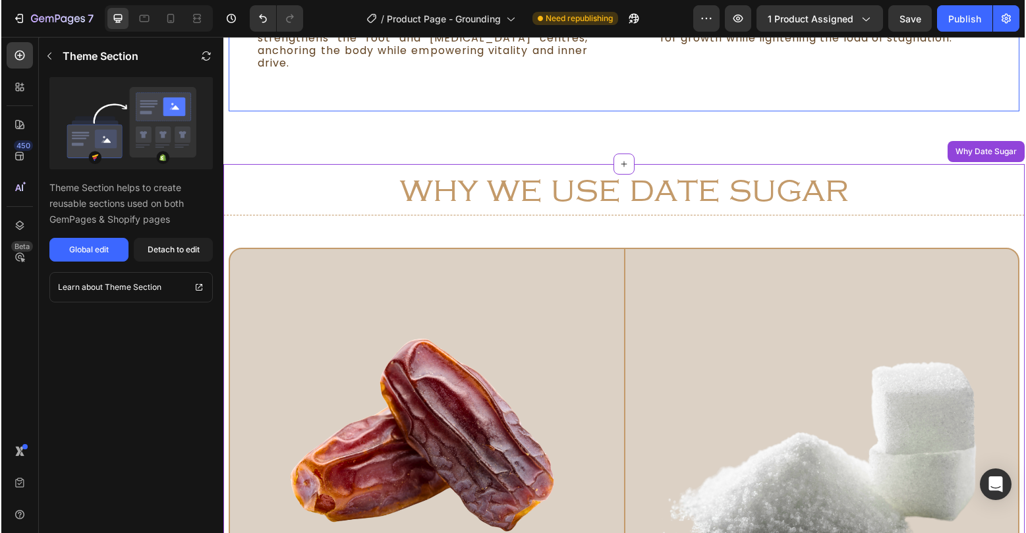
scroll to position [2700, 0]
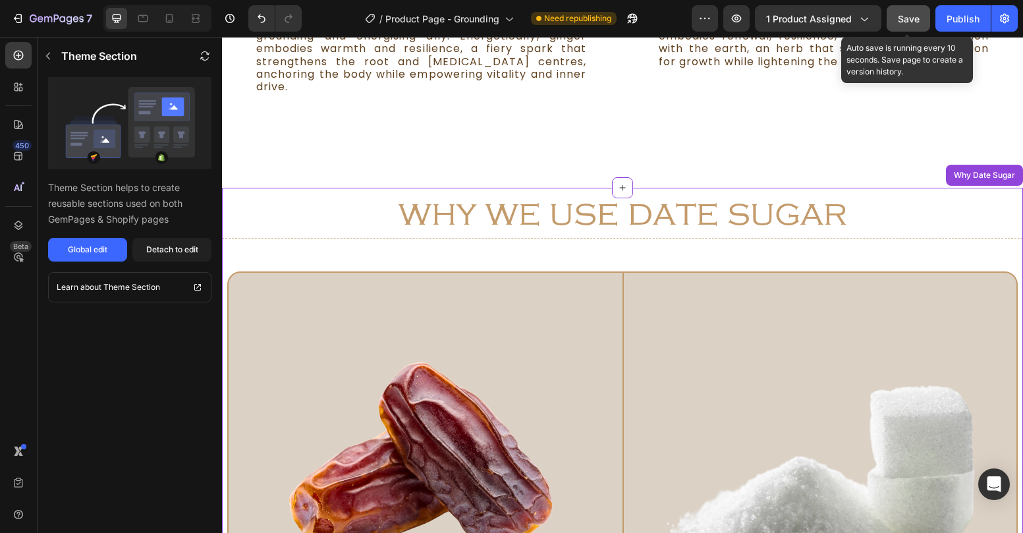
click at [923, 22] on button "Save" at bounding box center [908, 18] width 43 height 26
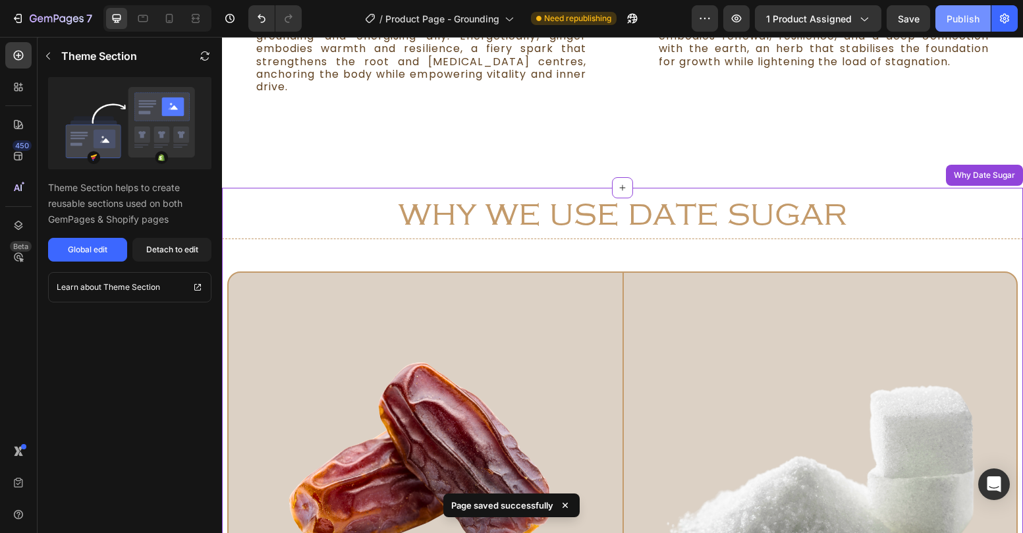
click at [971, 21] on div "Publish" at bounding box center [963, 19] width 33 height 14
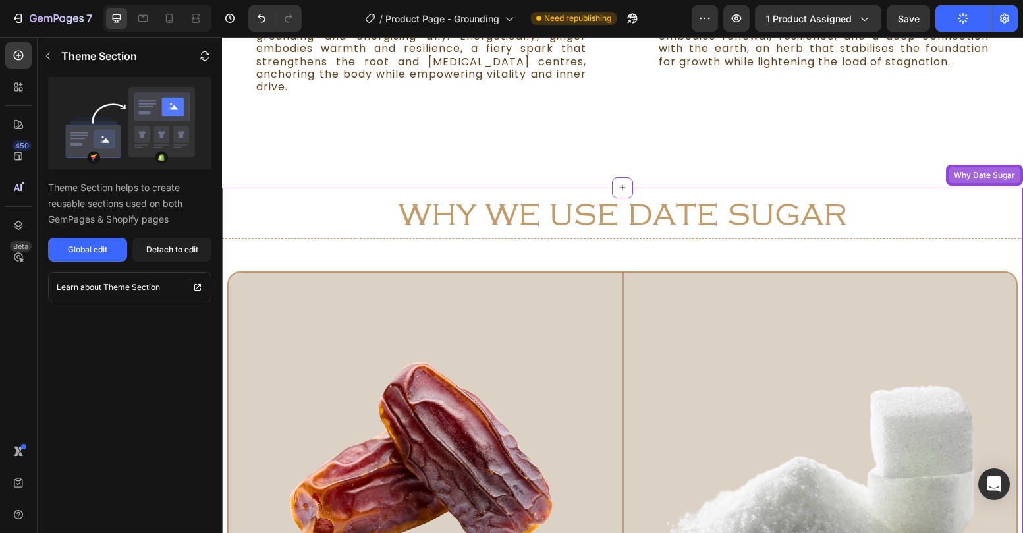
click at [999, 175] on div "Why Date Sugar" at bounding box center [984, 175] width 67 height 12
click at [113, 246] on button "Global edit" at bounding box center [87, 250] width 79 height 24
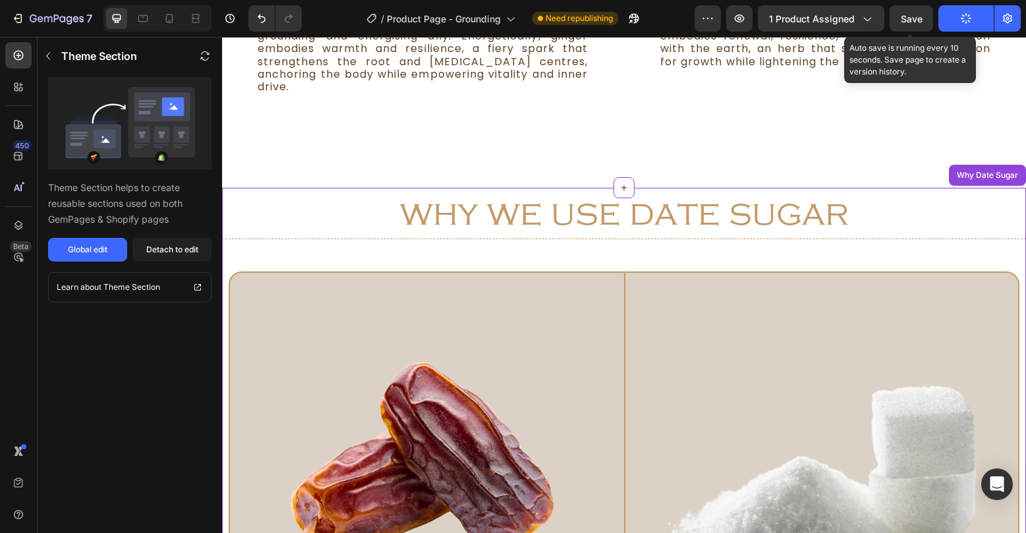
click at [908, 21] on span "Save" at bounding box center [912, 18] width 22 height 11
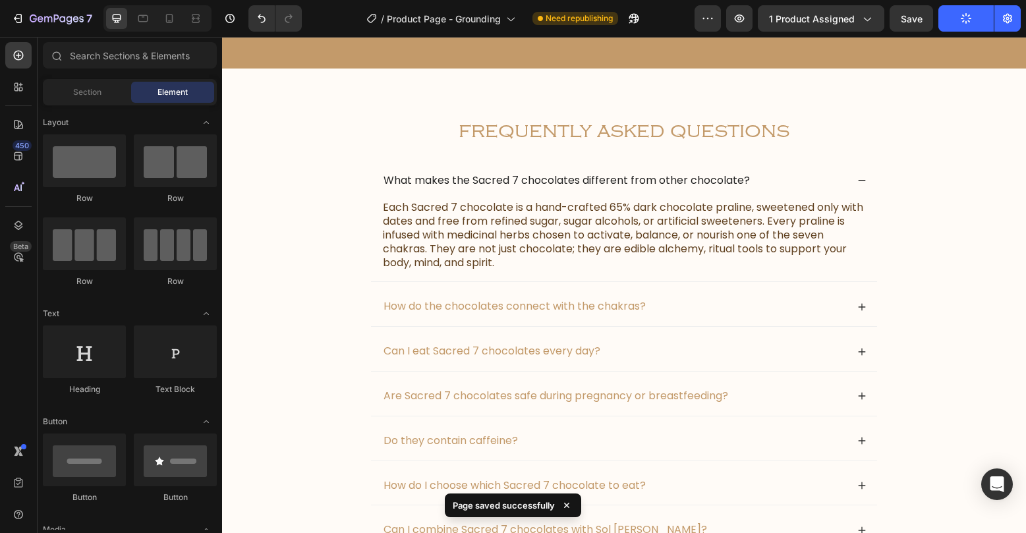
scroll to position [5638, 0]
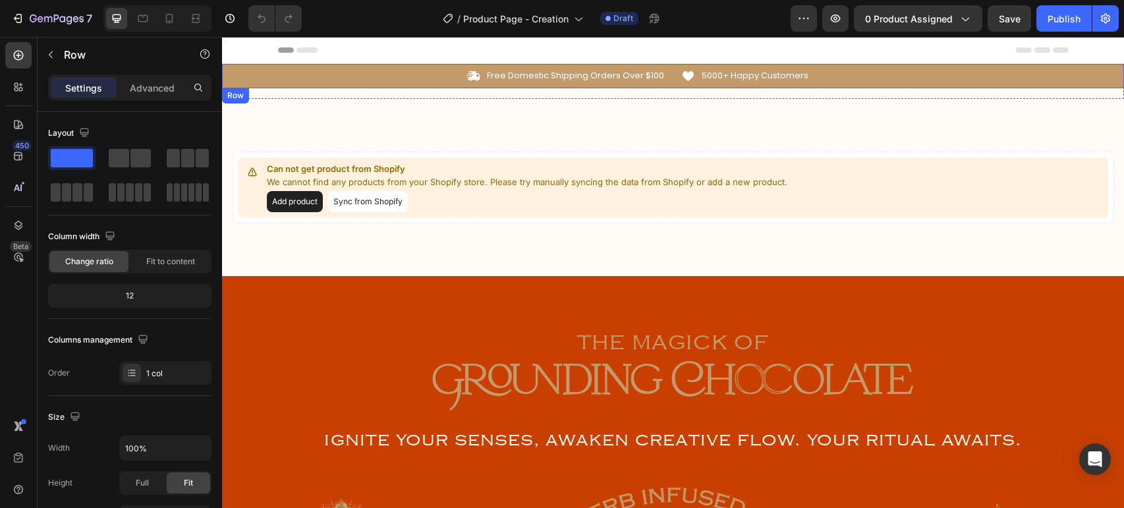
click at [374, 65] on div "Icon Free Domestic Shipping Orders Over $100 Text Block Row Icon 5000+ Happy Cu…" at bounding box center [673, 76] width 902 height 24
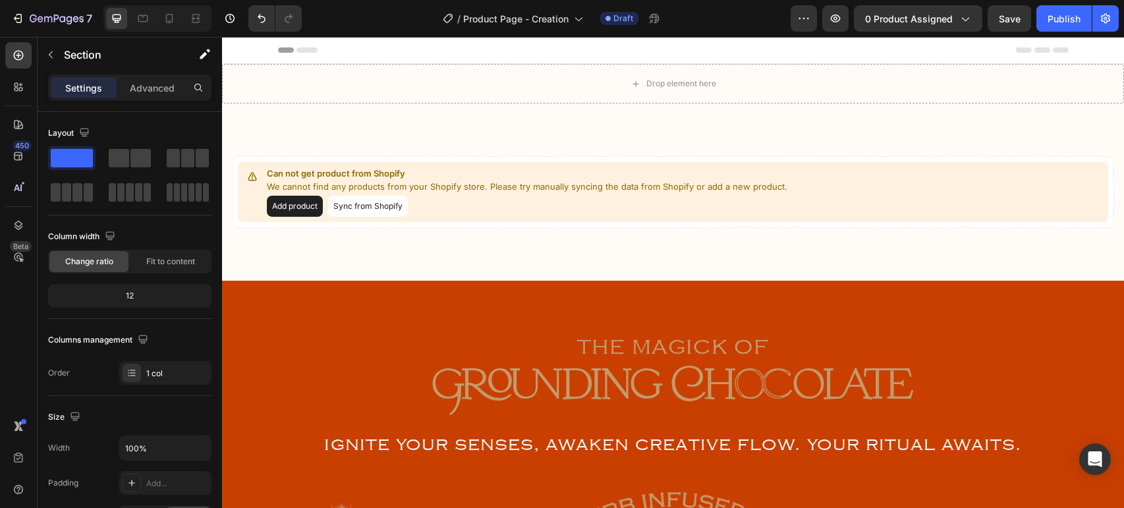
click at [374, 65] on div "Drop element here" at bounding box center [673, 84] width 902 height 40
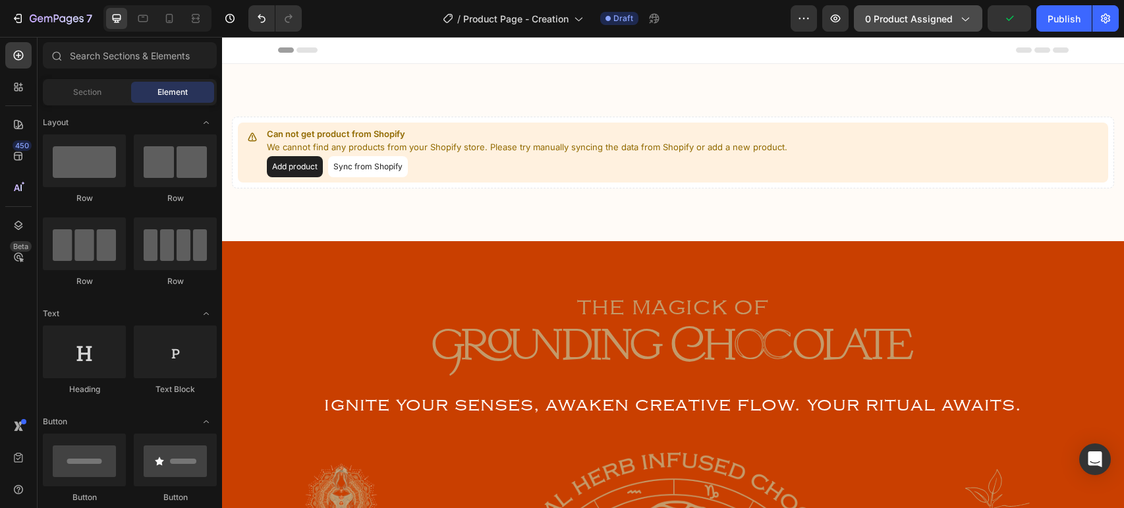
click at [917, 16] on span "0 product assigned" at bounding box center [909, 19] width 88 height 14
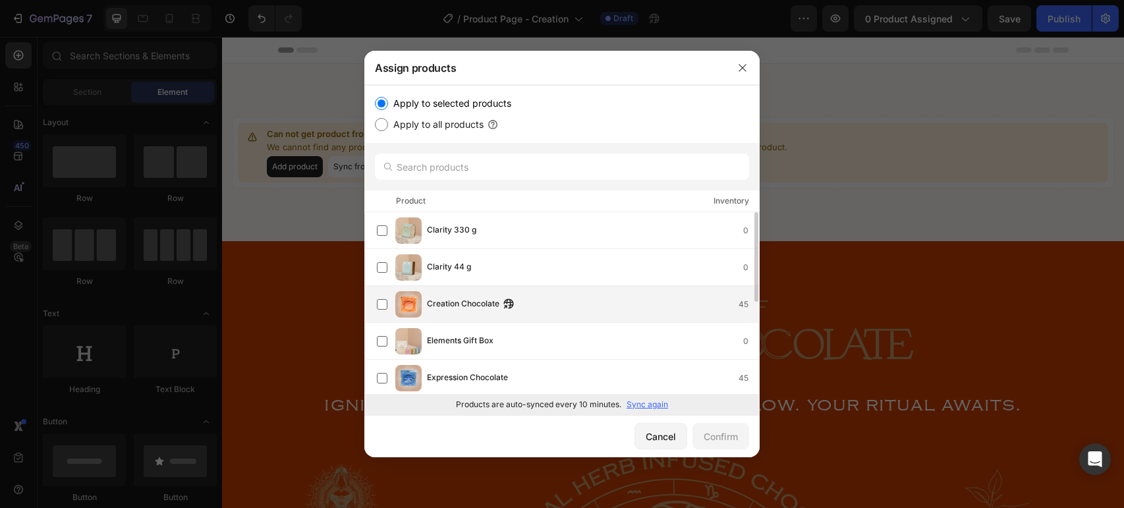
click at [501, 306] on div "Creation Chocolate" at bounding box center [474, 304] width 94 height 14
click at [720, 443] on div "Confirm" at bounding box center [721, 437] width 34 height 14
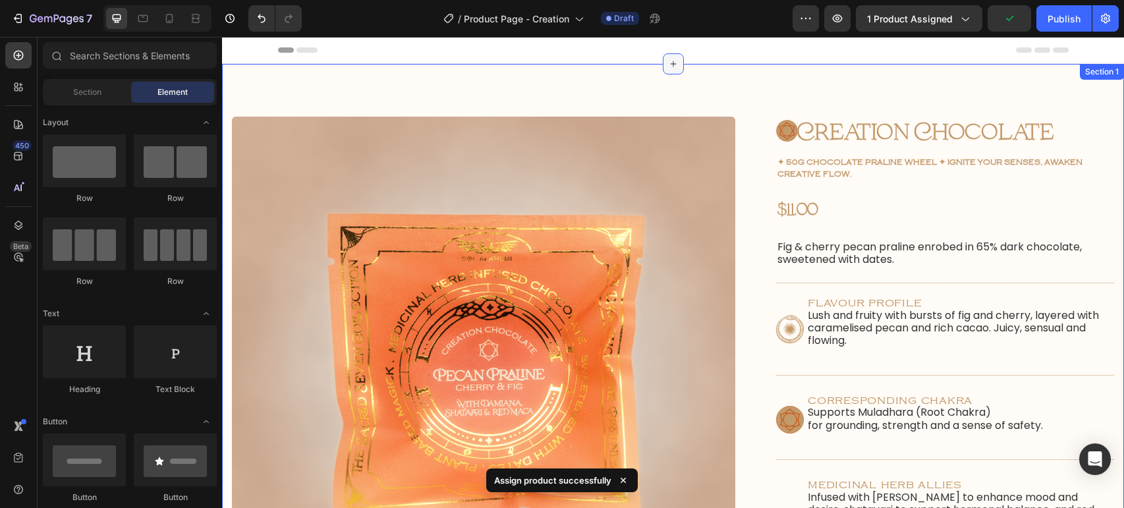
click at [673, 64] on icon at bounding box center [673, 64] width 6 height 6
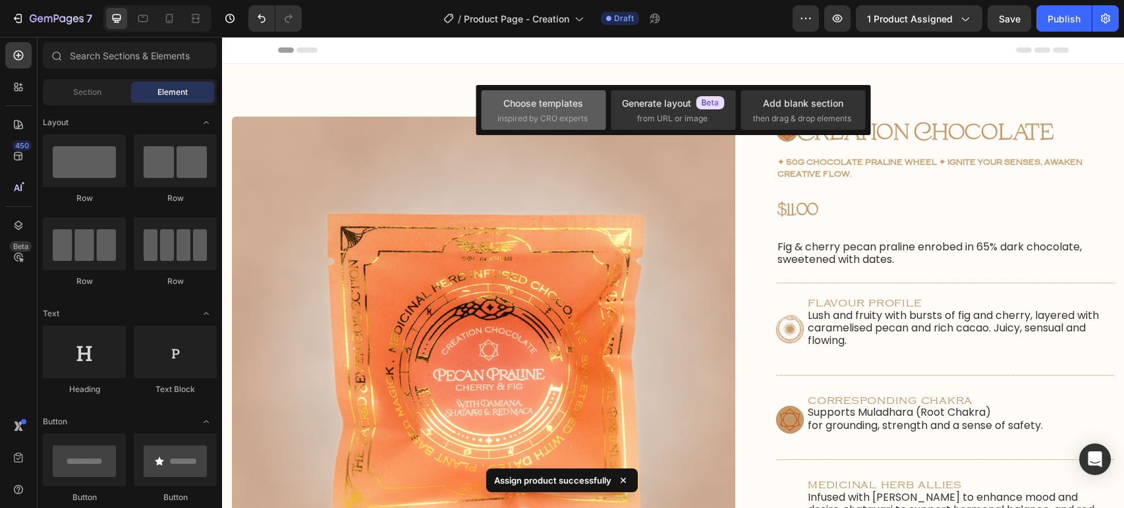
click at [534, 107] on div "Choose templates" at bounding box center [543, 103] width 80 height 14
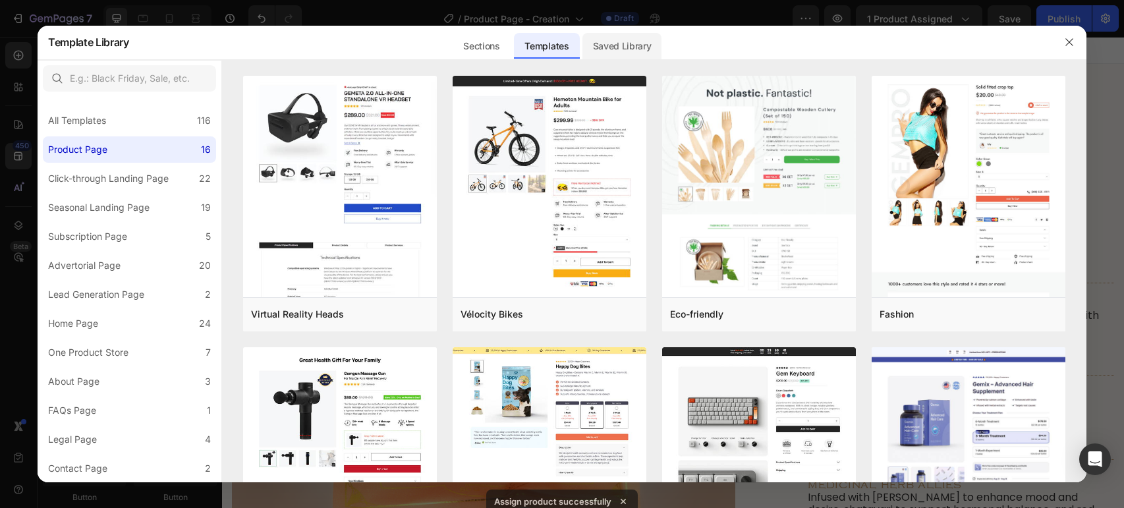
click at [594, 39] on div "Saved Library" at bounding box center [622, 46] width 80 height 26
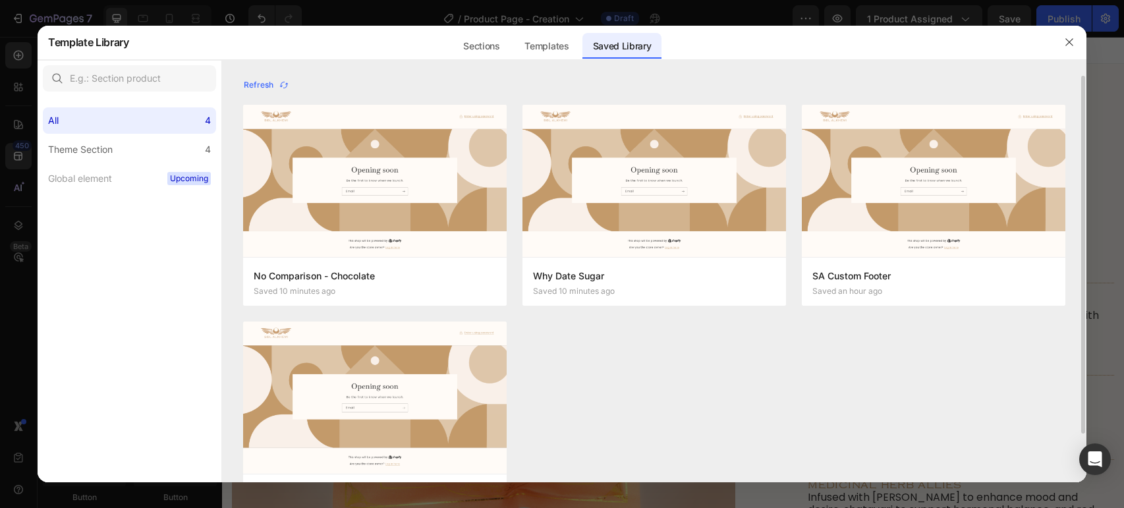
click at [371, 350] on img at bounding box center [375, 398] width 264 height 152
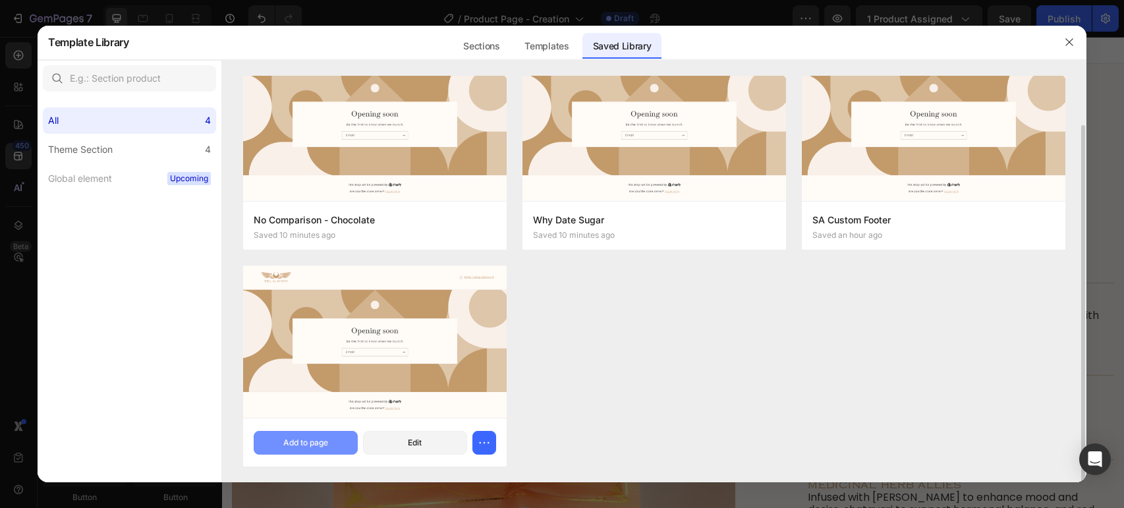
click at [312, 436] on button "Add to page" at bounding box center [306, 443] width 104 height 24
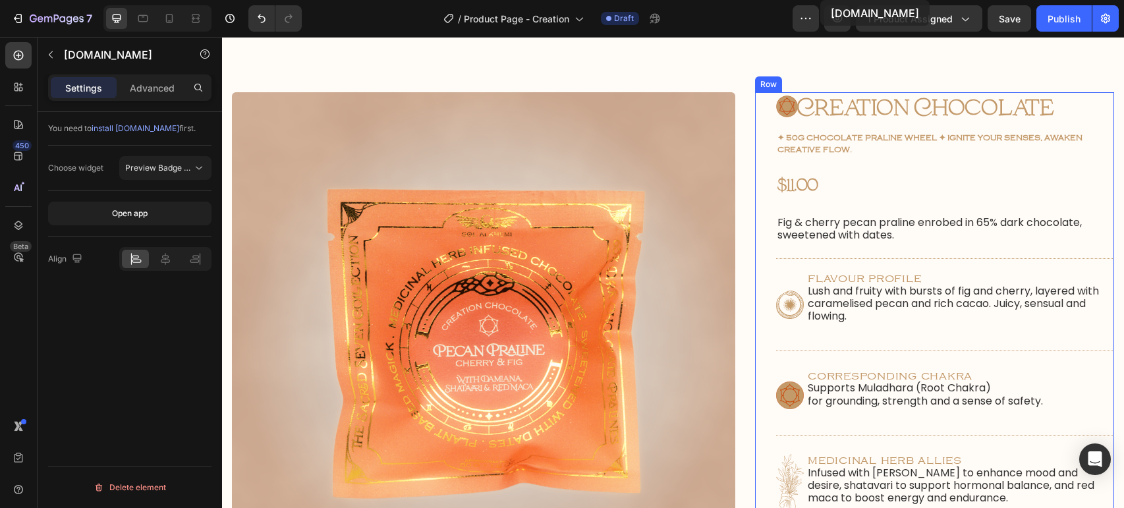
scroll to position [0, 0]
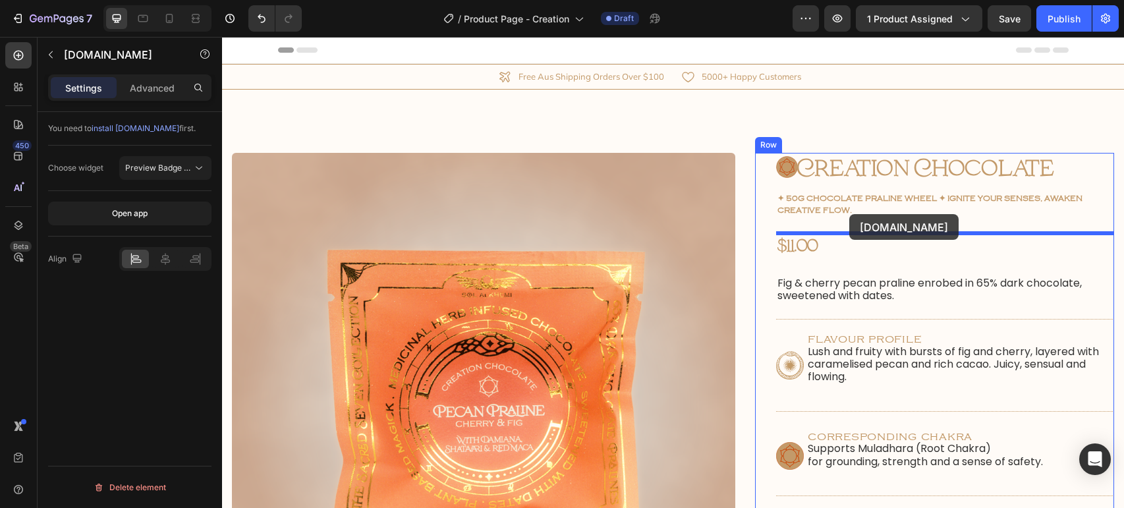
drag, startPoint x: 820, startPoint y: 361, endPoint x: 849, endPoint y: 214, distance: 149.8
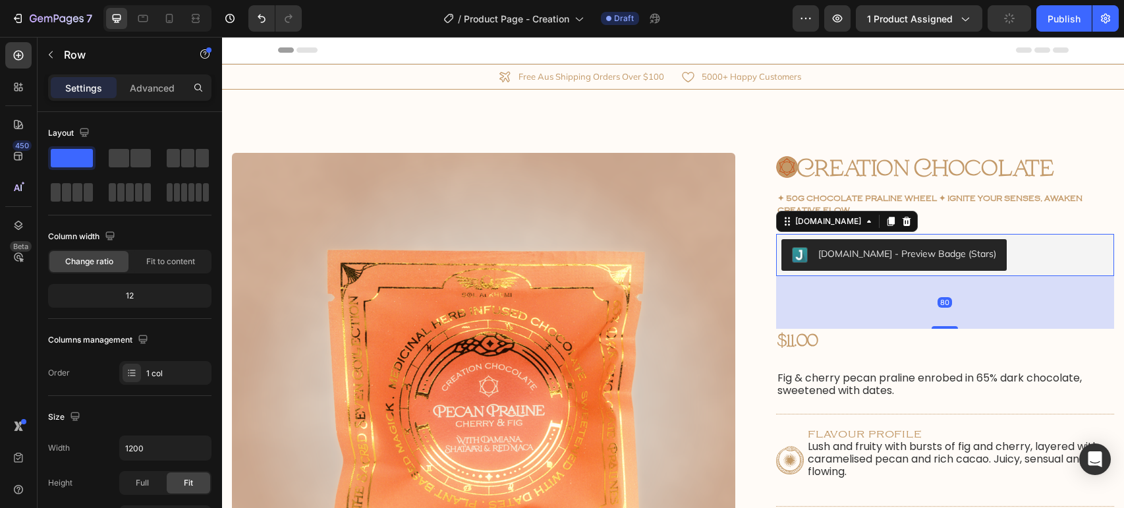
click at [988, 242] on div "Judge.me - Preview Badge (Stars)" at bounding box center [944, 255] width 327 height 32
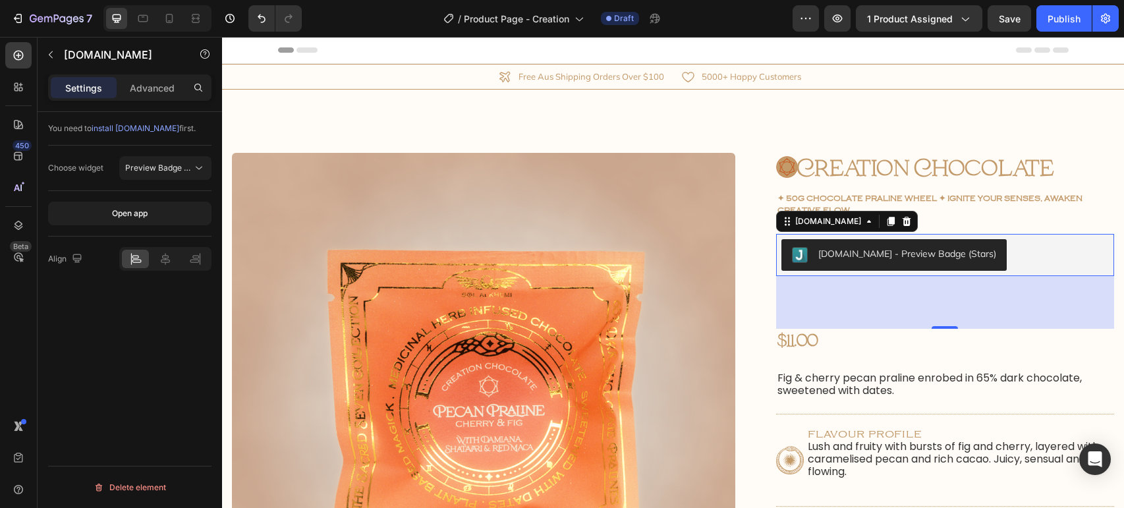
drag, startPoint x: 951, startPoint y: 324, endPoint x: 952, endPoint y: 291, distance: 32.3
click at [952, 291] on div "80" at bounding box center [945, 302] width 338 height 53
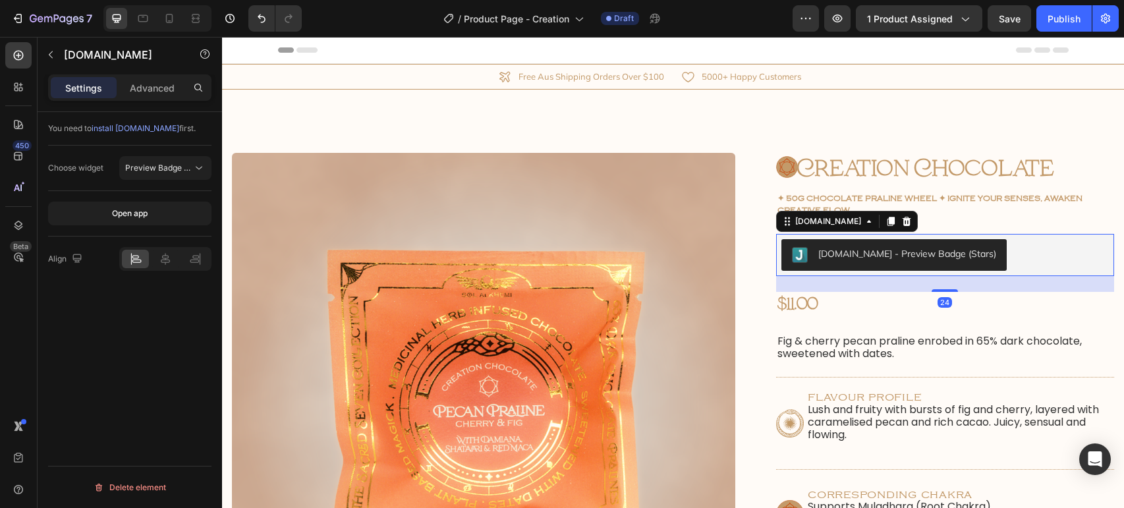
drag, startPoint x: 952, startPoint y: 327, endPoint x: 960, endPoint y: 290, distance: 37.7
click at [960, 276] on div "24" at bounding box center [945, 276] width 338 height 0
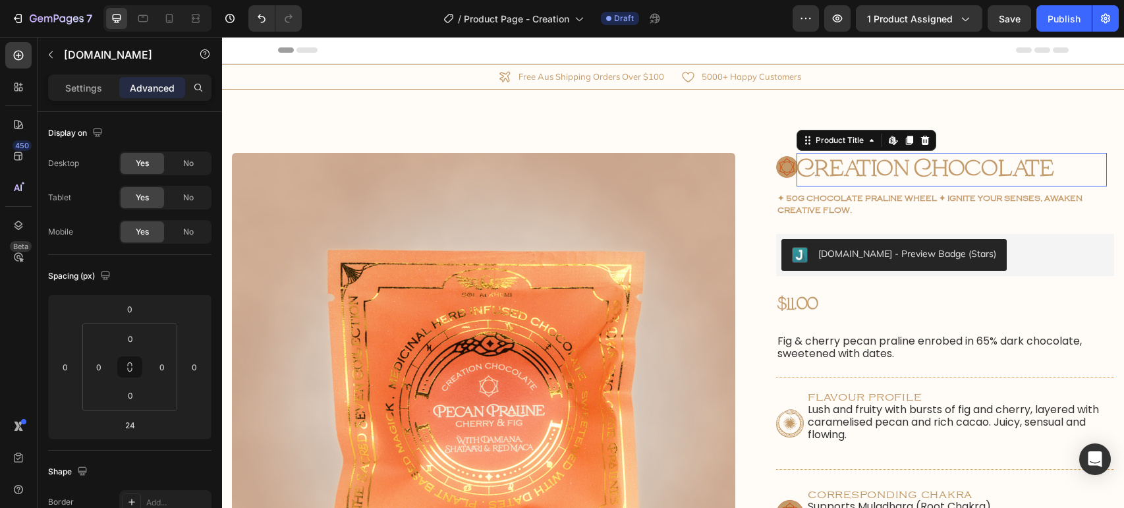
click at [1060, 185] on h1 "Creation Chocolate" at bounding box center [952, 170] width 310 height 34
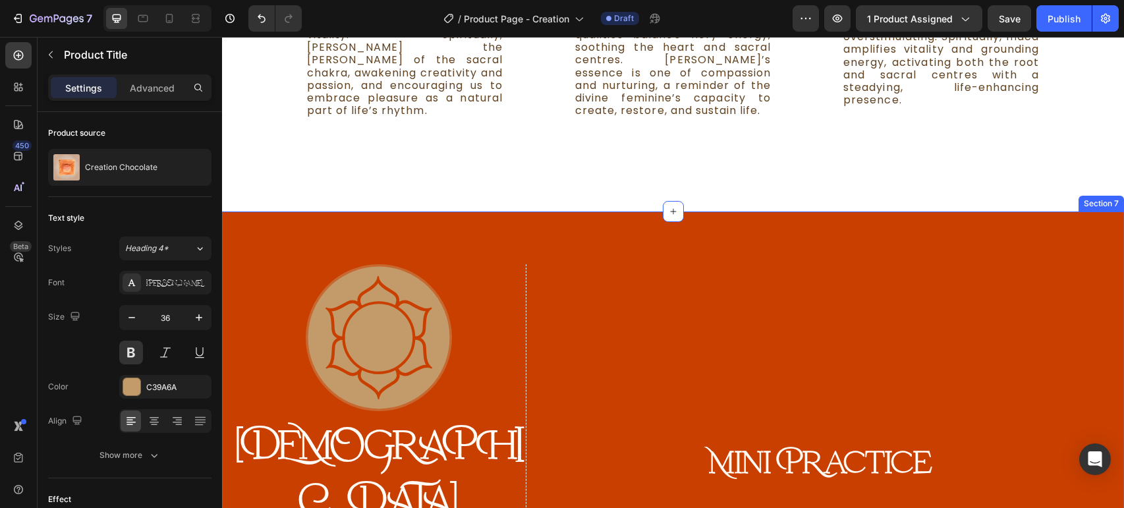
scroll to position [2479, 0]
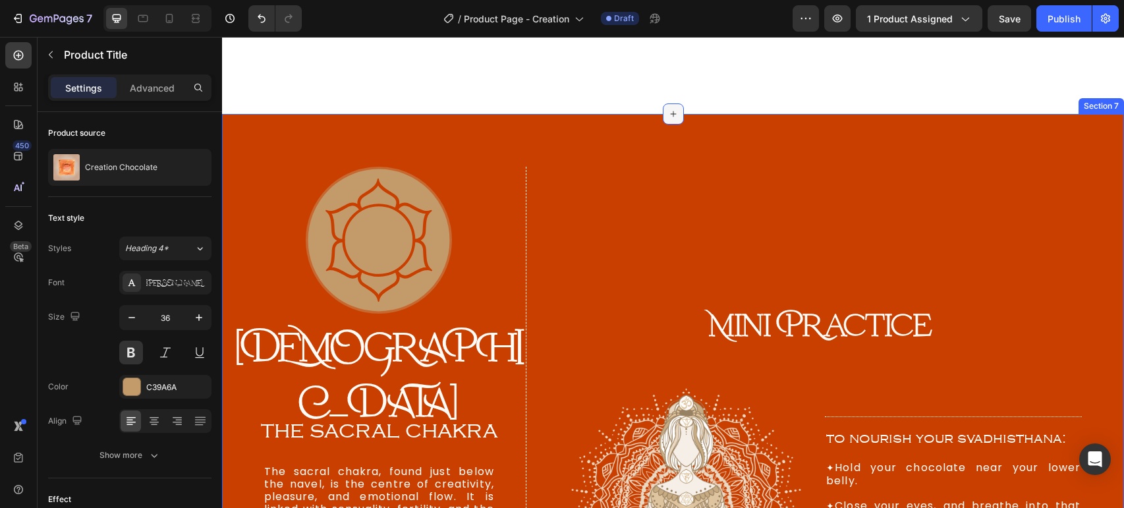
click at [669, 119] on icon at bounding box center [673, 114] width 11 height 11
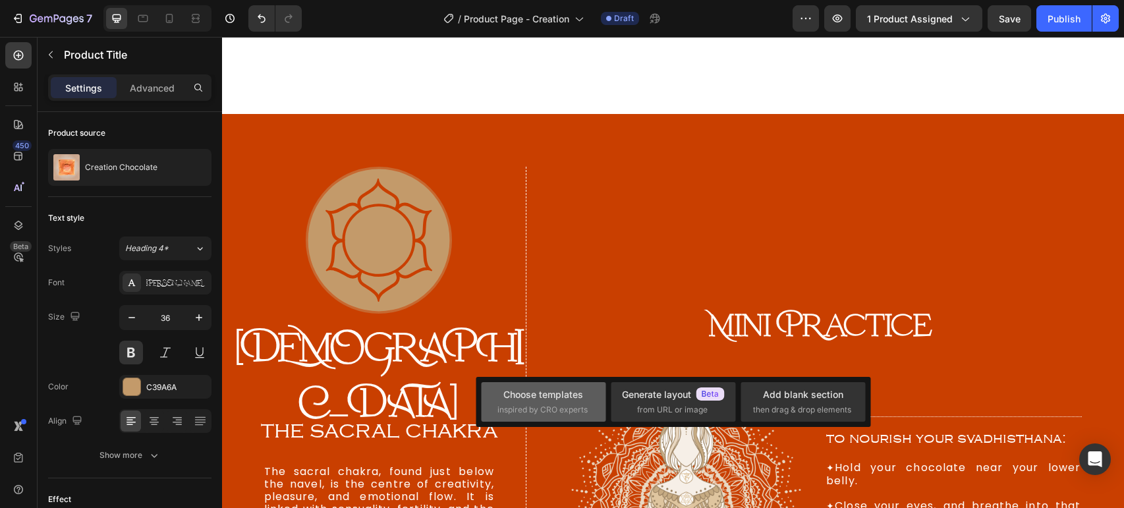
click at [568, 392] on div "Choose templates" at bounding box center [543, 394] width 80 height 14
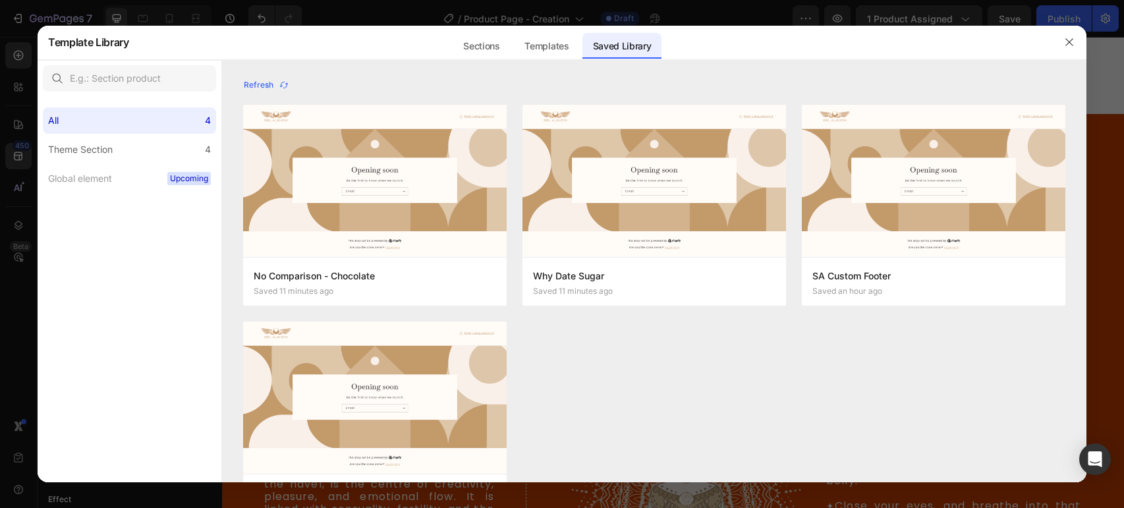
scroll to position [56, 0]
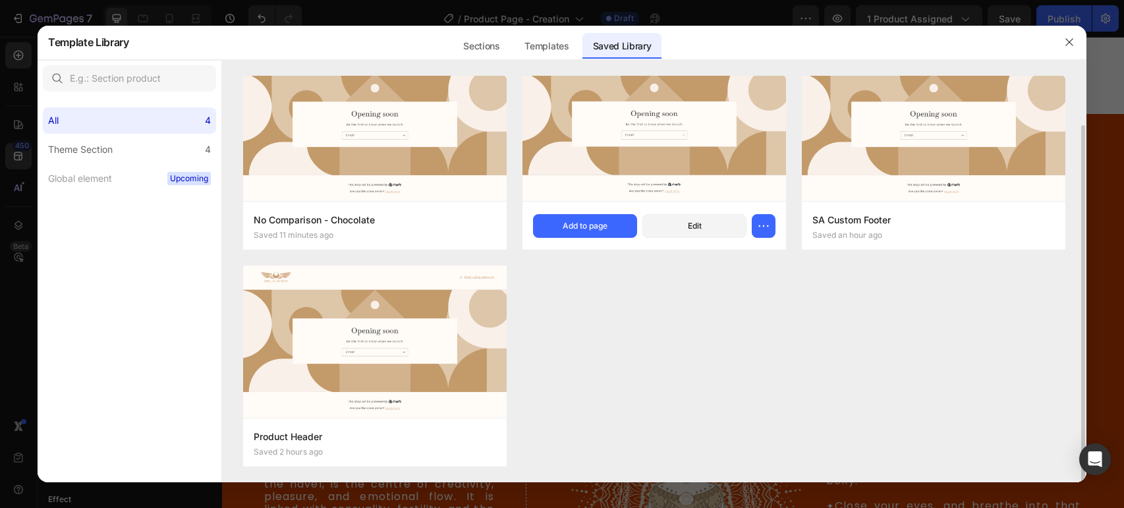
click at [676, 167] on img at bounding box center [655, 124] width 264 height 152
click at [587, 217] on div "Why Date Sugar Saved 11 minutes ago Add to page Edit" at bounding box center [655, 225] width 264 height 49
click at [590, 226] on div "Add to page" at bounding box center [585, 226] width 45 height 12
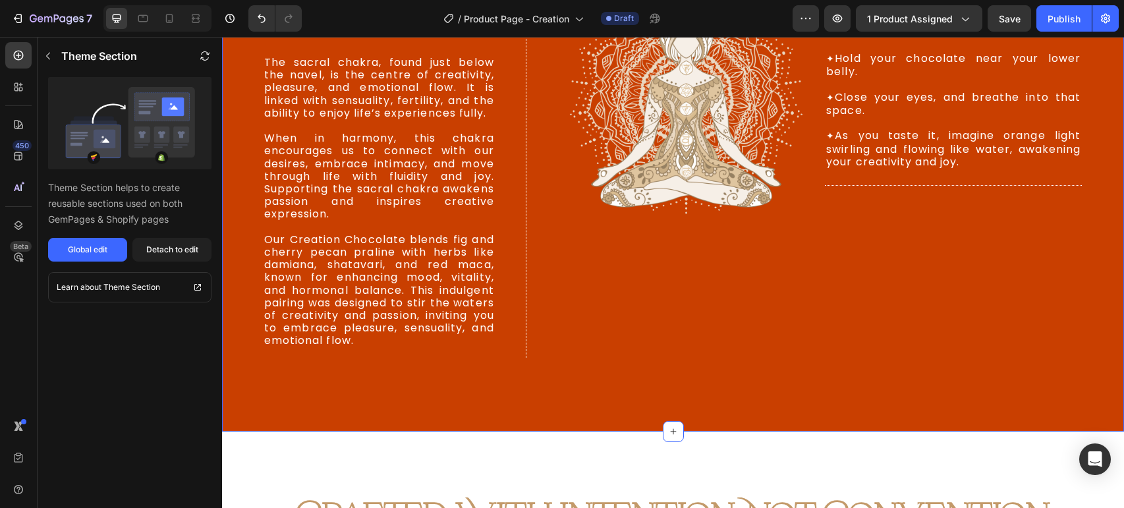
scroll to position [3999, 0]
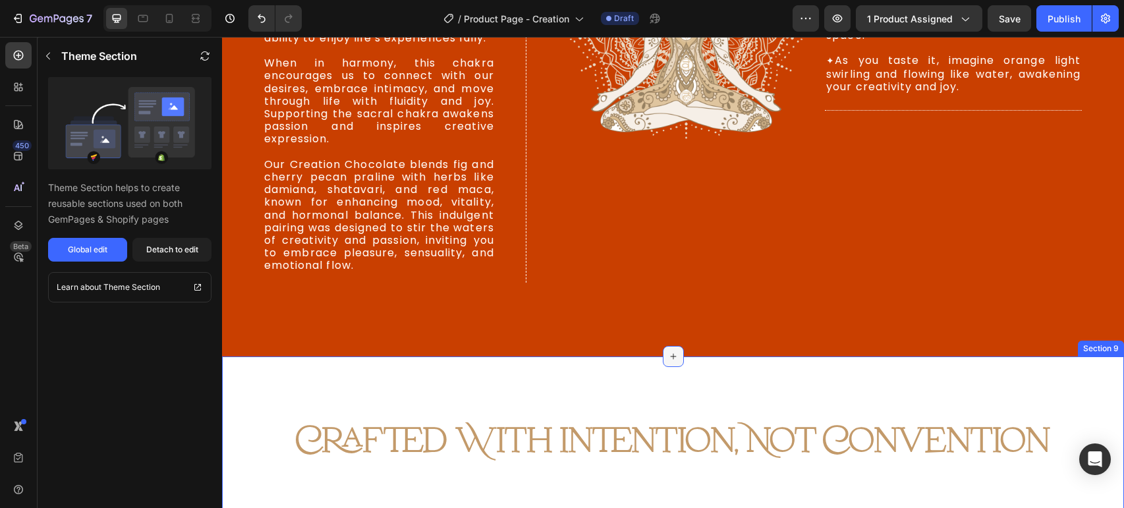
click at [669, 358] on icon at bounding box center [673, 356] width 11 height 11
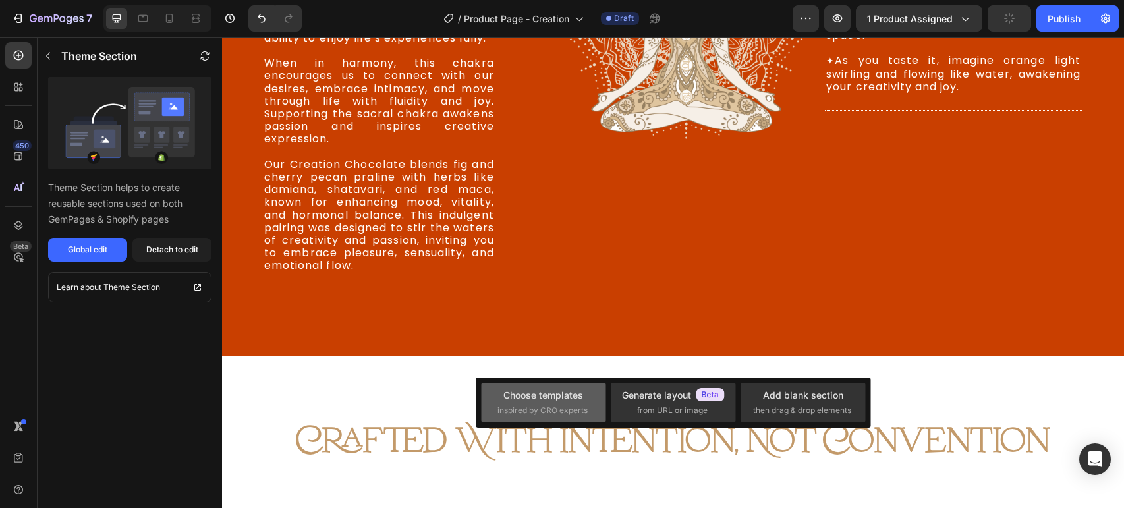
click at [559, 403] on div "Choose templates inspired by CRO experts" at bounding box center [543, 402] width 92 height 28
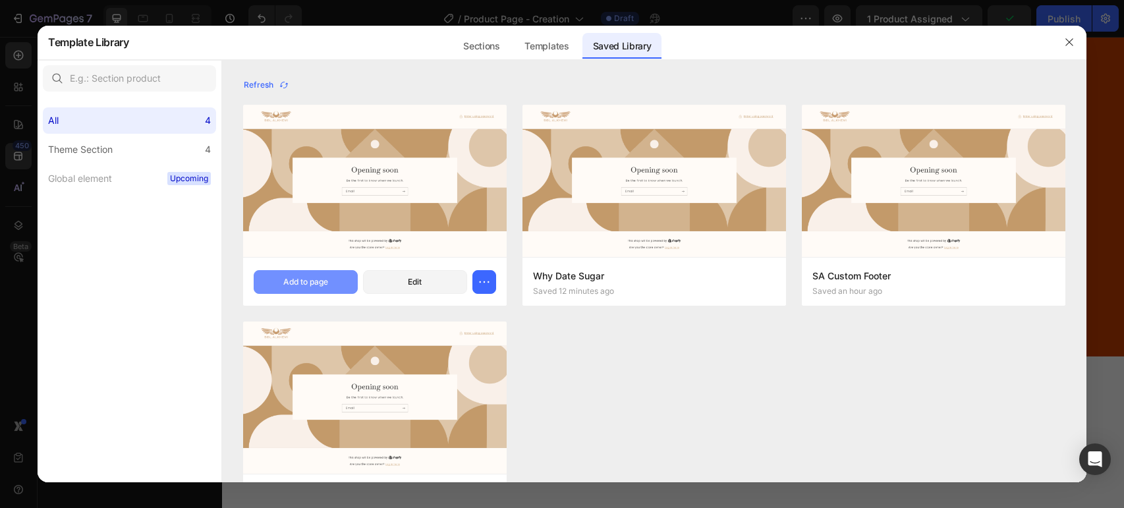
click at [301, 291] on button "Add to page" at bounding box center [306, 282] width 104 height 24
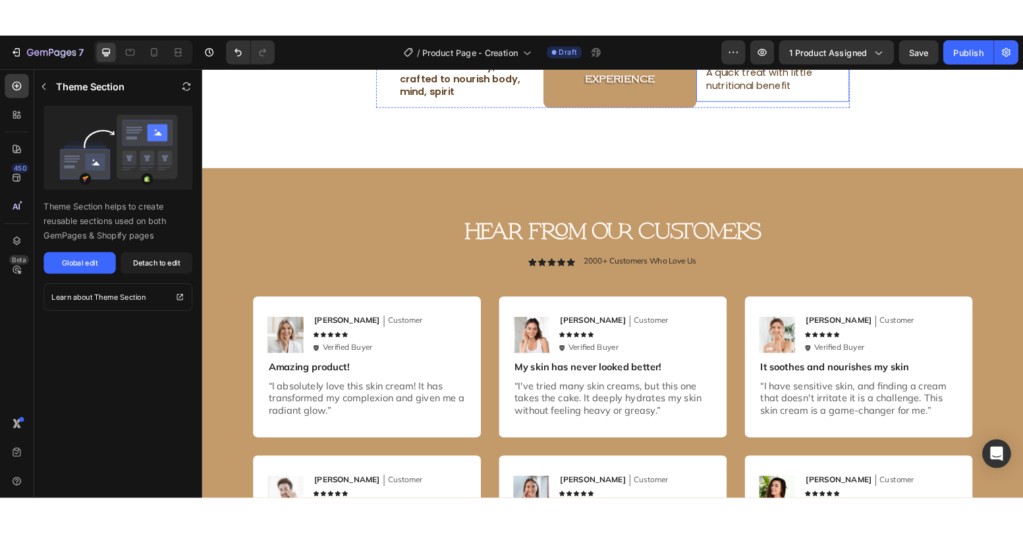
scroll to position [5781, 0]
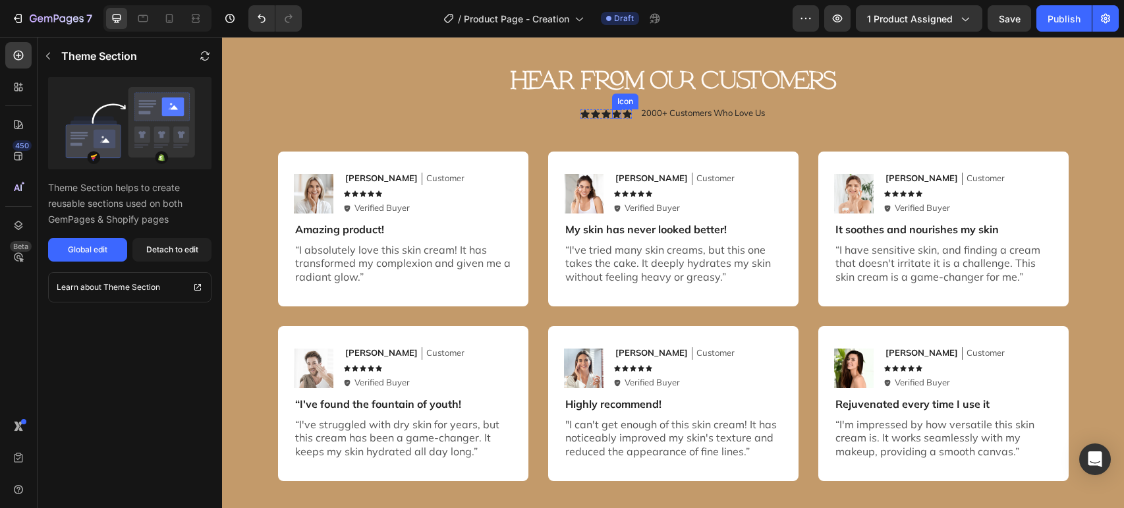
click at [617, 111] on icon at bounding box center [616, 113] width 9 height 9
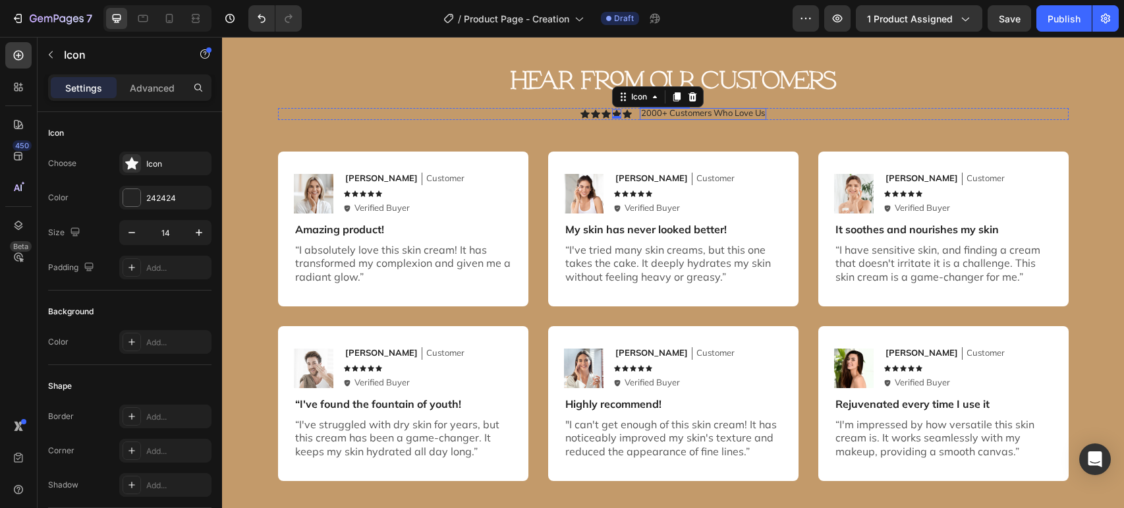
click at [746, 113] on p "2000+ Customers Who Love Us" at bounding box center [703, 113] width 124 height 11
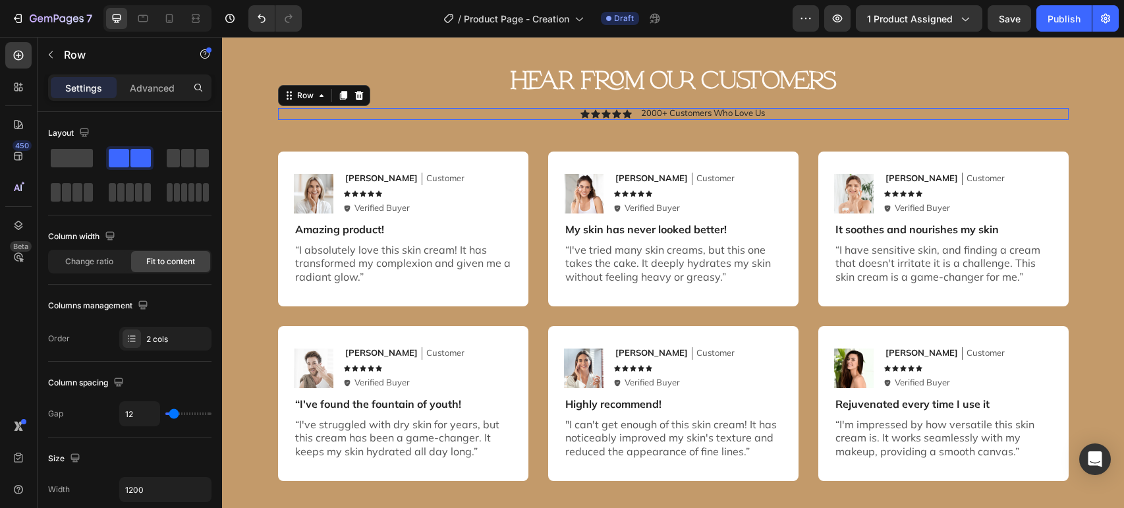
click at [827, 111] on div "Icon Icon Icon Icon Icon Icon List 2000+ Customers Who Love Us Text Block Row 0" at bounding box center [673, 114] width 791 height 12
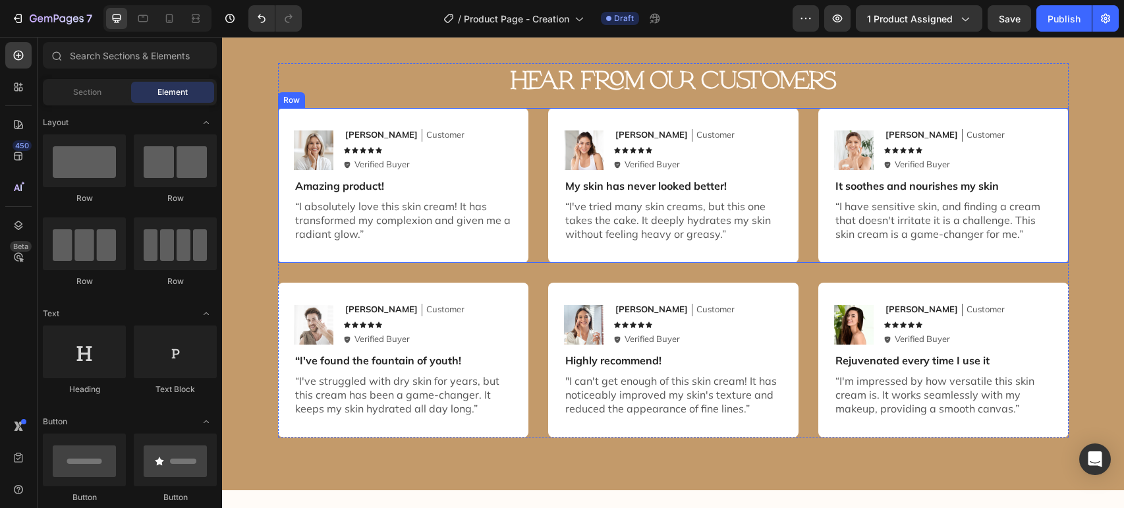
click at [539, 112] on div "Image Emily Text Block Customer Text Block Row Icon Icon Icon Icon Icon Icon Li…" at bounding box center [673, 185] width 791 height 155
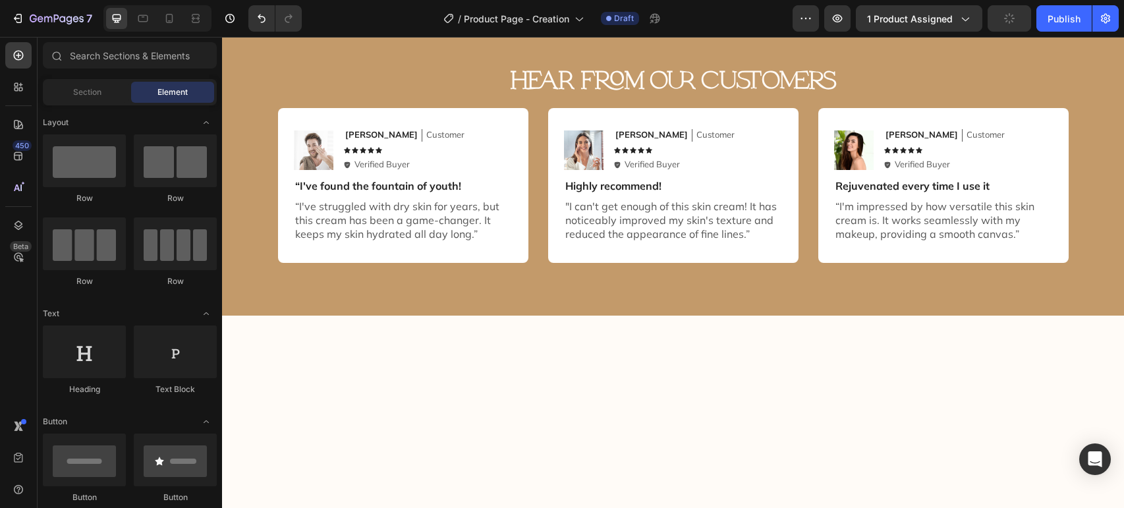
click at [539, 112] on div "Image Michael Text Block Customer Text Block Row Icon Icon Icon Icon Icon Icon …" at bounding box center [673, 185] width 791 height 155
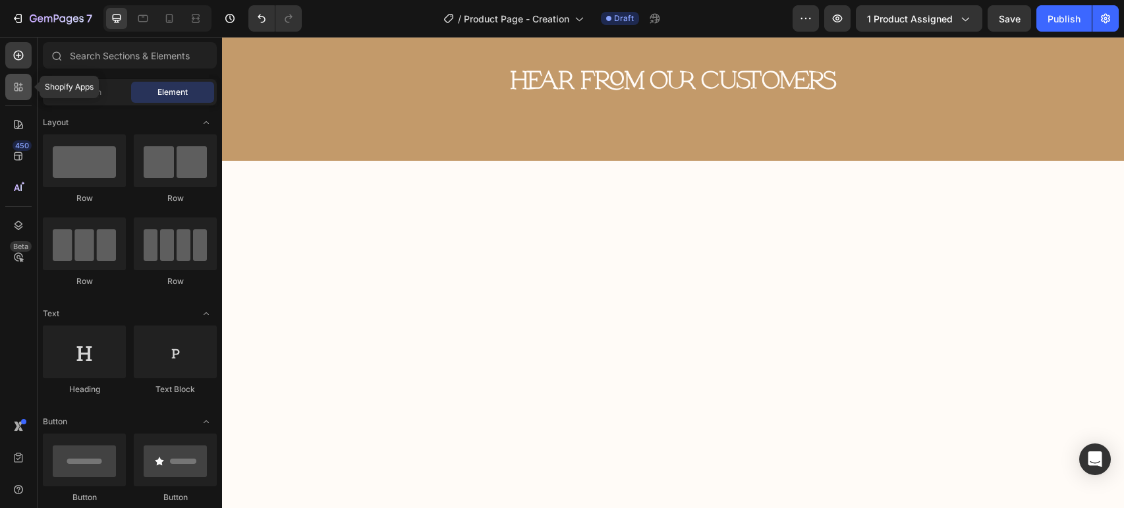
click at [20, 92] on icon at bounding box center [18, 86] width 13 height 13
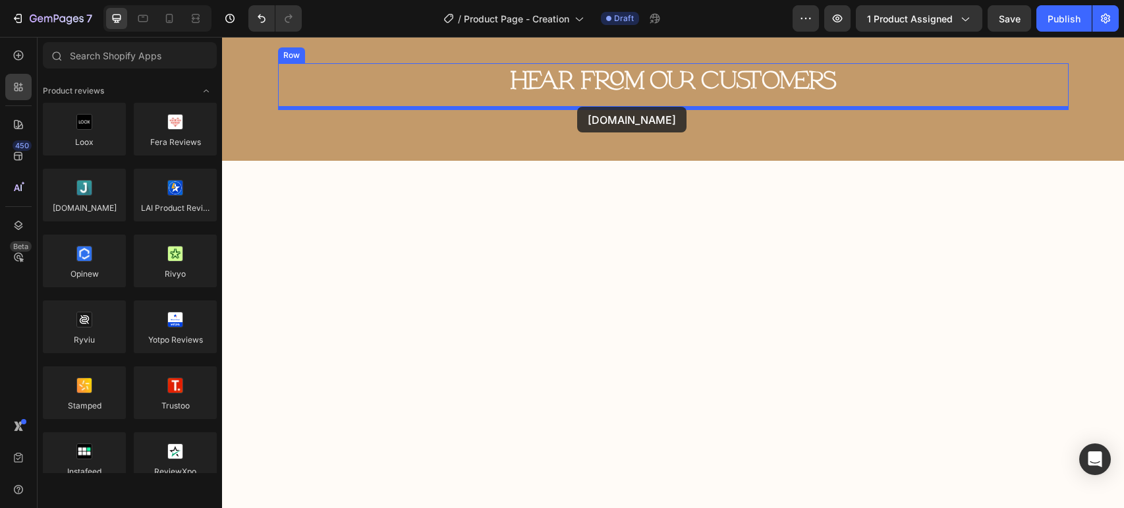
drag, startPoint x: 317, startPoint y: 225, endPoint x: 577, endPoint y: 107, distance: 285.8
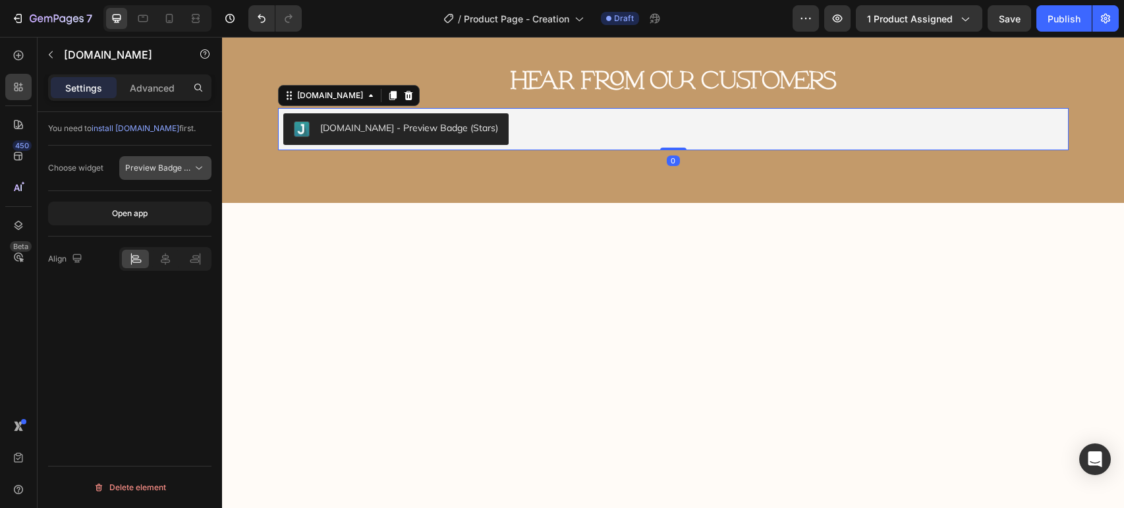
click at [163, 169] on span "Preview Badge (Stars)" at bounding box center [167, 168] width 84 height 10
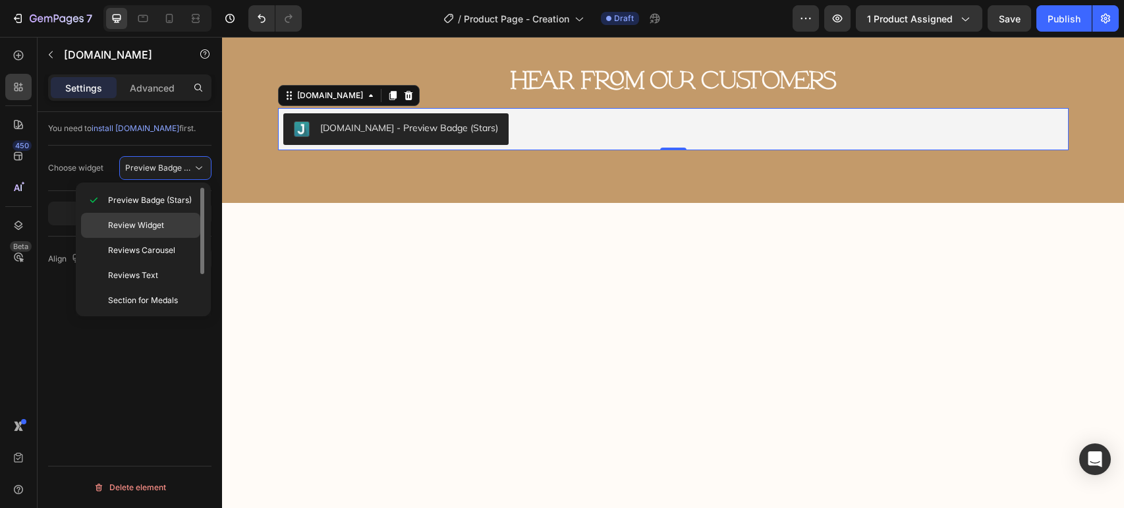
click at [163, 229] on span "Review Widget" at bounding box center [136, 225] width 56 height 12
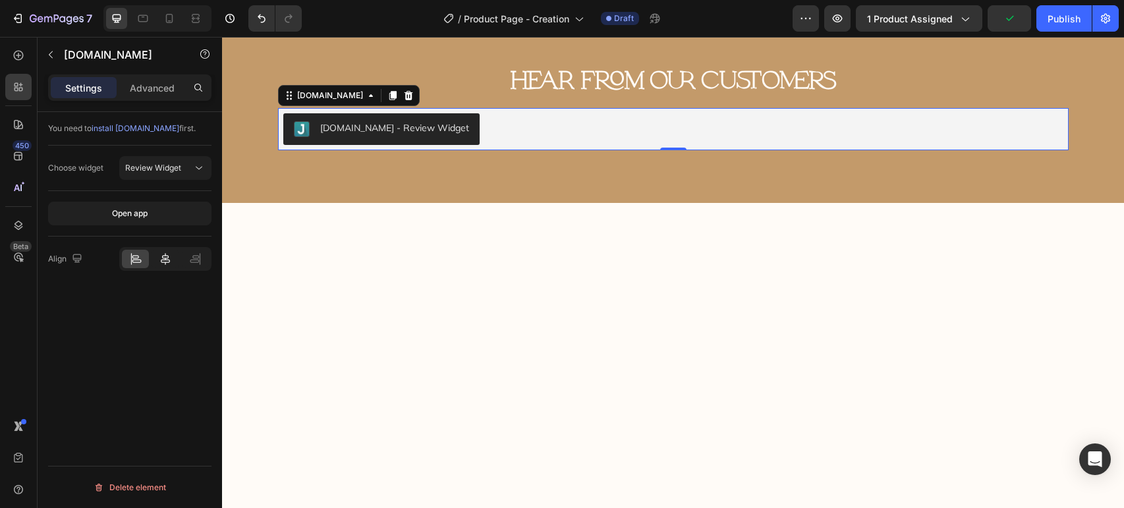
click at [169, 259] on icon at bounding box center [165, 258] width 13 height 13
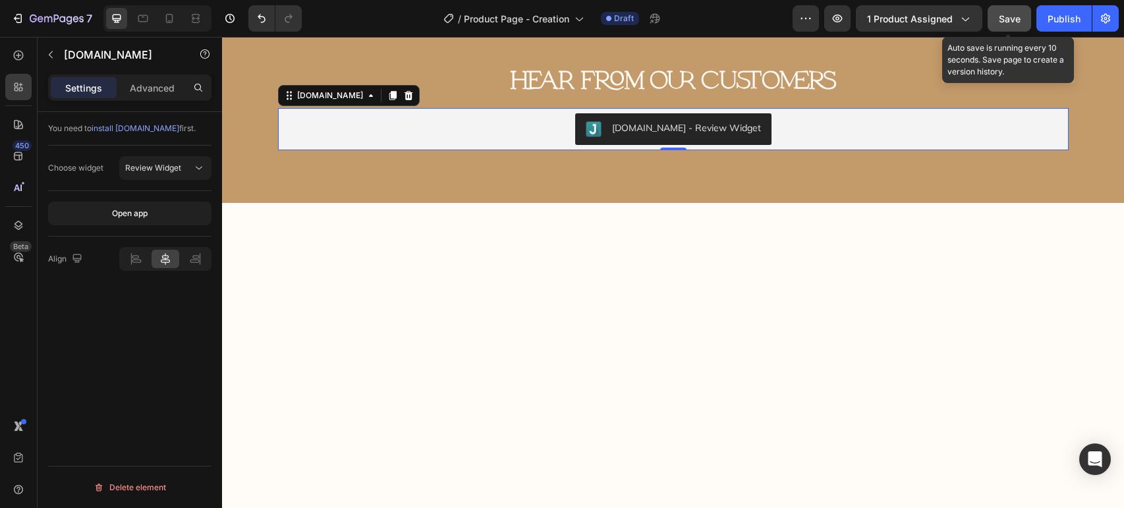
click at [1023, 21] on button "Save" at bounding box center [1009, 18] width 43 height 26
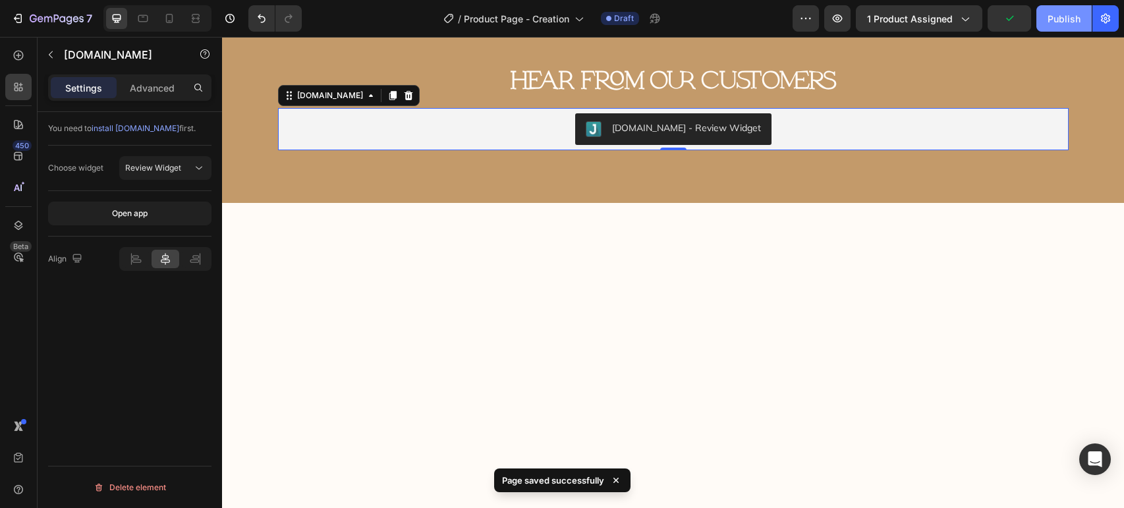
click at [1053, 22] on div "Publish" at bounding box center [1064, 19] width 33 height 14
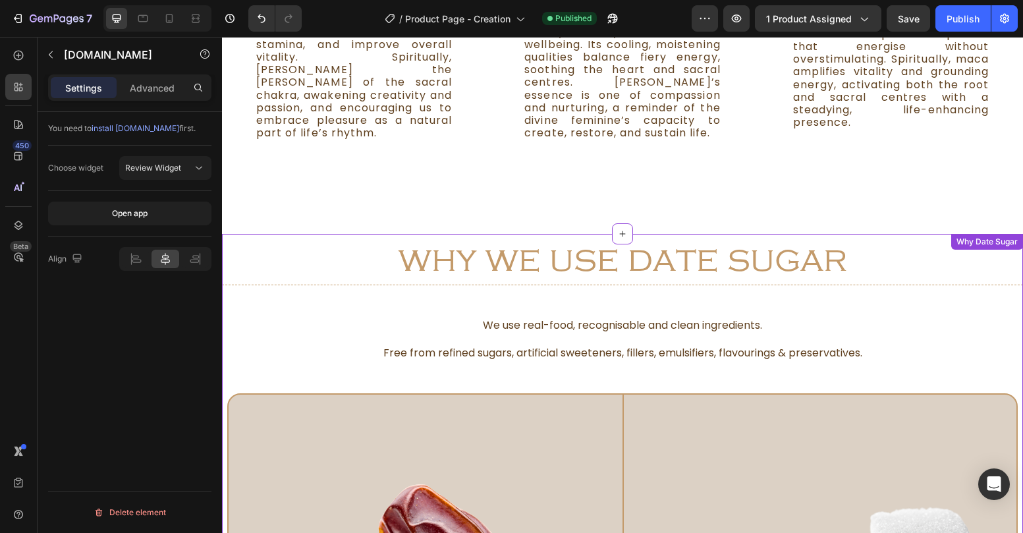
scroll to position [2326, 0]
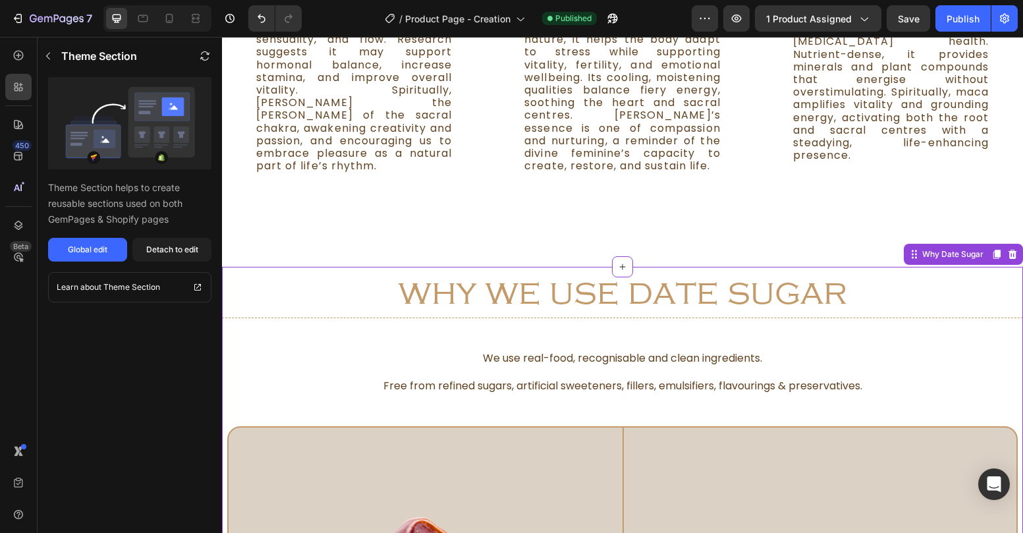
click at [837, 267] on h2 "why we use date sugar" at bounding box center [622, 292] width 801 height 51
drag, startPoint x: 1010, startPoint y: 240, endPoint x: 957, endPoint y: 236, distance: 52.9
click at [1009, 249] on icon at bounding box center [1012, 254] width 11 height 11
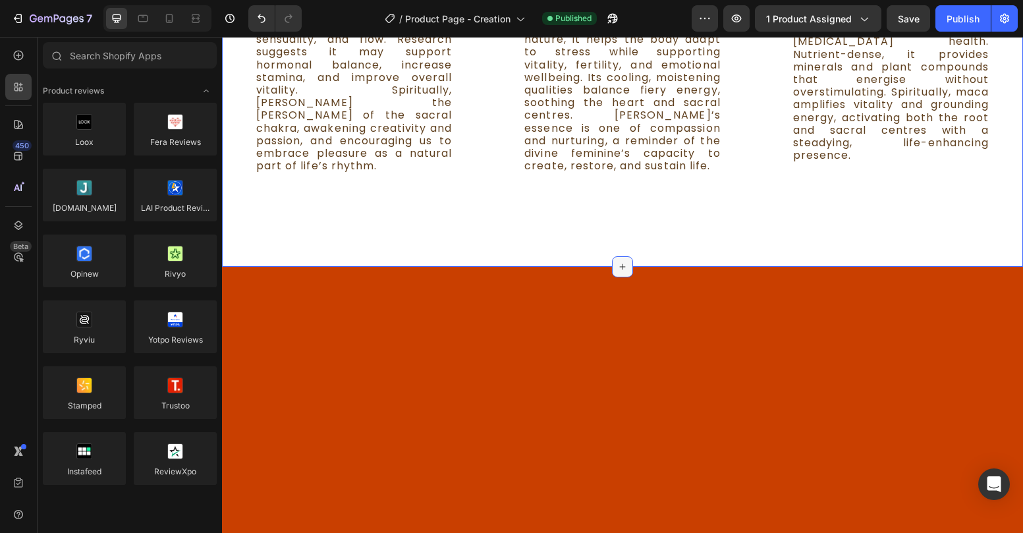
click at [631, 256] on div at bounding box center [622, 266] width 21 height 21
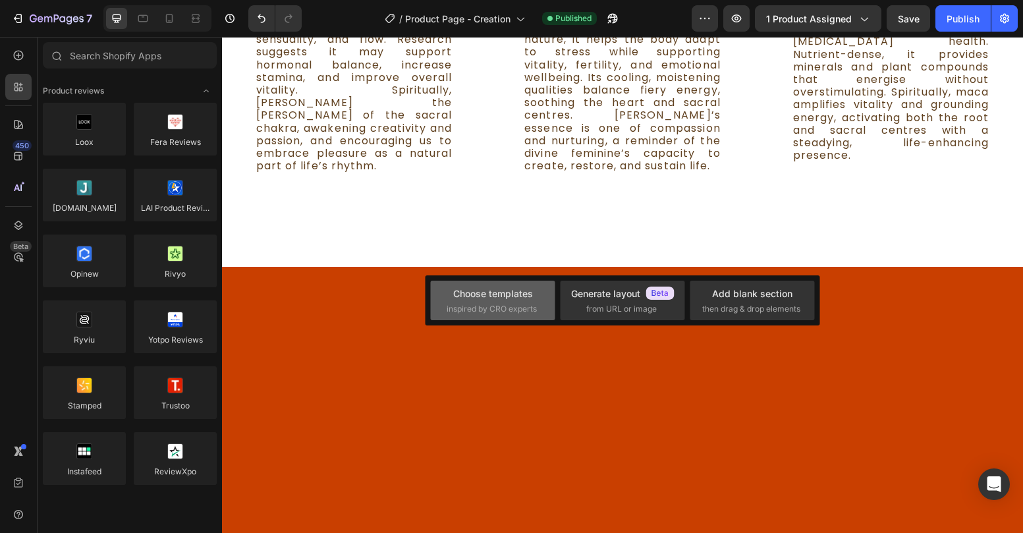
click at [561, 317] on div "Choose templates inspired by CRO experts" at bounding box center [623, 301] width 125 height 40
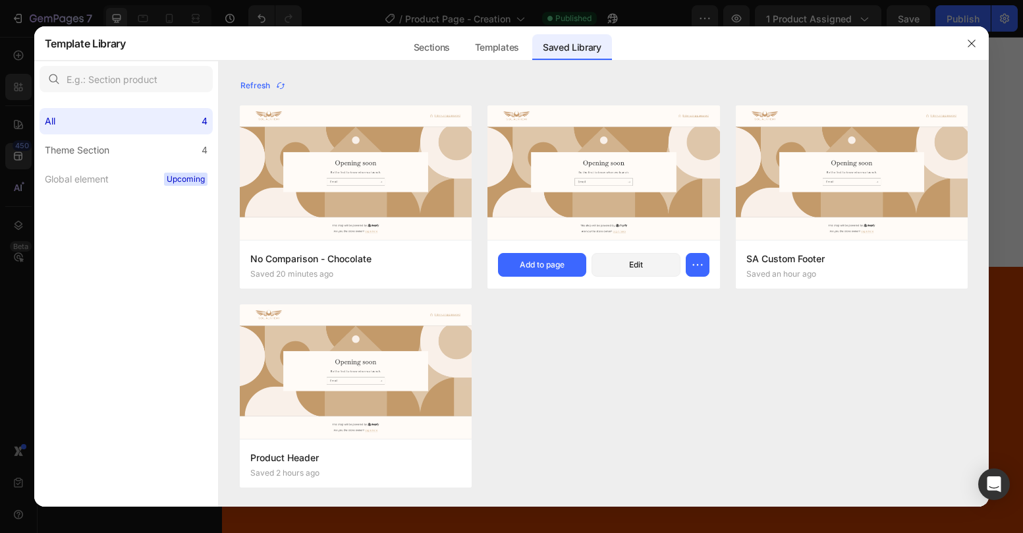
click at [557, 221] on img at bounding box center [604, 173] width 232 height 134
click at [555, 271] on button "Add to page" at bounding box center [542, 265] width 88 height 24
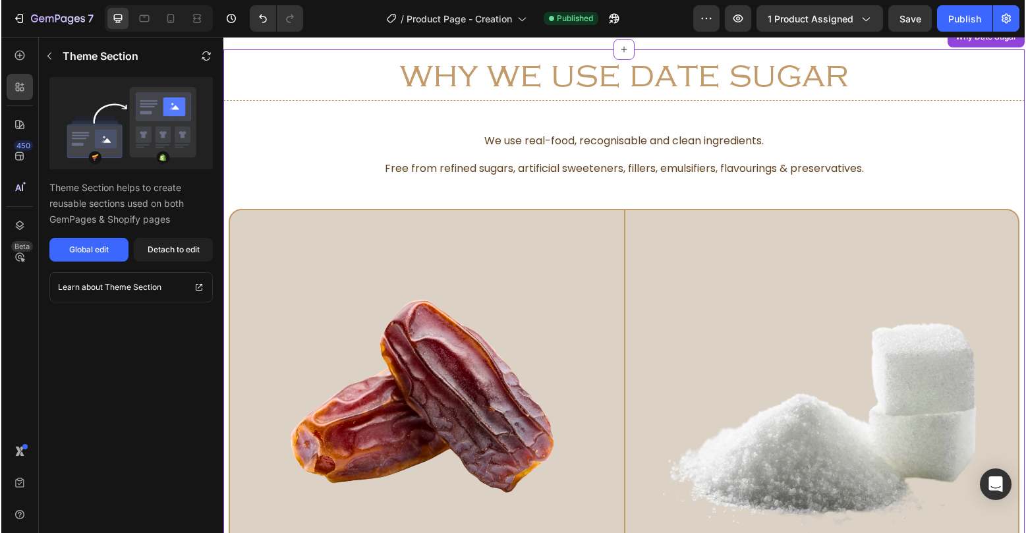
scroll to position [2468, 0]
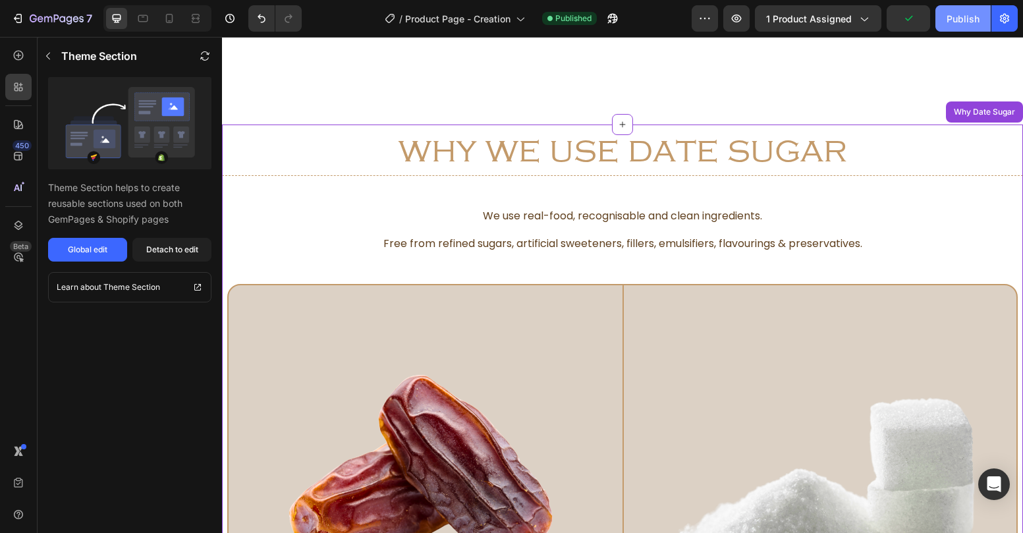
click at [974, 16] on div "Publish" at bounding box center [963, 19] width 33 height 14
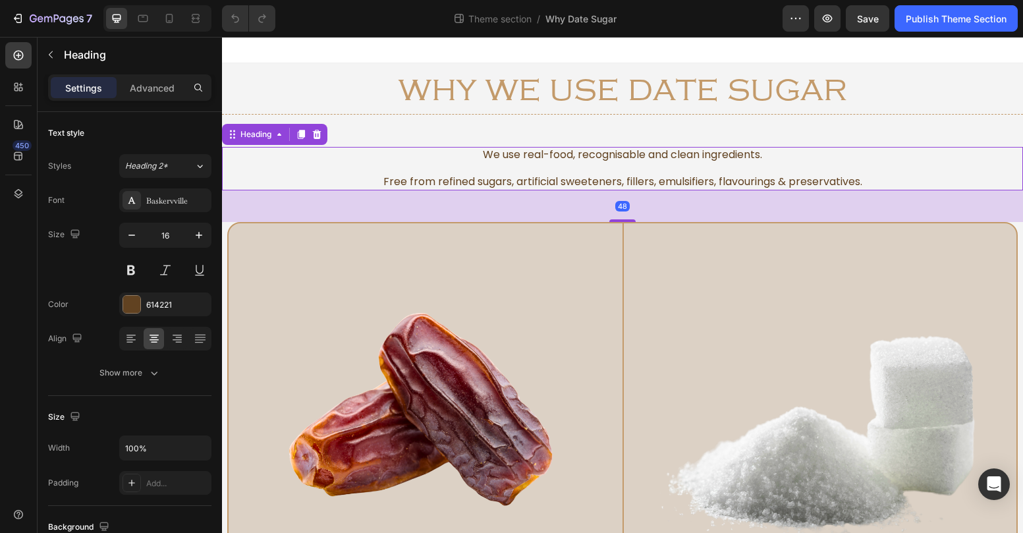
click at [567, 154] on h2 "We use real-food, recognisable and clean ingredients. Free from refined sugars,…" at bounding box center [622, 168] width 801 height 43
click at [323, 138] on div at bounding box center [317, 135] width 16 height 16
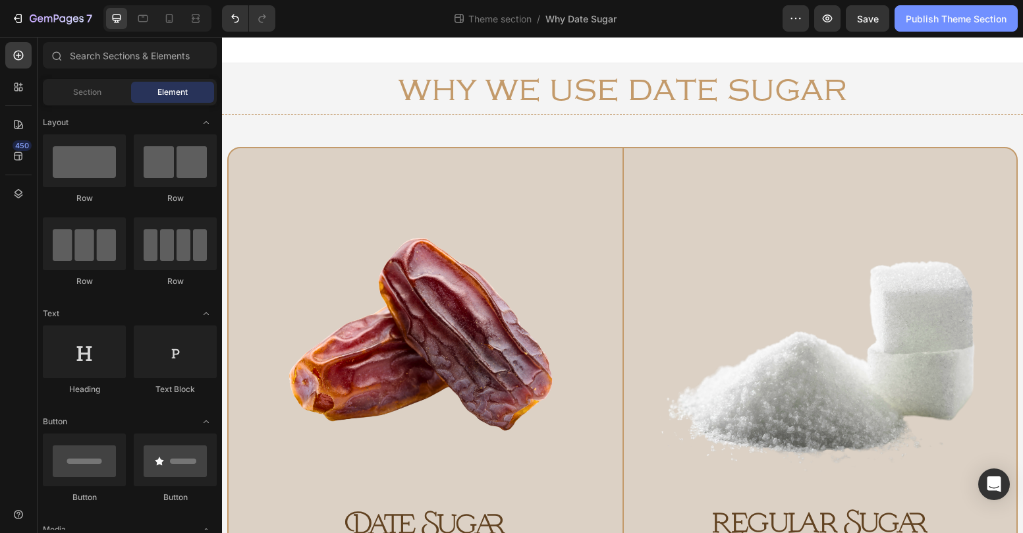
click at [938, 16] on div "Publish Theme Section" at bounding box center [956, 19] width 101 height 14
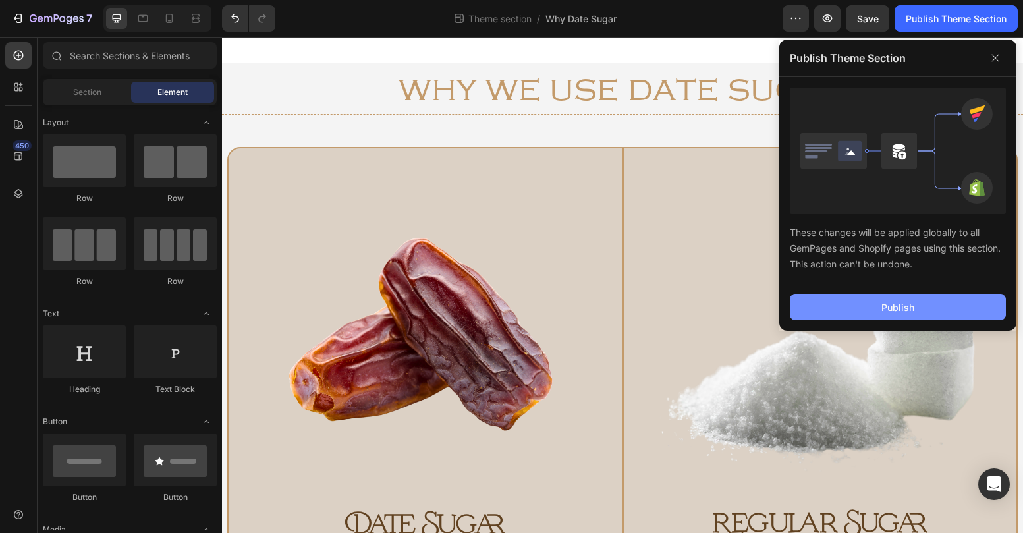
click at [938, 295] on button "Publish" at bounding box center [898, 307] width 216 height 26
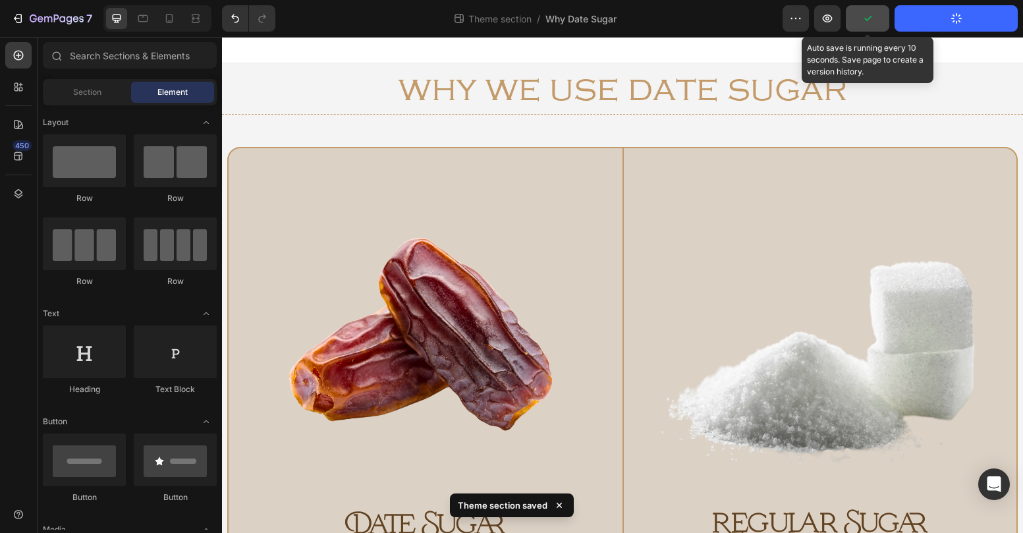
click at [874, 20] on icon "button" at bounding box center [867, 18] width 13 height 13
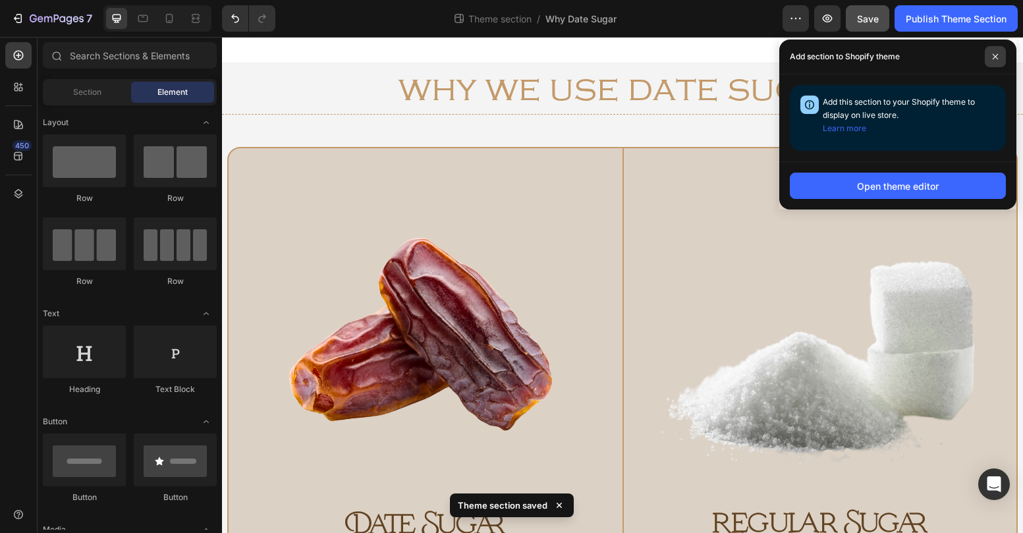
click at [1000, 56] on span at bounding box center [995, 56] width 21 height 21
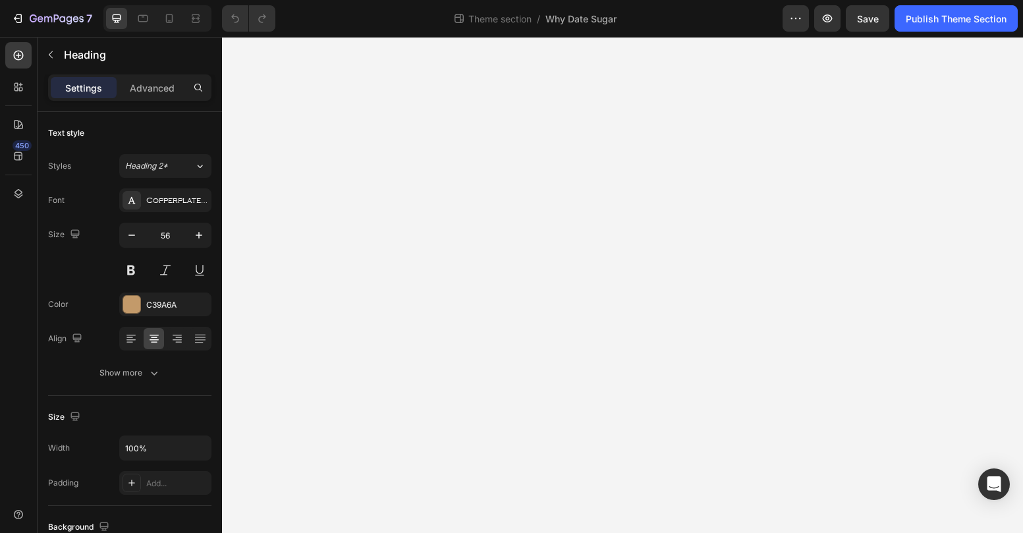
click at [600, 36] on div "7 Theme section / Why Date Sugar Preview Save Publish Theme Section" at bounding box center [511, 19] width 1023 height 38
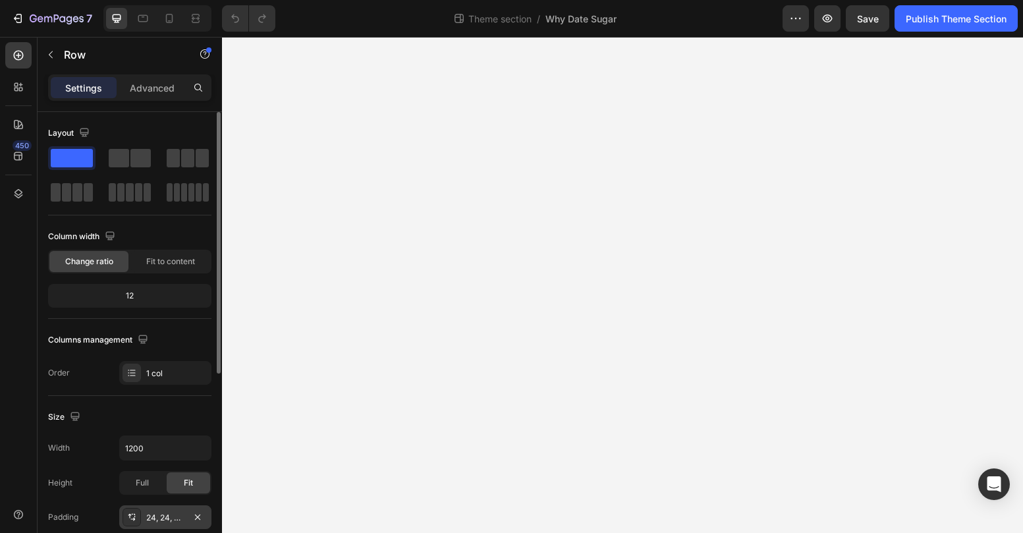
click at [166, 526] on div "24, 24, 8, 24" at bounding box center [165, 517] width 92 height 24
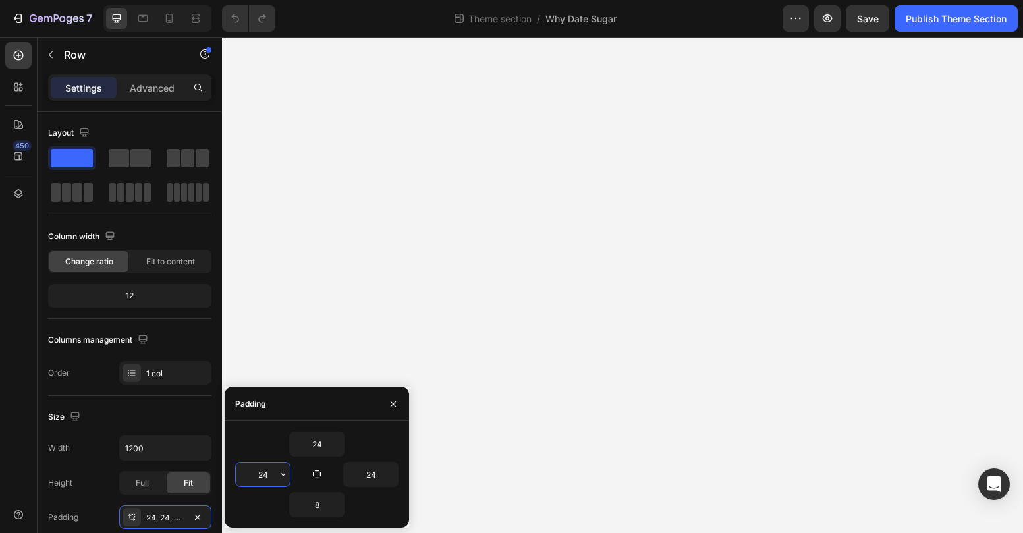
click at [275, 470] on input "24" at bounding box center [263, 475] width 54 height 24
click at [281, 476] on icon "button" at bounding box center [283, 474] width 11 height 11
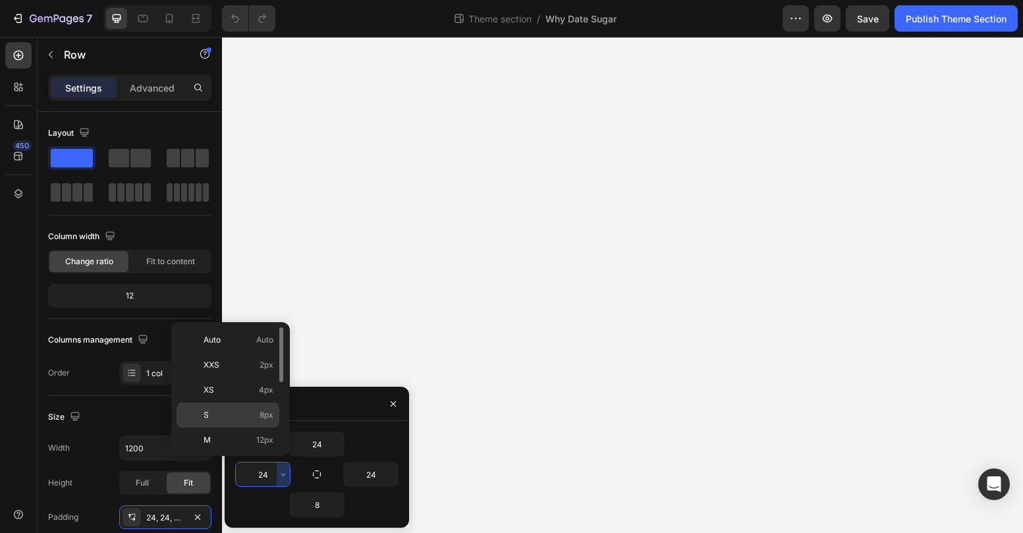
scroll to position [150, 0]
click at [273, 403] on div "3XL 48px" at bounding box center [228, 415] width 103 height 25
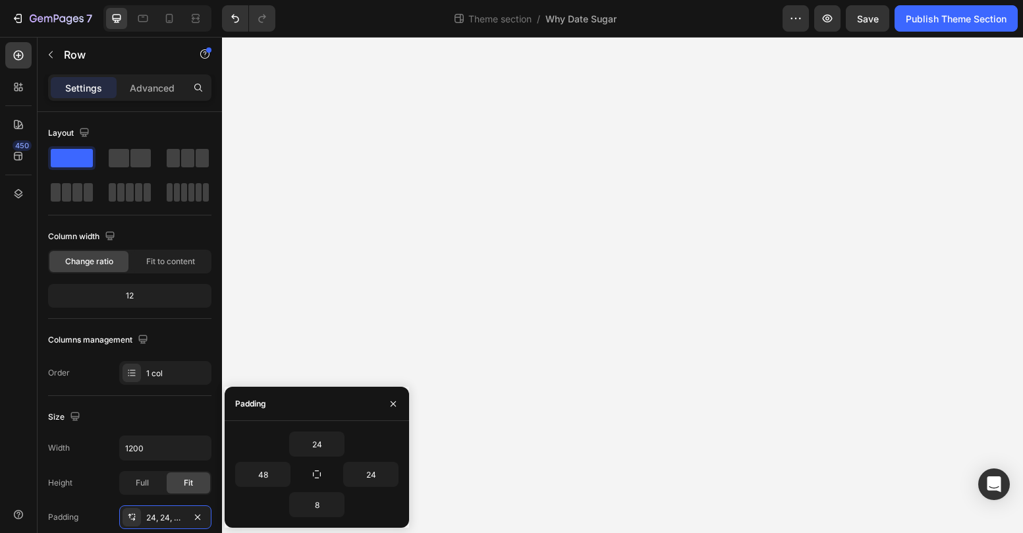
type input "24"
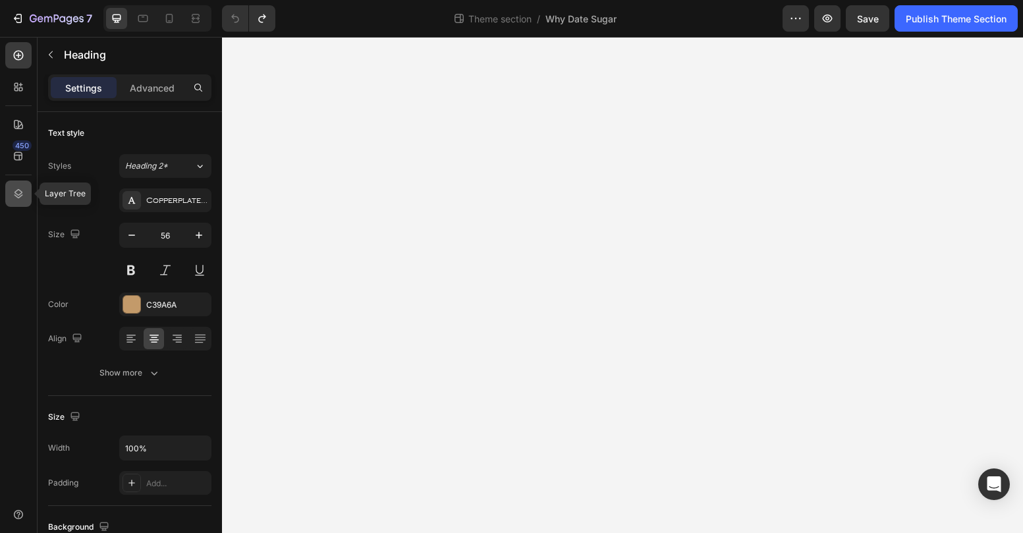
click at [9, 195] on div at bounding box center [18, 194] width 26 height 26
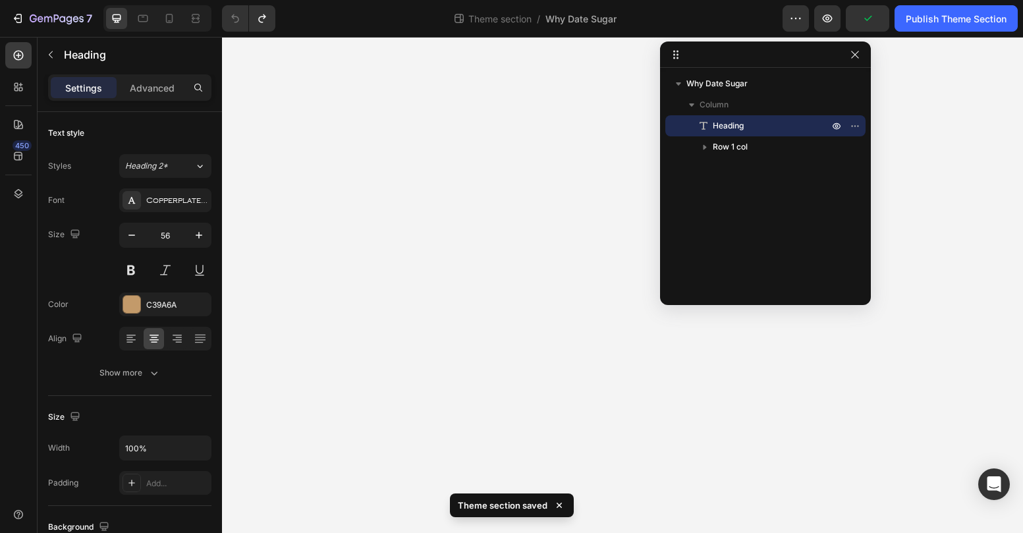
drag, startPoint x: 1017, startPoint y: 47, endPoint x: 863, endPoint y: 52, distance: 154.3
click at [863, 0] on body "7 Theme section / Why Date Sugar Preview Publish Theme Section 450 Sections(18)…" at bounding box center [511, 0] width 1023 height 0
click at [753, 103] on p "Column" at bounding box center [766, 104] width 132 height 13
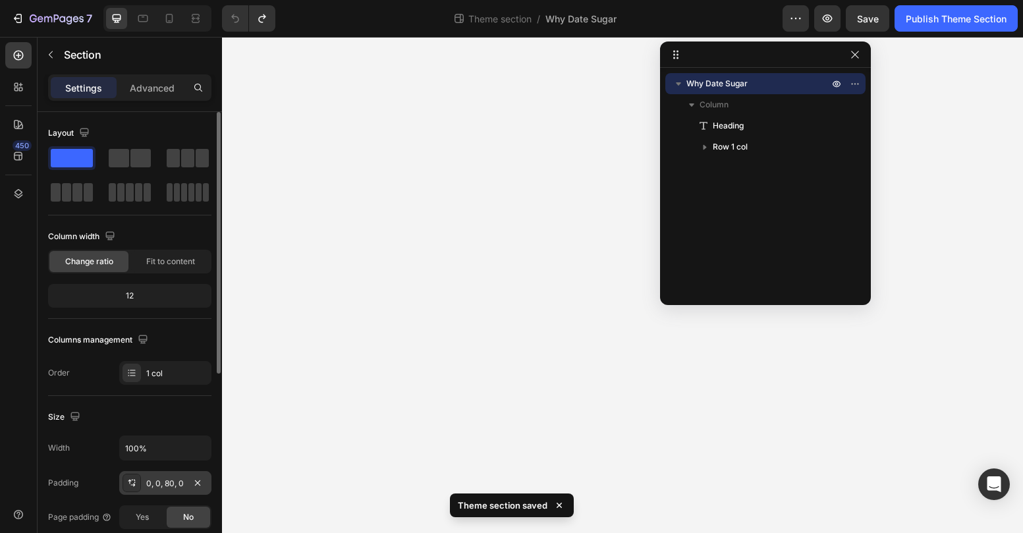
click at [157, 480] on div "0, 0, 80, 0" at bounding box center [165, 484] width 38 height 12
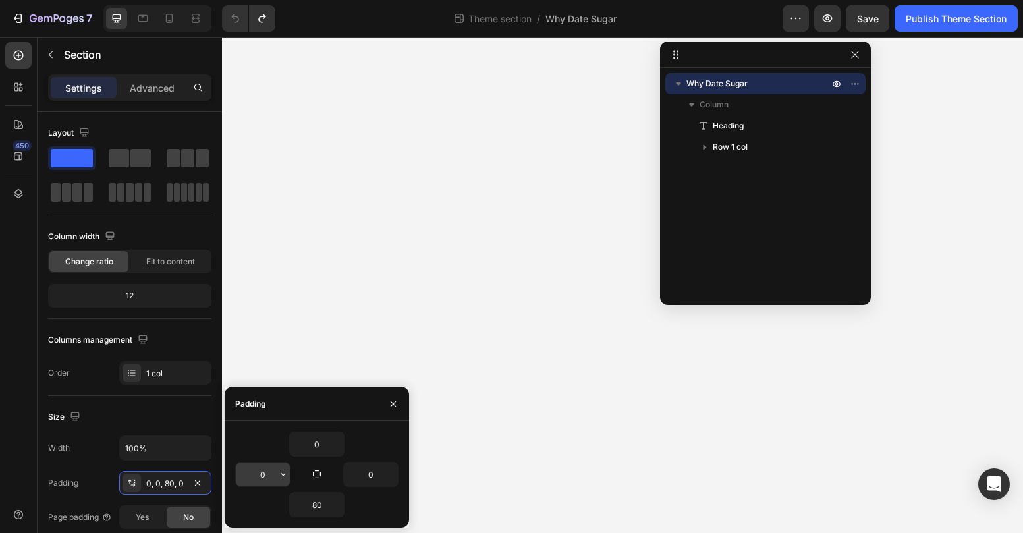
click at [263, 476] on input "0" at bounding box center [263, 475] width 54 height 24
click at [284, 472] on icon "button" at bounding box center [283, 474] width 11 height 11
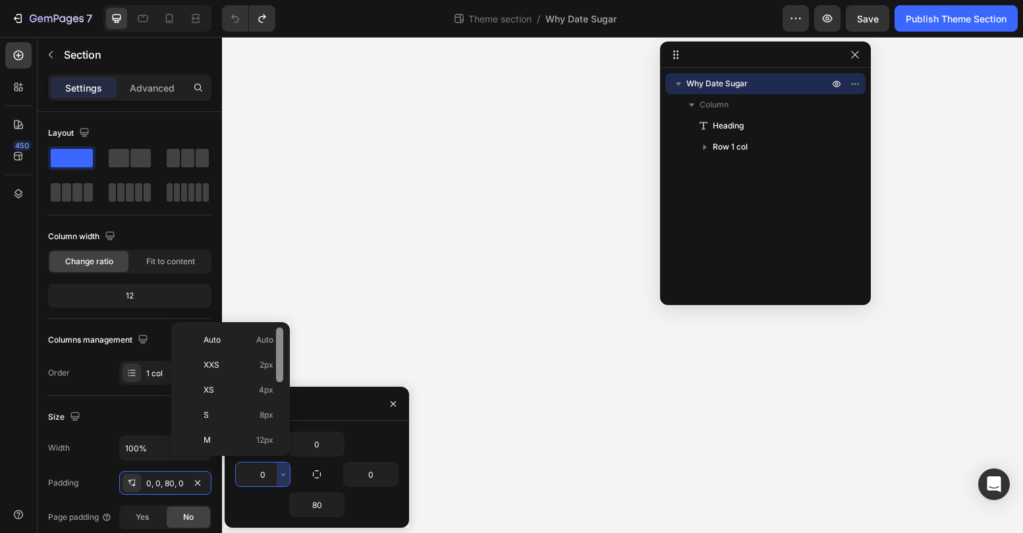
scroll to position [75, 0]
click at [252, 395] on p "L 16px" at bounding box center [239, 390] width 70 height 12
type input "16"
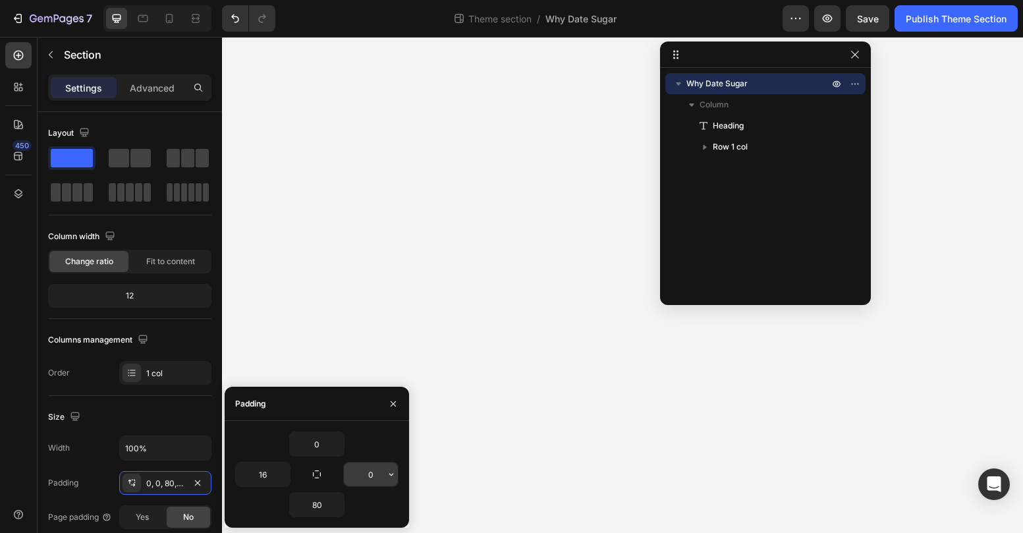
click at [390, 474] on icon "button" at bounding box center [391, 474] width 4 height 3
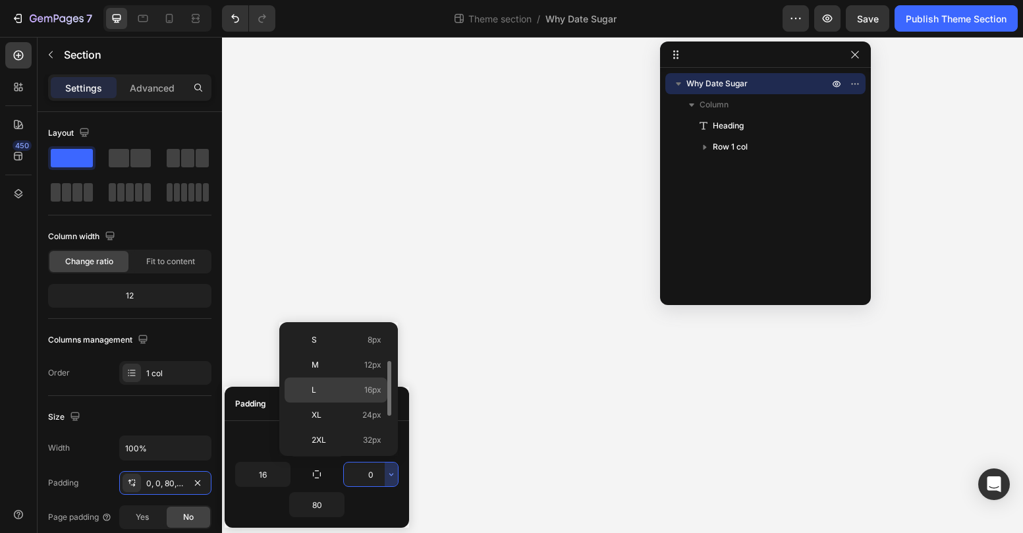
click at [380, 392] on span "16px" at bounding box center [372, 390] width 17 height 12
type input "16"
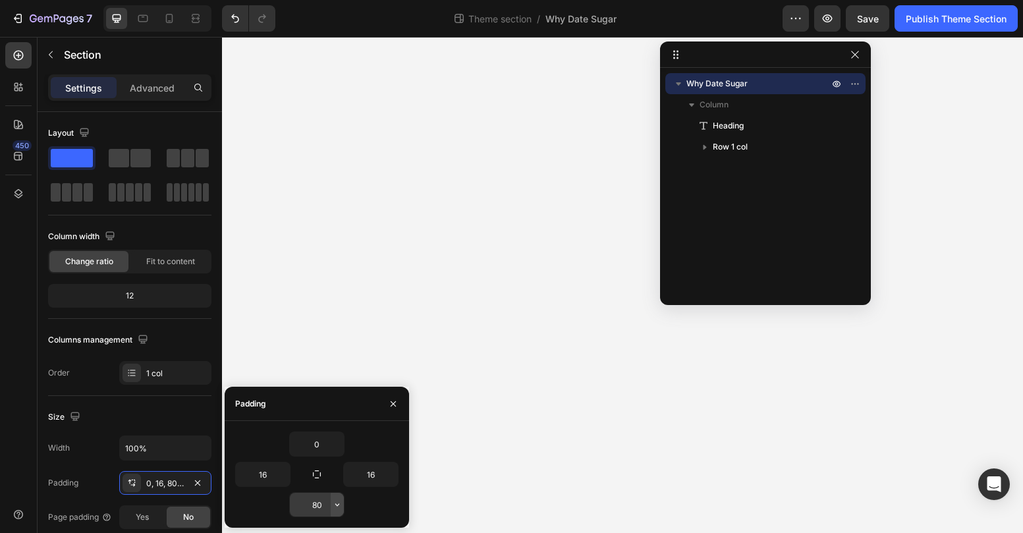
click at [332, 503] on icon "button" at bounding box center [337, 504] width 11 height 11
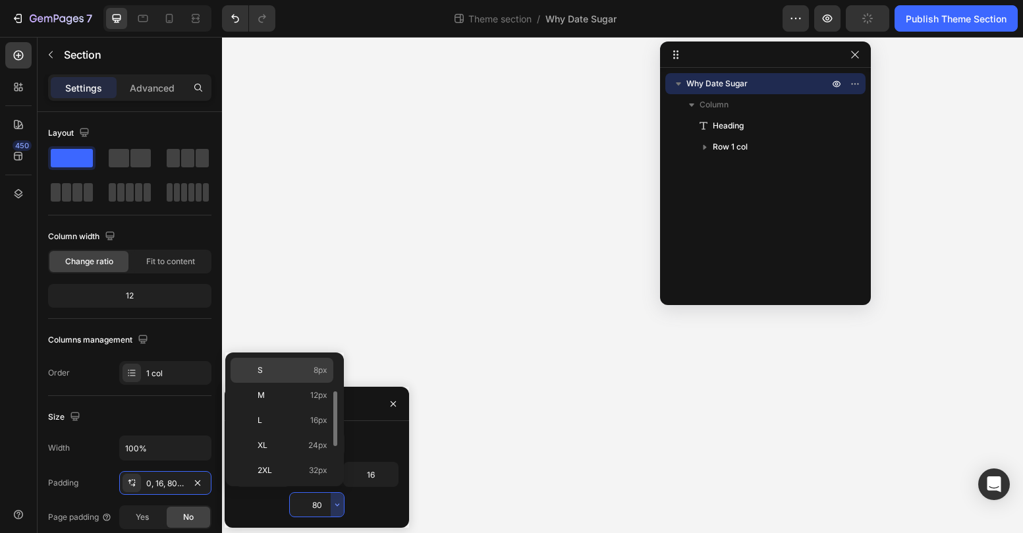
scroll to position [150, 0]
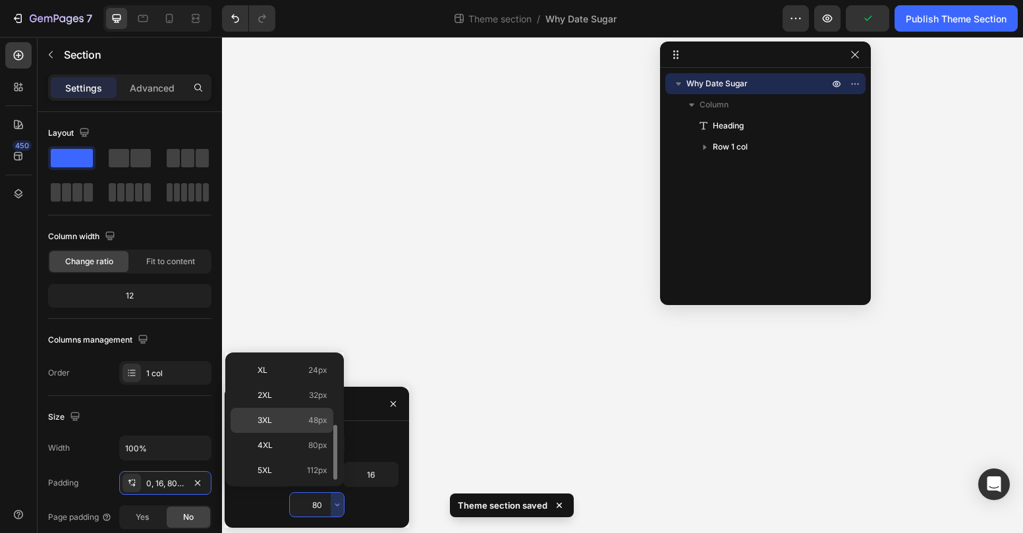
click at [324, 414] on span "48px" at bounding box center [317, 420] width 19 height 12
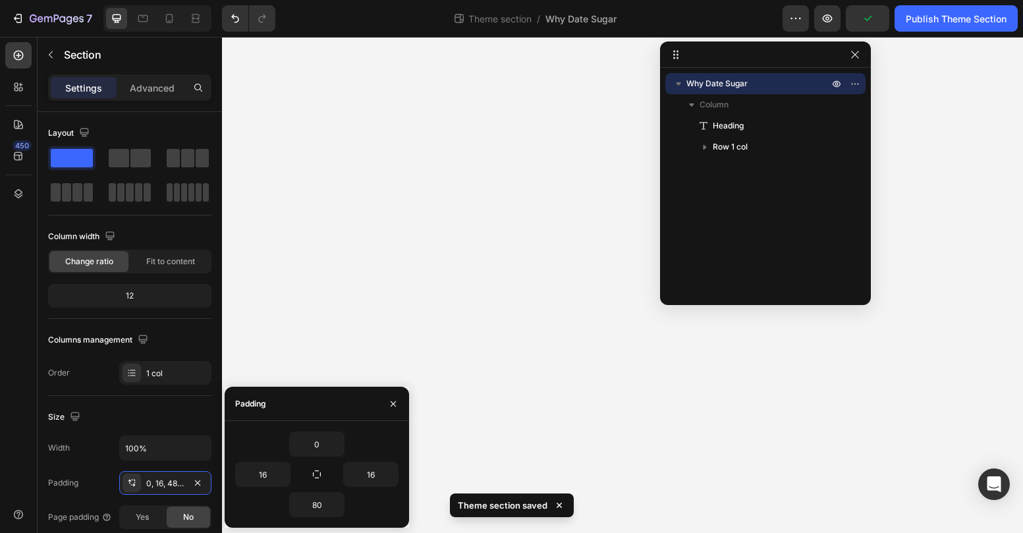
type input "48"
click at [941, 22] on div "Publish Theme Section" at bounding box center [956, 19] width 101 height 14
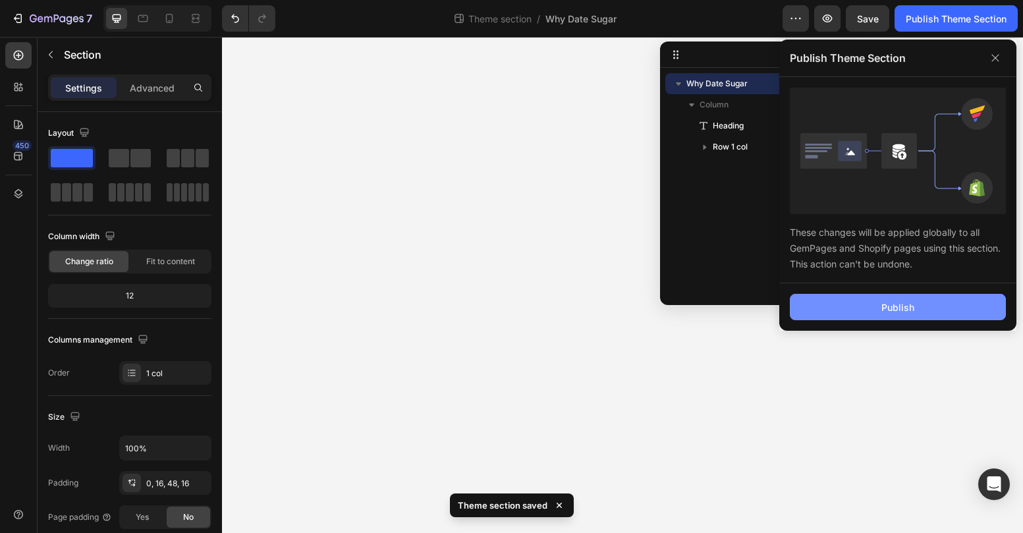
click at [921, 315] on button "Publish" at bounding box center [898, 307] width 216 height 26
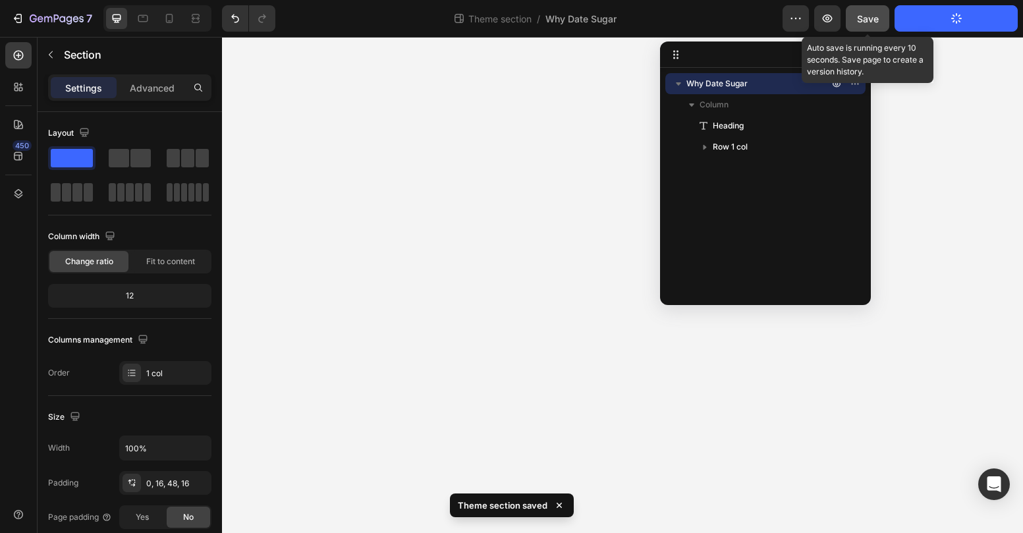
click at [872, 16] on span "Save" at bounding box center [868, 18] width 22 height 11
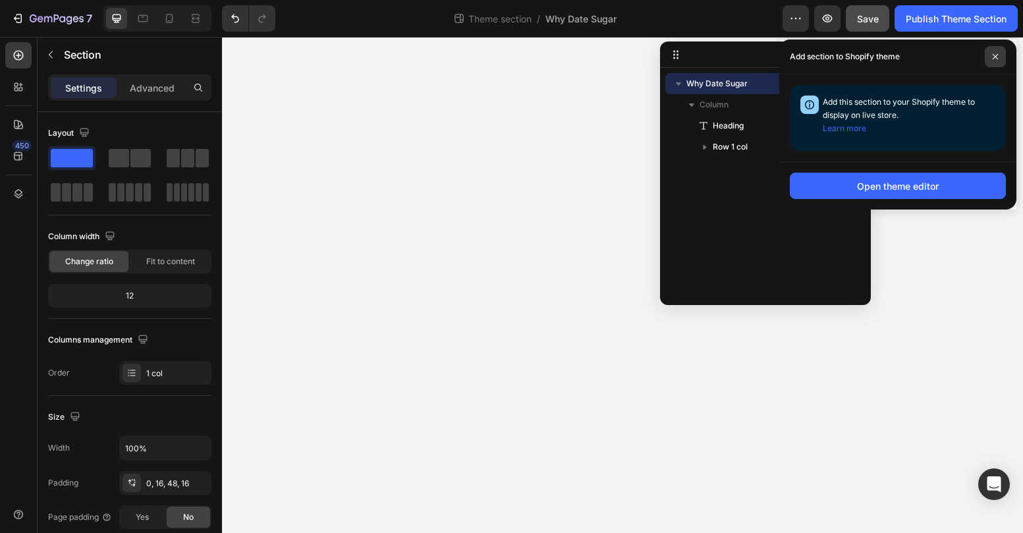
click at [993, 51] on span at bounding box center [995, 56] width 21 height 21
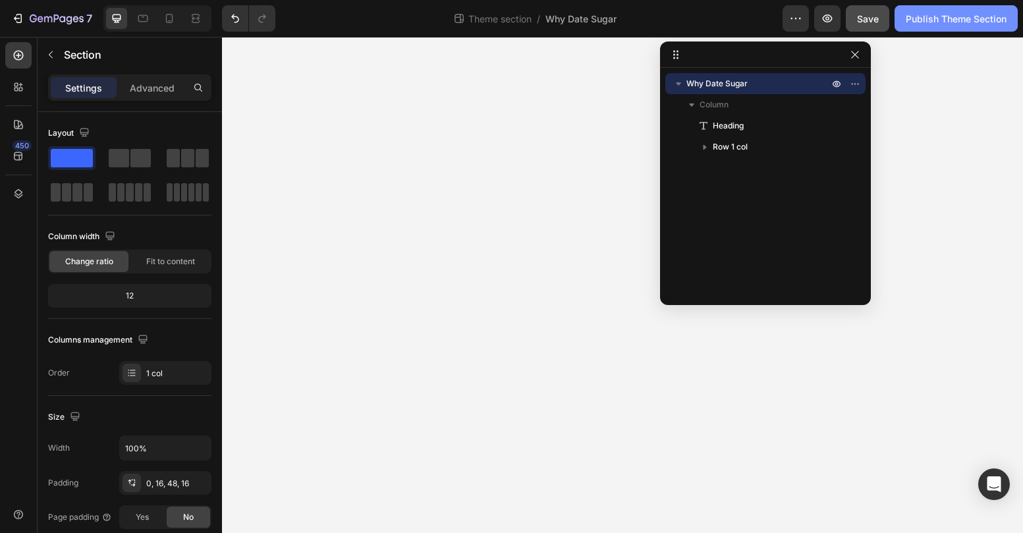
click at [928, 9] on button "Publish Theme Section" at bounding box center [956, 18] width 123 height 26
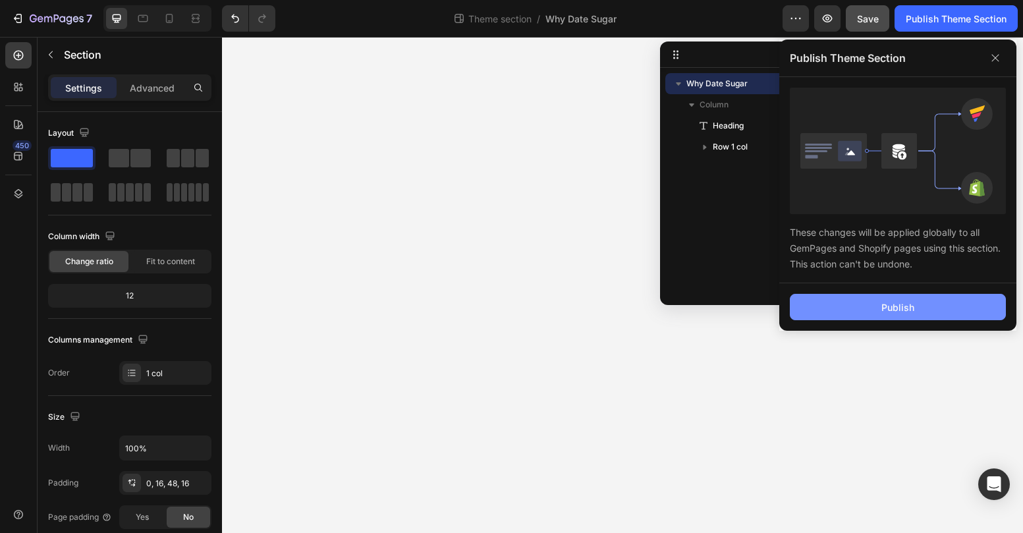
click at [935, 300] on button "Publish" at bounding box center [898, 307] width 216 height 26
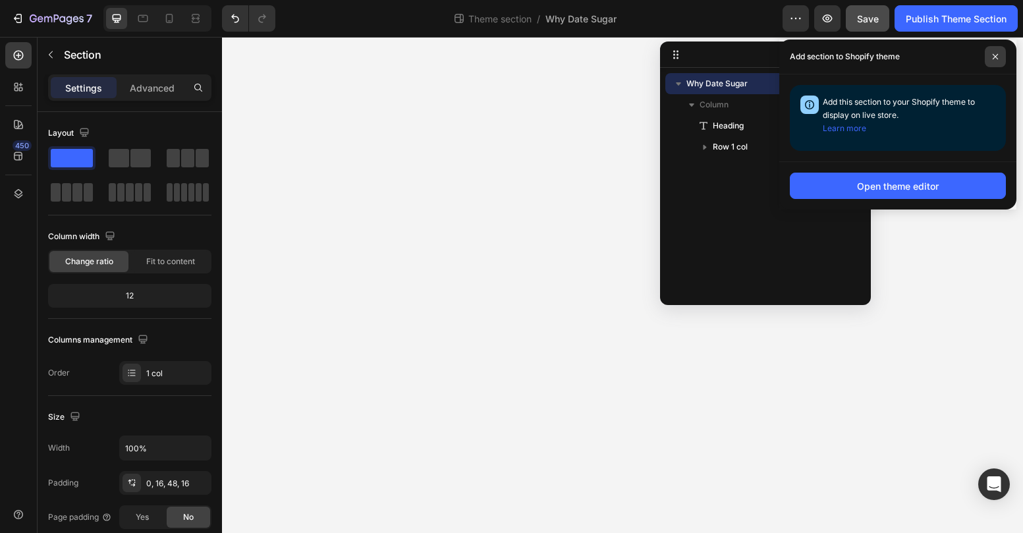
click at [989, 57] on span at bounding box center [995, 56] width 21 height 21
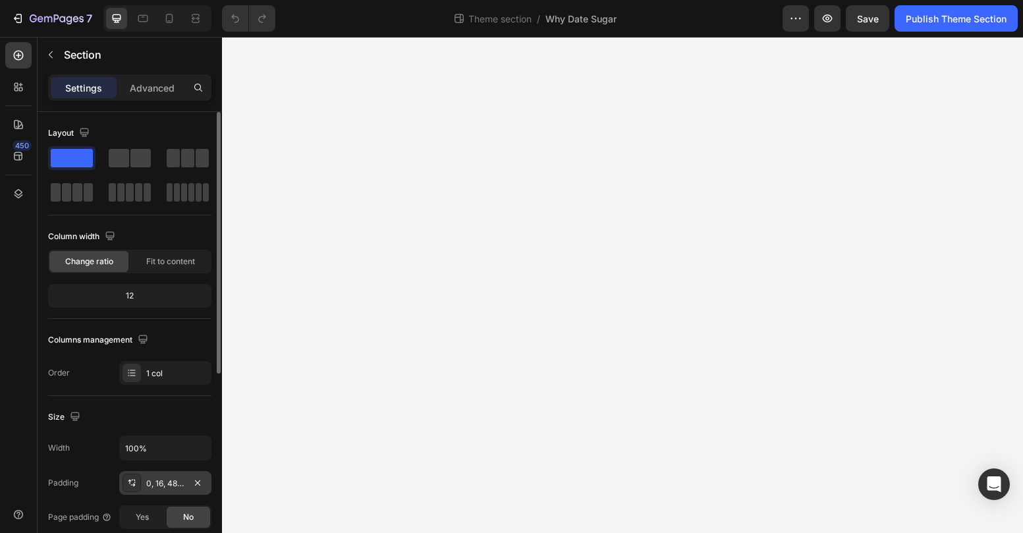
click at [169, 487] on div "0, 16, 48, 16" at bounding box center [165, 484] width 38 height 12
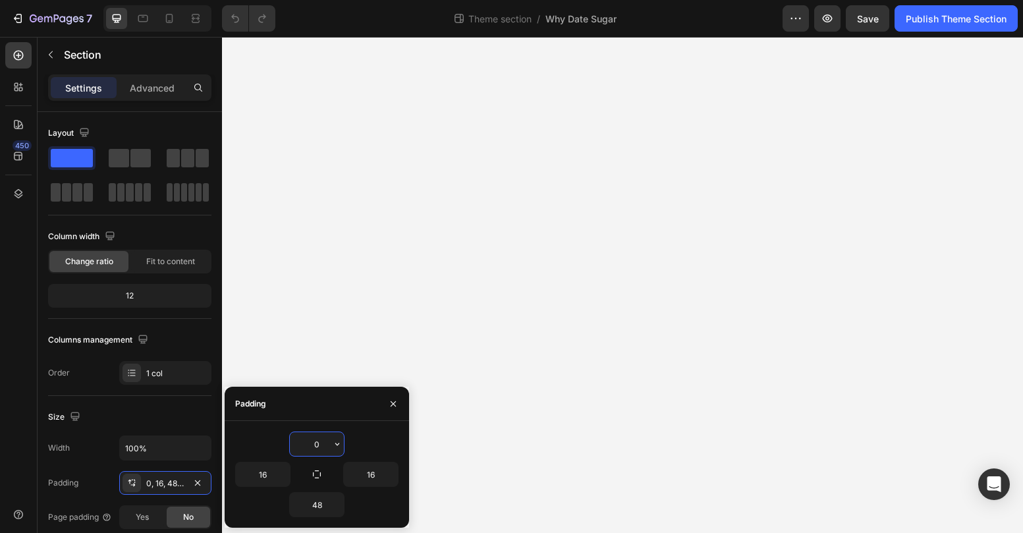
click at [312, 448] on input "0" at bounding box center [317, 444] width 54 height 24
click at [332, 451] on button "button" at bounding box center [337, 444] width 13 height 24
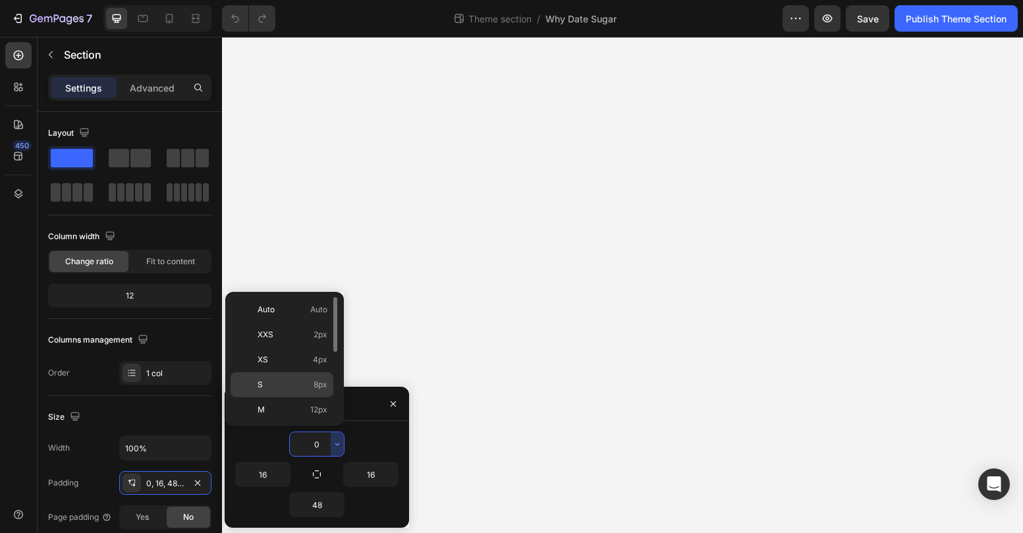
scroll to position [150, 0]
click at [298, 365] on p "3XL 48px" at bounding box center [293, 360] width 70 height 12
type input "48"
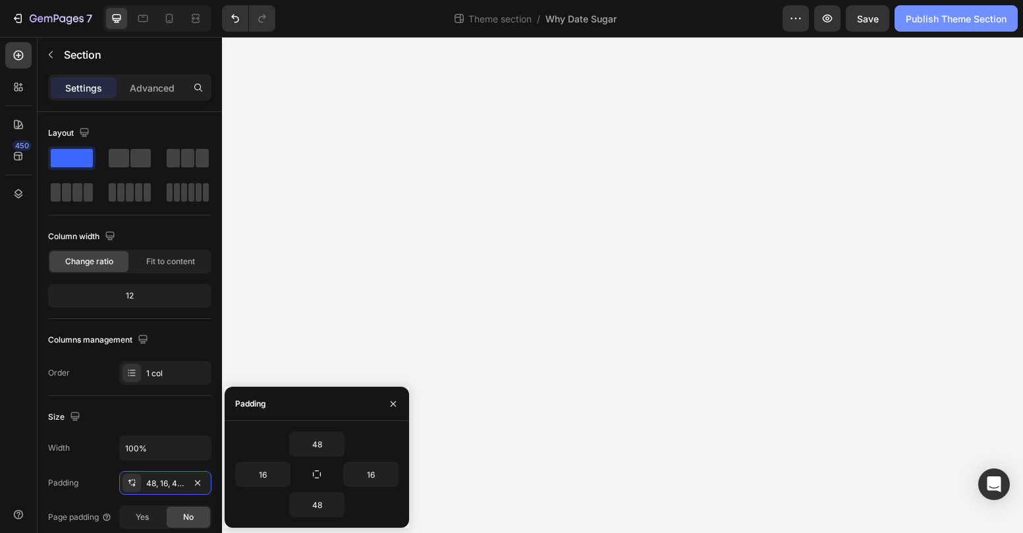
click at [976, 13] on div "Publish Theme Section" at bounding box center [956, 19] width 101 height 14
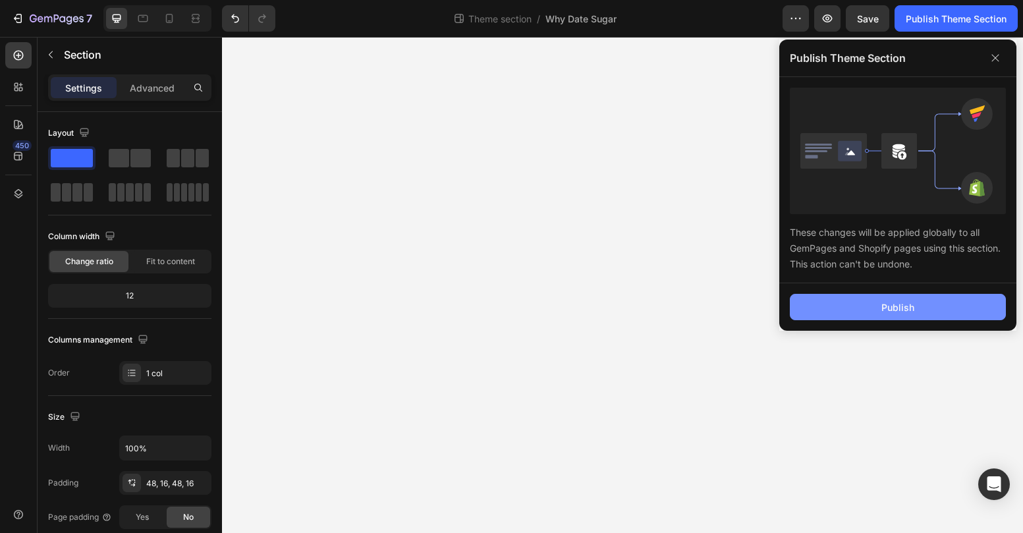
click at [928, 313] on button "Publish" at bounding box center [898, 307] width 216 height 26
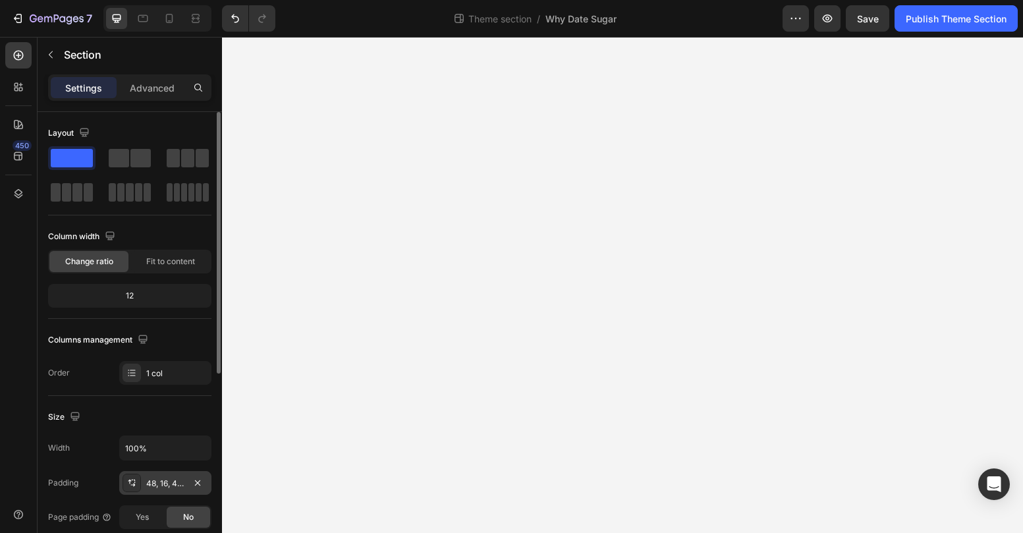
click at [189, 484] on div "48, 16, 48, 16" at bounding box center [165, 483] width 92 height 24
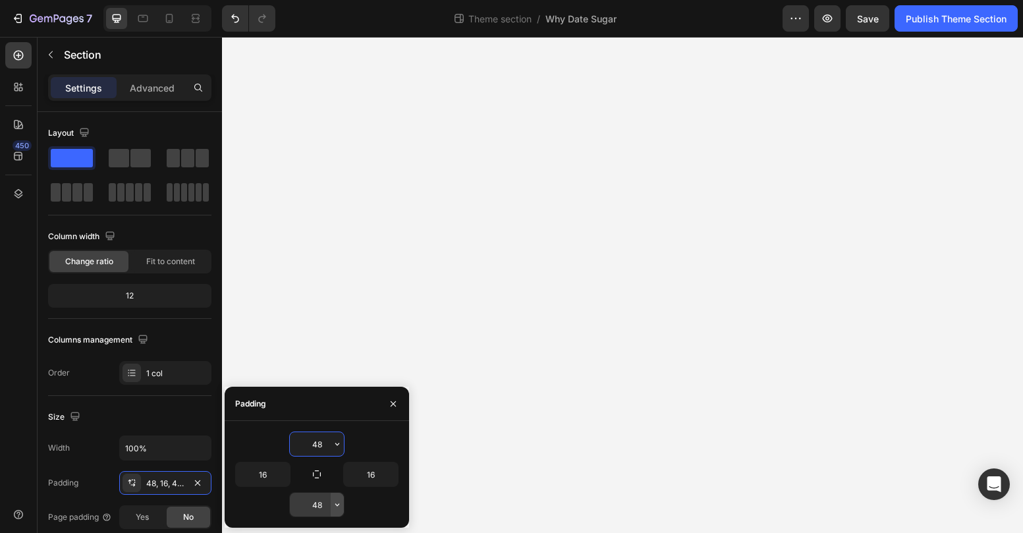
click at [339, 505] on icon "button" at bounding box center [337, 504] width 4 height 3
click at [308, 500] on input "48" at bounding box center [317, 505] width 54 height 24
type input "60"
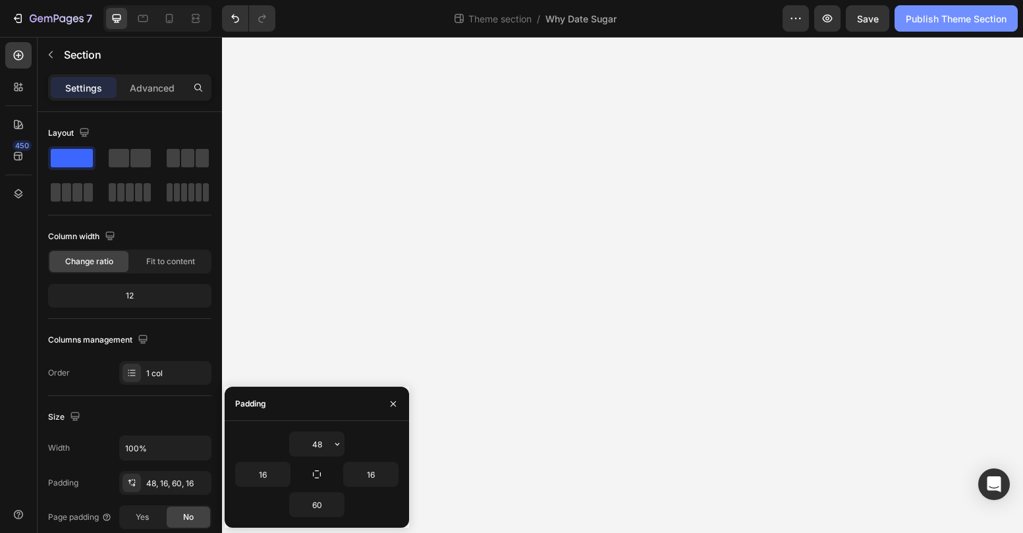
click at [979, 21] on div "Publish Theme Section" at bounding box center [956, 19] width 101 height 14
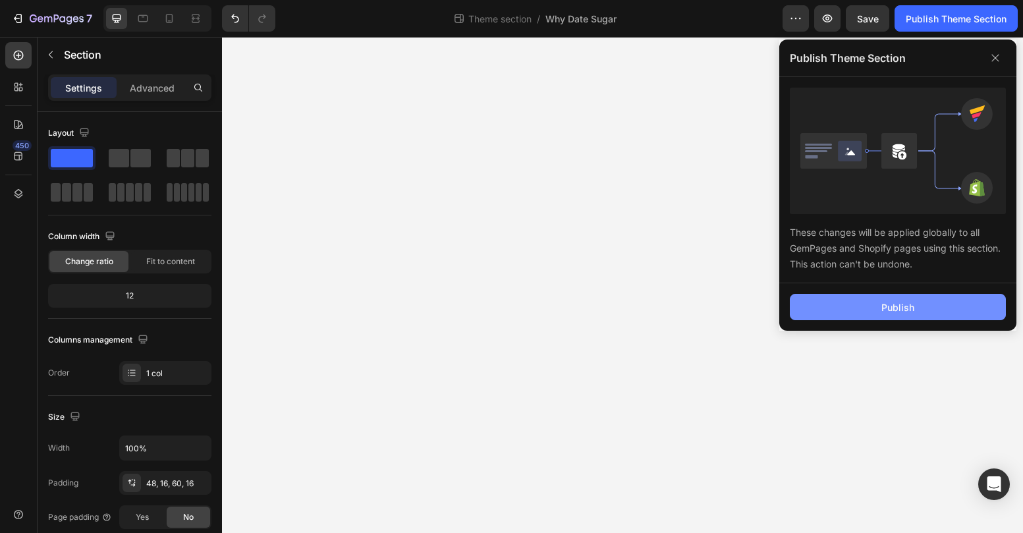
click at [885, 304] on div "Publish" at bounding box center [898, 307] width 33 height 14
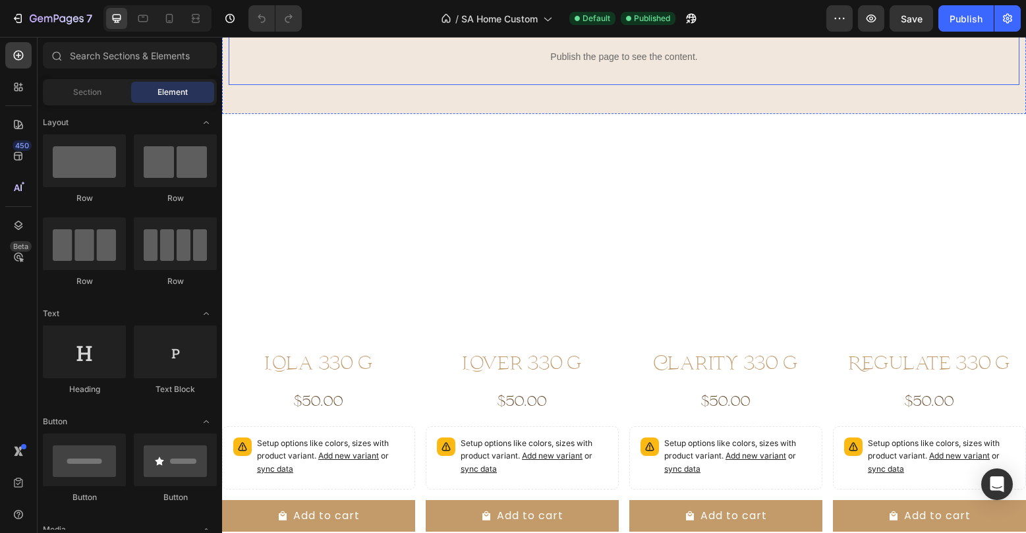
scroll to position [2080, 0]
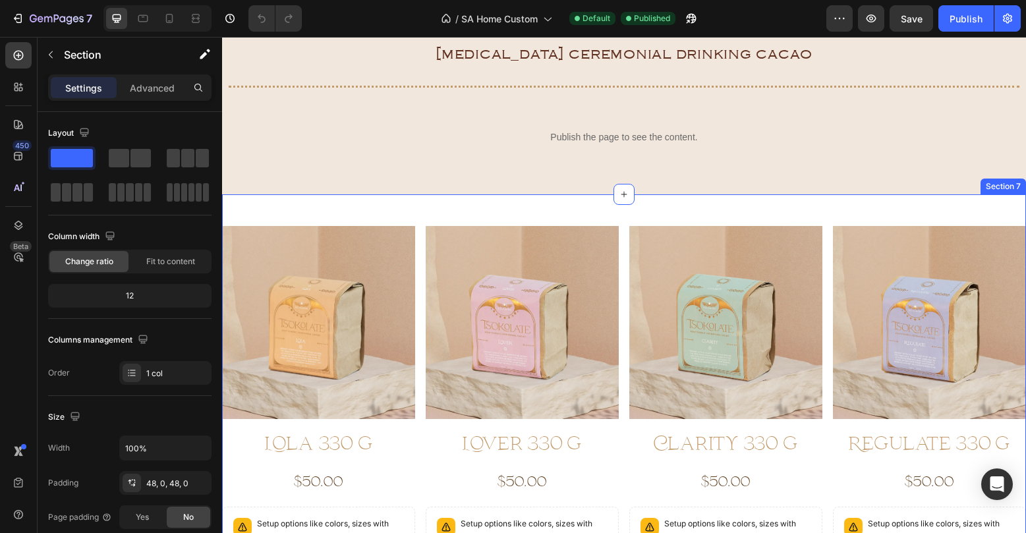
click at [430, 206] on div "Product Images Lola 330 g Product Title $50.00 Product Price Product Price Row …" at bounding box center [624, 432] width 804 height 476
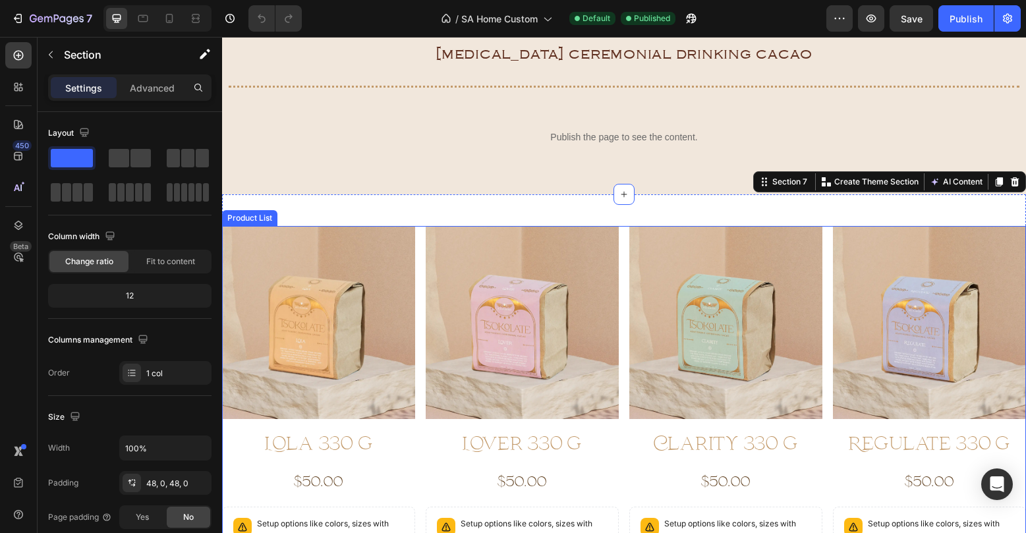
click at [420, 229] on div "Product Images Lola 330 g Product Title $50.00 Product Price Product Price Row …" at bounding box center [624, 424] width 804 height 397
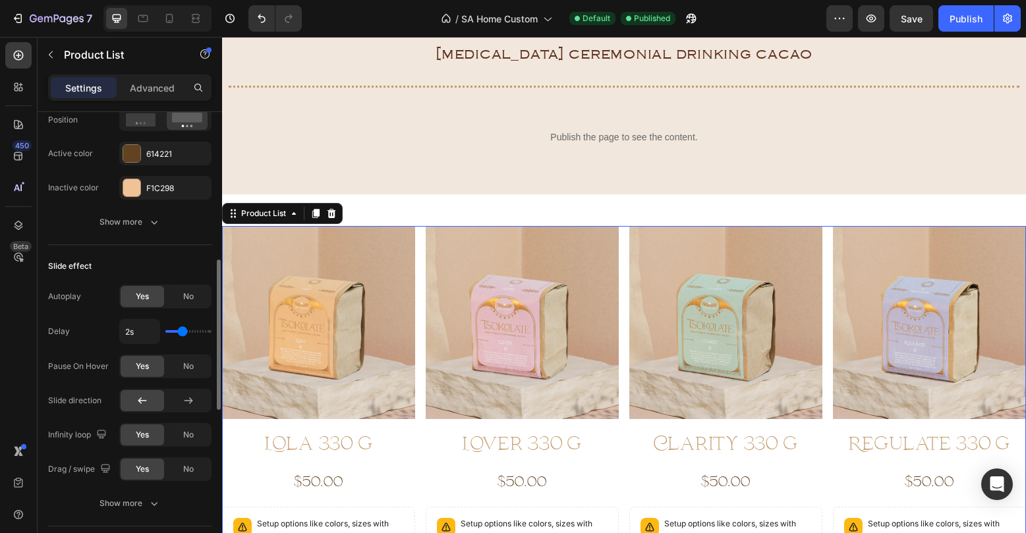
scroll to position [526, 0]
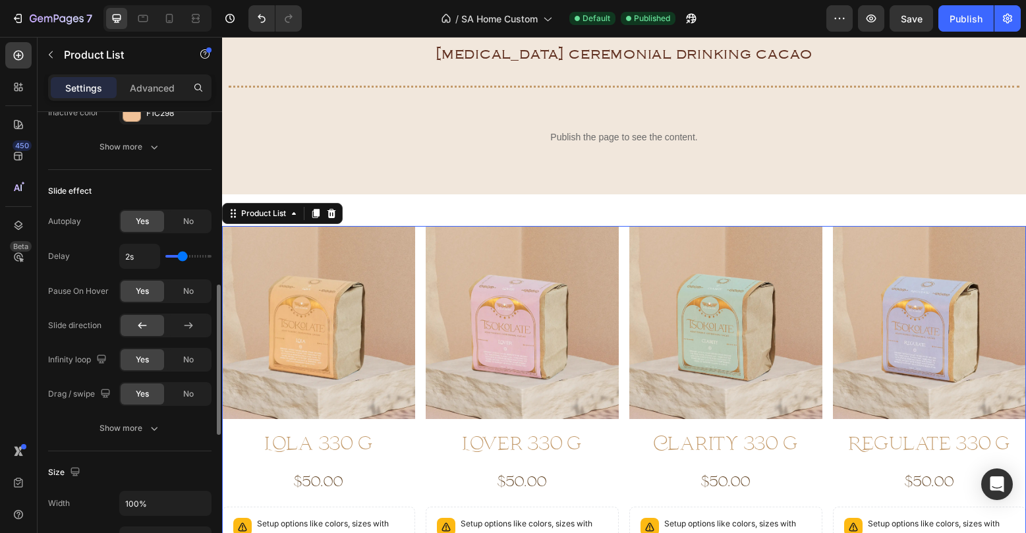
type input "1.9s"
type input "1.9"
type input "1.8s"
type input "1.8"
type input "1.7s"
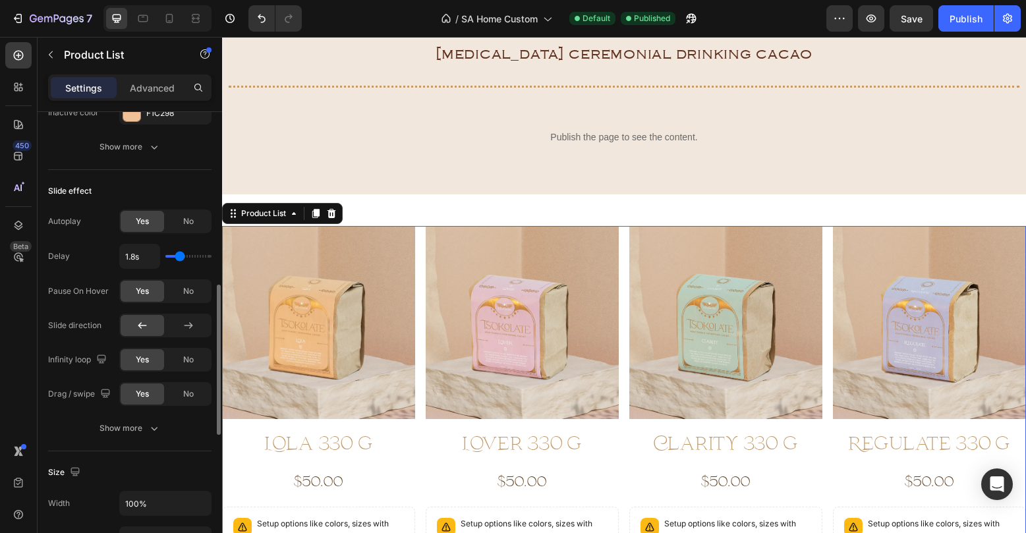
type input "1.7"
type input "1.6s"
type input "1.6"
type input "1.5s"
type input "1.5"
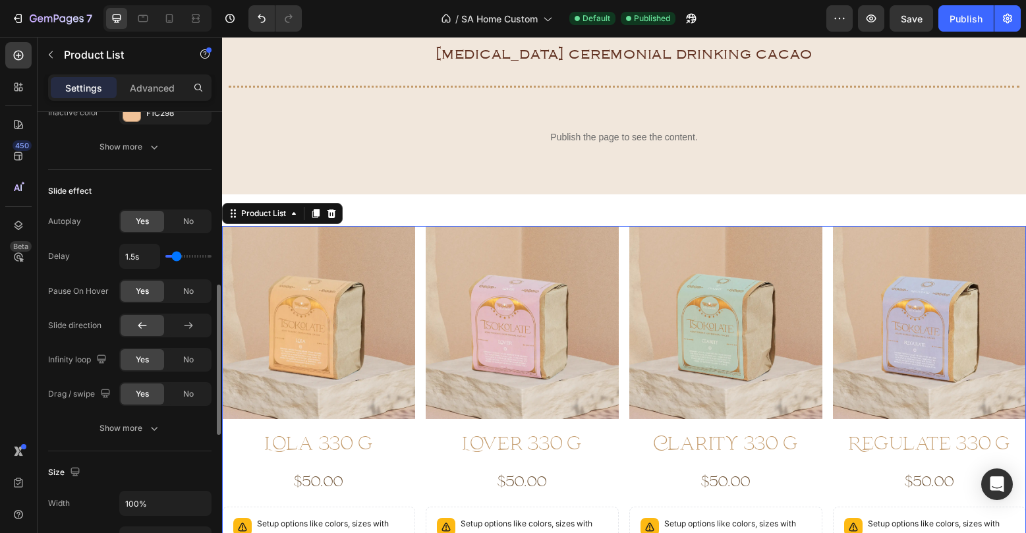
type input "1.4s"
type input "1.4"
type input "1.3s"
type input "1.3"
type input "1.2s"
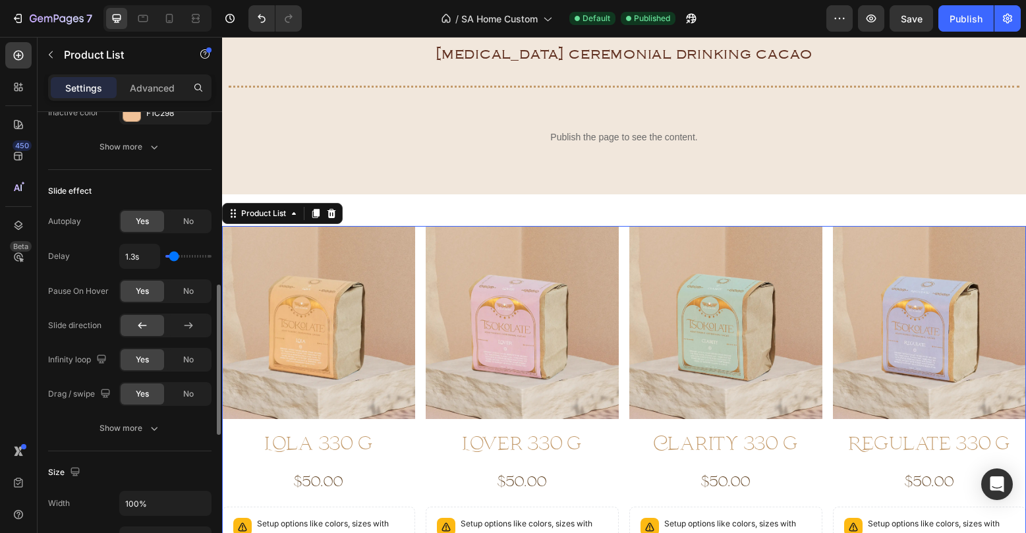
type input "1.2"
type input "1.1s"
type input "1.1"
type input "1.2s"
type input "1.2"
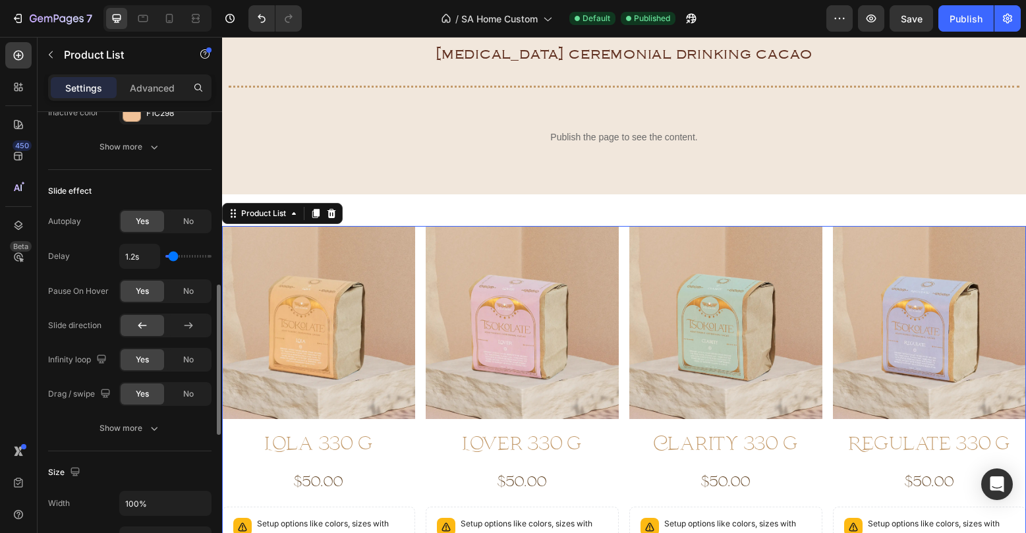
type input "1.1s"
drag, startPoint x: 182, startPoint y: 257, endPoint x: 172, endPoint y: 256, distance: 10.0
type input "1.1"
click at [172, 256] on input "range" at bounding box center [188, 256] width 46 height 3
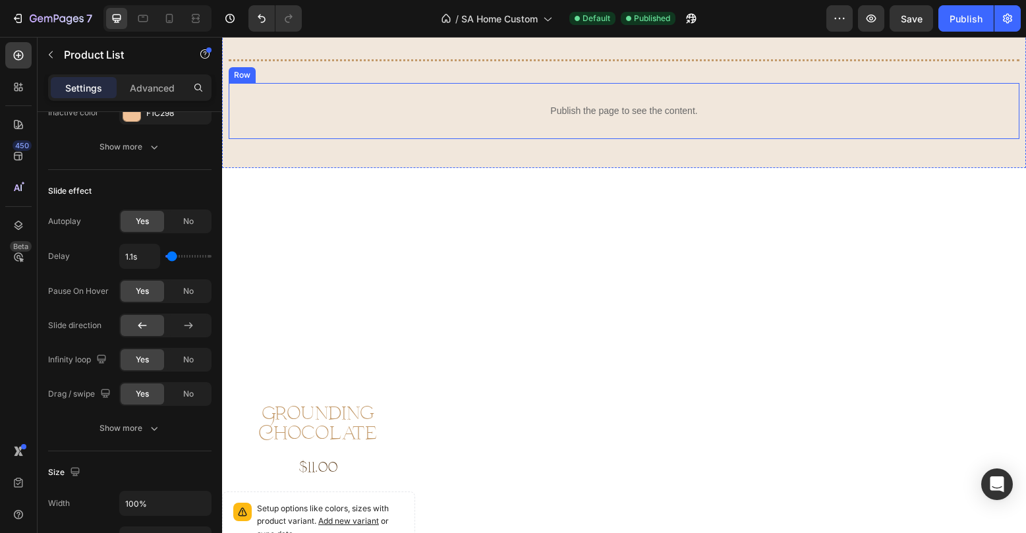
scroll to position [652, 0]
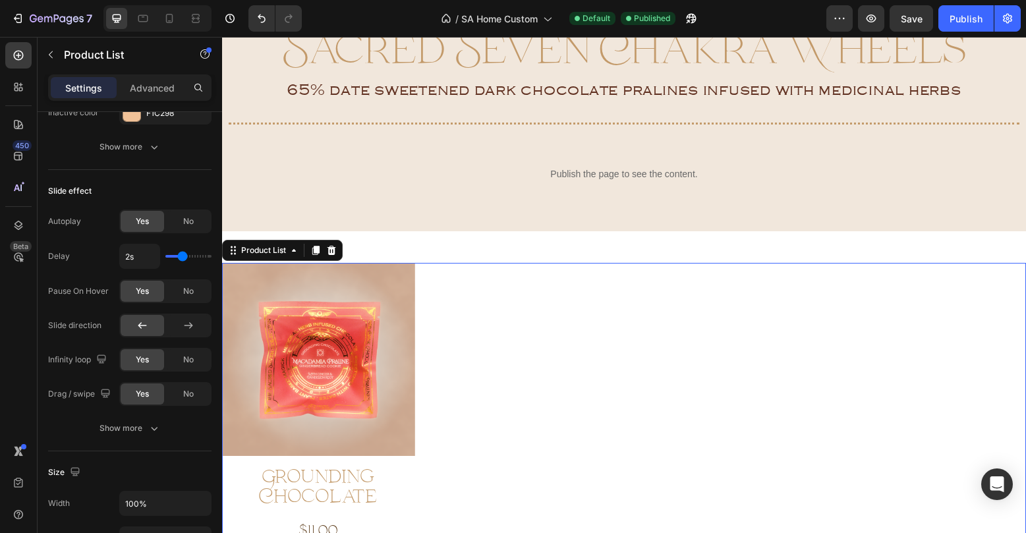
click at [430, 264] on div "Product Images Grounding Chocolate Product Title $11.00 Product Price Product P…" at bounding box center [624, 467] width 804 height 409
type input "1.7s"
type input "1.7"
type input "1.6s"
type input "1.6"
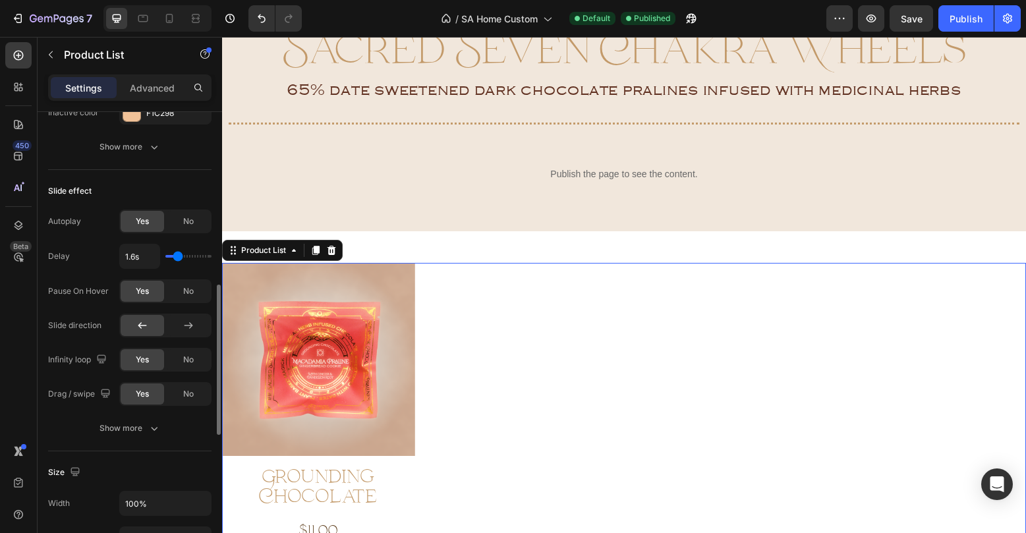
type input "1.5s"
type input "1.5"
type input "1.4s"
type input "1.4"
type input "1.3s"
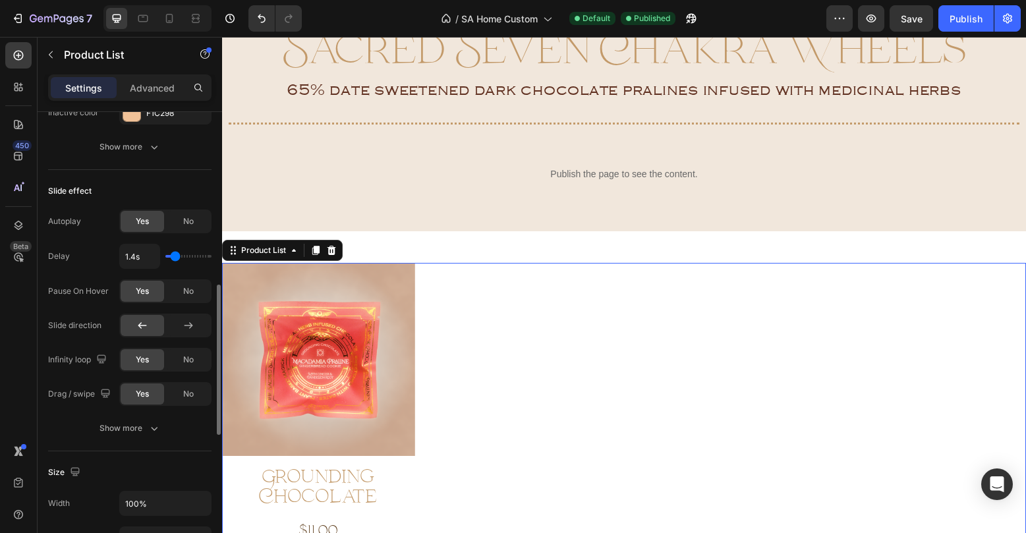
type input "1.3"
type input "1.2s"
type input "1.2"
type input "1.1s"
drag, startPoint x: 179, startPoint y: 258, endPoint x: 172, endPoint y: 258, distance: 7.2
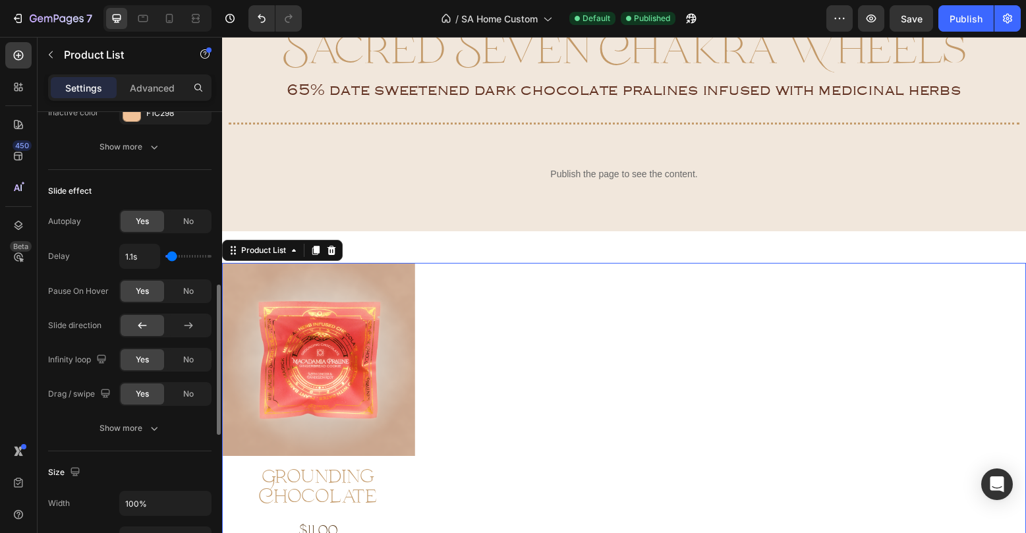
type input "1.1"
click at [172, 258] on input "range" at bounding box center [188, 256] width 46 height 3
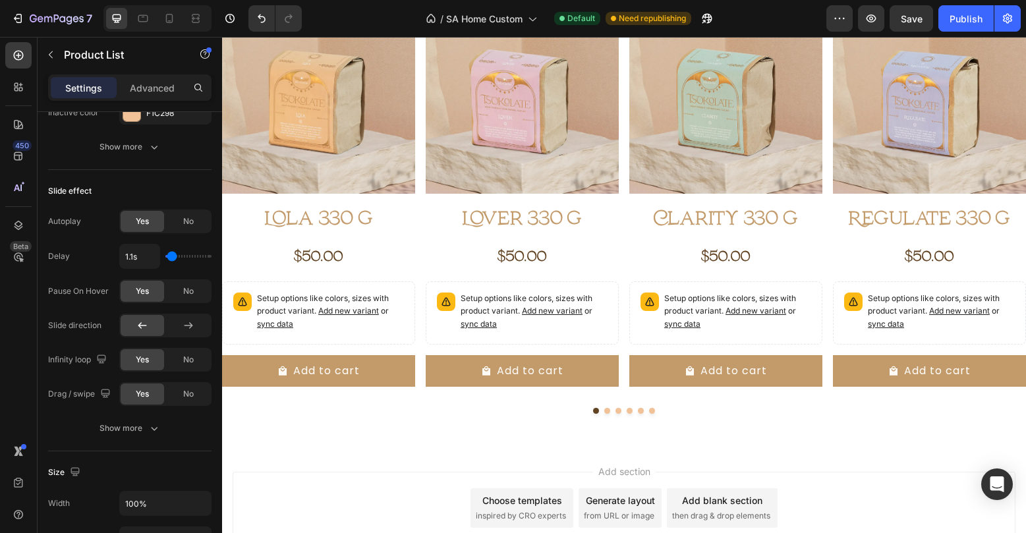
scroll to position [2407, 0]
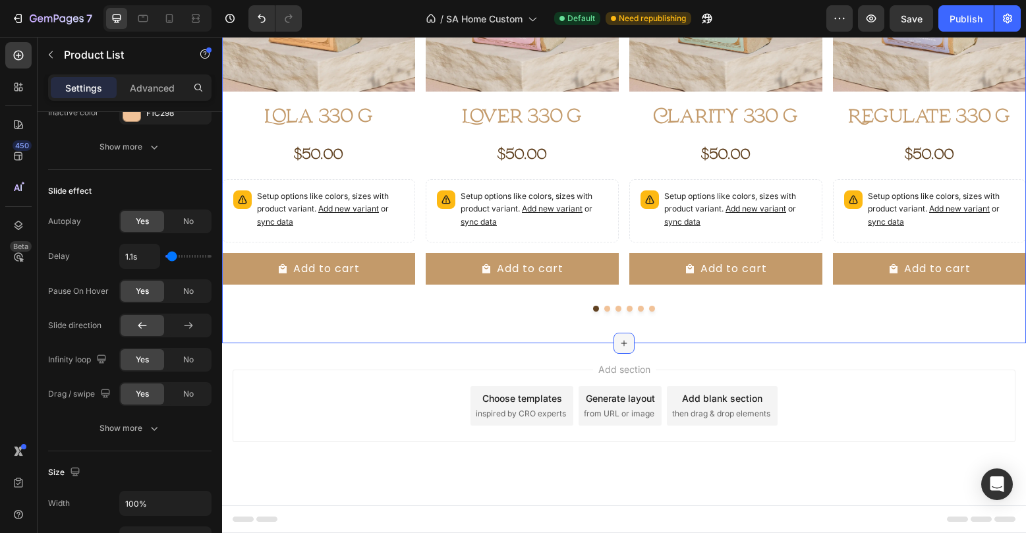
click at [623, 343] on icon at bounding box center [624, 343] width 6 height 6
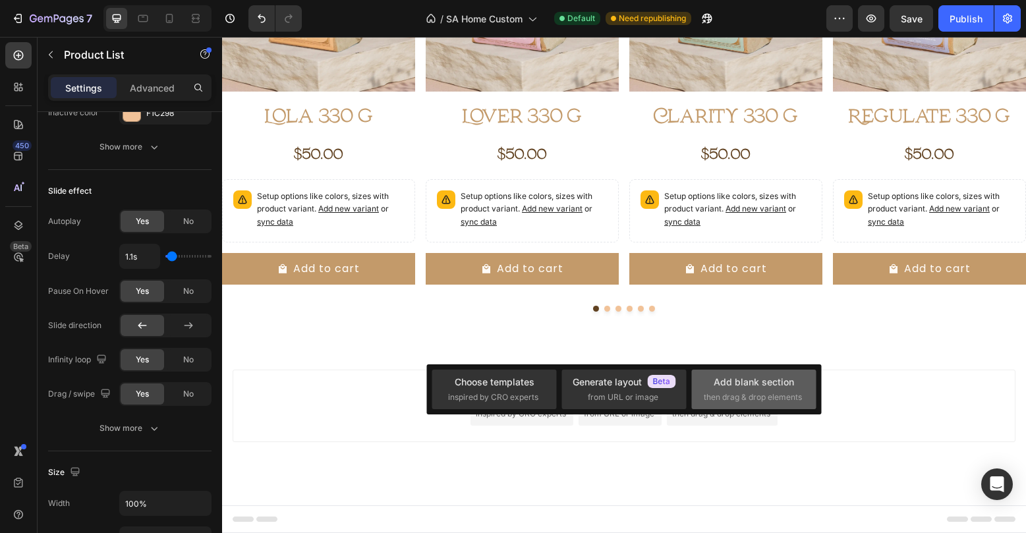
click at [768, 401] on span "then drag & drop elements" at bounding box center [753, 397] width 98 height 12
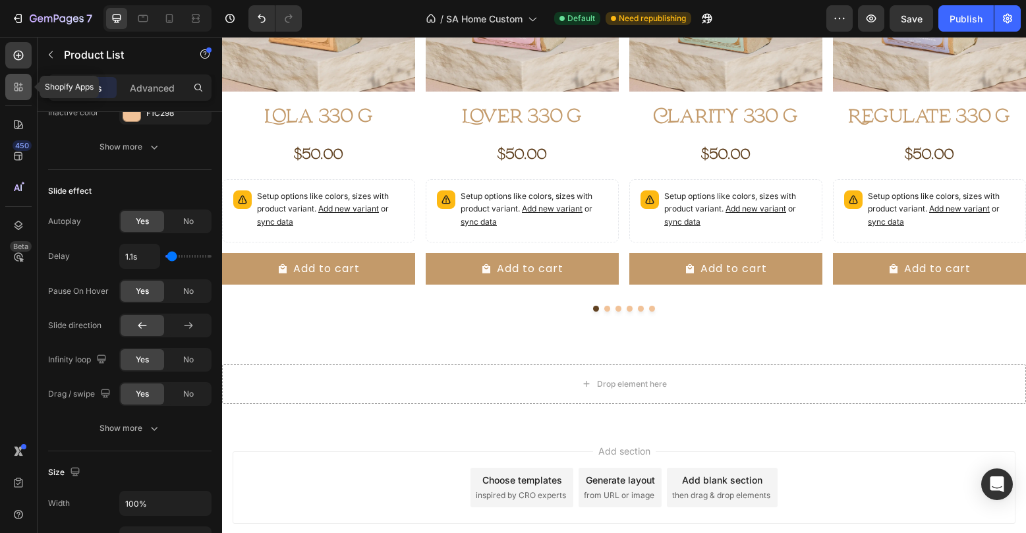
click at [15, 89] on icon at bounding box center [16, 90] width 4 height 4
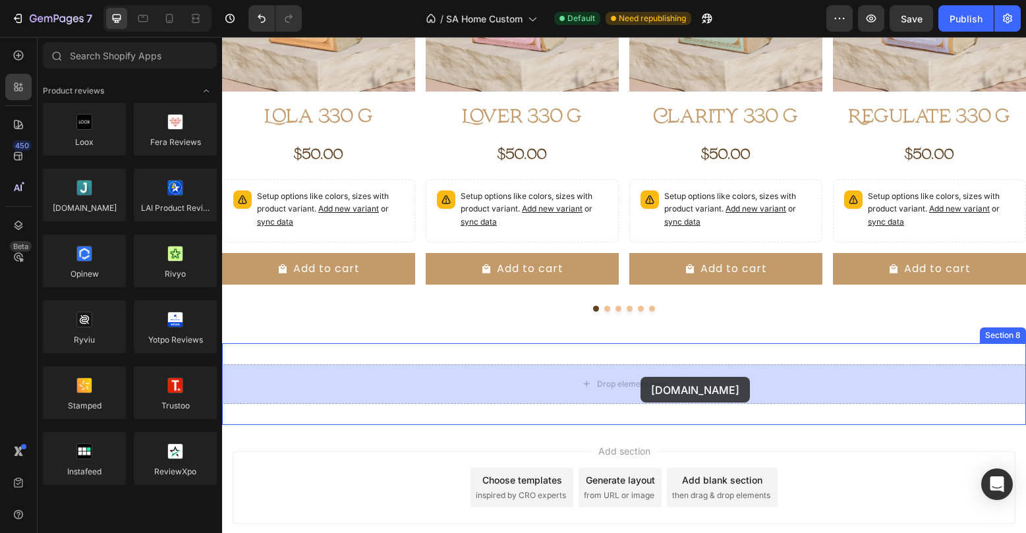
drag, startPoint x: 312, startPoint y: 231, endPoint x: 640, endPoint y: 376, distance: 358.7
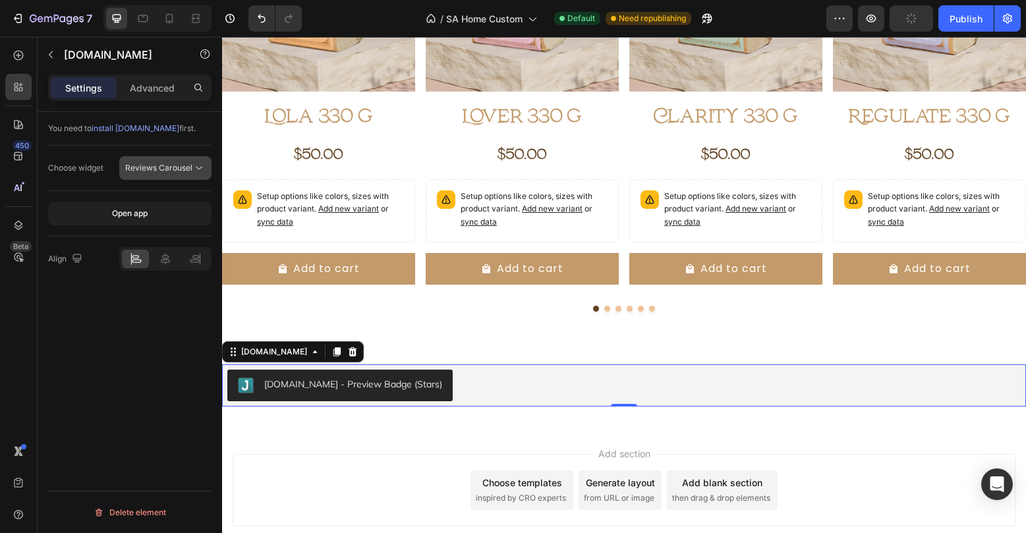
click at [163, 173] on span "Reviews Carousel" at bounding box center [158, 168] width 67 height 12
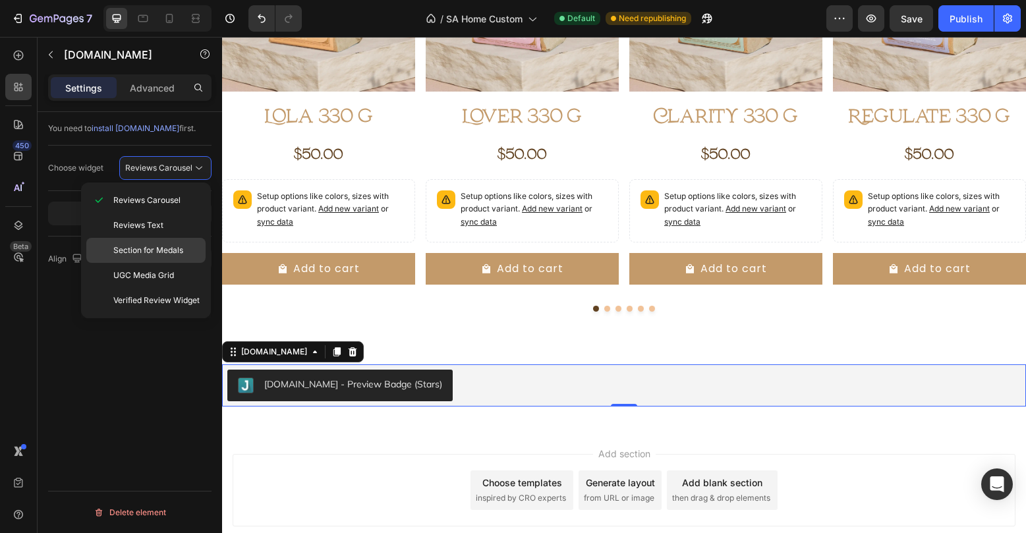
click at [177, 254] on span "Section for Medals" at bounding box center [148, 250] width 70 height 12
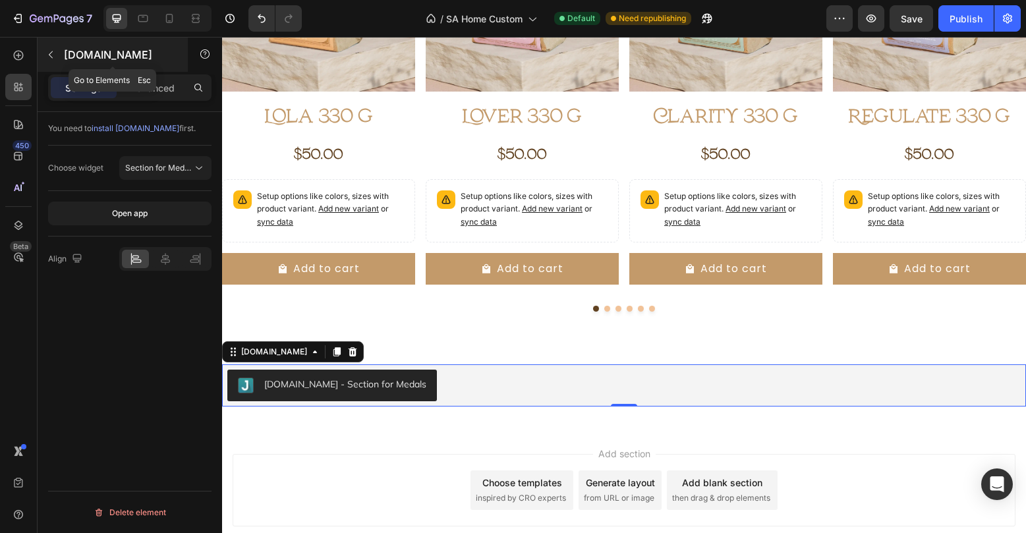
click at [49, 53] on icon "button" at bounding box center [50, 54] width 11 height 11
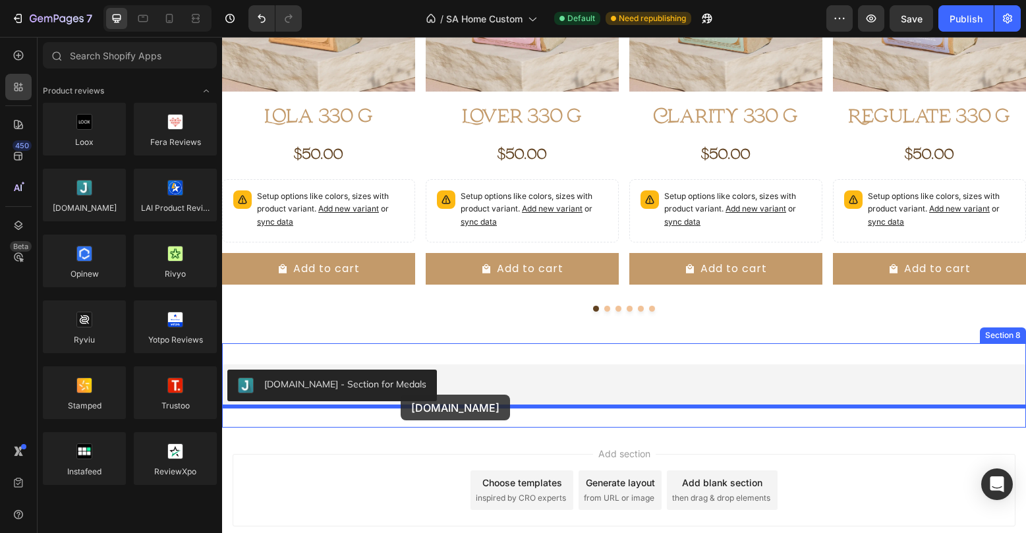
drag, startPoint x: 310, startPoint y: 229, endPoint x: 400, endPoint y: 395, distance: 188.7
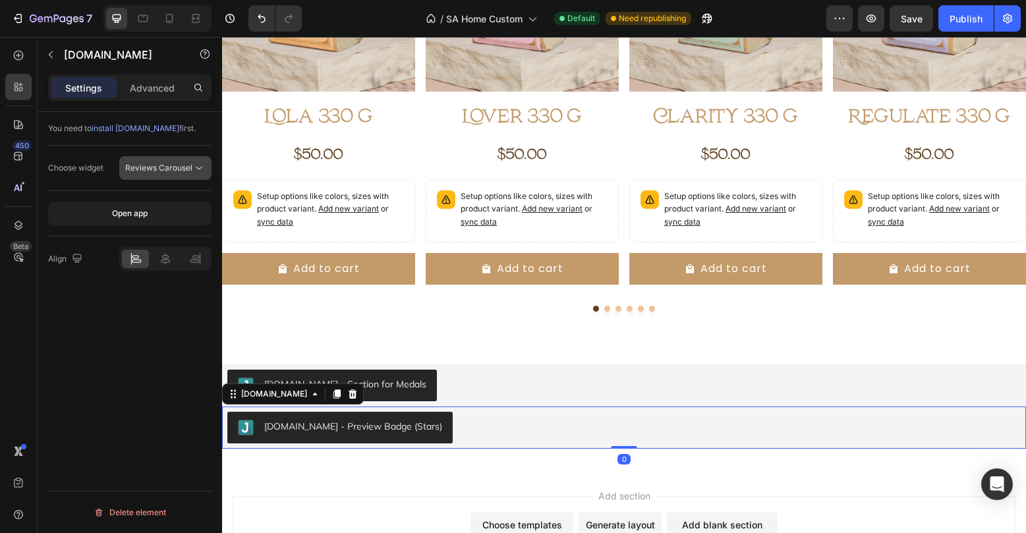
click at [185, 167] on span "Reviews Carousel" at bounding box center [158, 168] width 67 height 10
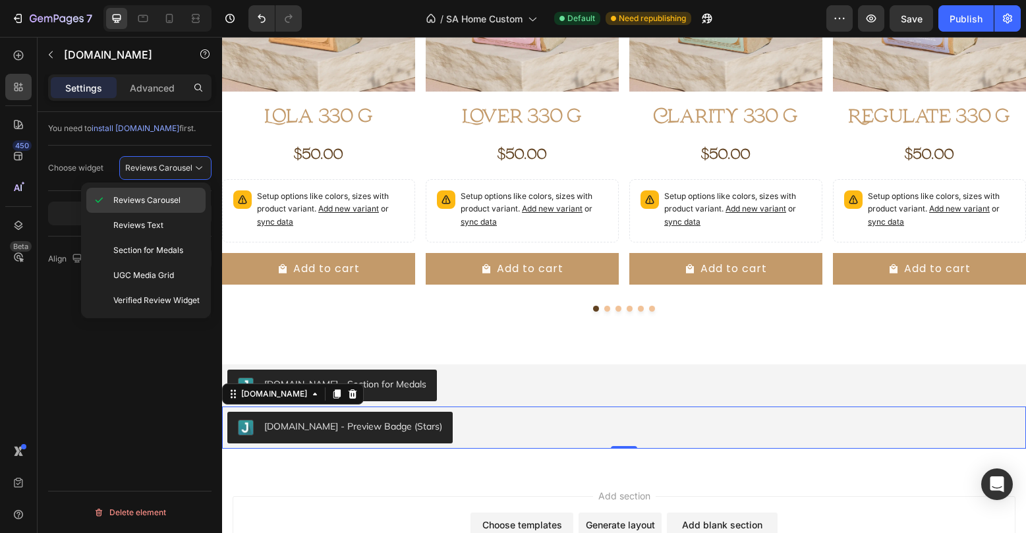
click at [186, 204] on p "Reviews Carousel" at bounding box center [156, 200] width 86 height 12
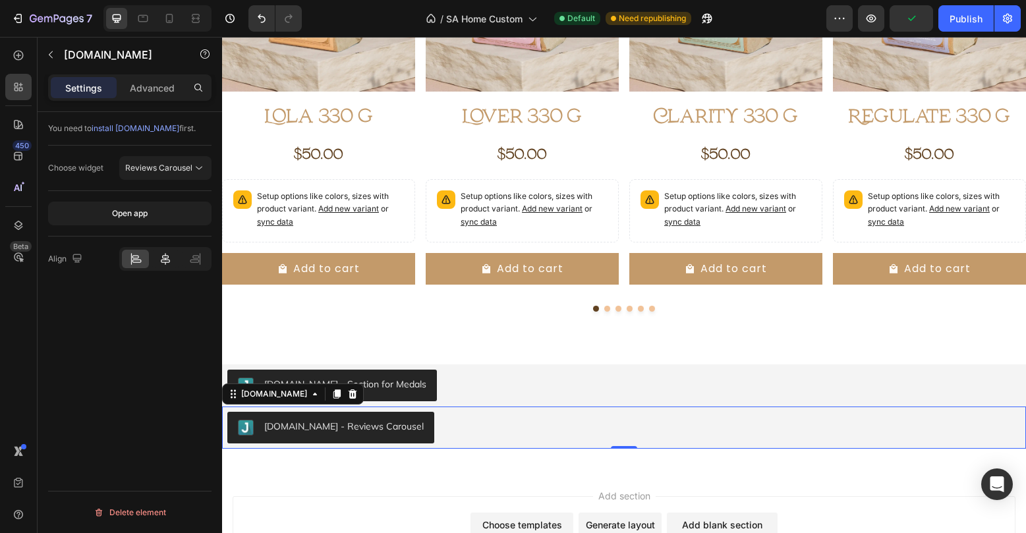
click at [167, 261] on icon at bounding box center [165, 258] width 13 height 13
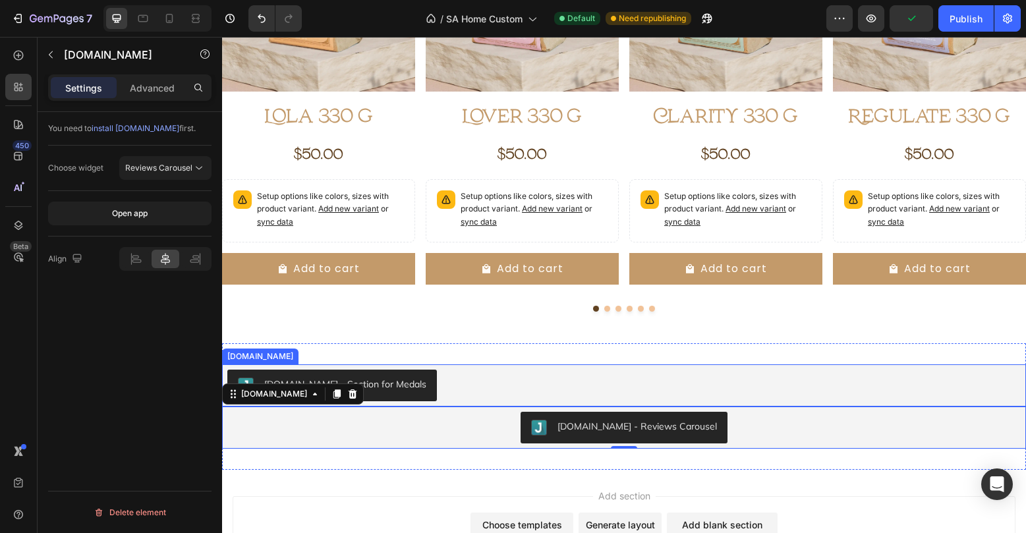
click at [424, 387] on div "[DOMAIN_NAME] - Section for Medals" at bounding box center [623, 386] width 793 height 32
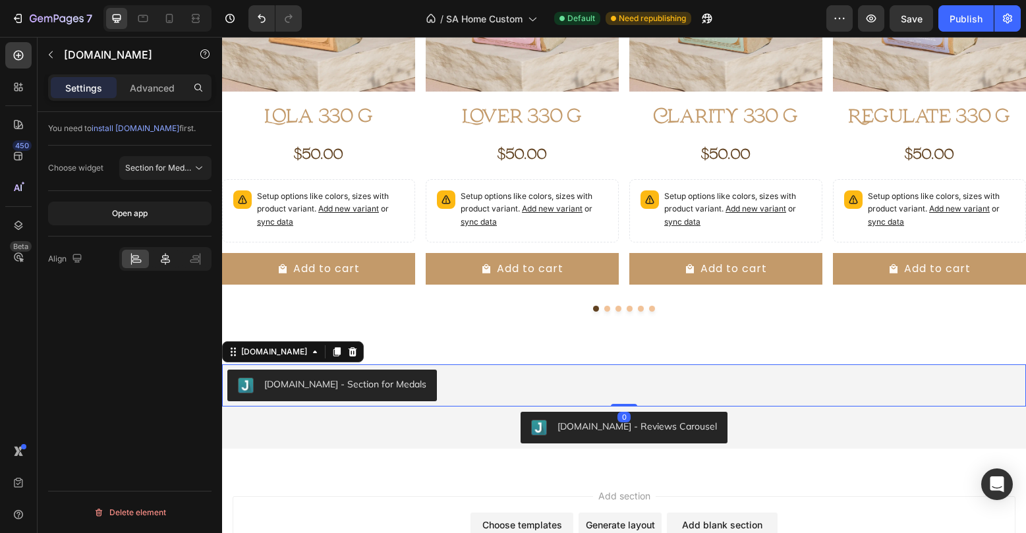
click at [175, 255] on div at bounding box center [165, 259] width 27 height 18
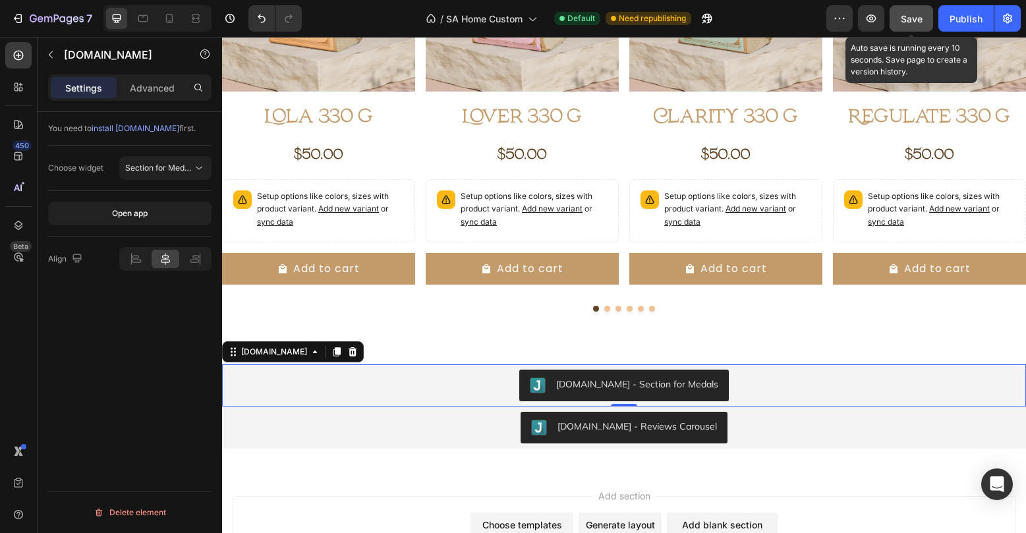
click at [911, 18] on span "Save" at bounding box center [912, 18] width 22 height 11
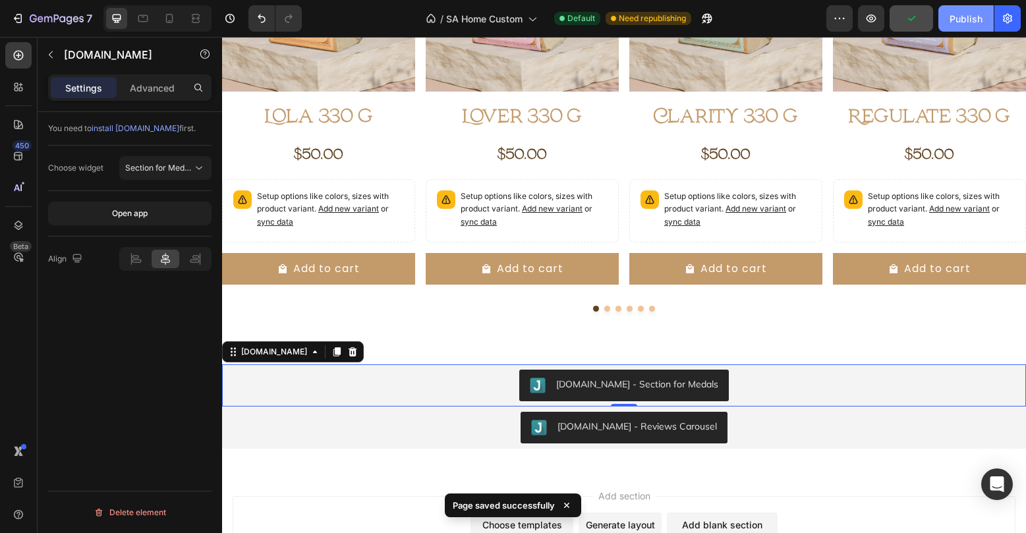
click at [958, 18] on div "Publish" at bounding box center [966, 19] width 33 height 14
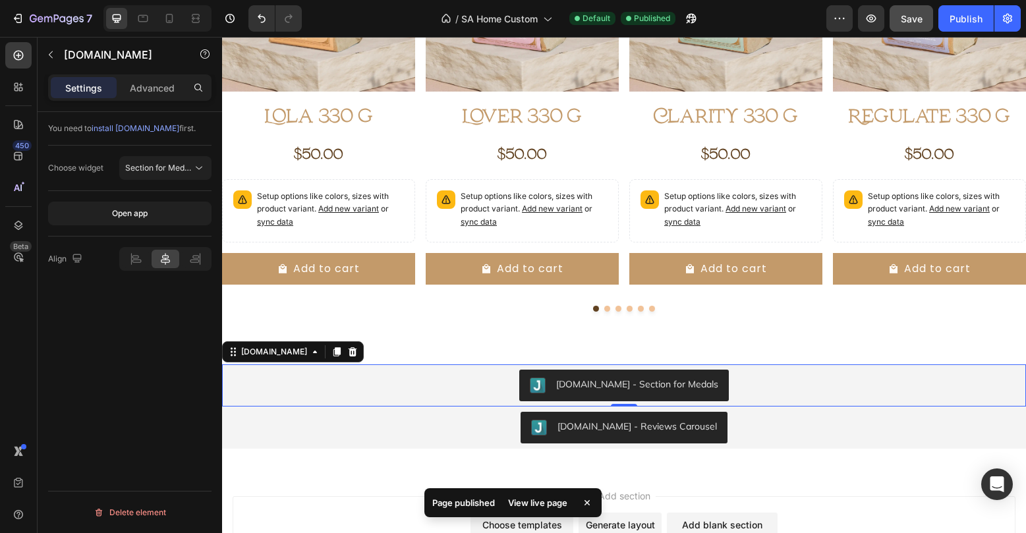
click at [547, 503] on div "View live page" at bounding box center [537, 503] width 75 height 18
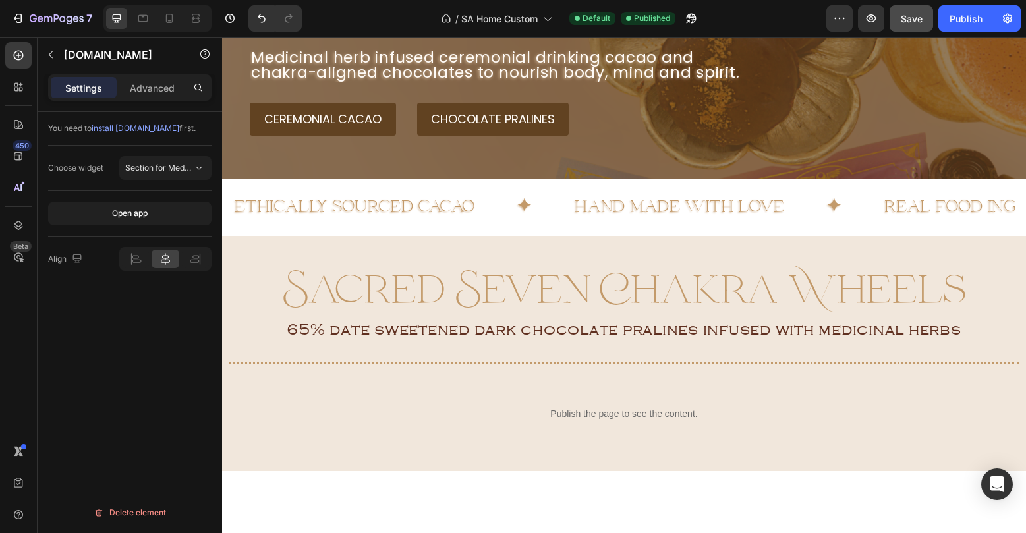
scroll to position [243, 0]
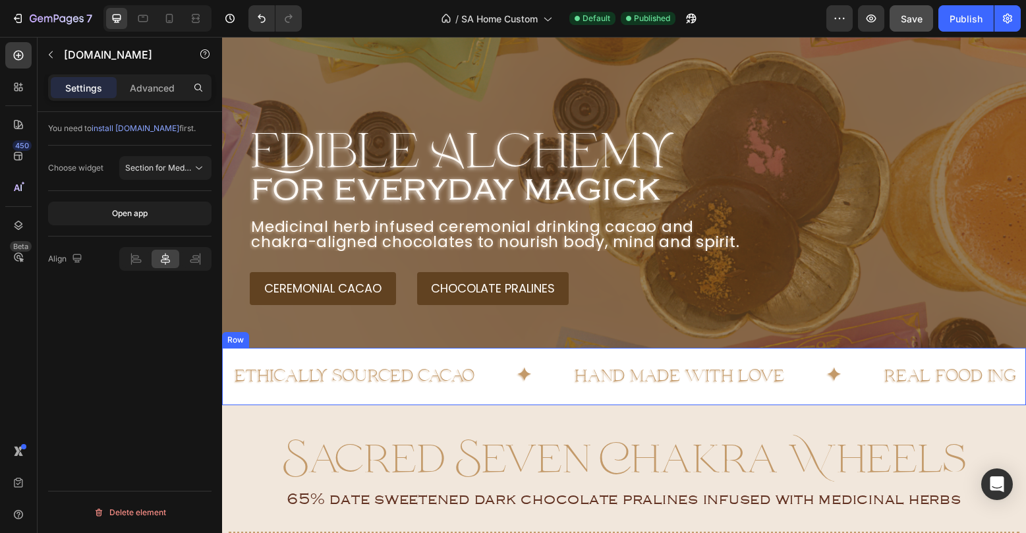
click at [644, 353] on div "ethically sourced cacao Text Block ✦ Text Block hand made with love Text Block …" at bounding box center [624, 376] width 804 height 57
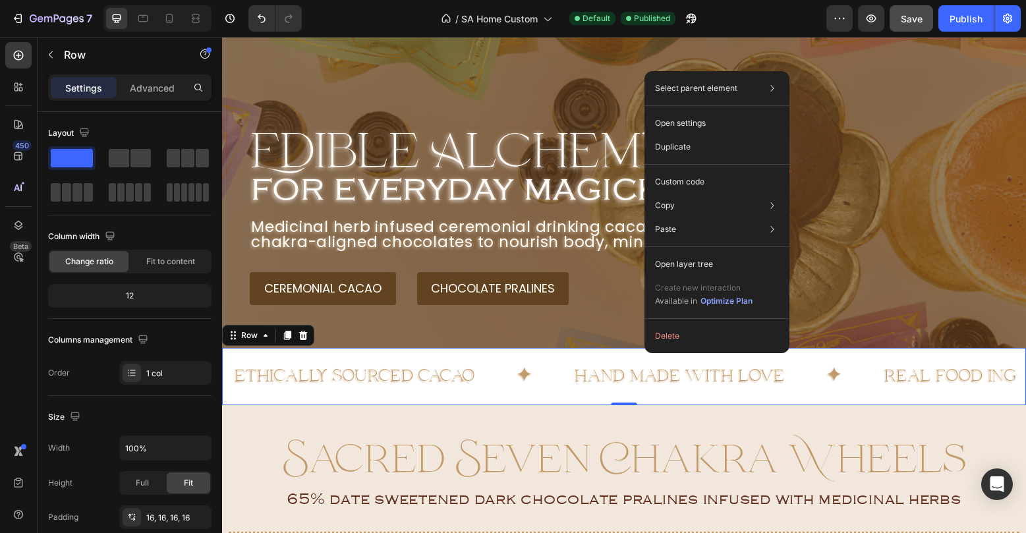
click at [644, 353] on div "Select parent element Section Row 1 col Open settings Duplicate Custom code Cop…" at bounding box center [716, 212] width 145 height 282
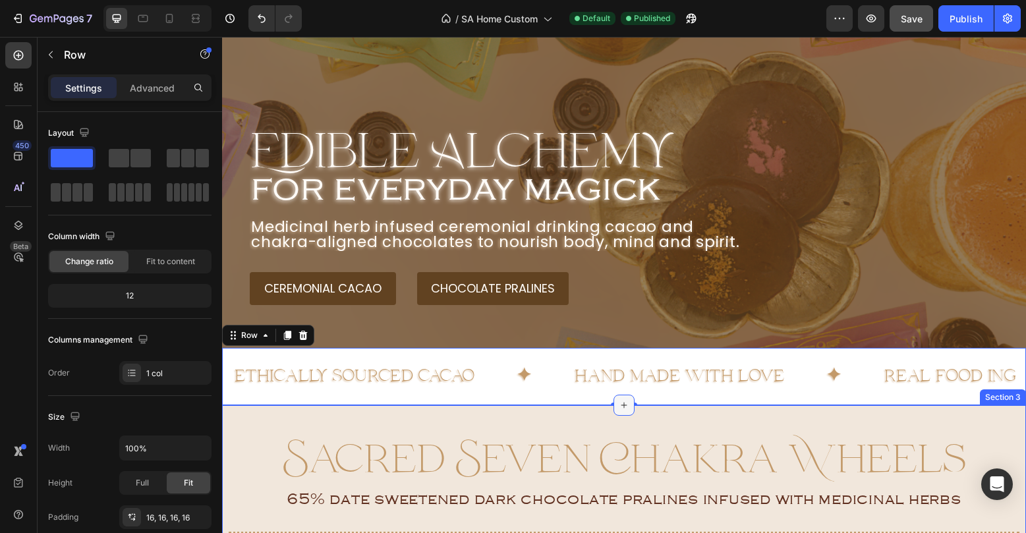
click at [623, 410] on icon at bounding box center [624, 405] width 11 height 11
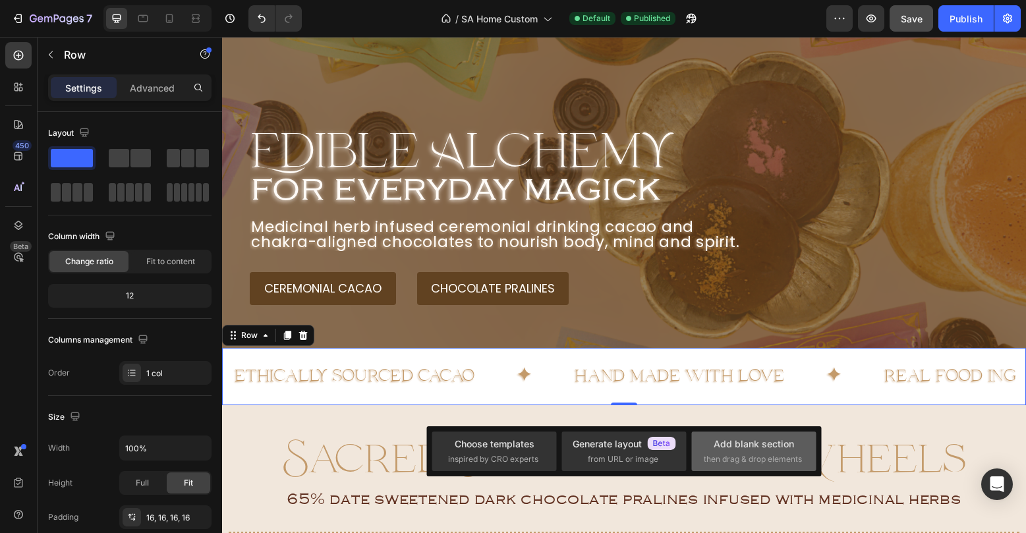
click at [755, 447] on div "Add blank section" at bounding box center [754, 444] width 80 height 14
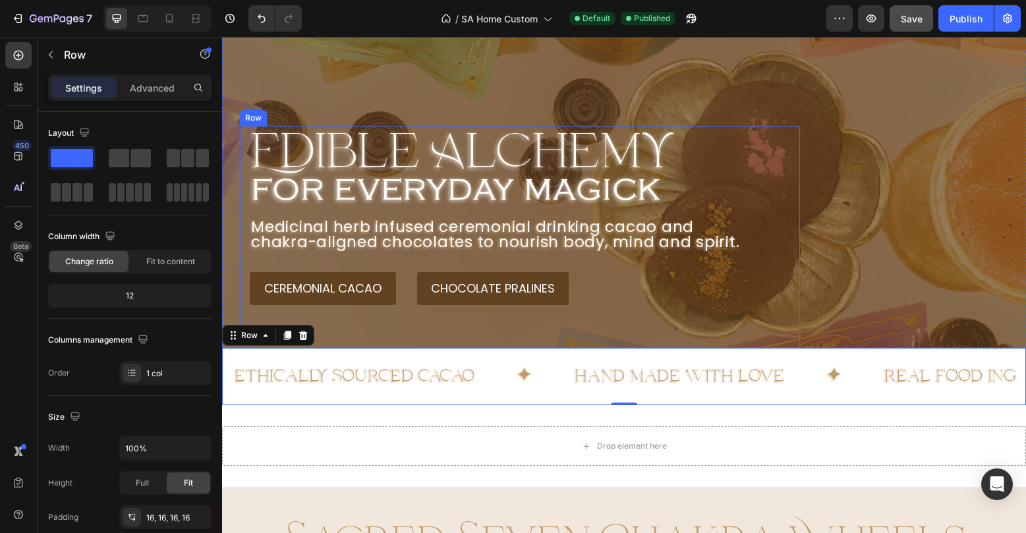
scroll to position [345, 0]
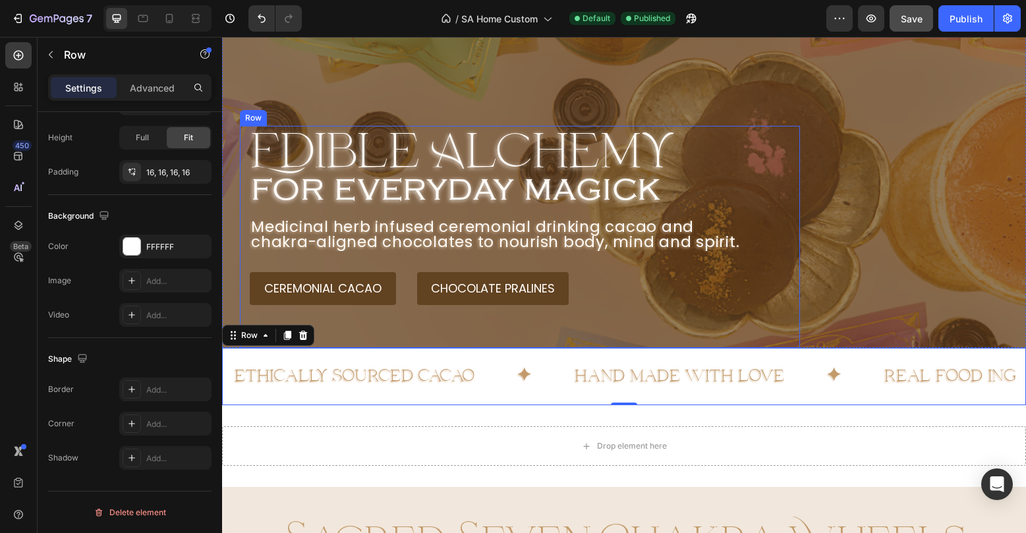
click at [587, 342] on div "Edible Alchemy Heading for everyday magick Heading Medicinal herb infused cerem…" at bounding box center [520, 237] width 560 height 222
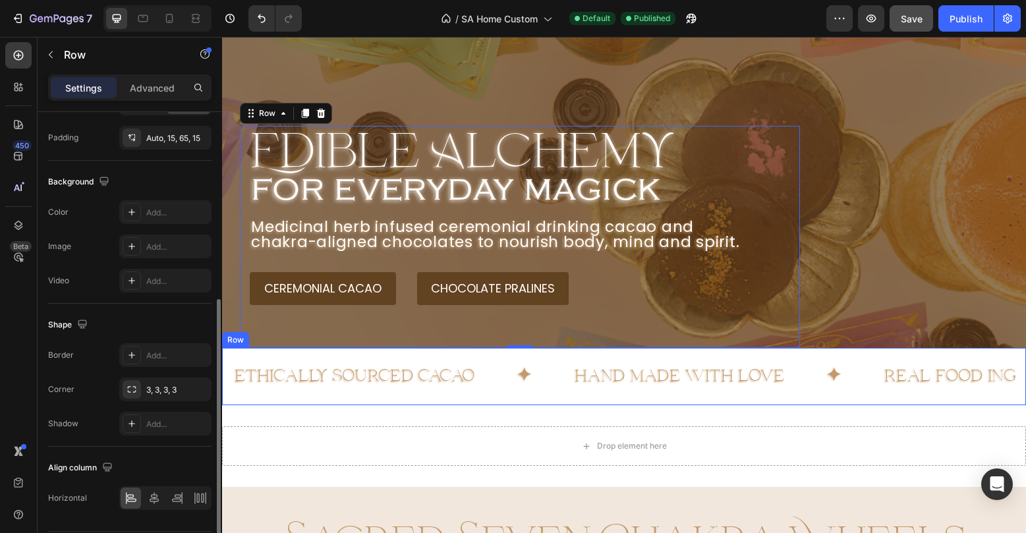
click at [660, 355] on div "ethically sourced cacao Text Block ✦ Text Block hand made with love Text Block …" at bounding box center [624, 376] width 804 height 57
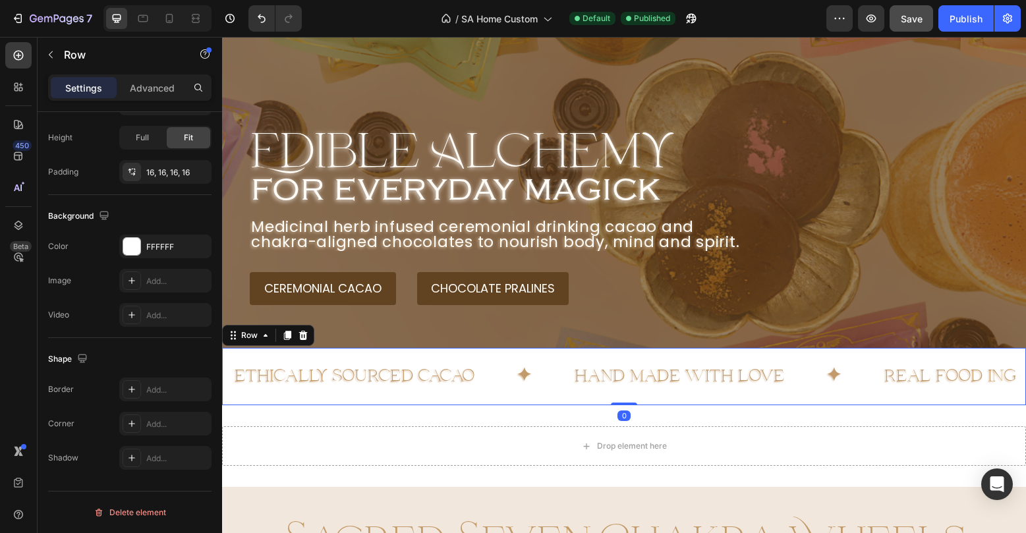
click at [660, 354] on div "ethically sourced cacao Text Block ✦ Text Block hand made with love Text Block …" at bounding box center [624, 376] width 804 height 57
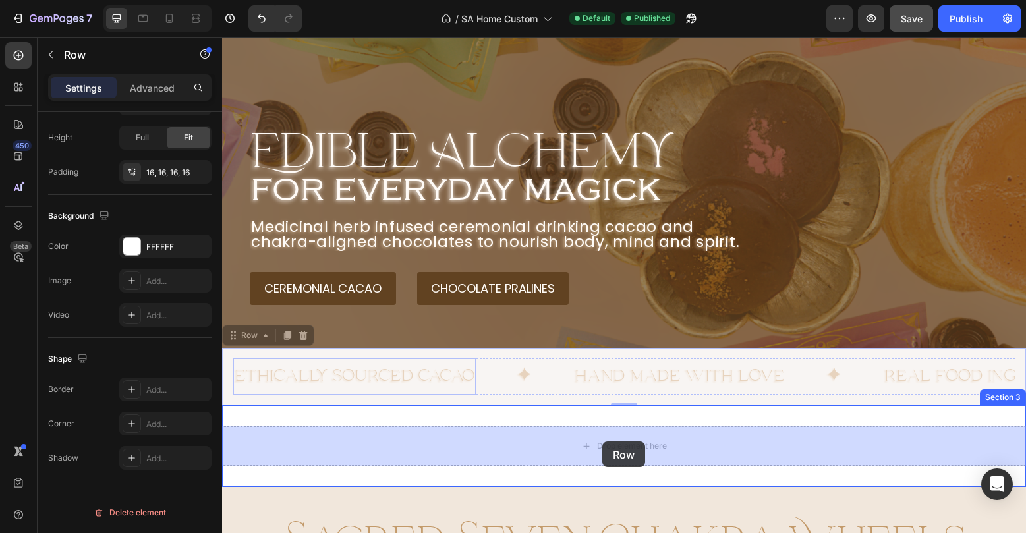
drag, startPoint x: 252, startPoint y: 332, endPoint x: 602, endPoint y: 441, distance: 366.6
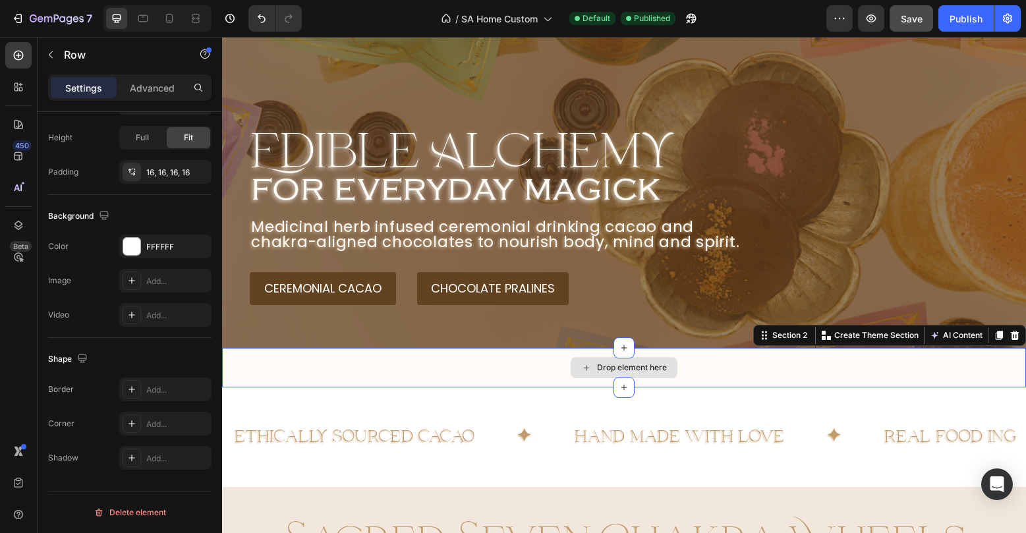
click at [697, 356] on div "Drop element here" at bounding box center [624, 368] width 804 height 40
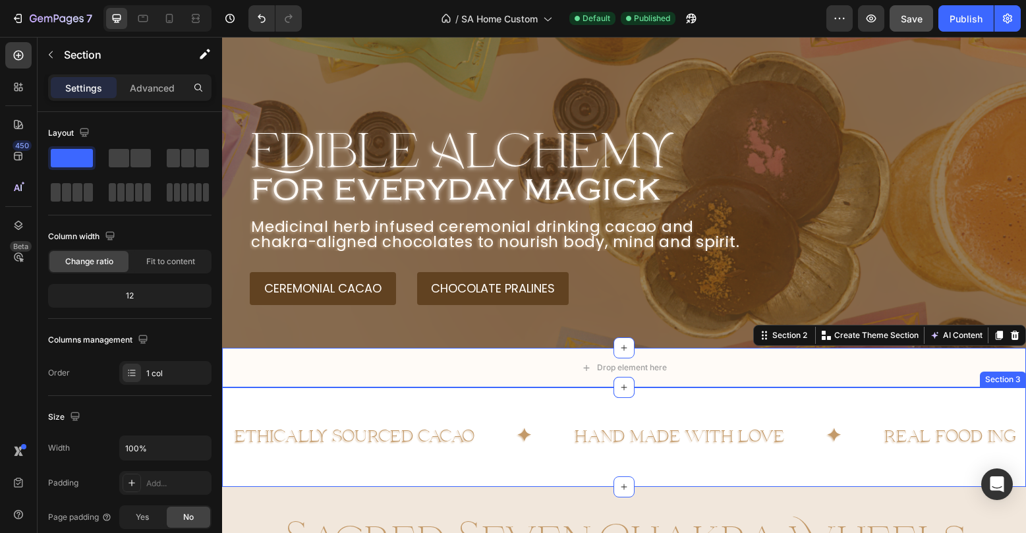
click at [672, 407] on div "ethically sourced cacao Text Block ✦ Text Block hand made with love Text Block …" at bounding box center [624, 436] width 804 height 99
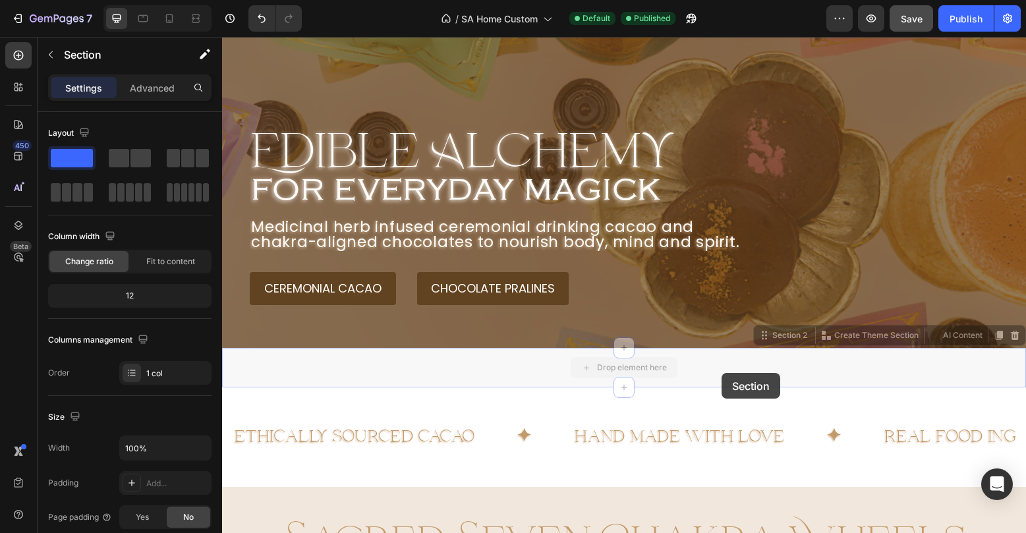
click at [722, 373] on section "Section 2 Create Theme Section AI Content Write with GemAI What would you like …" at bounding box center [624, 368] width 804 height 40
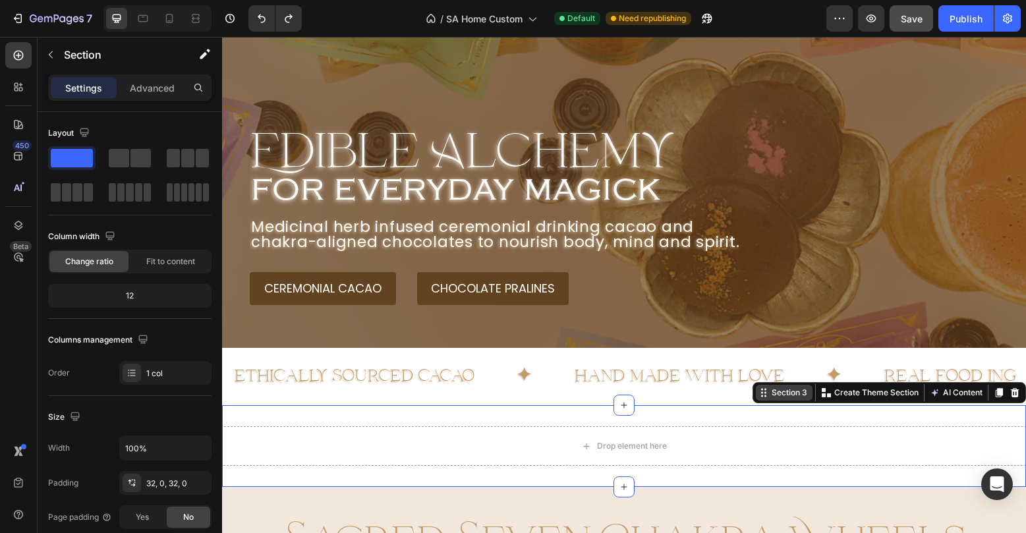
click at [1009, 401] on div "Section 3 Create Theme Section AI Content Write with GemAI What would you like …" at bounding box center [888, 392] width 273 height 21
click at [1013, 393] on icon at bounding box center [1015, 392] width 9 height 9
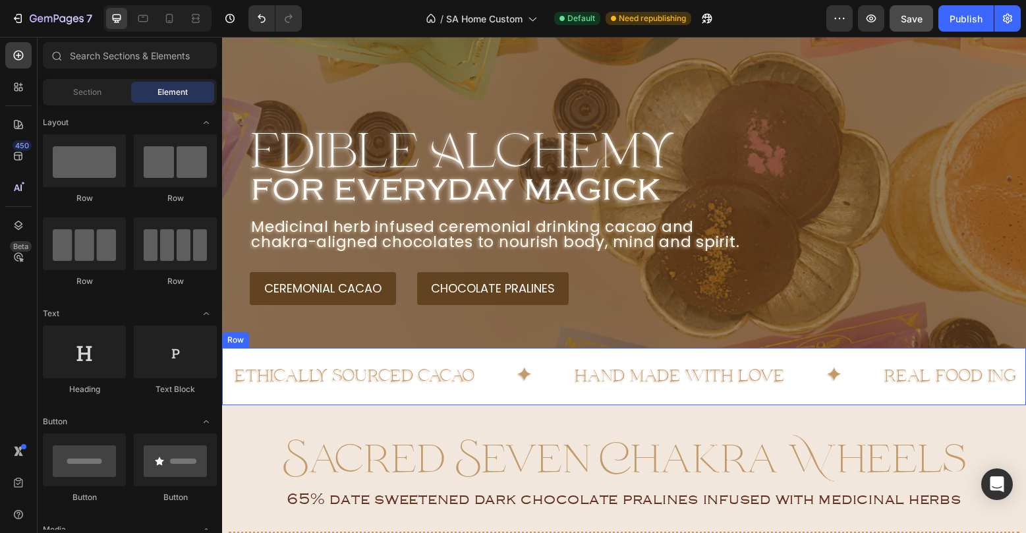
click at [1011, 355] on div "ethically sourced cacao Text Block ✦ Text Block hand made with love Text Block …" at bounding box center [624, 376] width 804 height 57
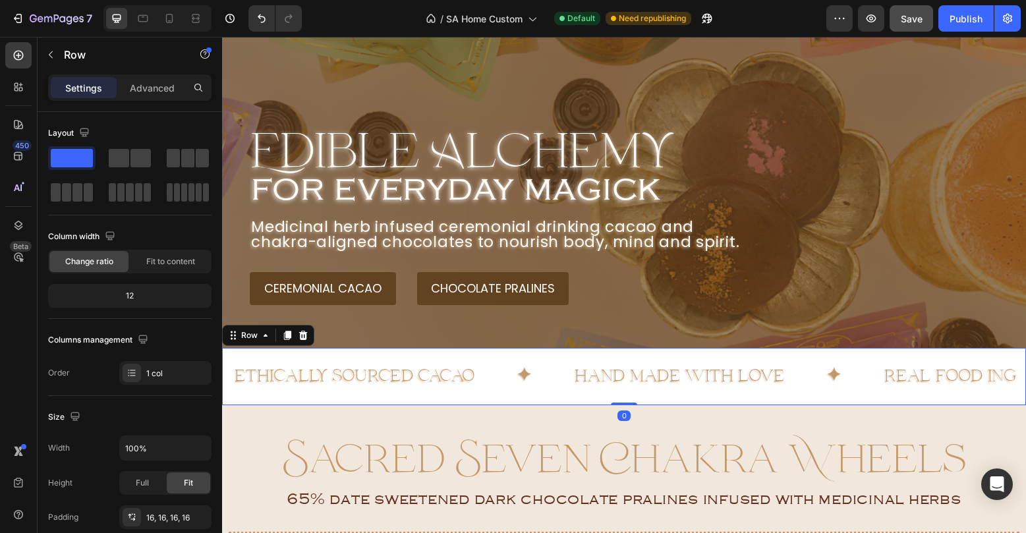
click at [1014, 349] on div "ethically sourced cacao Text Block ✦ Text Block hand made with love Text Block …" at bounding box center [624, 376] width 804 height 57
click at [20, 223] on icon at bounding box center [18, 225] width 9 height 9
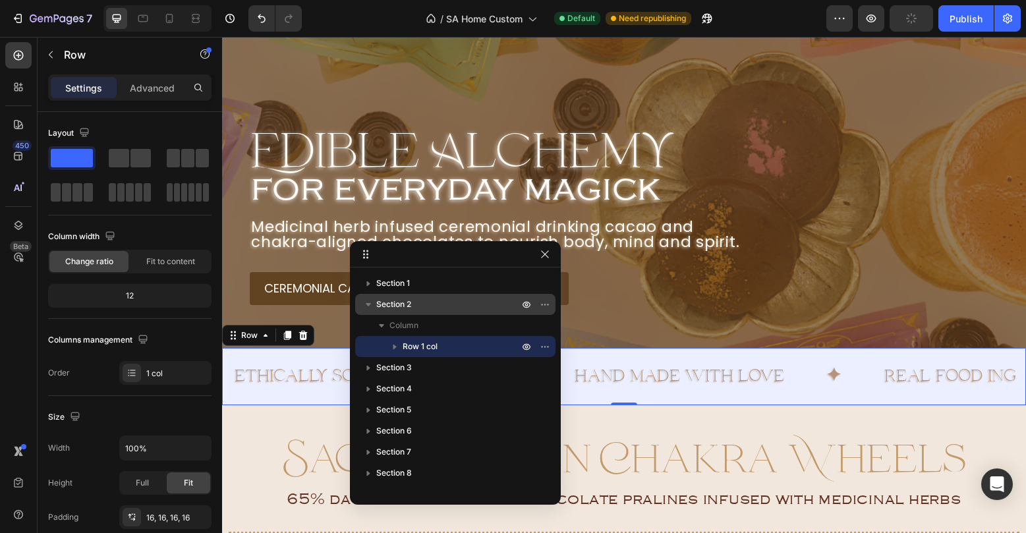
click at [436, 309] on p "Section 2" at bounding box center [448, 304] width 145 height 13
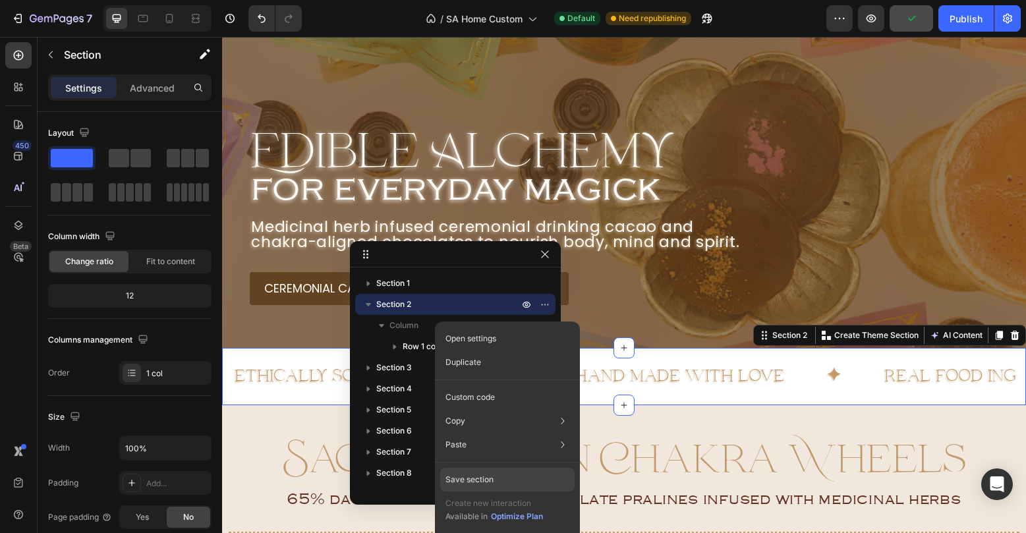
click at [494, 477] on div "Save section" at bounding box center [507, 480] width 134 height 24
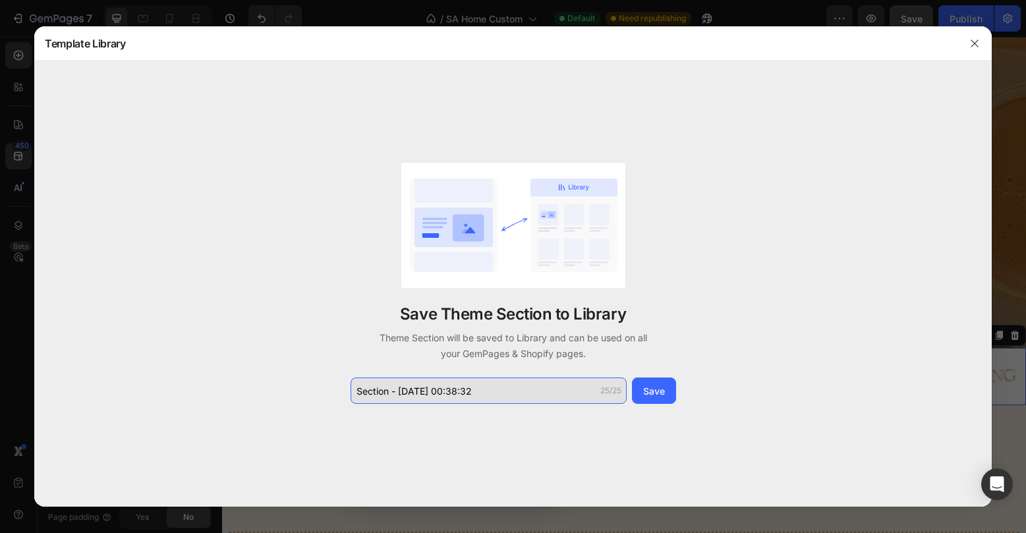
drag, startPoint x: 510, startPoint y: 394, endPoint x: 348, endPoint y: 354, distance: 167.0
click at [351, 378] on input "Section - Aug 29 00:38:32" at bounding box center [489, 391] width 276 height 26
drag, startPoint x: 533, startPoint y: 383, endPoint x: 513, endPoint y: 400, distance: 25.7
click at [513, 400] on input "Section - Aug 29 00:38:32" at bounding box center [489, 391] width 276 height 26
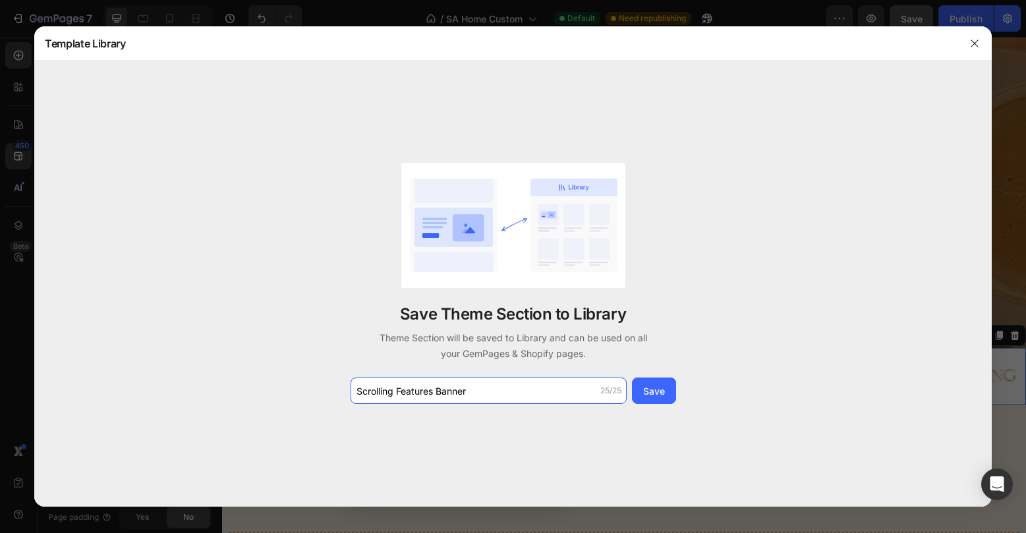
type input "Scrolling Features Banner"
click at [652, 388] on div "Save" at bounding box center [654, 391] width 22 height 14
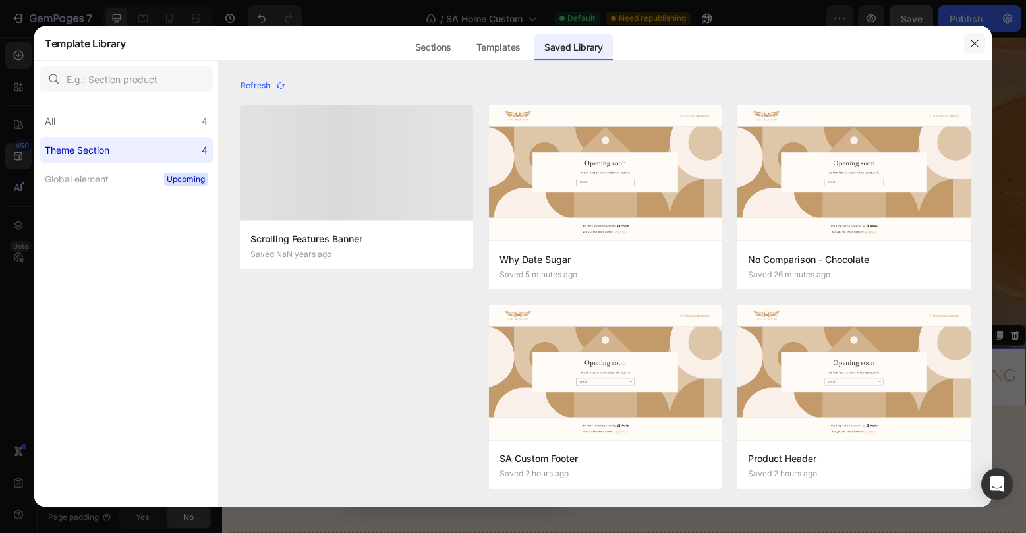
click at [976, 42] on icon "button" at bounding box center [974, 43] width 7 height 7
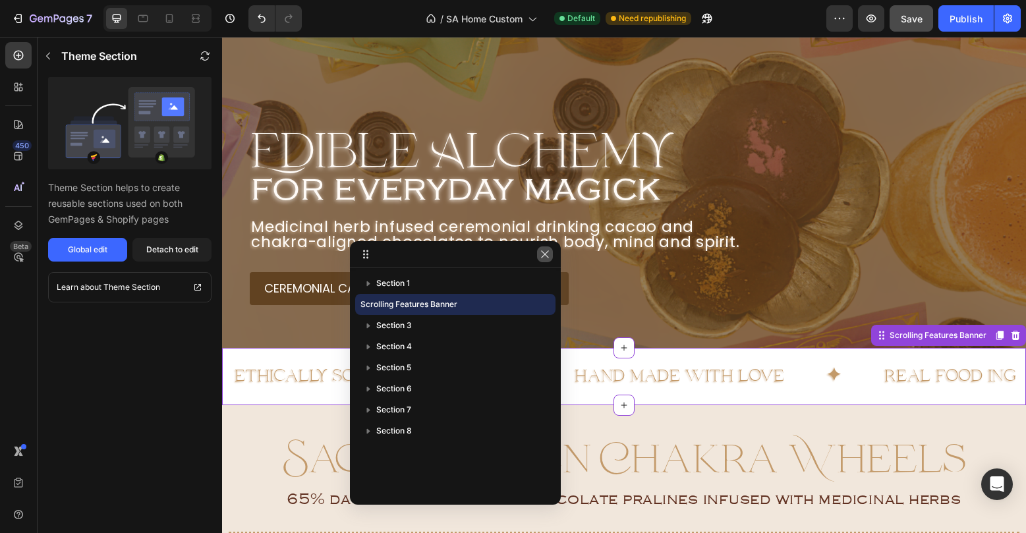
click at [548, 253] on icon "button" at bounding box center [545, 254] width 11 height 11
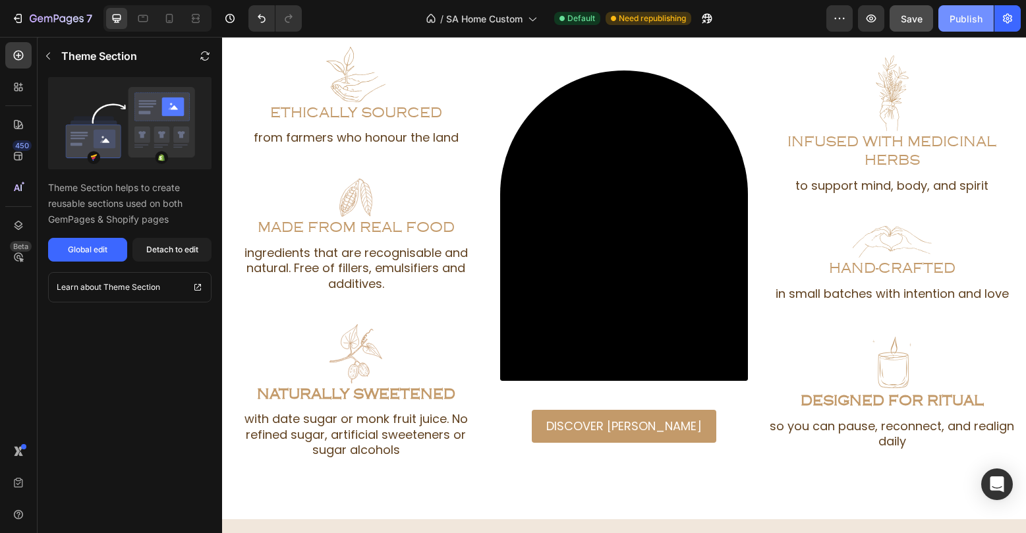
click at [969, 15] on div "Publish" at bounding box center [966, 19] width 33 height 14
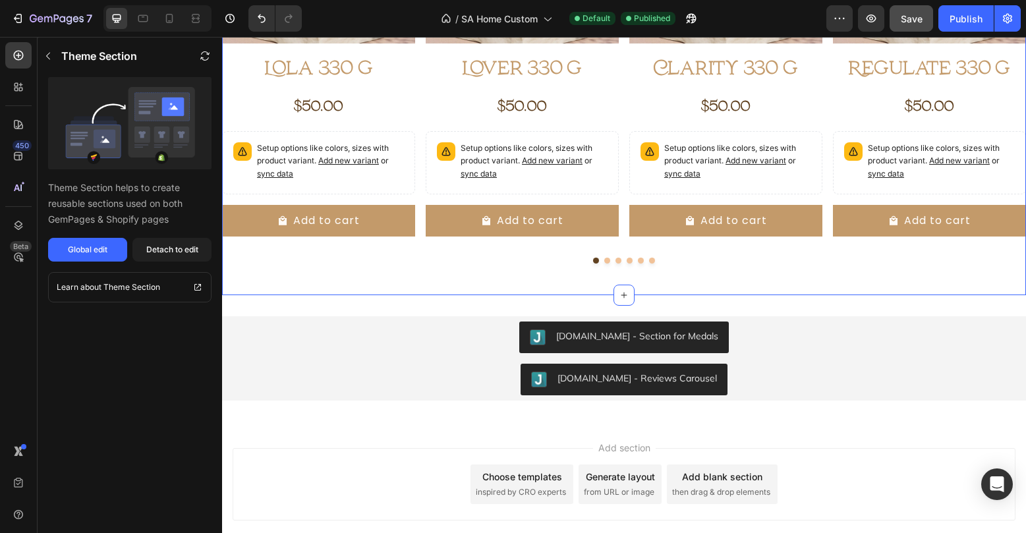
scroll to position [2534, 0]
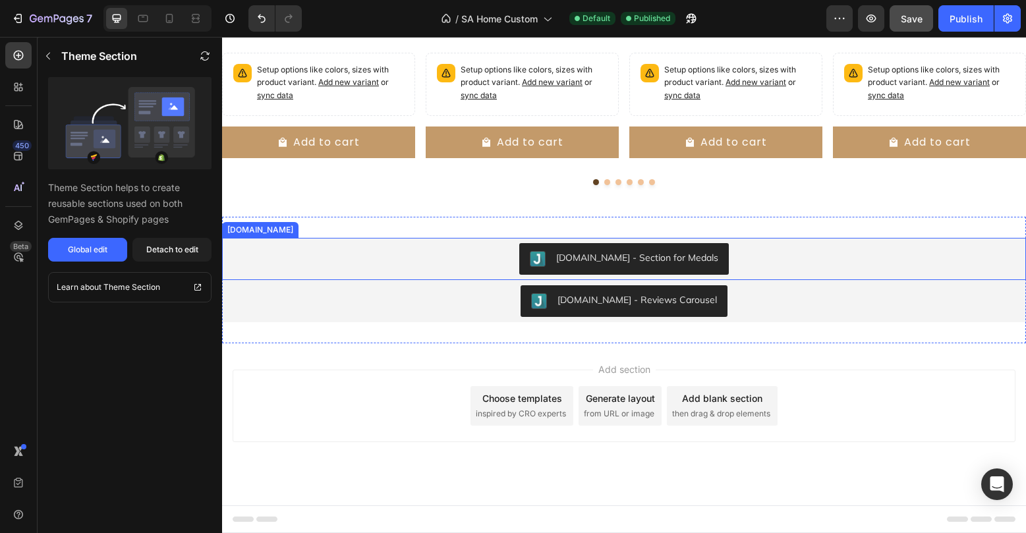
click at [617, 266] on div "[DOMAIN_NAME] - Section for Medals" at bounding box center [624, 259] width 188 height 16
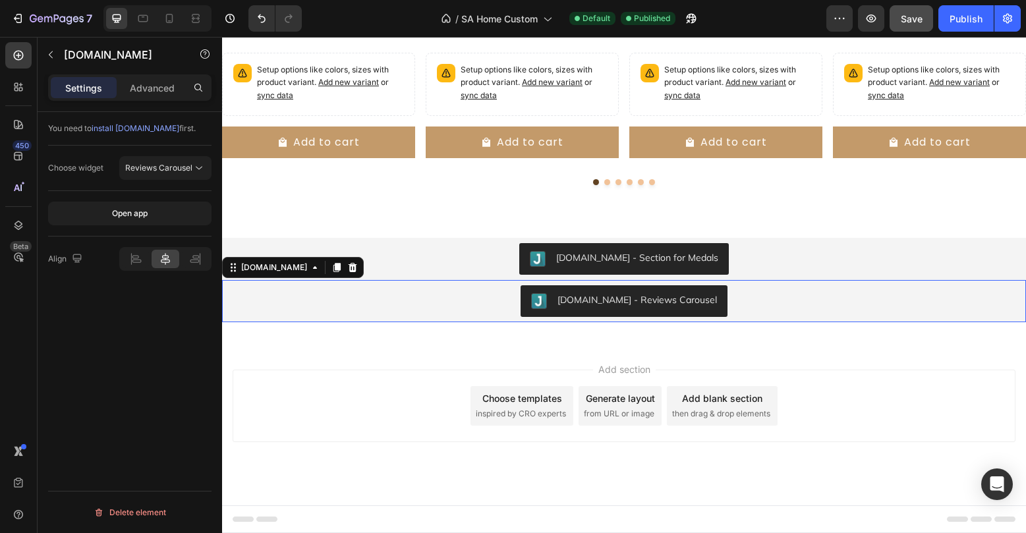
click at [596, 302] on div "[DOMAIN_NAME] - Reviews Carousel" at bounding box center [636, 300] width 159 height 14
click at [169, 212] on button "Open app" at bounding box center [129, 214] width 163 height 24
click at [196, 165] on icon at bounding box center [198, 167] width 13 height 13
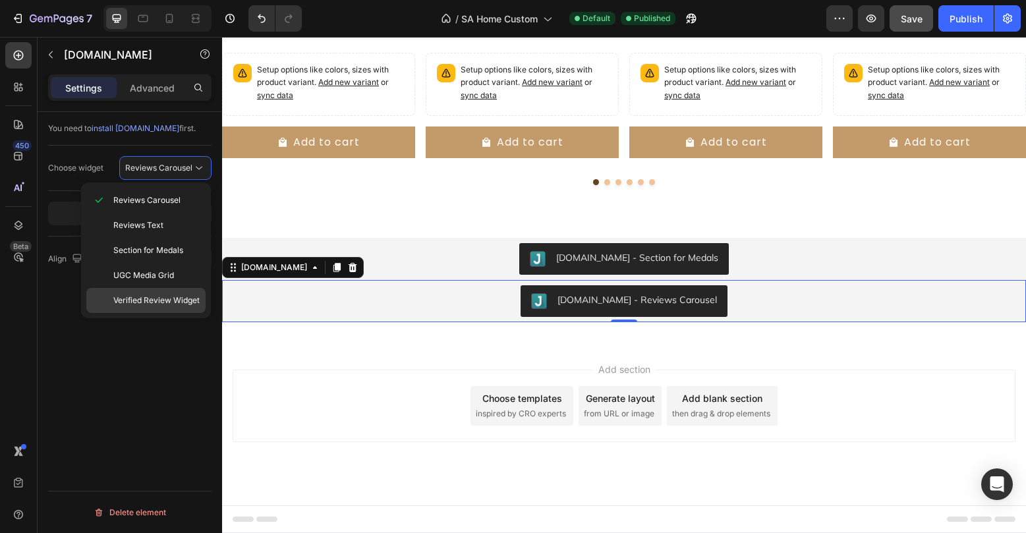
click at [175, 303] on span "Verified Review Widget" at bounding box center [156, 301] width 86 height 12
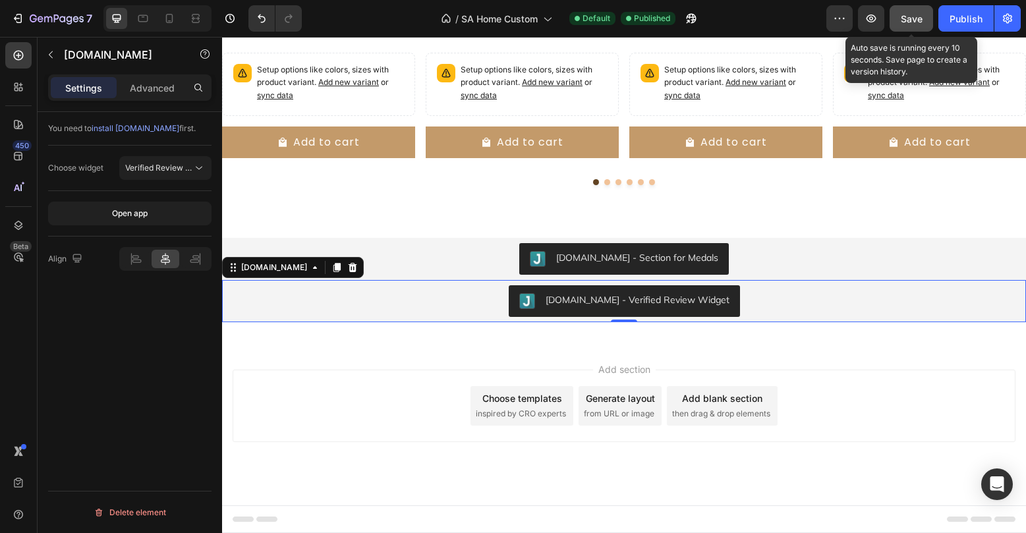
click at [915, 13] on div "Save" at bounding box center [912, 19] width 22 height 14
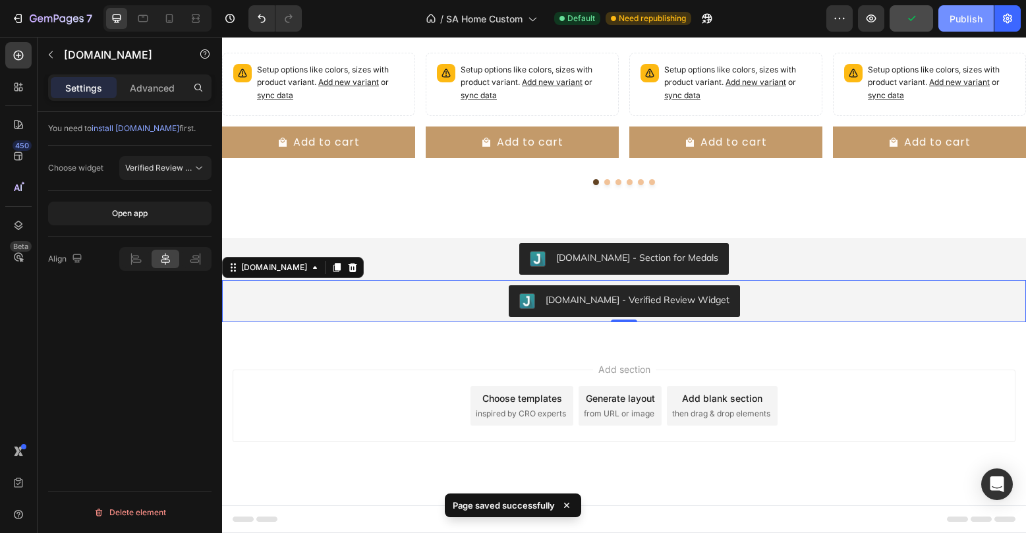
click at [959, 28] on button "Publish" at bounding box center [965, 18] width 55 height 26
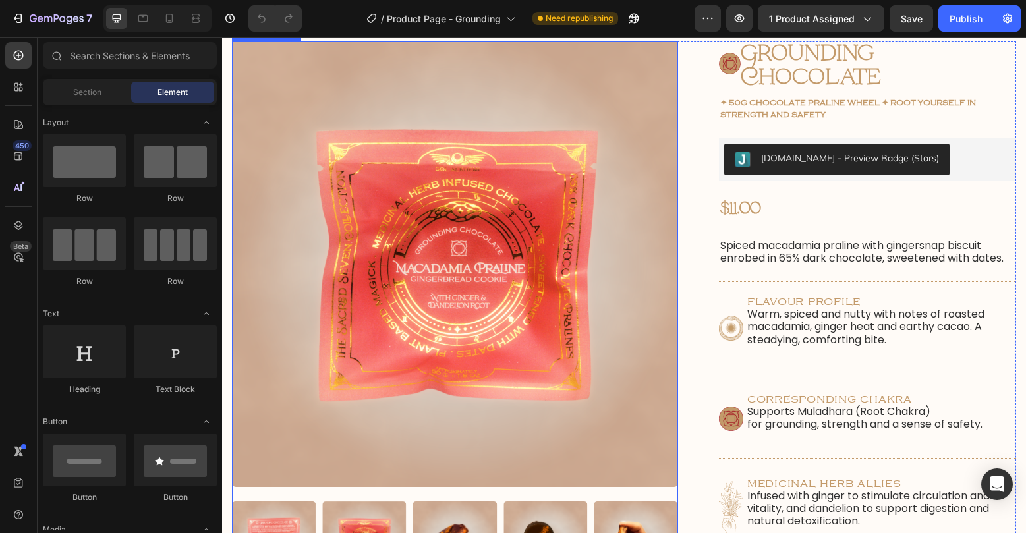
scroll to position [300, 0]
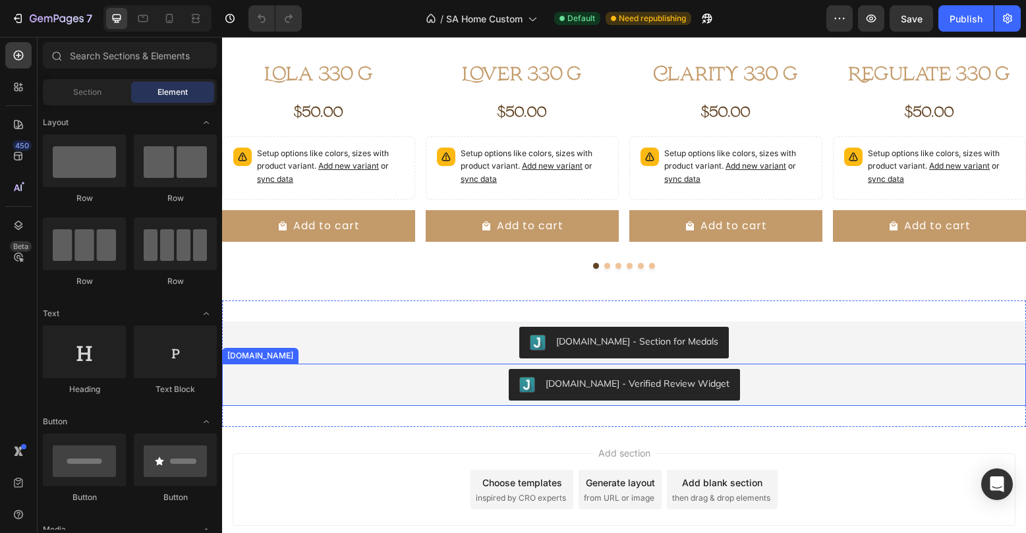
scroll to position [2103, 0]
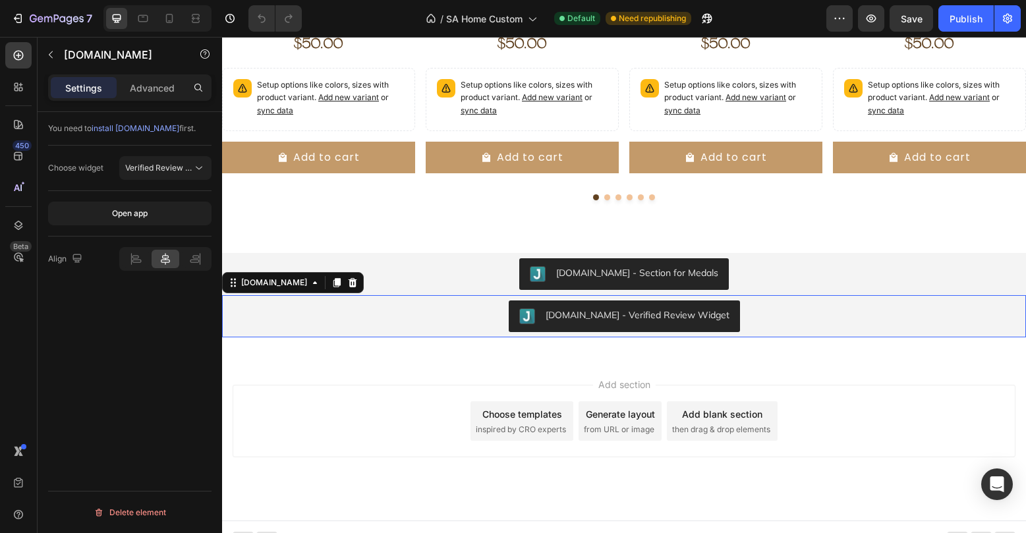
click at [664, 298] on div "[DOMAIN_NAME] - Verified Review Widget" at bounding box center [624, 316] width 804 height 42
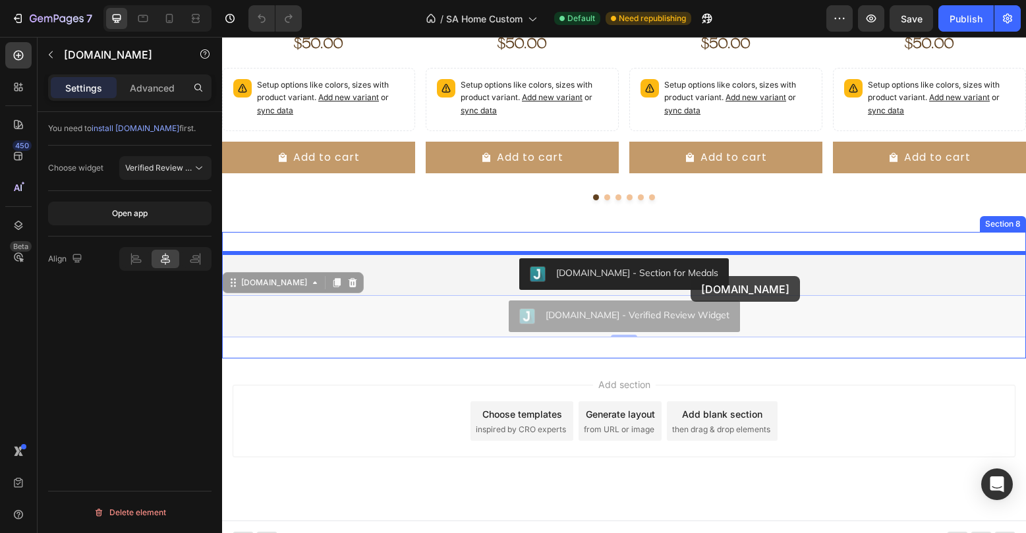
drag, startPoint x: 675, startPoint y: 312, endPoint x: 691, endPoint y: 276, distance: 38.7
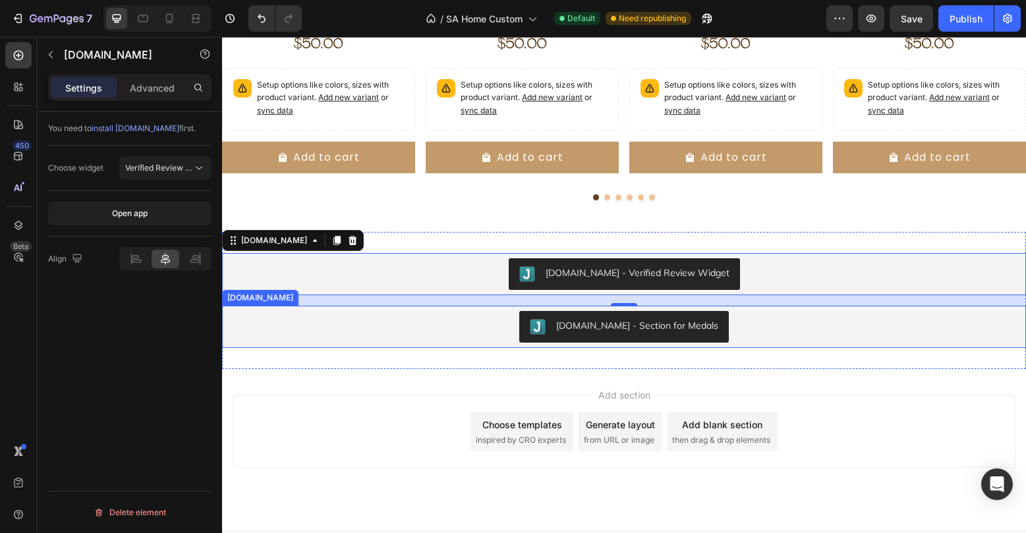
click at [671, 336] on button "[DOMAIN_NAME] - Section for Medals" at bounding box center [624, 327] width 210 height 32
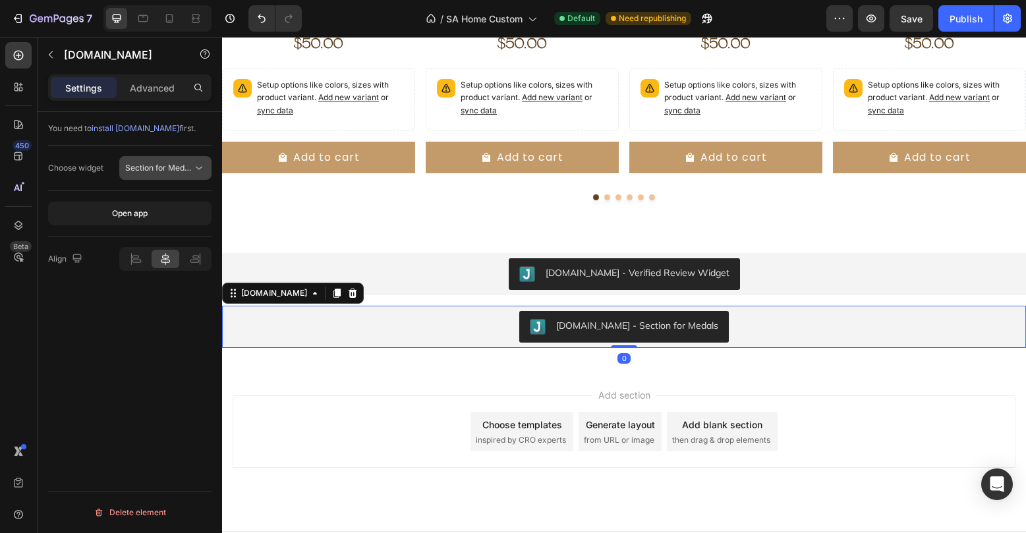
click at [196, 159] on button "Section for Medals" at bounding box center [165, 168] width 92 height 24
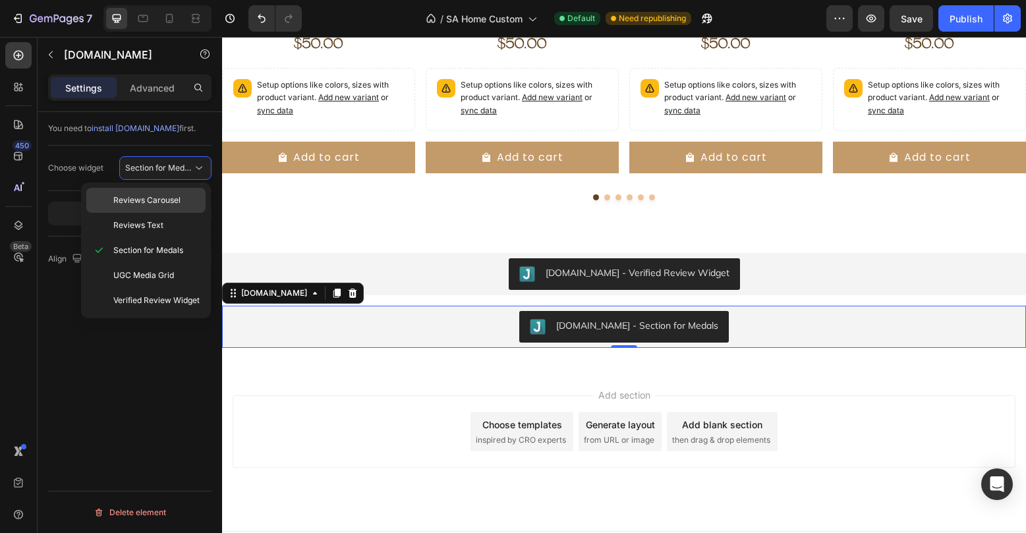
click at [183, 200] on p "Reviews Carousel" at bounding box center [156, 200] width 86 height 12
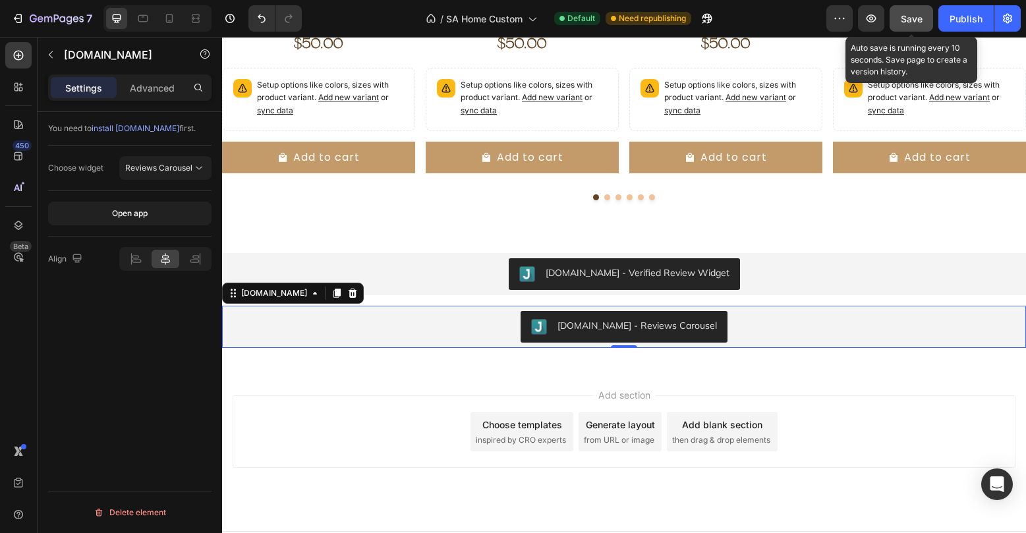
click at [921, 28] on button "Save" at bounding box center [911, 18] width 43 height 26
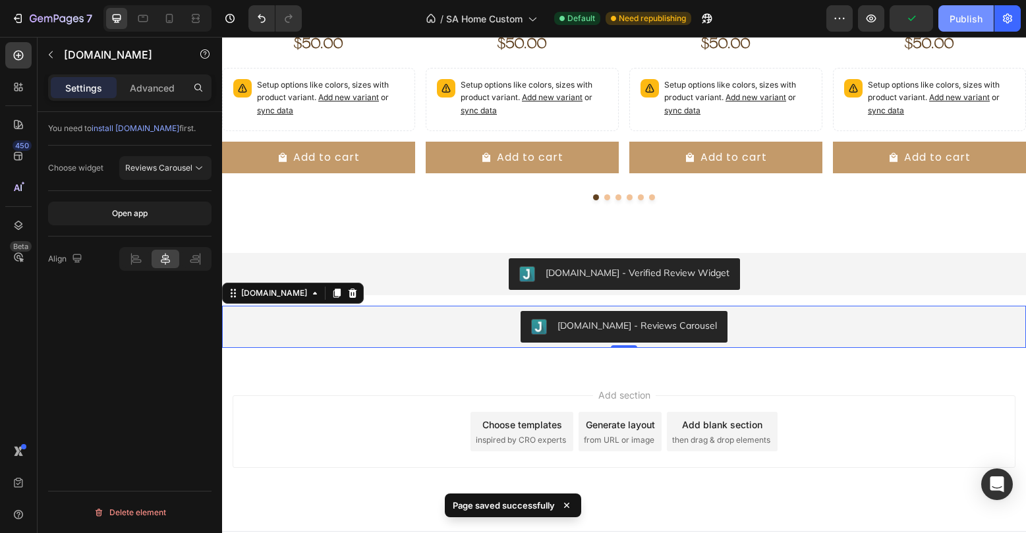
click at [944, 28] on button "Publish" at bounding box center [965, 18] width 55 height 26
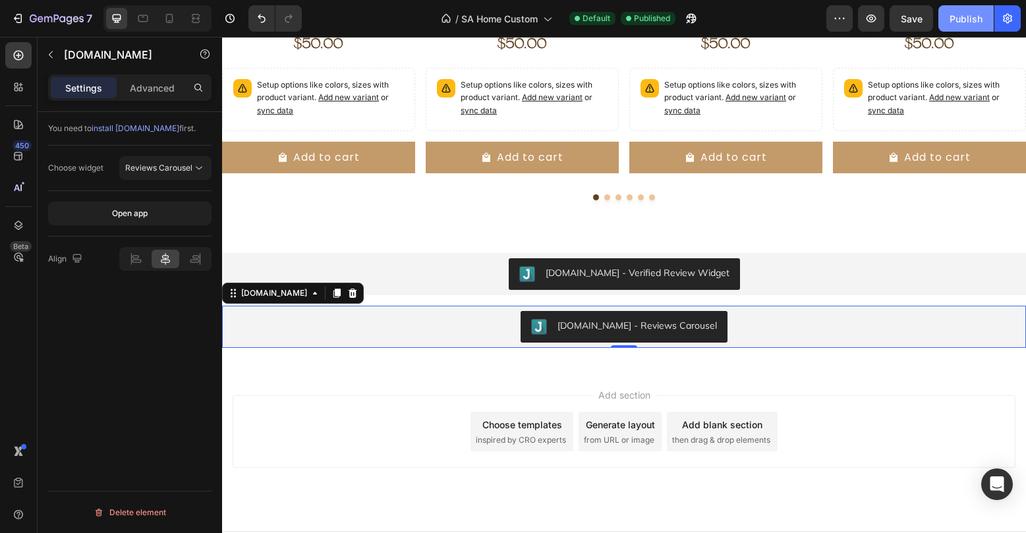
click at [963, 15] on div "Publish" at bounding box center [966, 19] width 33 height 14
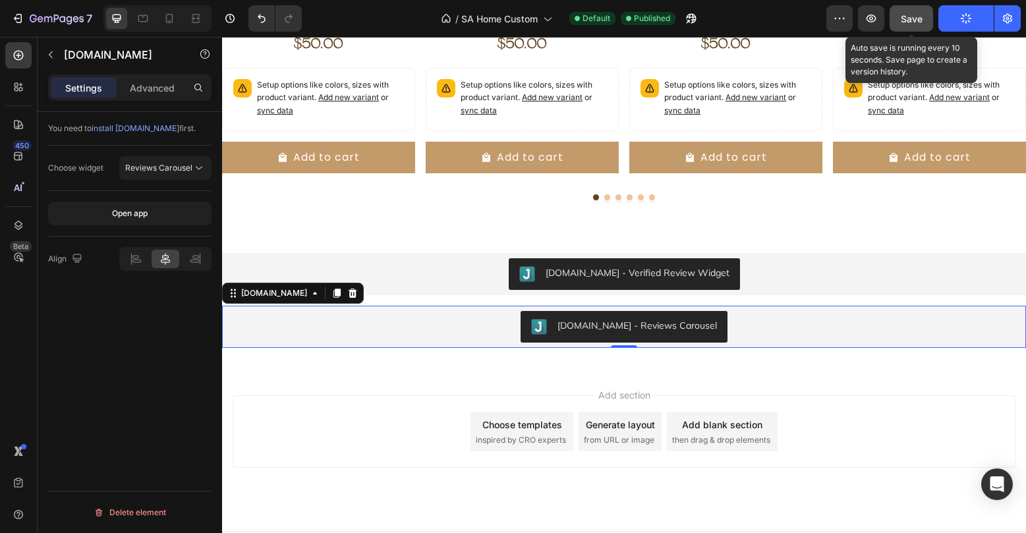
click at [921, 16] on span "Save" at bounding box center [912, 18] width 22 height 11
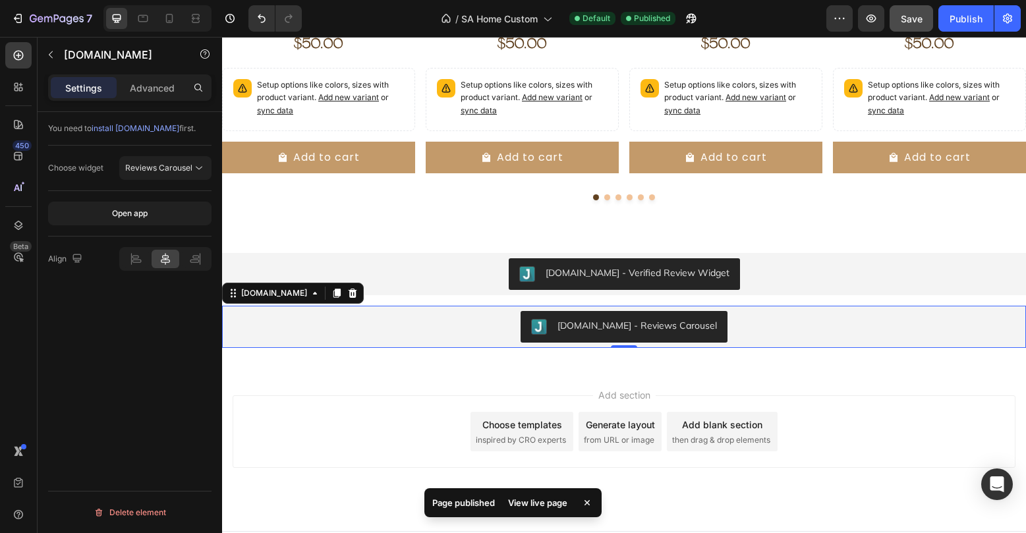
click at [517, 501] on div "View live page" at bounding box center [537, 503] width 75 height 18
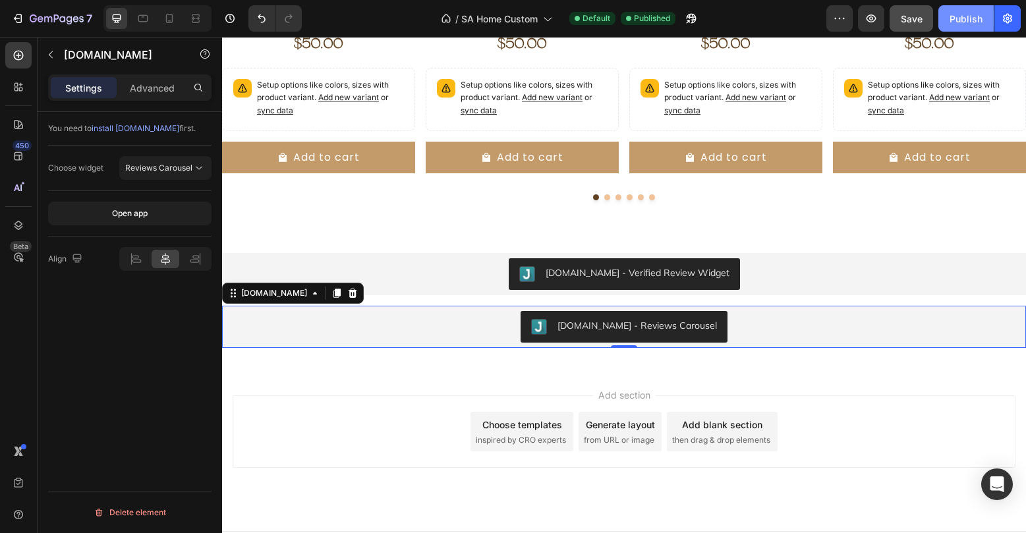
click at [981, 19] on div "Publish" at bounding box center [966, 19] width 33 height 14
click at [883, 9] on button "button" at bounding box center [871, 18] width 26 height 26
click at [51, 55] on icon "button" at bounding box center [50, 54] width 11 height 11
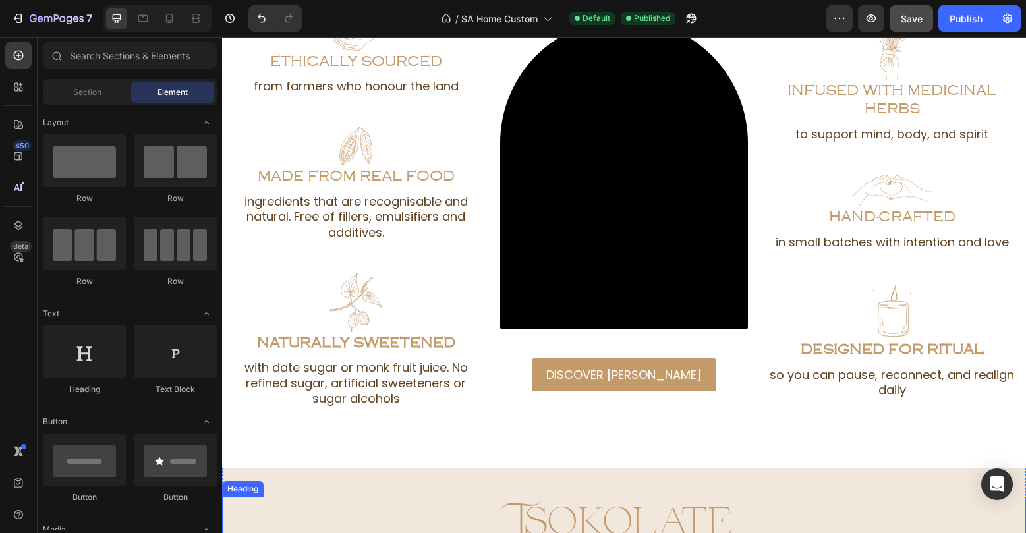
scroll to position [1753, 0]
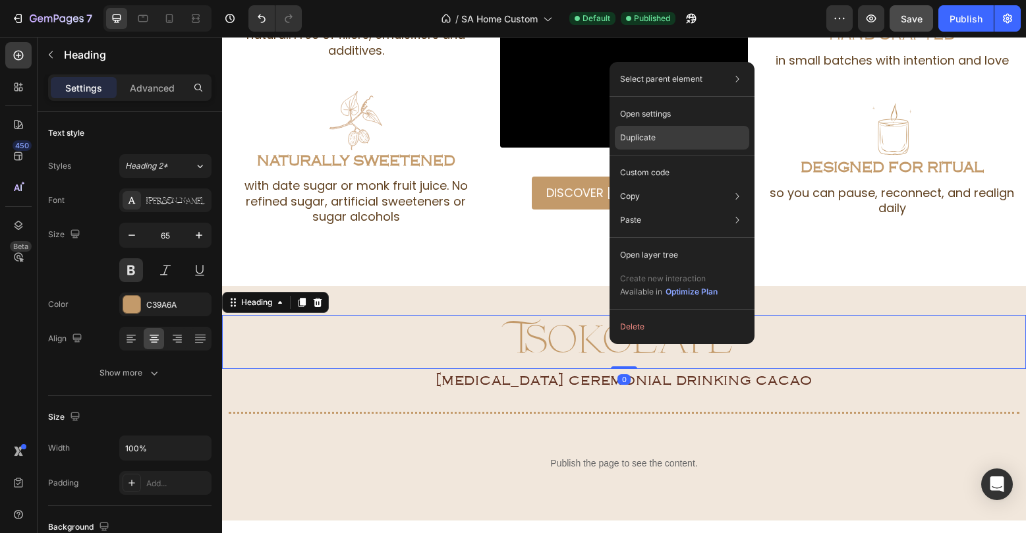
click at [670, 161] on div "Duplicate" at bounding box center [682, 173] width 134 height 24
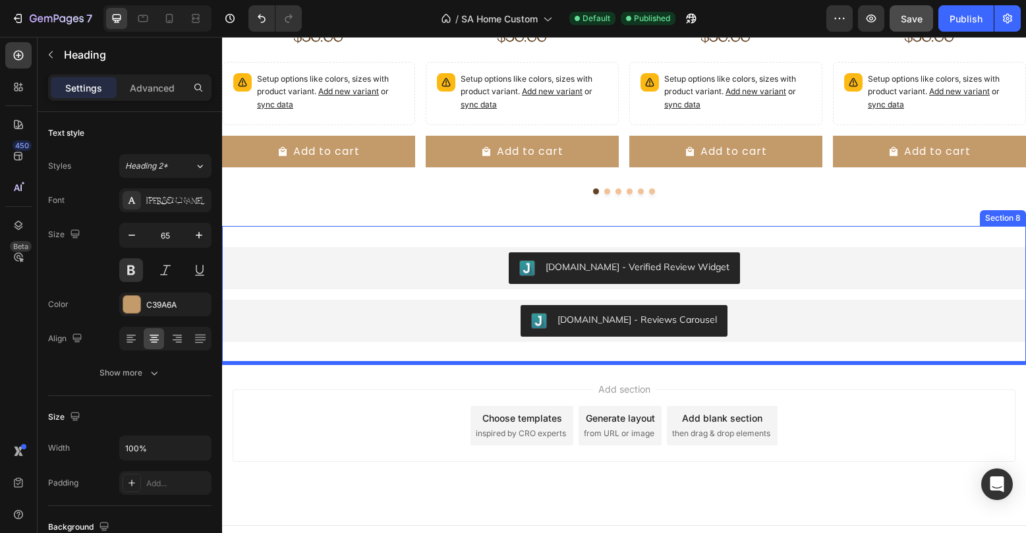
scroll to position [2598, 0]
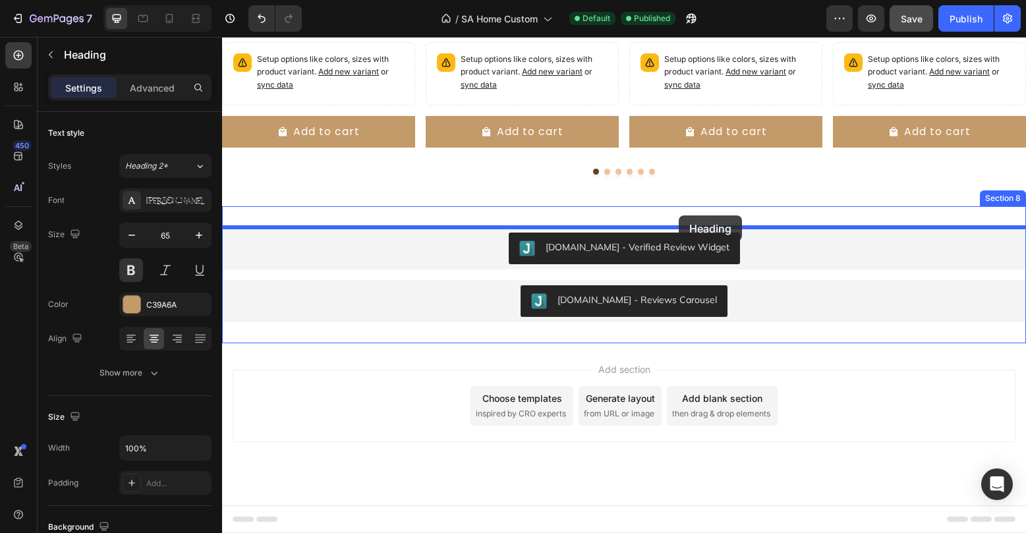
drag, startPoint x: 256, startPoint y: 132, endPoint x: 679, endPoint y: 217, distance: 431.5
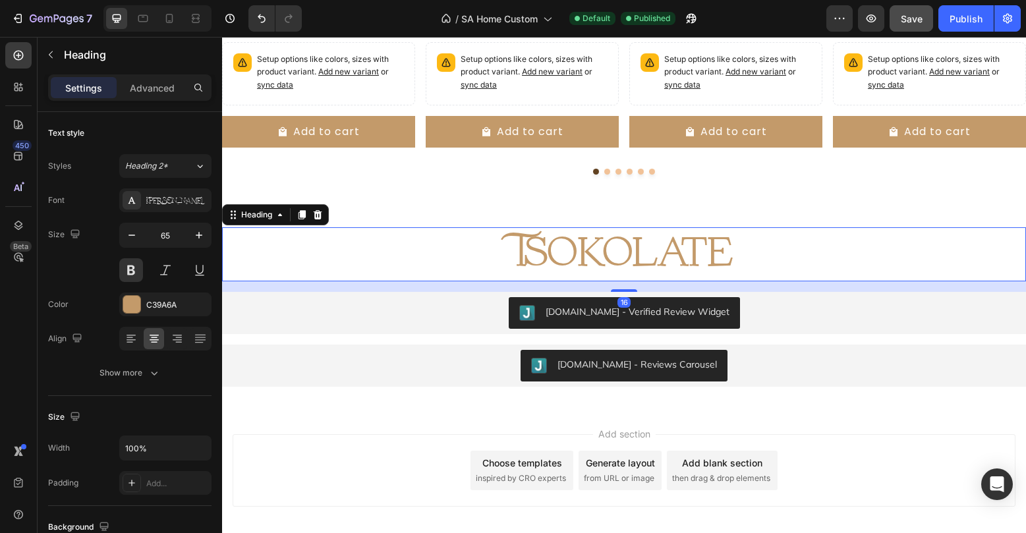
click at [681, 240] on h2 "Tsokolate" at bounding box center [624, 254] width 804 height 54
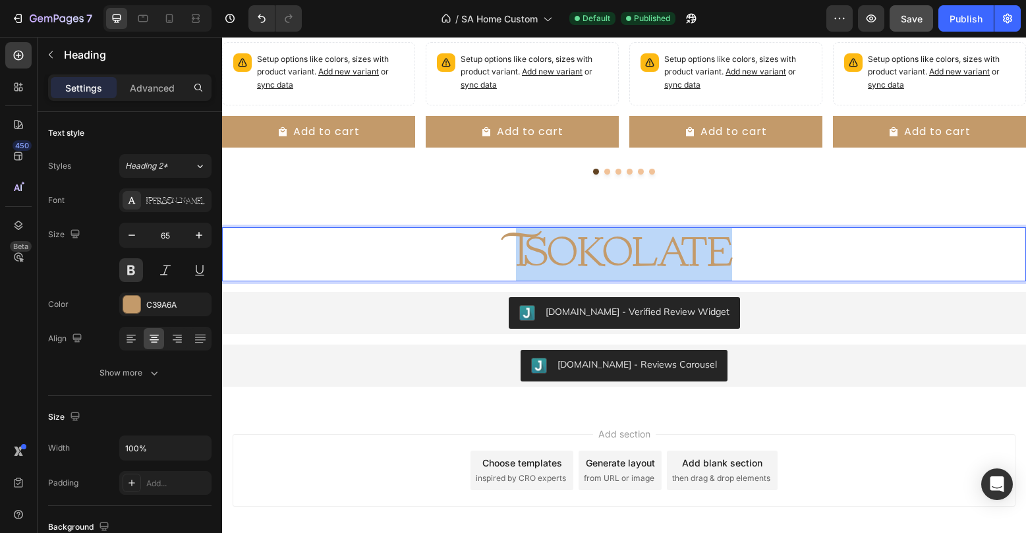
drag, startPoint x: 733, startPoint y: 253, endPoint x: 513, endPoint y: 242, distance: 221.0
click at [513, 242] on p "Tsokolate" at bounding box center [623, 254] width 801 height 51
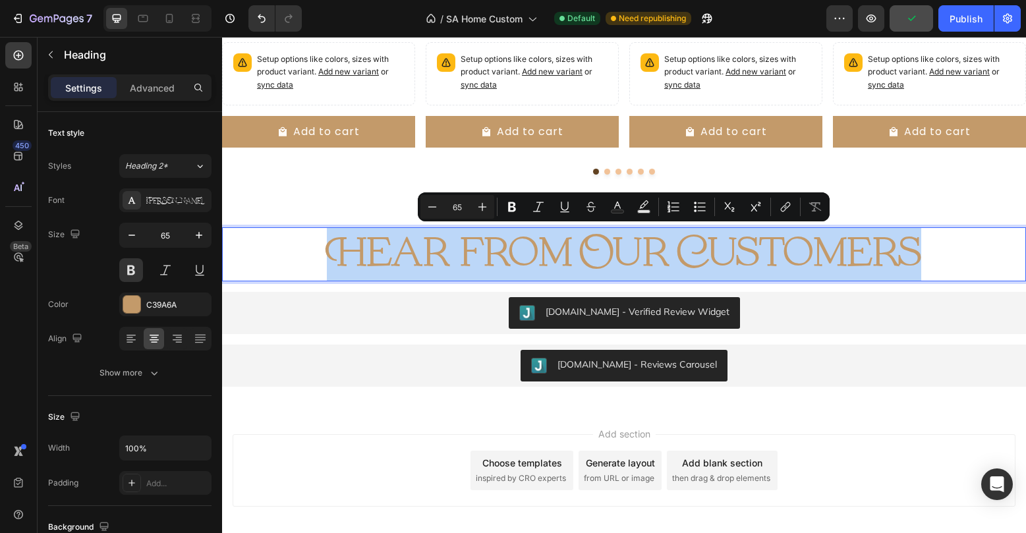
drag, startPoint x: 954, startPoint y: 251, endPoint x: 316, endPoint y: 246, distance: 638.5
click at [316, 246] on p "Hear from Our Customers" at bounding box center [623, 254] width 801 height 51
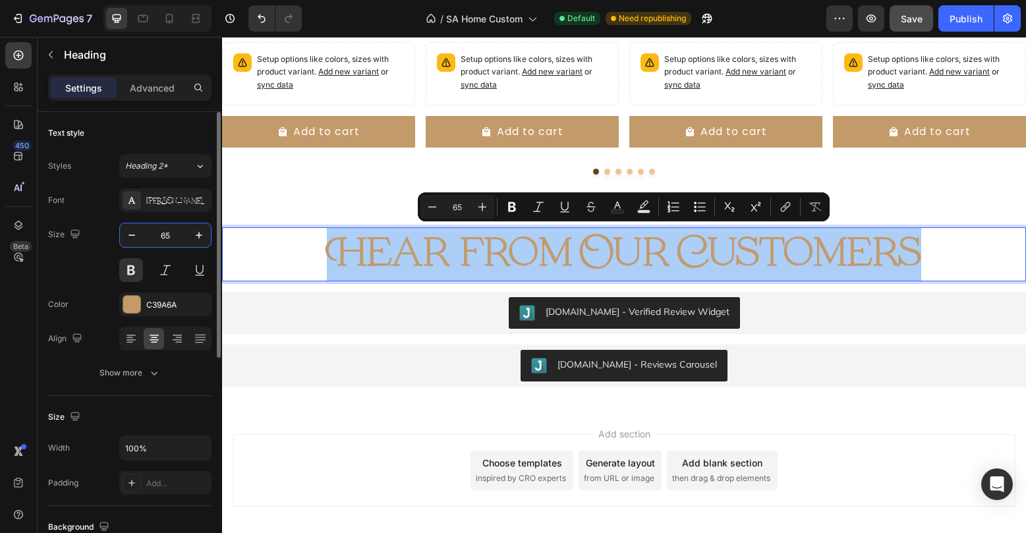
drag, startPoint x: 156, startPoint y: 236, endPoint x: 196, endPoint y: 239, distance: 40.3
click at [187, 239] on input "65" at bounding box center [165, 235] width 43 height 24
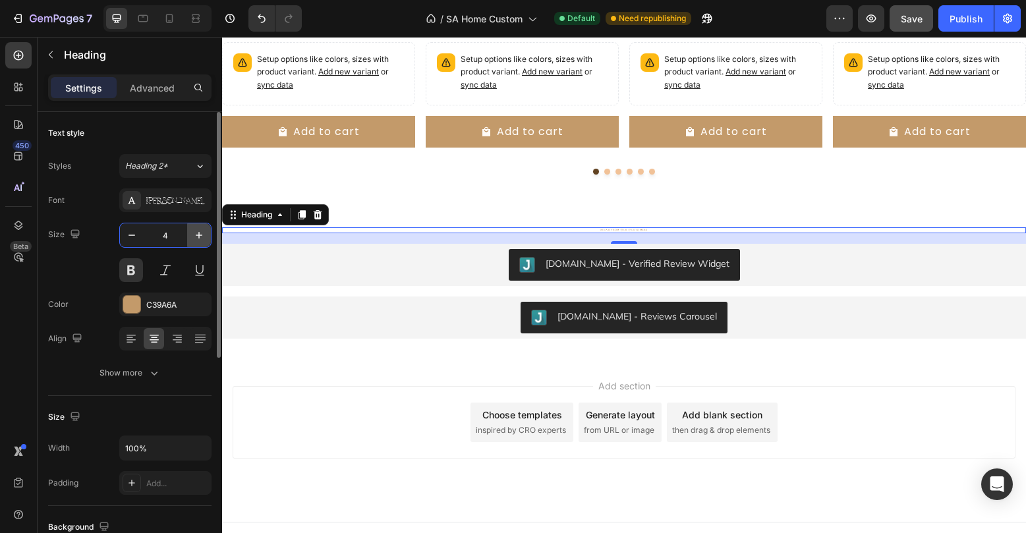
type input "44"
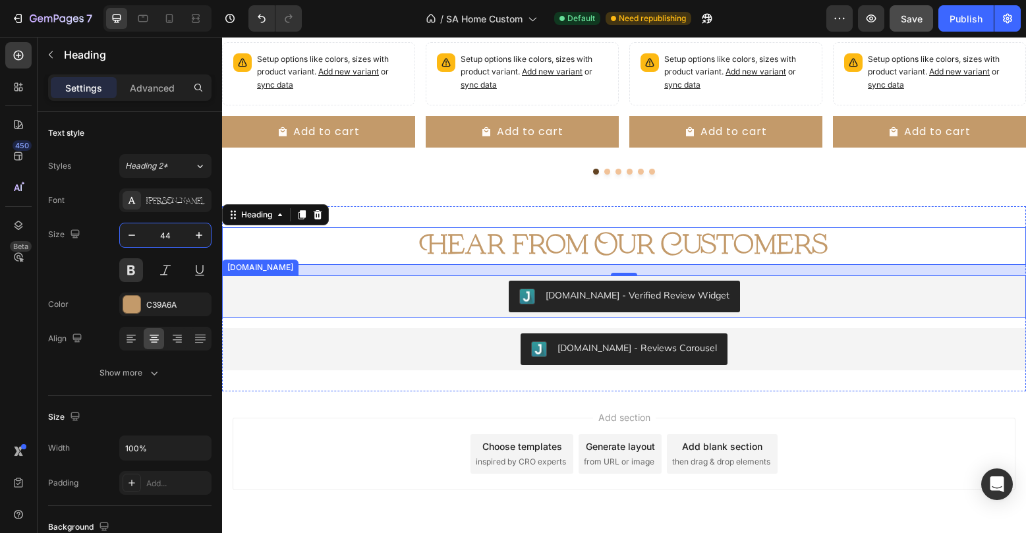
click at [911, 277] on div "[DOMAIN_NAME] - Verified Review Widget" at bounding box center [624, 296] width 804 height 42
click at [934, 253] on p "Hear from Our Customers" at bounding box center [623, 246] width 801 height 35
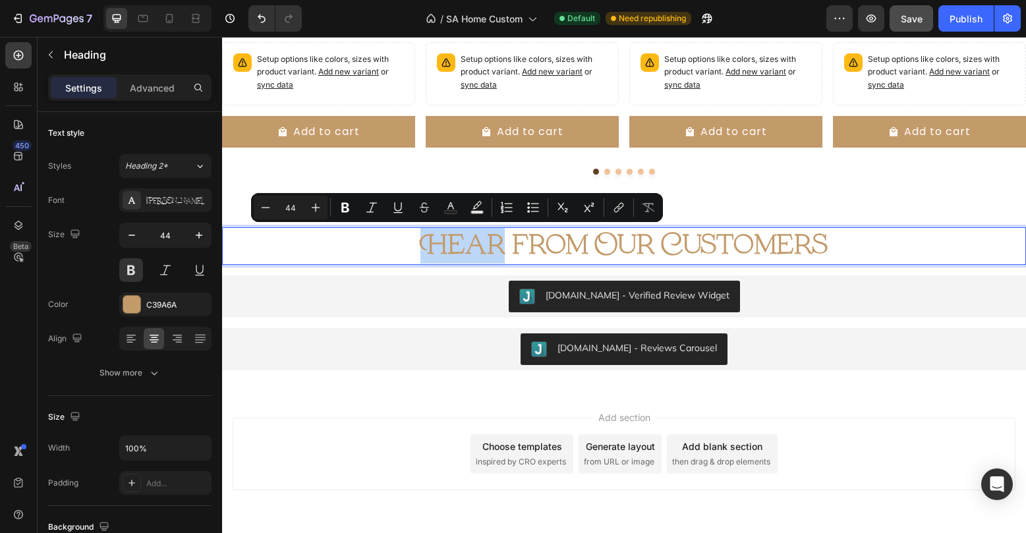
drag, startPoint x: 494, startPoint y: 242, endPoint x: 414, endPoint y: 242, distance: 80.4
click at [414, 242] on p "Hear from Our Customers" at bounding box center [623, 246] width 801 height 35
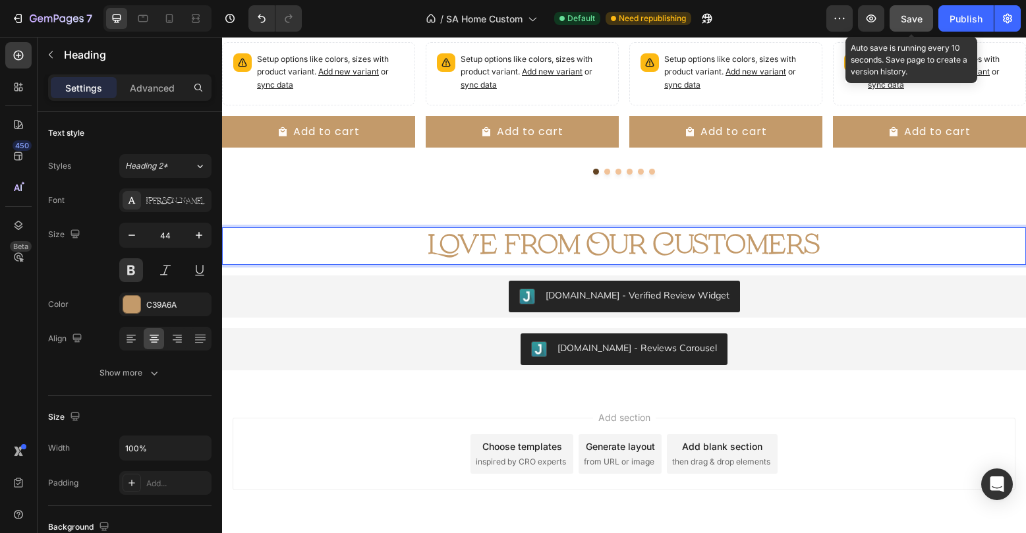
click at [903, 22] on span "Save" at bounding box center [912, 18] width 22 height 11
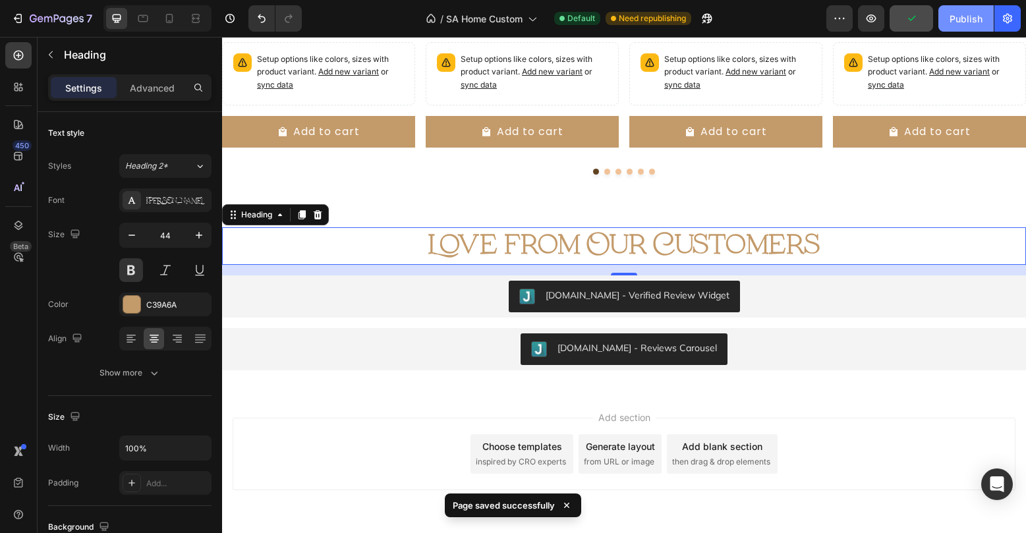
click at [955, 24] on div "Publish" at bounding box center [966, 19] width 33 height 14
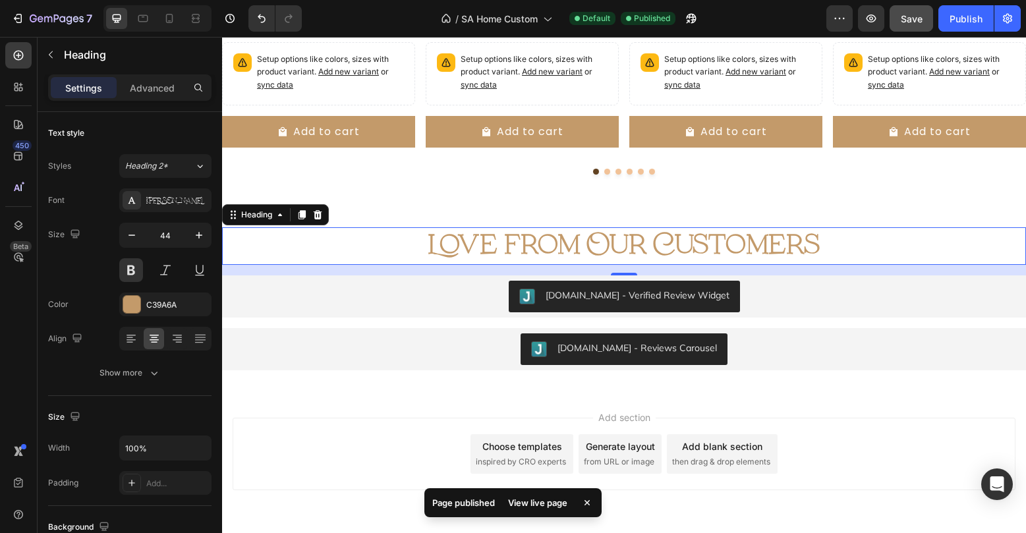
click at [560, 503] on div "View live page" at bounding box center [537, 503] width 75 height 18
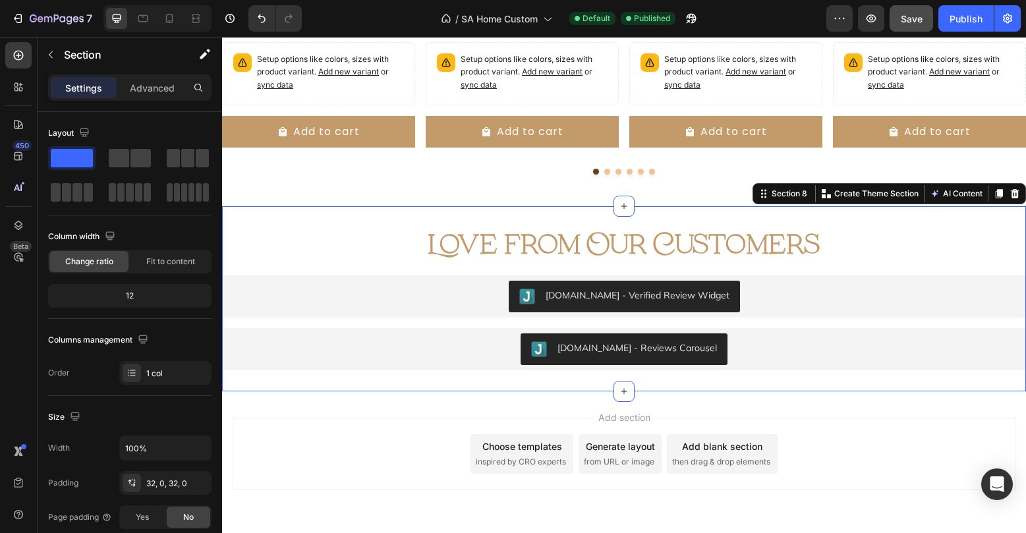
click at [510, 210] on section "Love from Our Customers Heading [DOMAIN_NAME] - Verified Review Widget [DOMAIN_…" at bounding box center [624, 298] width 804 height 185
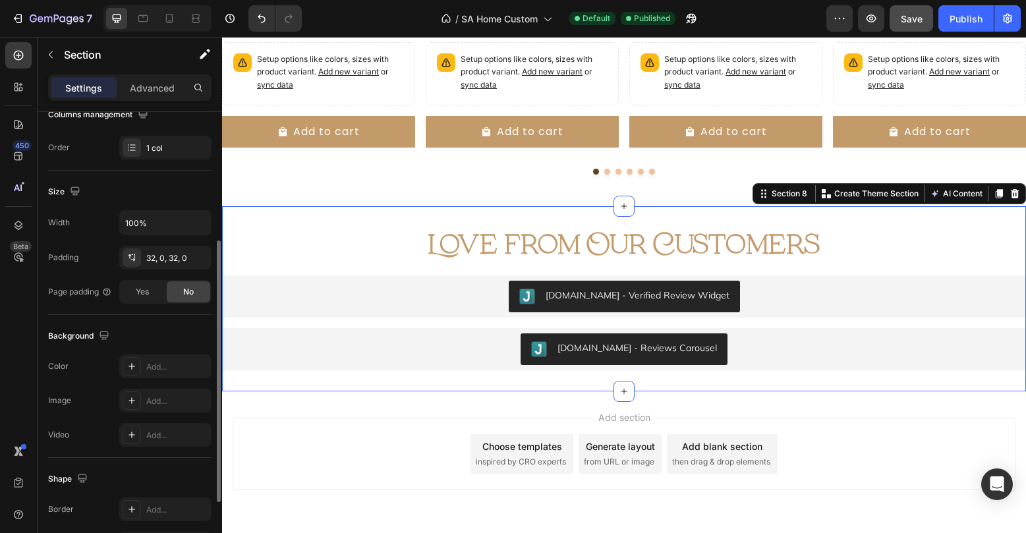
scroll to position [150, 0]
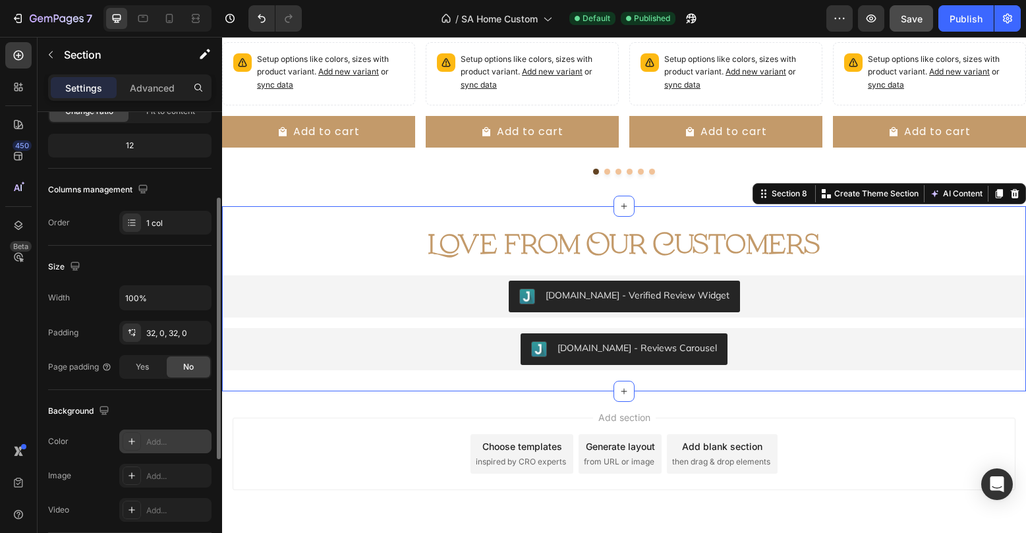
click at [154, 447] on div "Add..." at bounding box center [177, 442] width 62 height 12
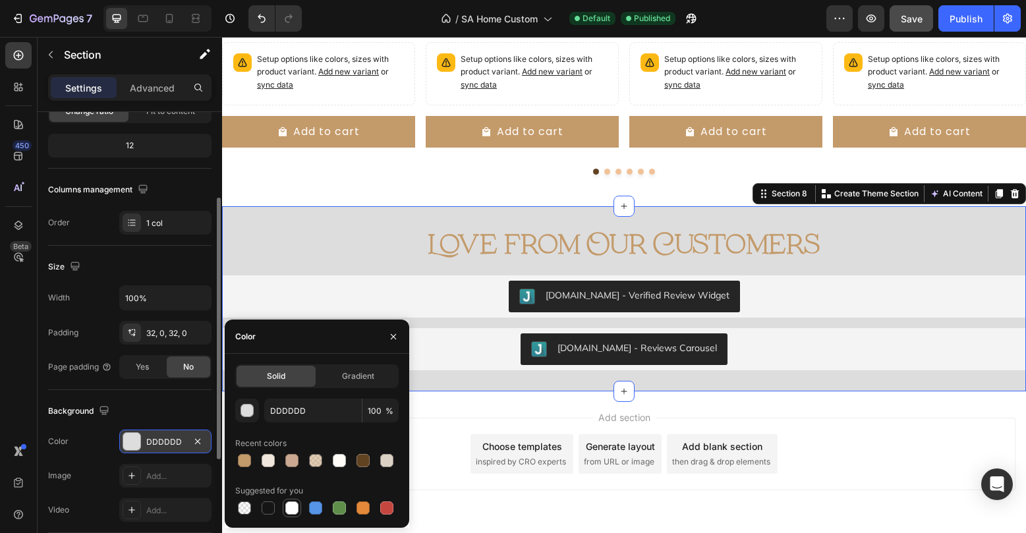
click at [293, 506] on div at bounding box center [291, 507] width 13 height 13
type input "FFFFFF"
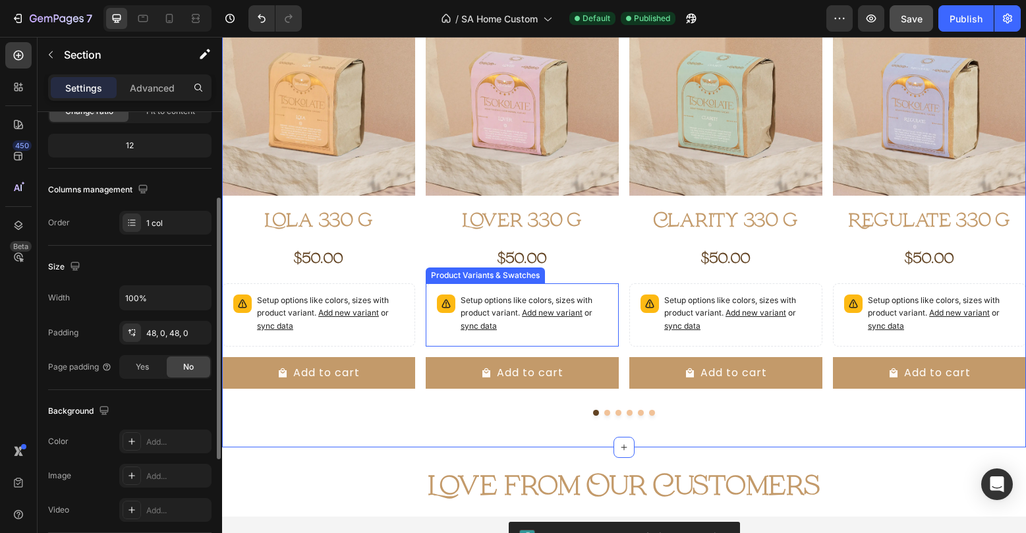
scroll to position [2147, 0]
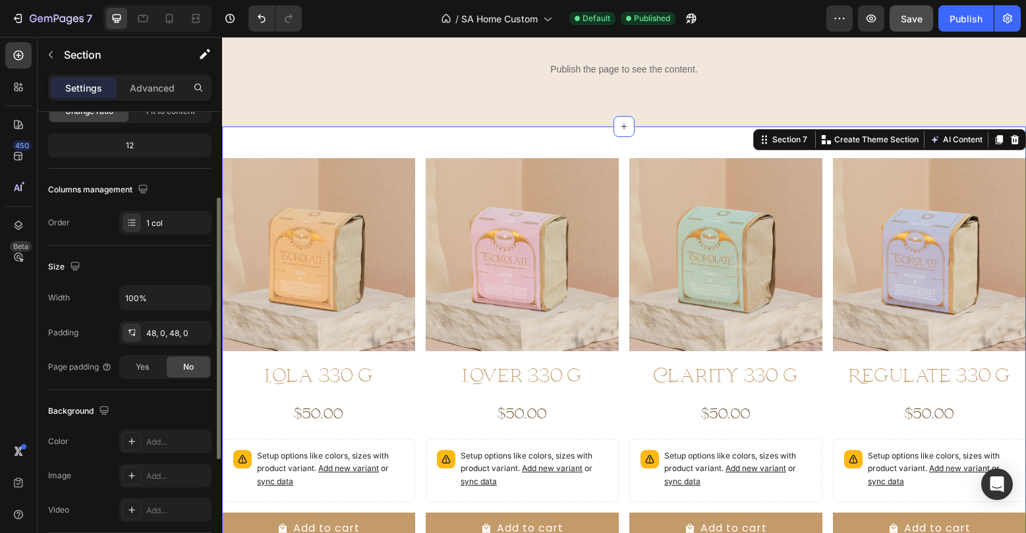
click at [579, 133] on div "Product Images Lola 330 g Product Title $50.00 Product Price Product Price Row …" at bounding box center [624, 365] width 804 height 476
click at [953, 20] on div "Publish" at bounding box center [966, 19] width 33 height 14
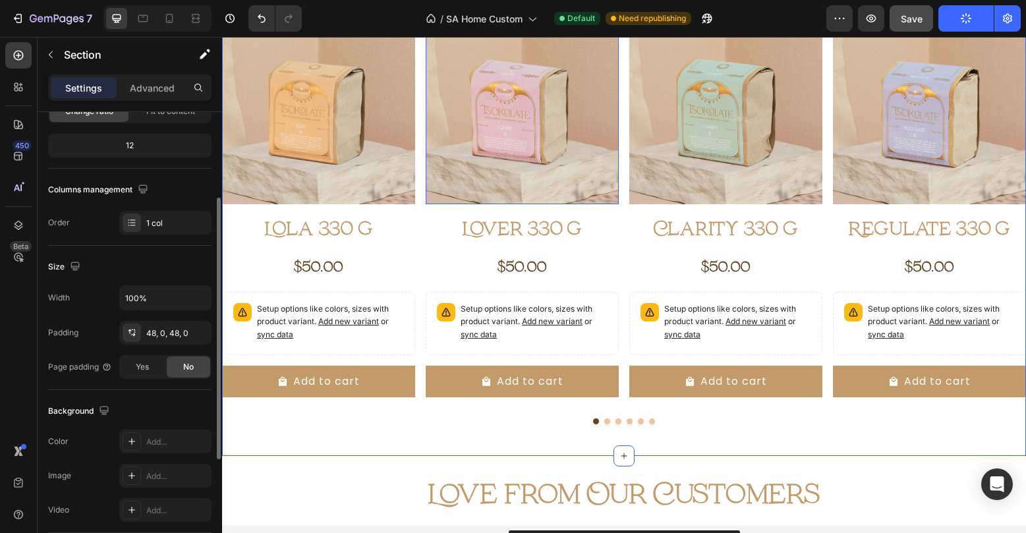
scroll to position [2298, 0]
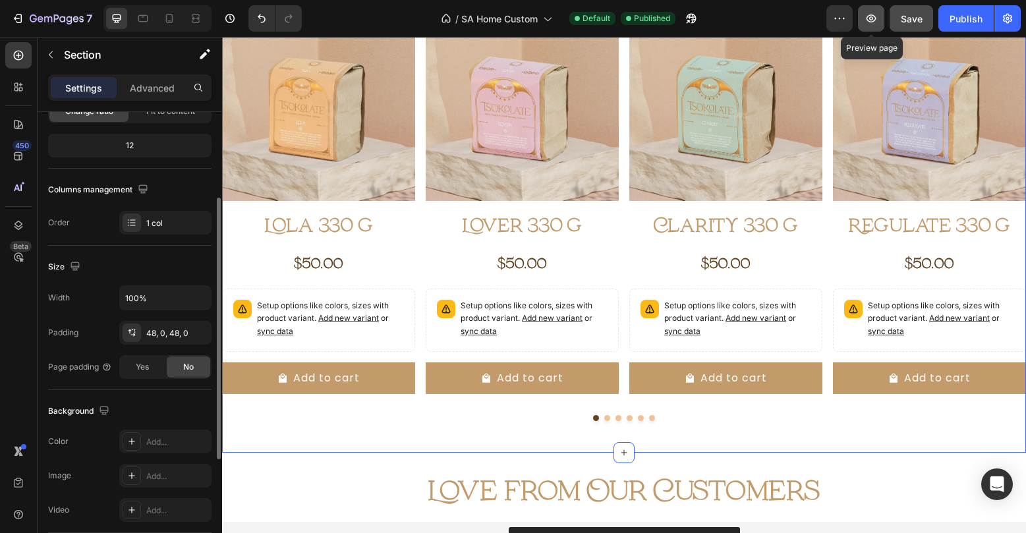
click at [865, 28] on button "button" at bounding box center [871, 18] width 26 height 26
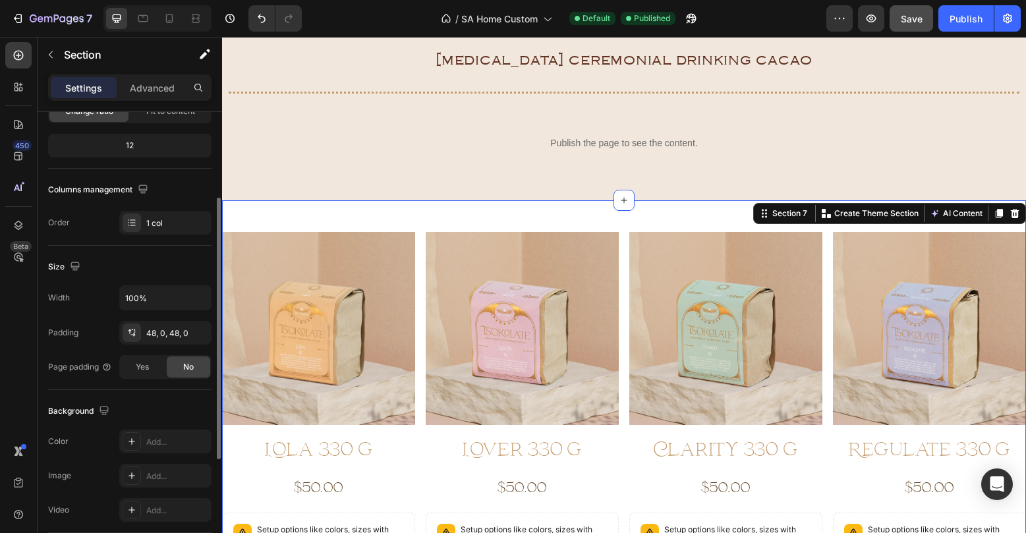
scroll to position [2072, 0]
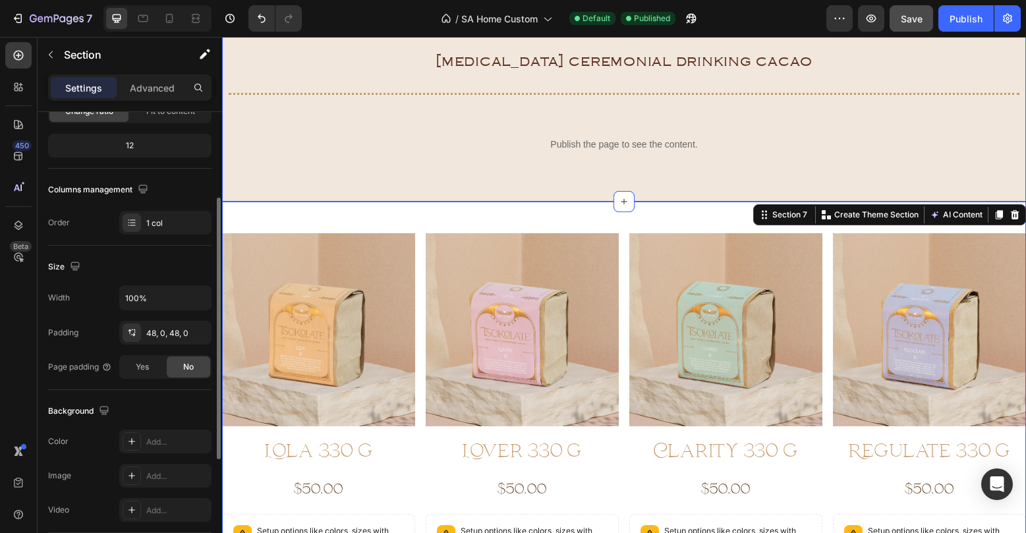
click at [650, 202] on div "Tsokolate Heading [MEDICAL_DATA] Ceremonial drinking Cacao Heading Title Line P…" at bounding box center [624, 84] width 804 height 235
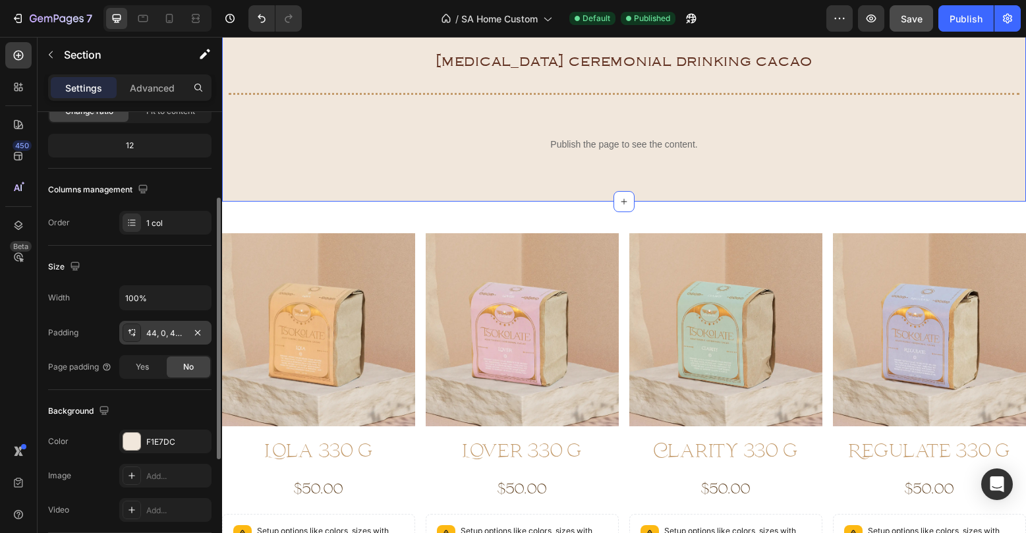
click at [154, 335] on div "44, 0, 44, 0" at bounding box center [165, 333] width 38 height 12
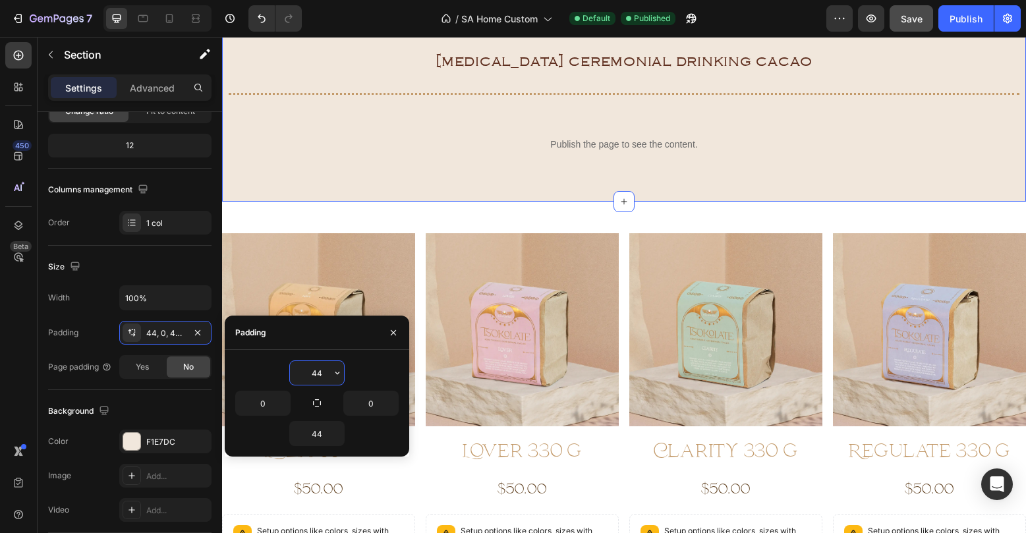
click at [325, 368] on input "44" at bounding box center [317, 373] width 54 height 24
click at [335, 373] on icon "button" at bounding box center [337, 373] width 11 height 11
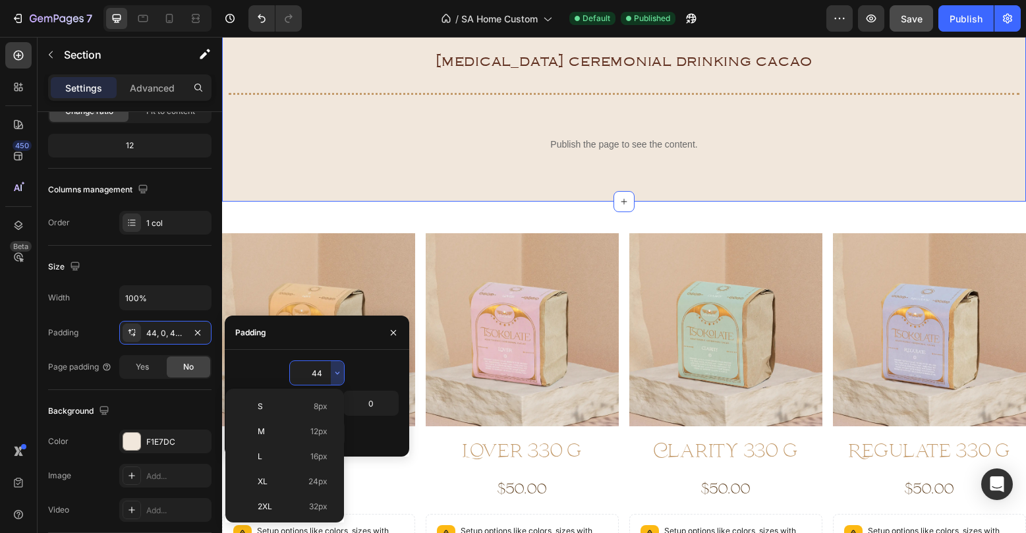
scroll to position [152, 0]
click at [309, 476] on p "4XL 80px" at bounding box center [293, 480] width 70 height 12
type input "80"
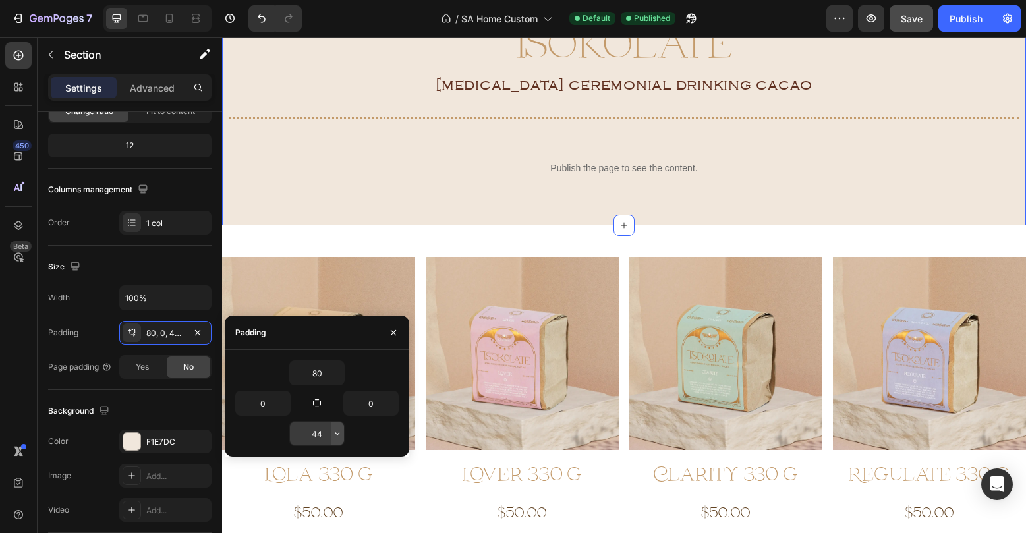
click at [336, 428] on icon "button" at bounding box center [337, 433] width 11 height 11
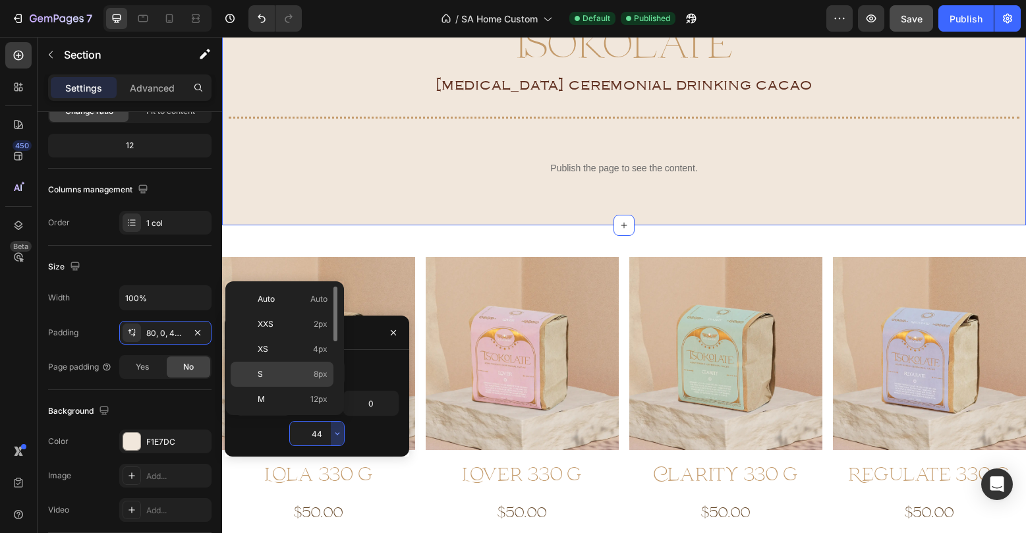
scroll to position [150, 0]
click at [320, 374] on span "80px" at bounding box center [317, 374] width 19 height 12
type input "80"
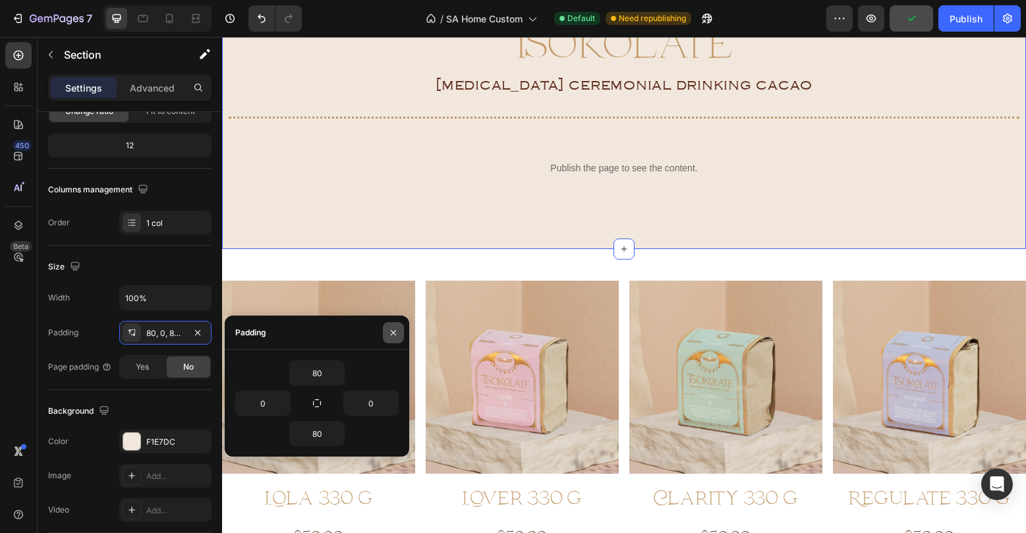
drag, startPoint x: 391, startPoint y: 332, endPoint x: 169, endPoint y: 294, distance: 225.3
click at [391, 332] on icon "button" at bounding box center [393, 332] width 11 height 11
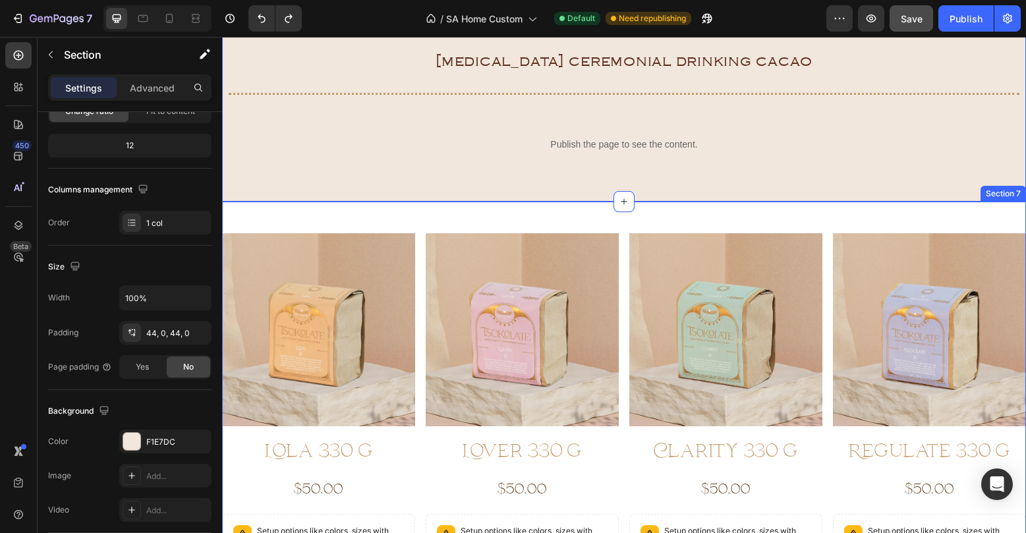
click at [590, 208] on div "Product Images Lola 330 g Product Title $50.00 Product Price Product Price Row …" at bounding box center [624, 440] width 804 height 476
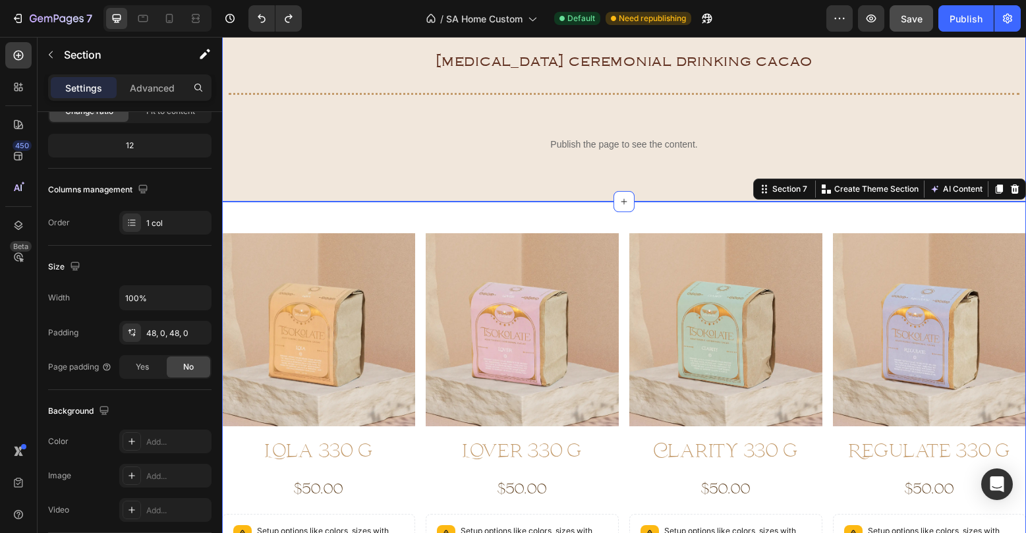
click at [594, 201] on div "Tsokolate Heading [MEDICAL_DATA] Ceremonial drinking Cacao Heading Title Line P…" at bounding box center [624, 84] width 804 height 235
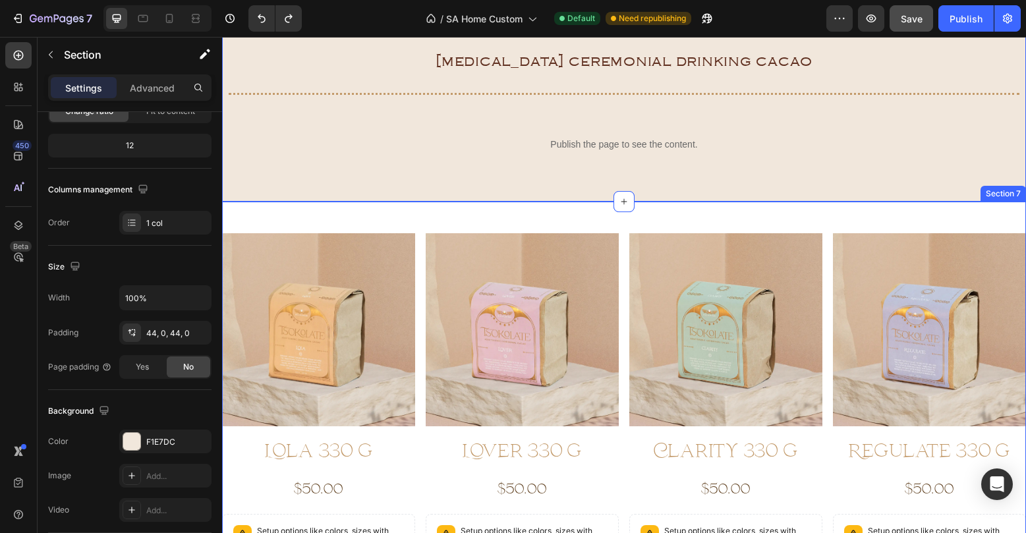
click at [637, 223] on div "Product Images Lola 330 g Product Title $50.00 Product Price Product Price Row …" at bounding box center [624, 440] width 804 height 476
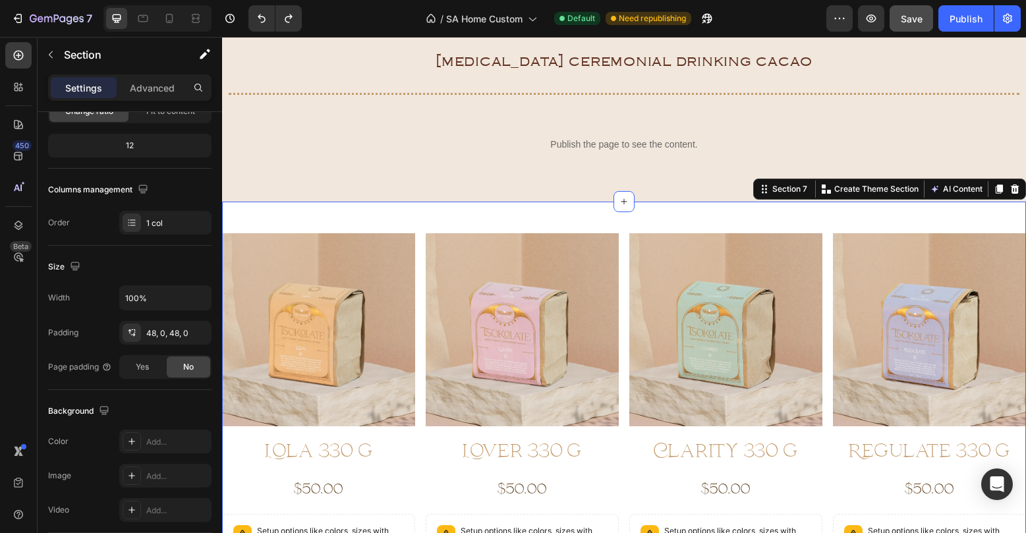
click at [694, 202] on div "Product Images Lola 330 g Product Title $50.00 Product Price Product Price Row …" at bounding box center [624, 440] width 804 height 476
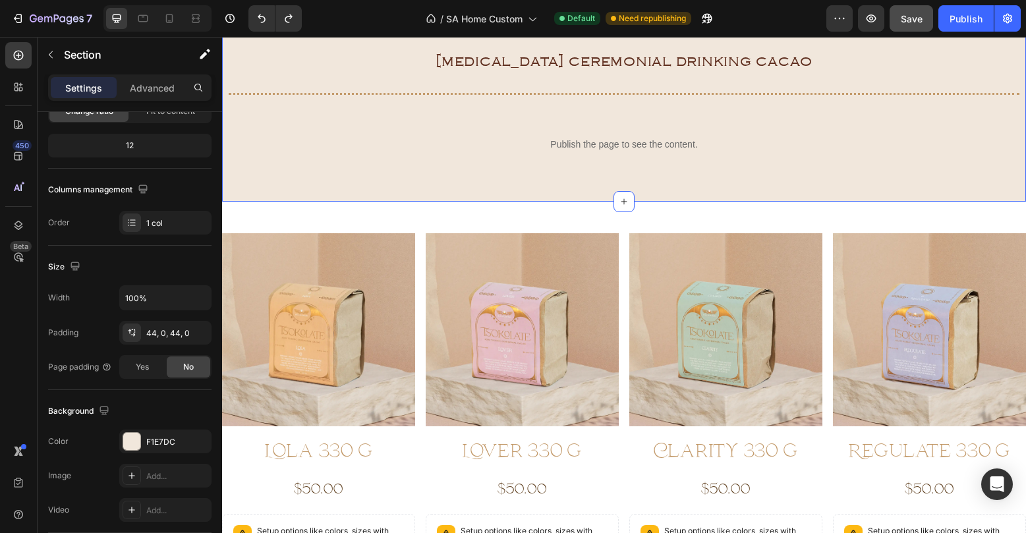
click at [695, 198] on div "Tsokolate Heading [MEDICAL_DATA] Ceremonial drinking Cacao Heading Title Line P…" at bounding box center [624, 84] width 804 height 235
click at [156, 329] on div "44, 0, 44, 0" at bounding box center [165, 333] width 38 height 12
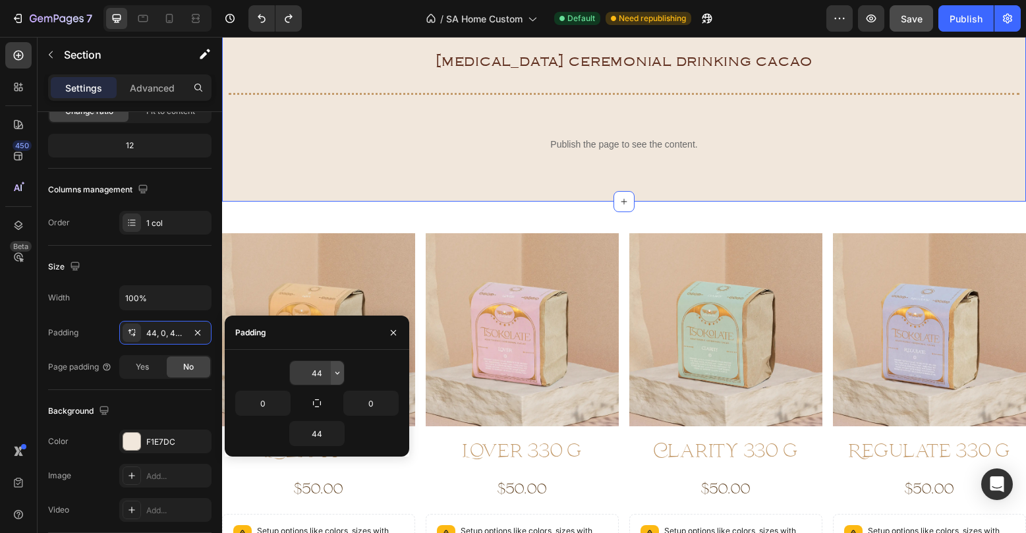
click at [339, 368] on icon "button" at bounding box center [337, 373] width 11 height 11
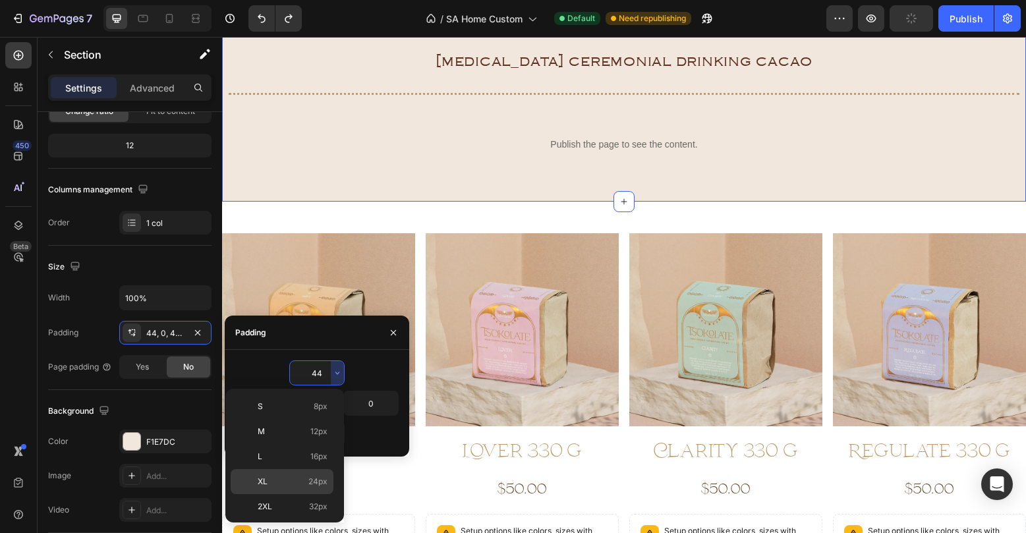
scroll to position [152, 0]
click at [318, 478] on span "80px" at bounding box center [317, 480] width 19 height 12
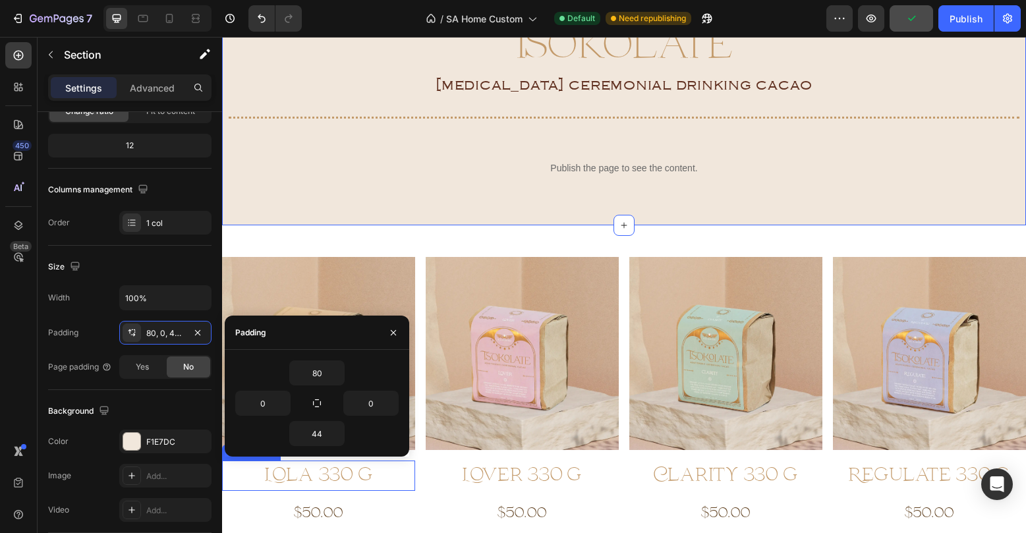
type input "44"
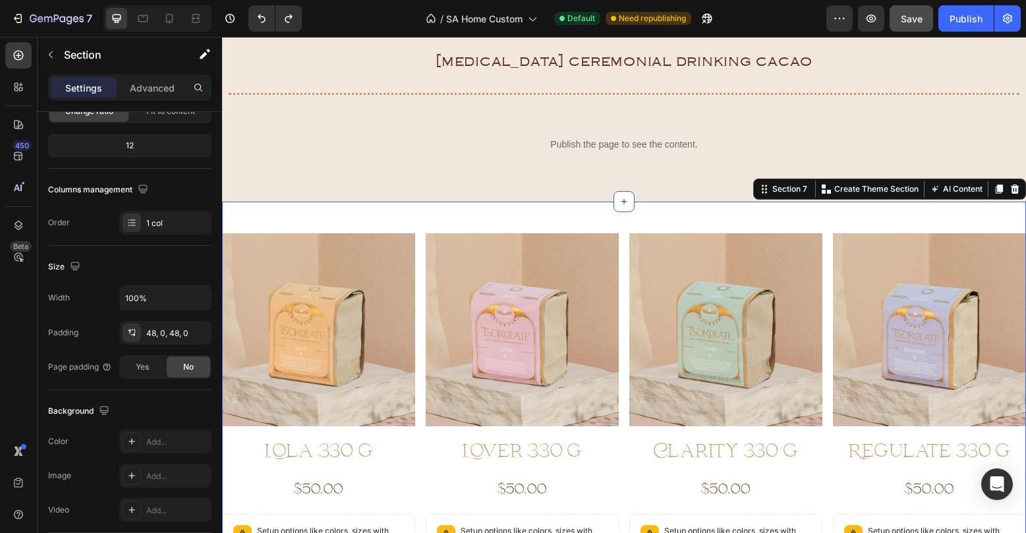
click at [640, 220] on div "Product Images Lola 330 g Product Title $50.00 Product Price Product Price Row …" at bounding box center [624, 440] width 804 height 476
click at [608, 320] on img at bounding box center [522, 329] width 193 height 193
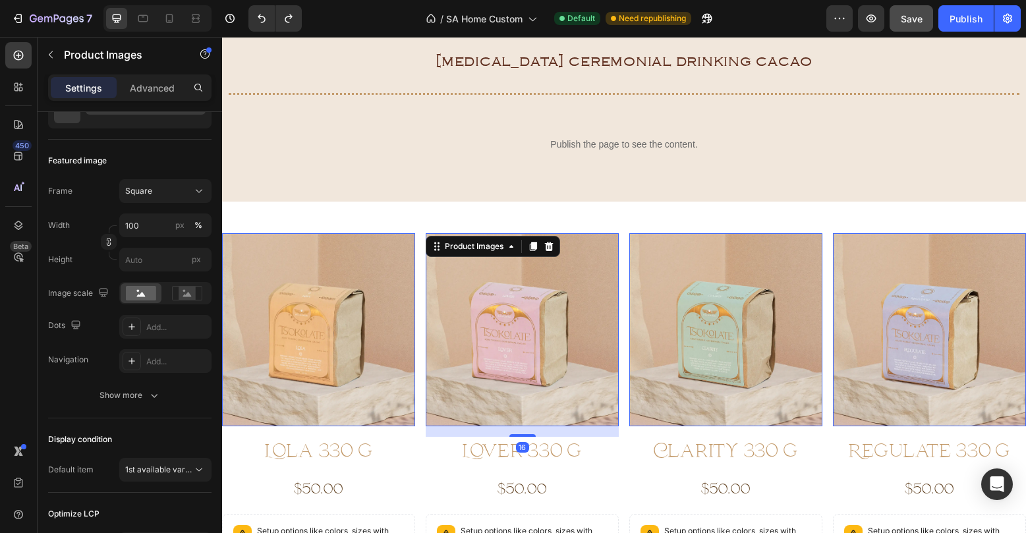
scroll to position [0, 0]
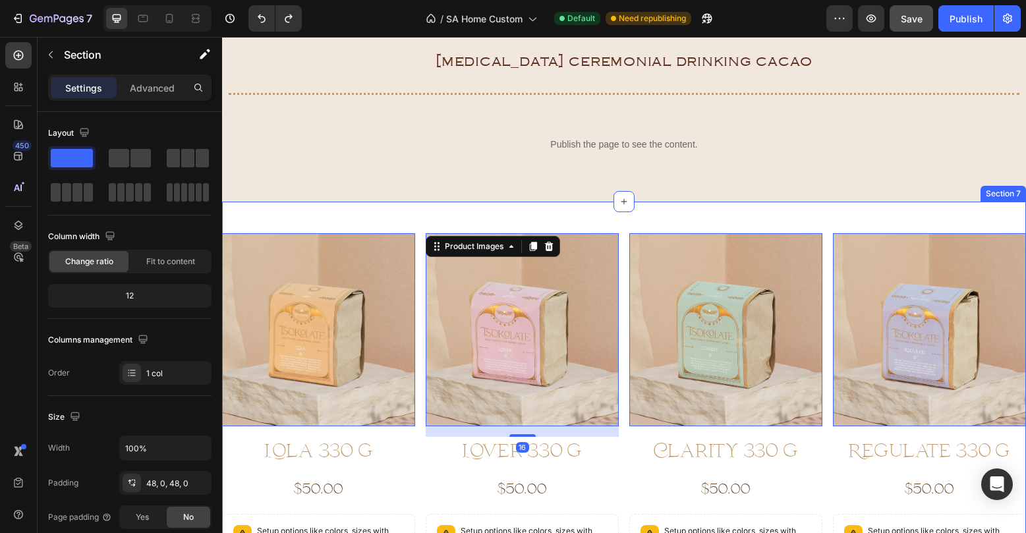
click at [665, 223] on div "Product Images 0 Lola 330 g Product Title $50.00 Product Price Product Price Ro…" at bounding box center [624, 440] width 804 height 476
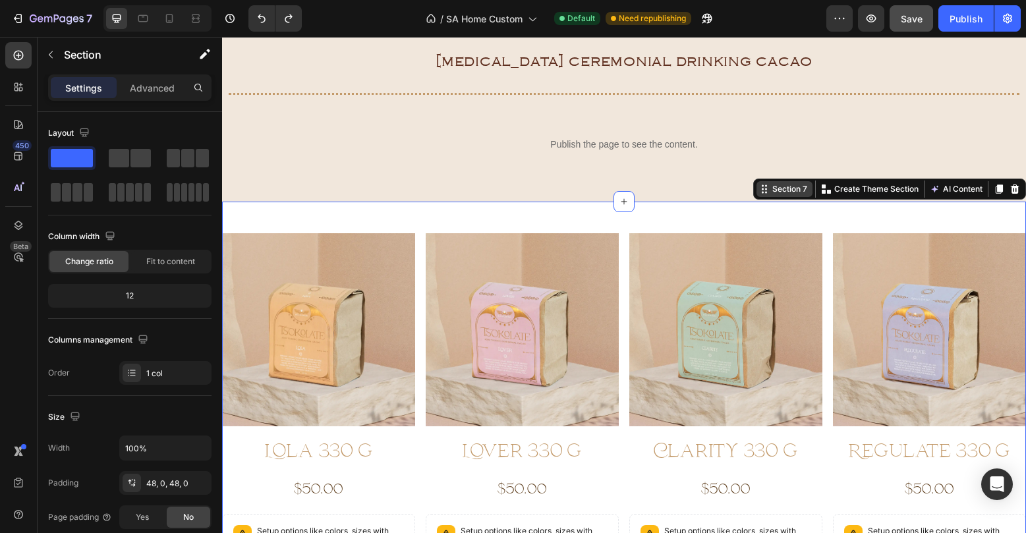
click at [789, 187] on div "Section 7" at bounding box center [790, 189] width 40 height 12
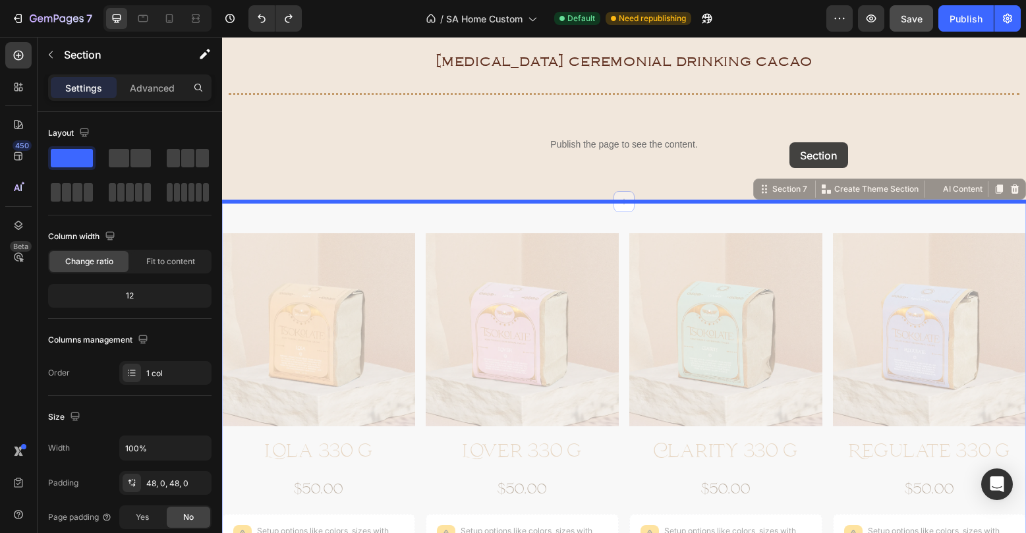
drag, startPoint x: 789, startPoint y: 187, endPoint x: 789, endPoint y: 142, distance: 44.8
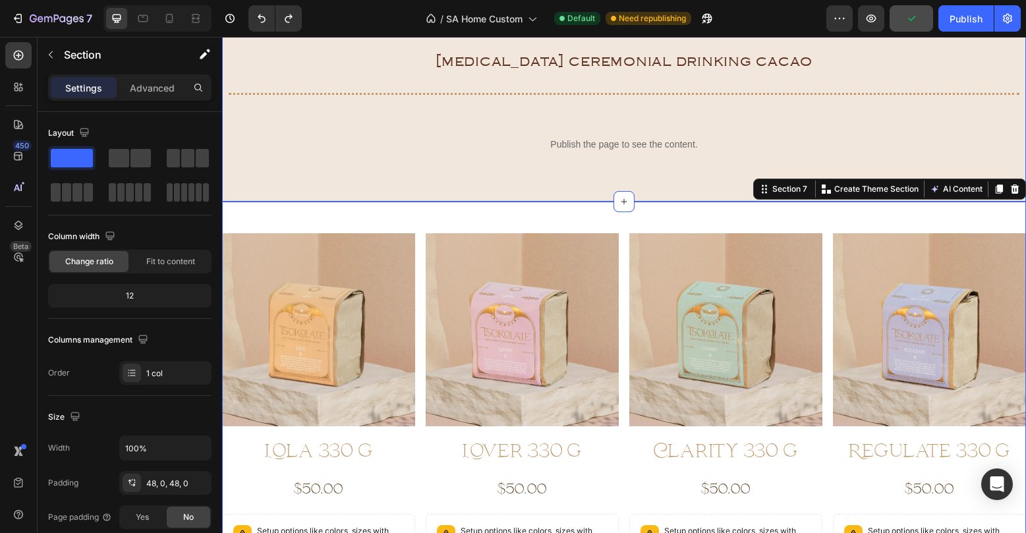
click at [725, 201] on div "Tsokolate Heading [MEDICAL_DATA] Ceremonial drinking Cacao Heading Title Line P…" at bounding box center [624, 84] width 804 height 235
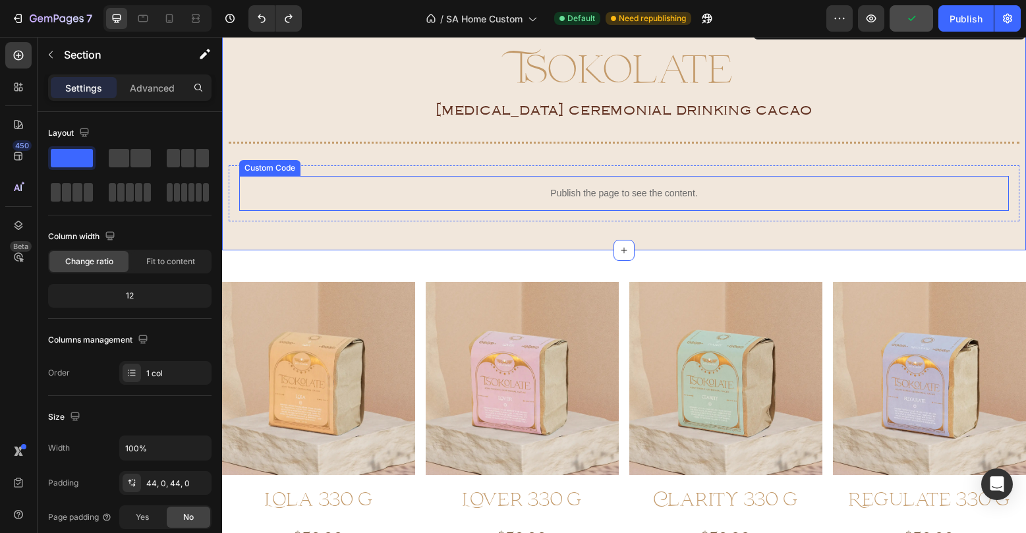
scroll to position [1922, 0]
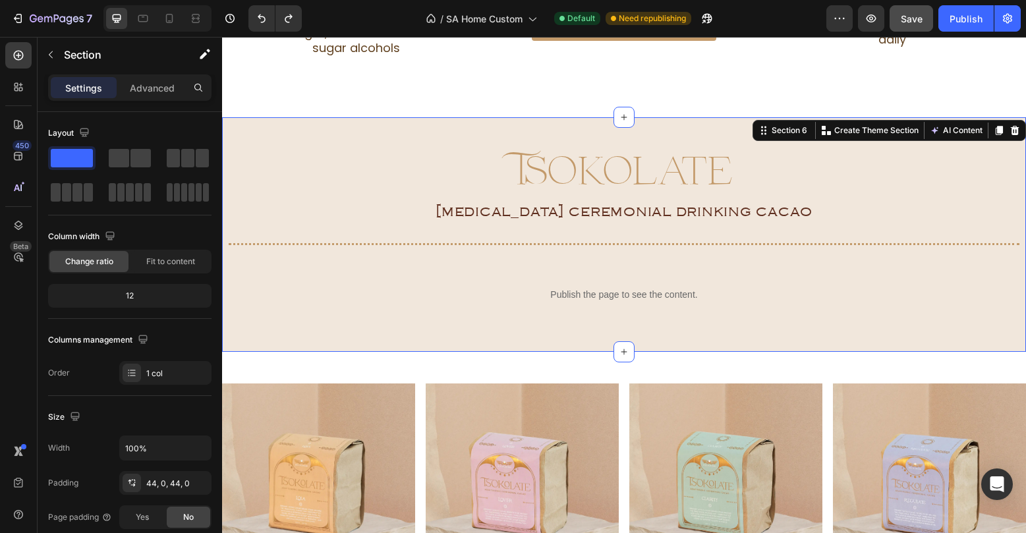
click at [698, 117] on div "Tsokolate Heading [MEDICAL_DATA] Ceremonial drinking Cacao Heading Title Line P…" at bounding box center [624, 234] width 804 height 235
click at [702, 117] on section "Tsokolate Heading [MEDICAL_DATA] Ceremonial drinking Cacao Heading Title Line P…" at bounding box center [624, 234] width 804 height 235
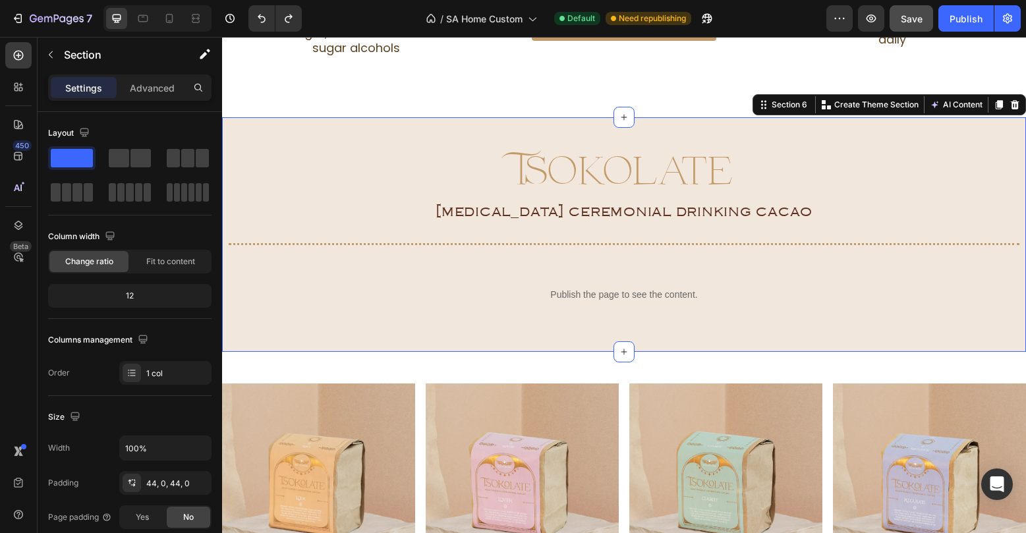
click at [660, 320] on div "Tsokolate Heading [MEDICAL_DATA] Ceremonial drinking Cacao Heading Title Line P…" at bounding box center [624, 234] width 804 height 235
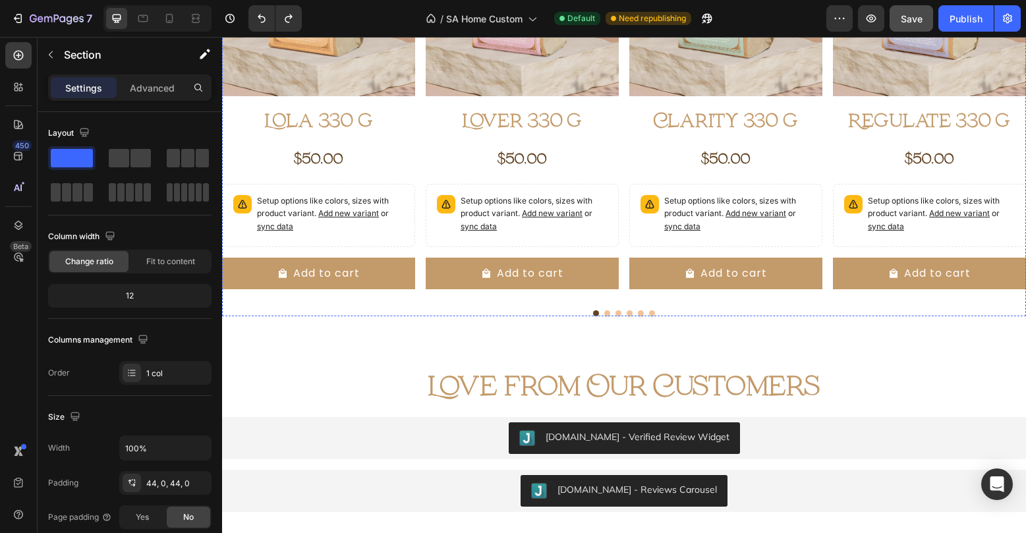
scroll to position [2373, 0]
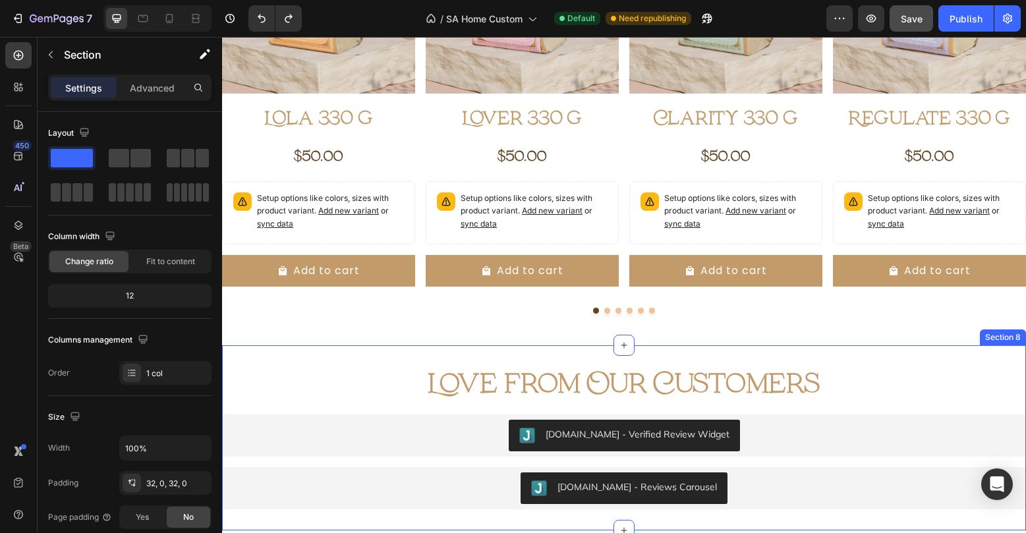
click at [652, 348] on div "Love from Our Customers Heading [DOMAIN_NAME] - Verified Review Widget [DOMAIN_…" at bounding box center [624, 437] width 804 height 185
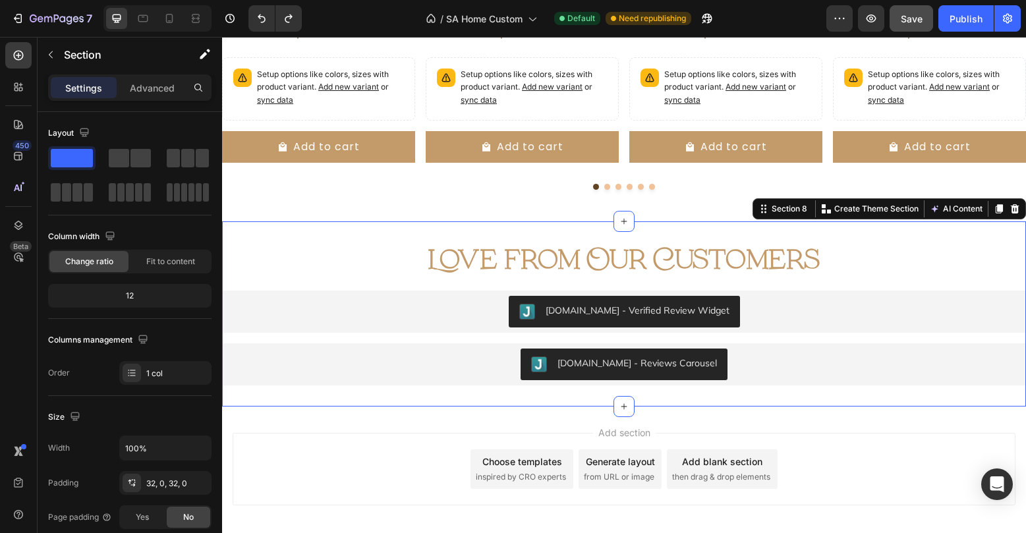
scroll to position [2523, 0]
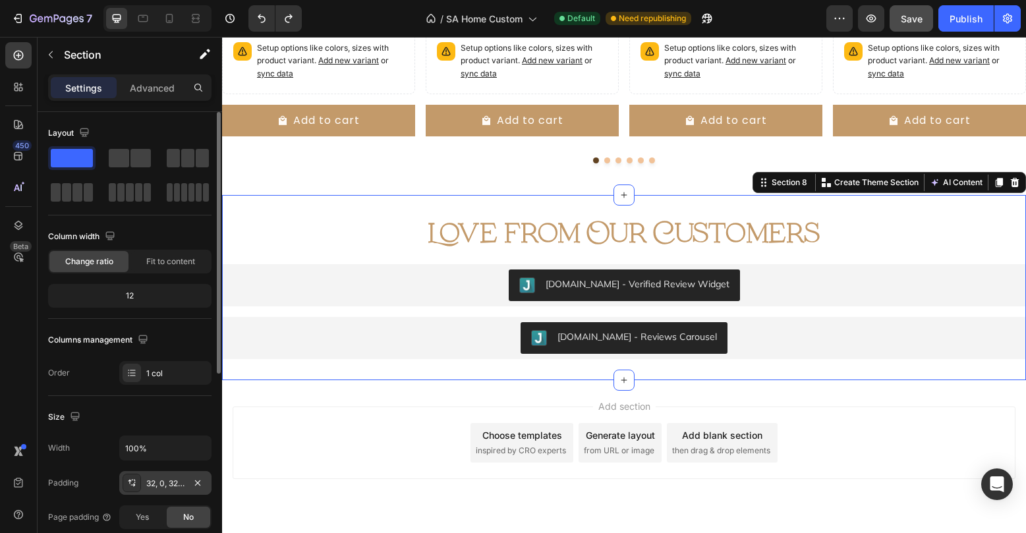
click at [154, 482] on div "32, 0, 32, 0" at bounding box center [165, 484] width 38 height 12
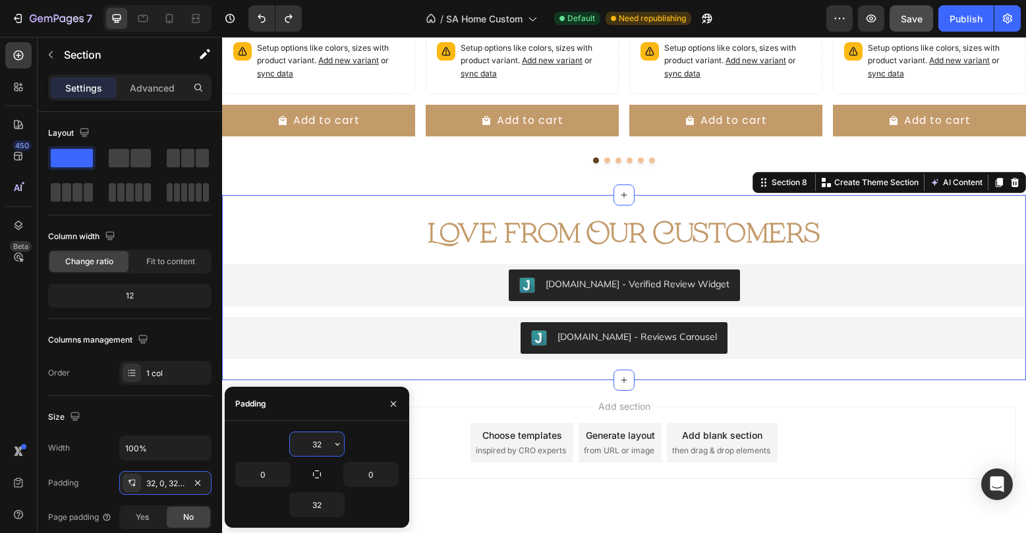
click at [305, 438] on input "32" at bounding box center [317, 444] width 54 height 24
click at [335, 442] on icon "button" at bounding box center [337, 444] width 11 height 11
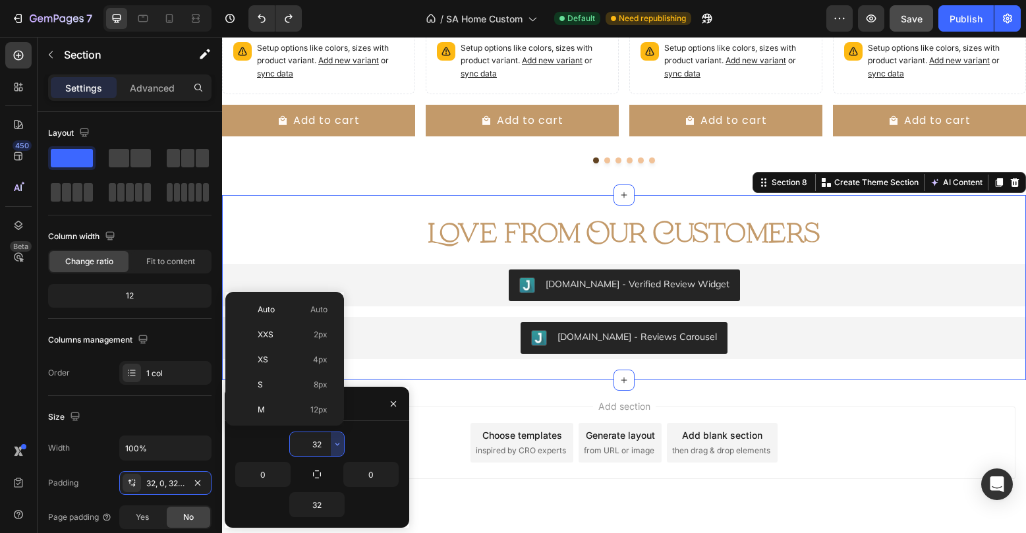
scroll to position [95, 0]
click at [312, 420] on div "Auto Auto XXS 2px XS 4px S 8px M 12px L 16px XL 24px 2XL 32px 3XL 48px 4XL 80px…" at bounding box center [284, 359] width 119 height 134
click at [298, 409] on p "3XL 48px" at bounding box center [293, 415] width 70 height 12
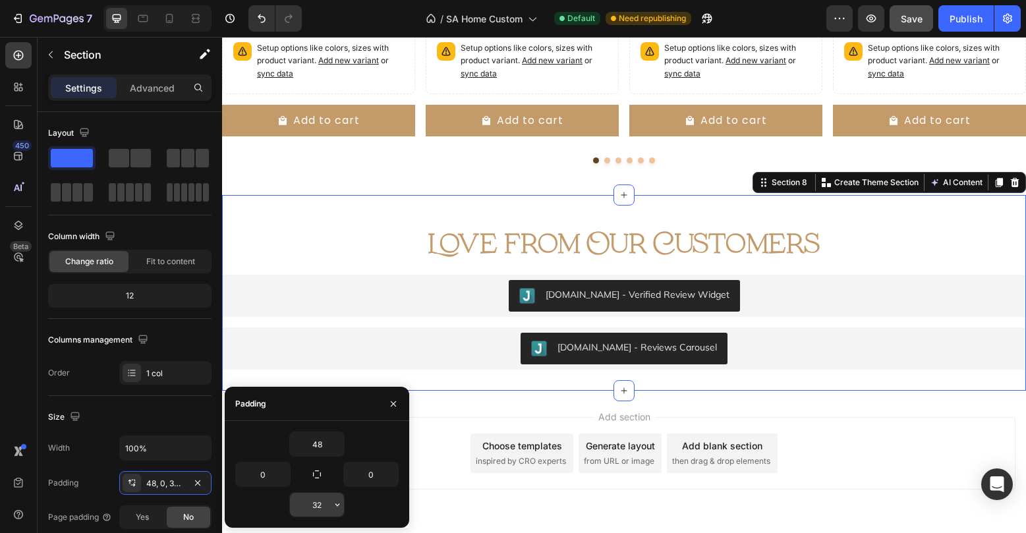
click at [325, 513] on input "32" at bounding box center [317, 505] width 54 height 24
click at [325, 445] on input "48" at bounding box center [317, 444] width 54 height 24
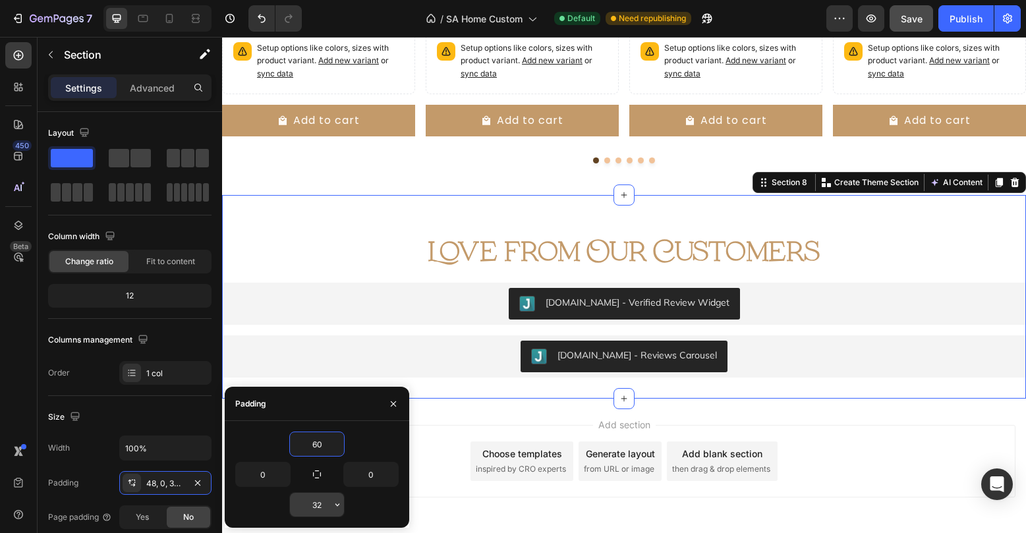
type input "60"
drag, startPoint x: 344, startPoint y: 512, endPoint x: 339, endPoint y: 500, distance: 12.7
click at [340, 503] on icon "button" at bounding box center [337, 504] width 11 height 11
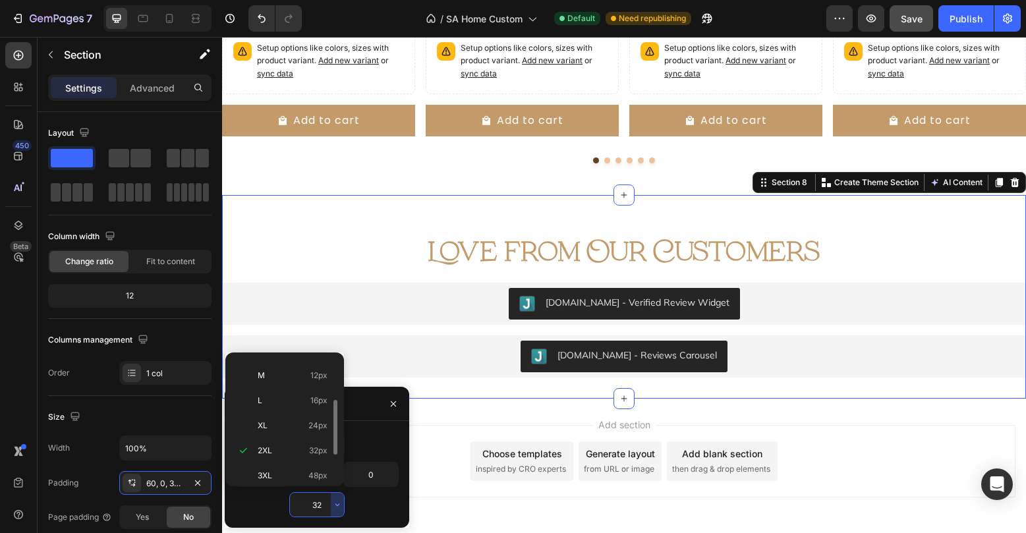
scroll to position [152, 0]
click at [318, 456] on div "4XL 80px" at bounding box center [282, 468] width 103 height 25
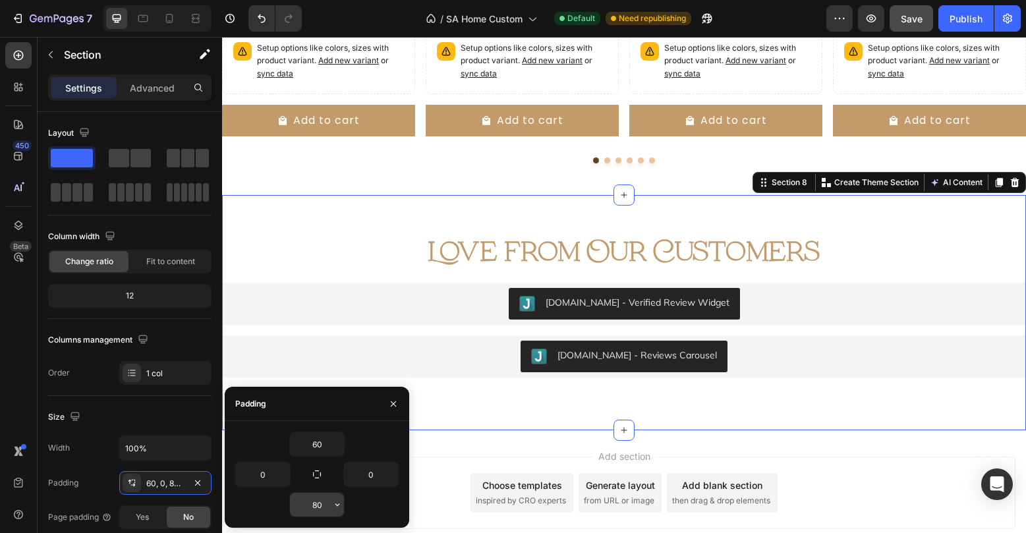
click at [308, 510] on input "80" at bounding box center [317, 505] width 54 height 24
click at [316, 505] on input "80" at bounding box center [317, 505] width 54 height 24
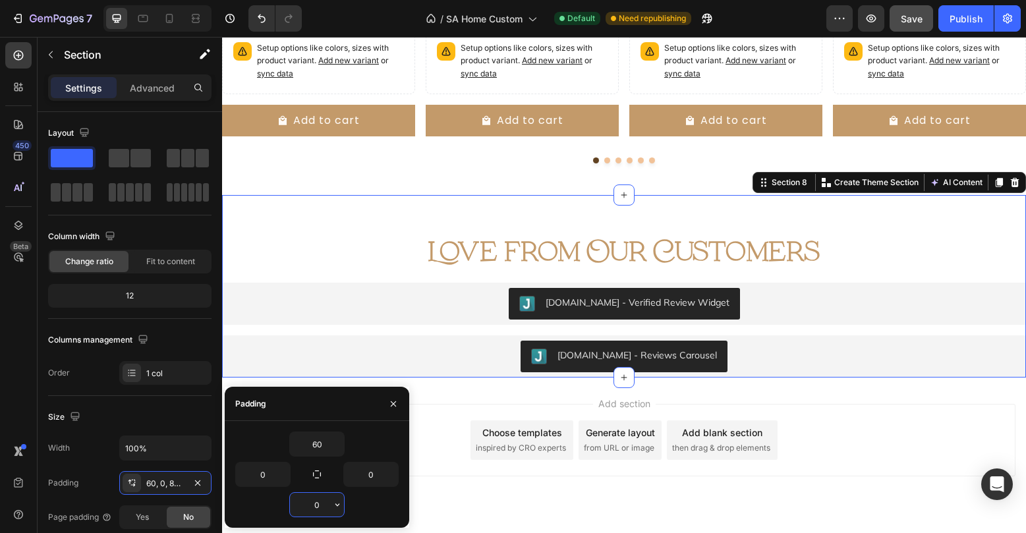
type input "60"
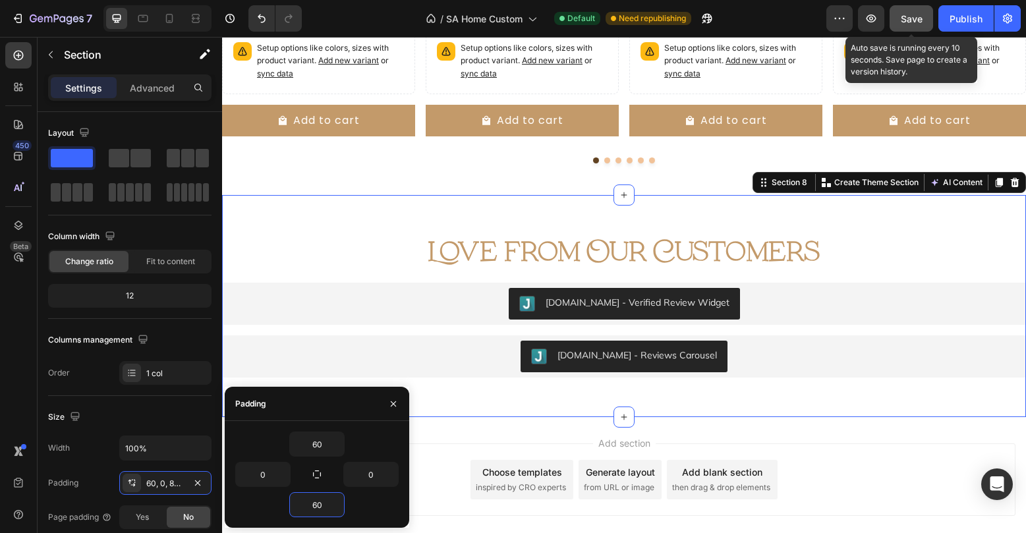
click at [907, 31] on button "Save" at bounding box center [911, 18] width 43 height 26
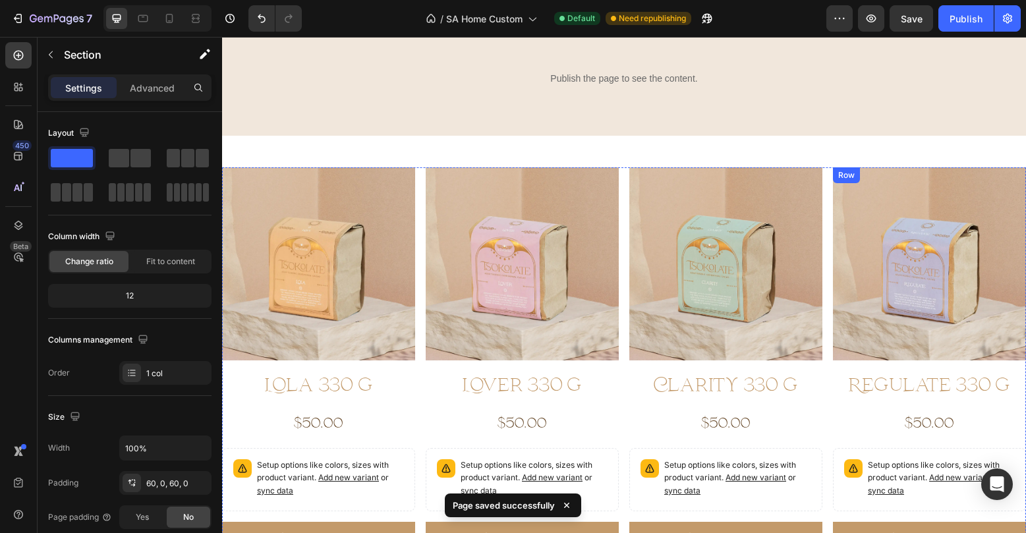
scroll to position [2072, 0]
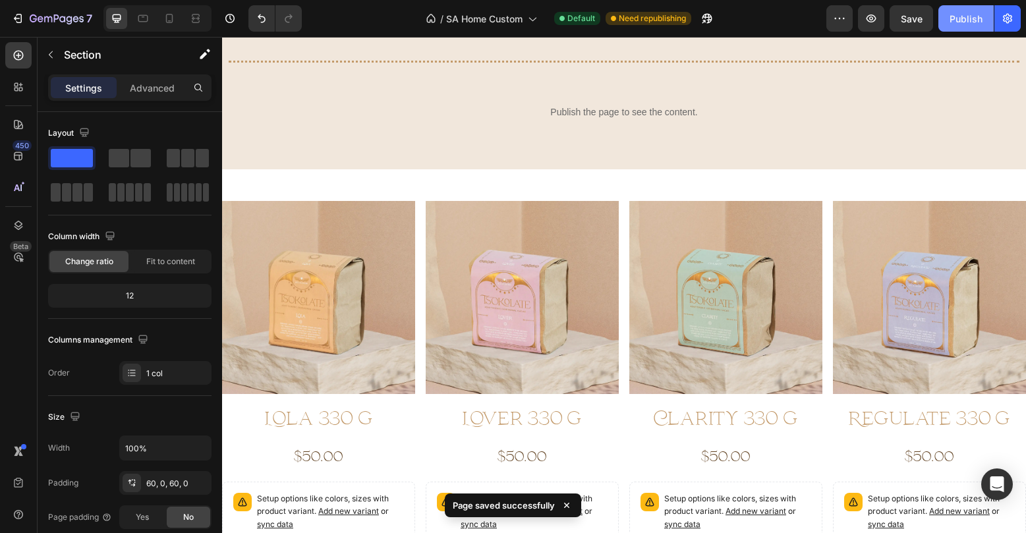
click at [955, 18] on div "Publish" at bounding box center [966, 19] width 33 height 14
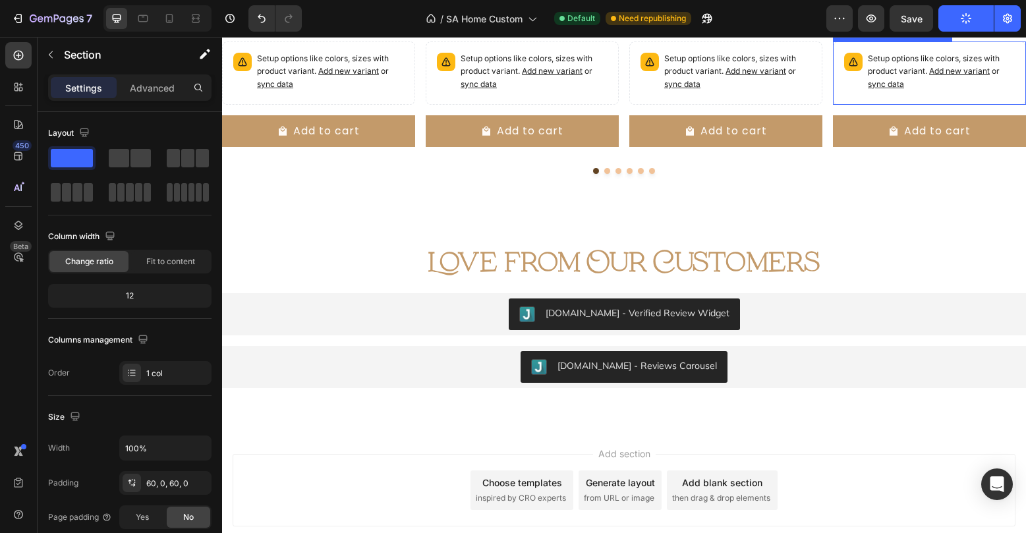
scroll to position [2597, 0]
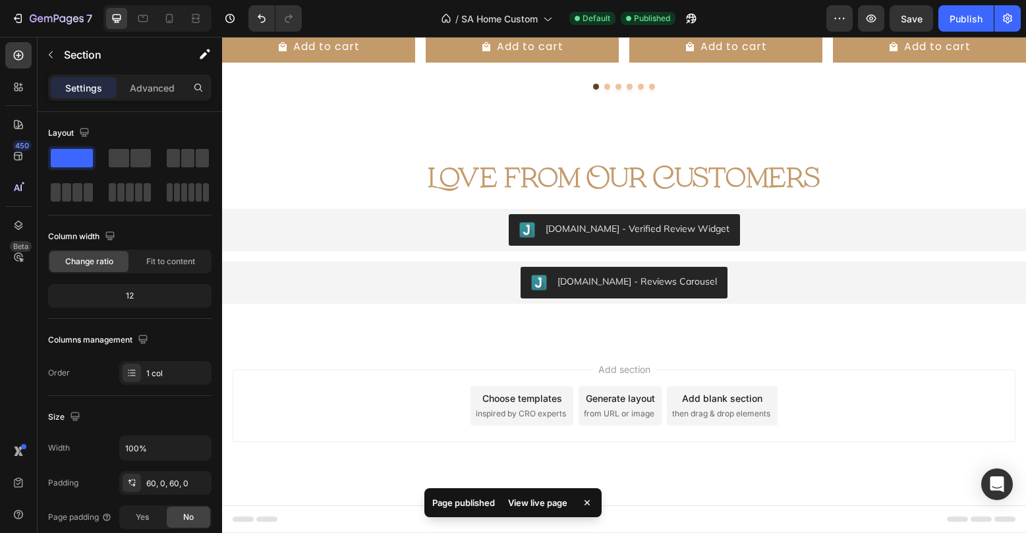
click at [541, 497] on div "View live page" at bounding box center [537, 503] width 75 height 18
